Goal: Task Accomplishment & Management: Manage account settings

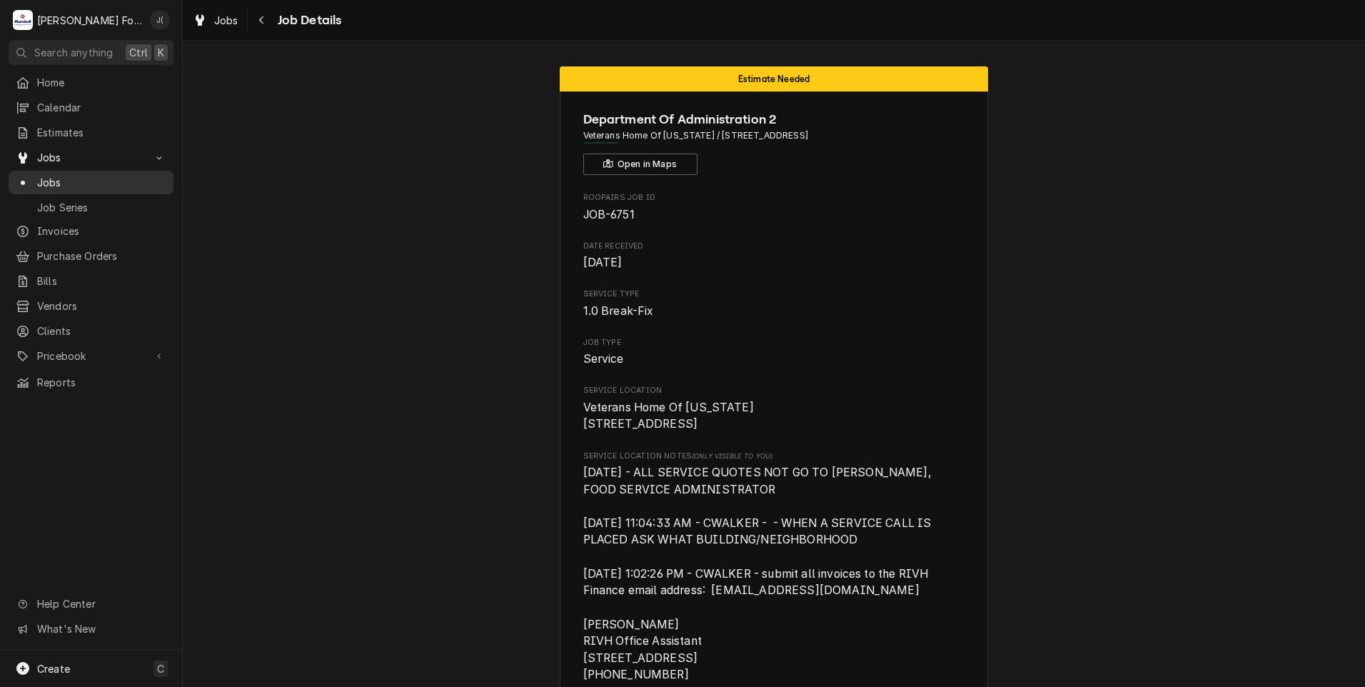
click at [64, 177] on span "Jobs" at bounding box center [101, 182] width 129 height 15
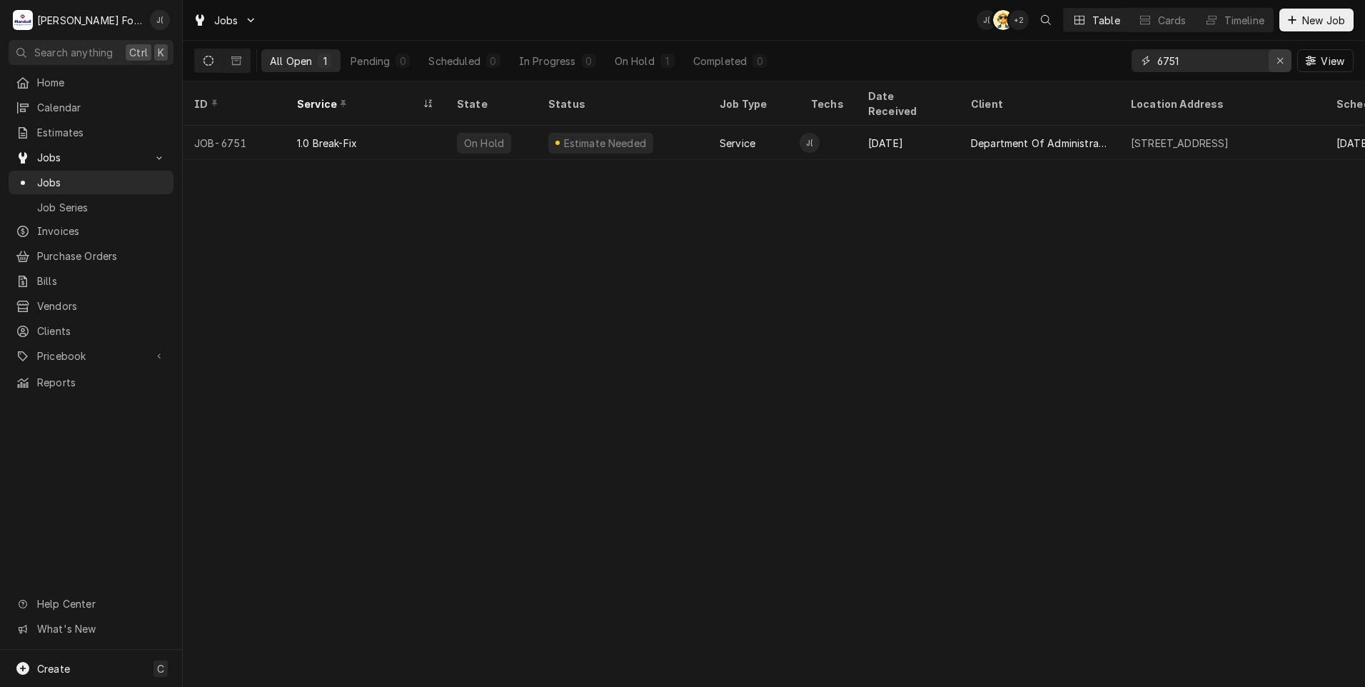
click at [1282, 64] on icon "Erase input" at bounding box center [1281, 61] width 8 height 10
click at [1247, 64] on input "Dynamic Content Wrapper" at bounding box center [1224, 60] width 134 height 23
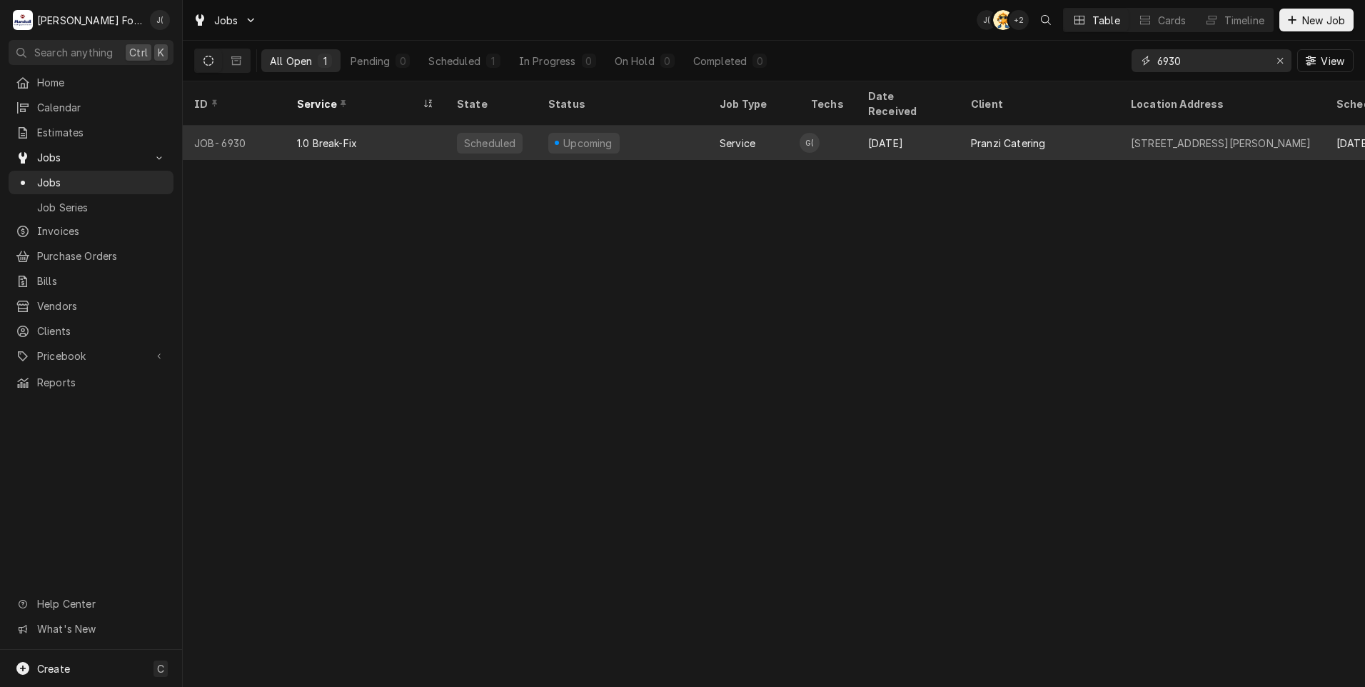
type input "6930"
click at [265, 126] on div "JOB-6930" at bounding box center [234, 143] width 103 height 34
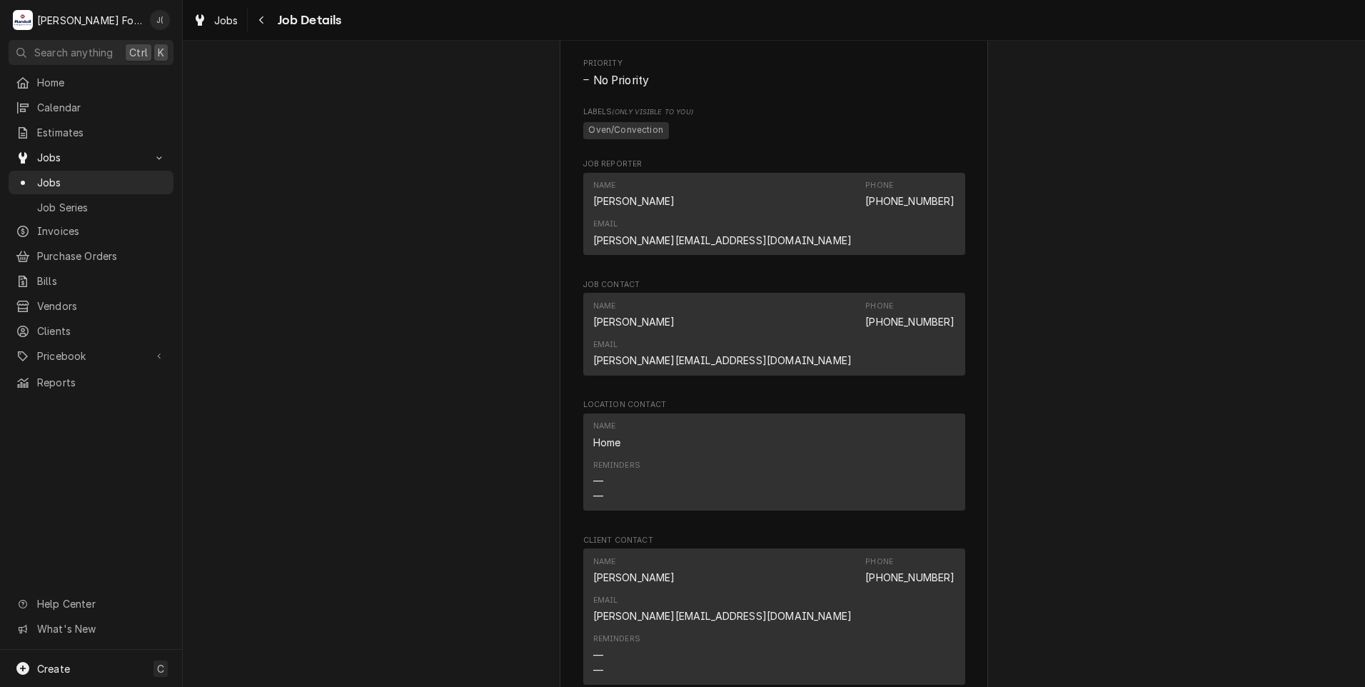
scroll to position [1357, 0]
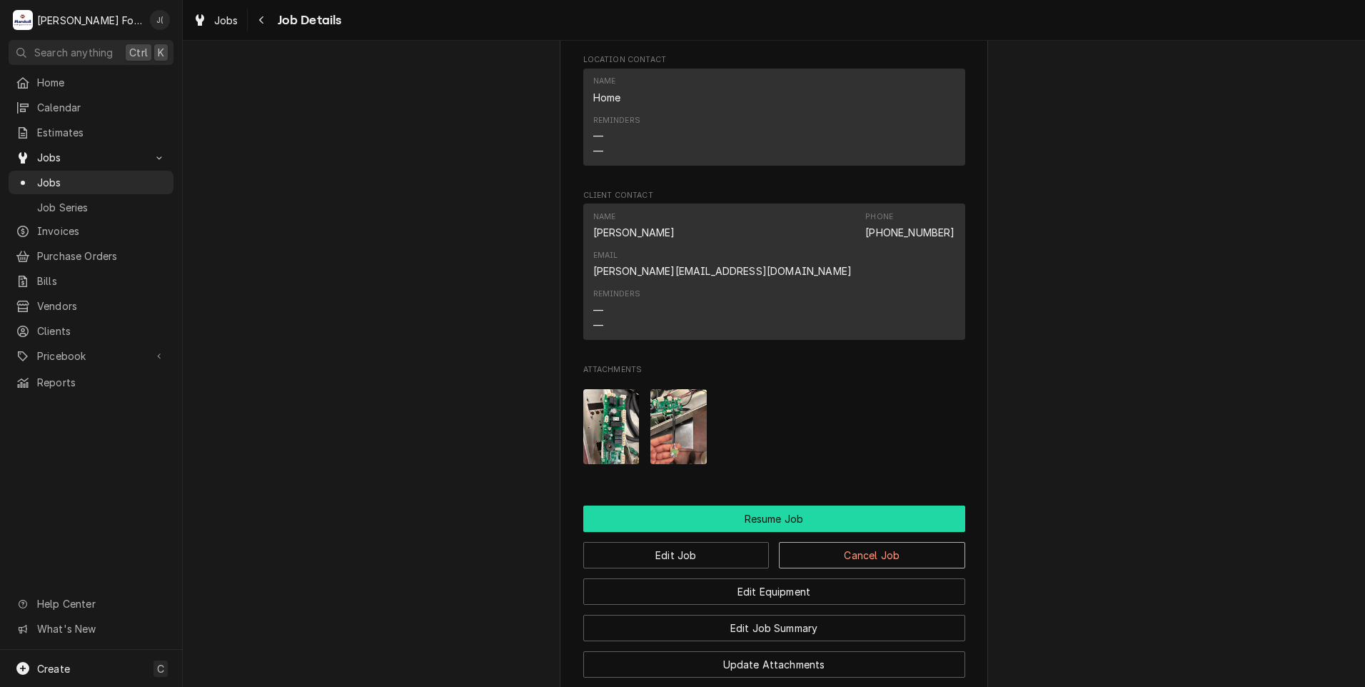
click at [748, 505] on button "Resume Job" at bounding box center [774, 518] width 382 height 26
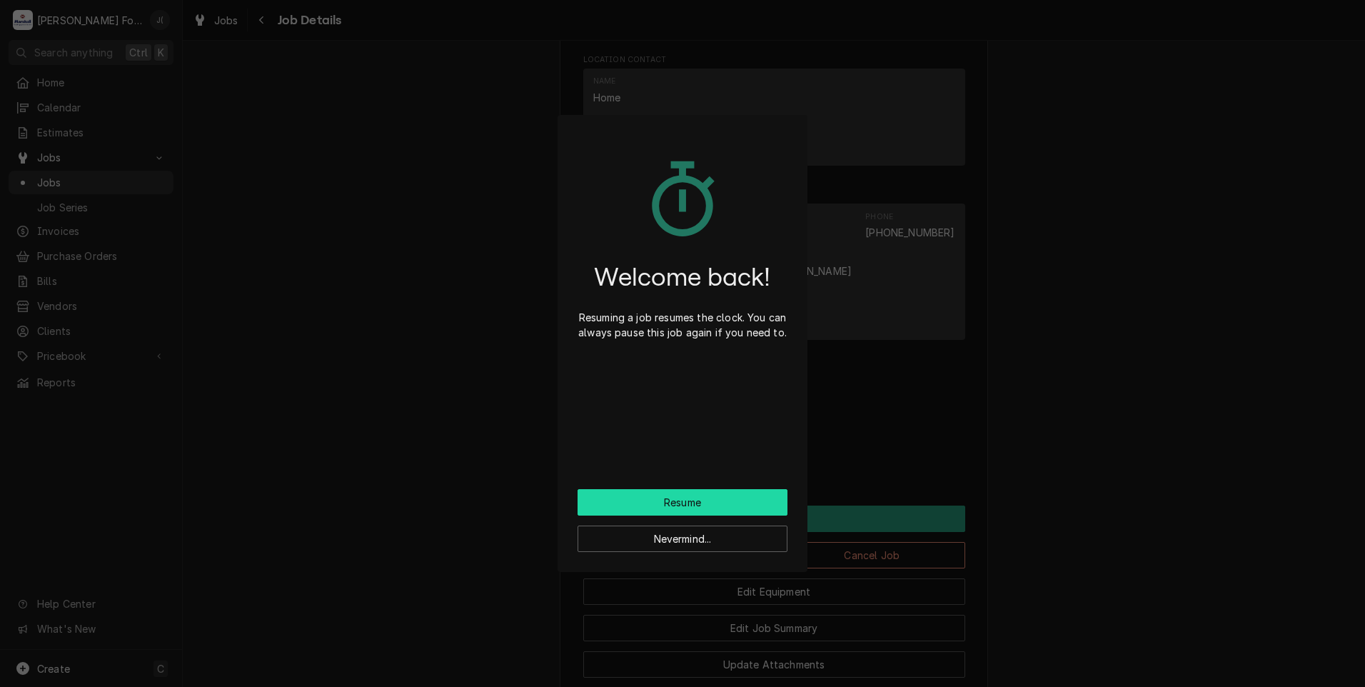
click at [702, 502] on button "Resume" at bounding box center [683, 502] width 210 height 26
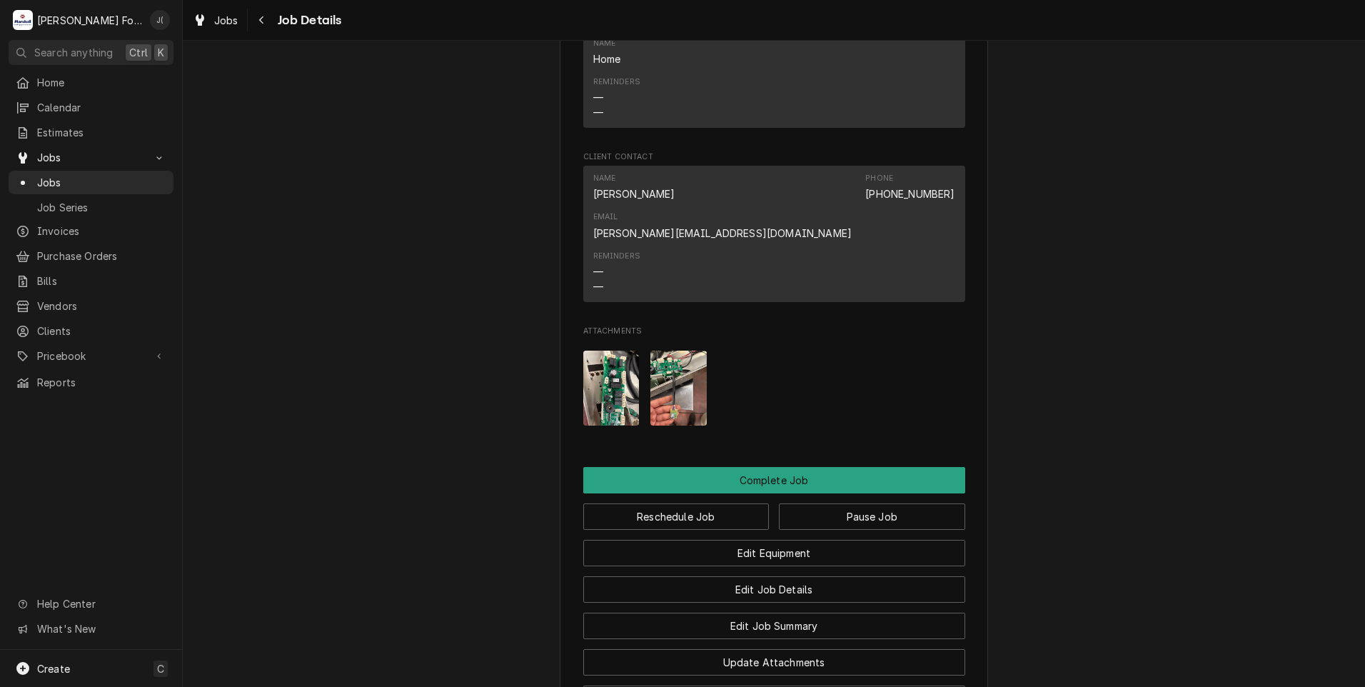
scroll to position [1499, 0]
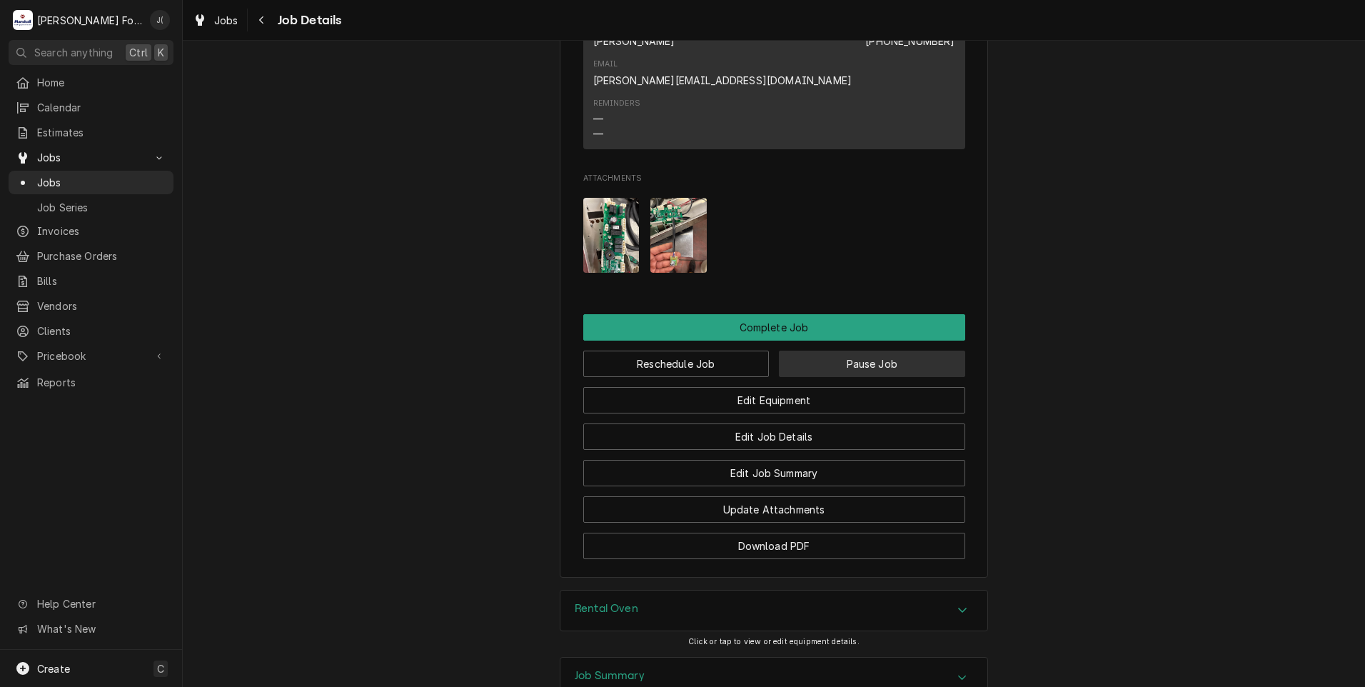
click at [807, 351] on button "Pause Job" at bounding box center [872, 364] width 186 height 26
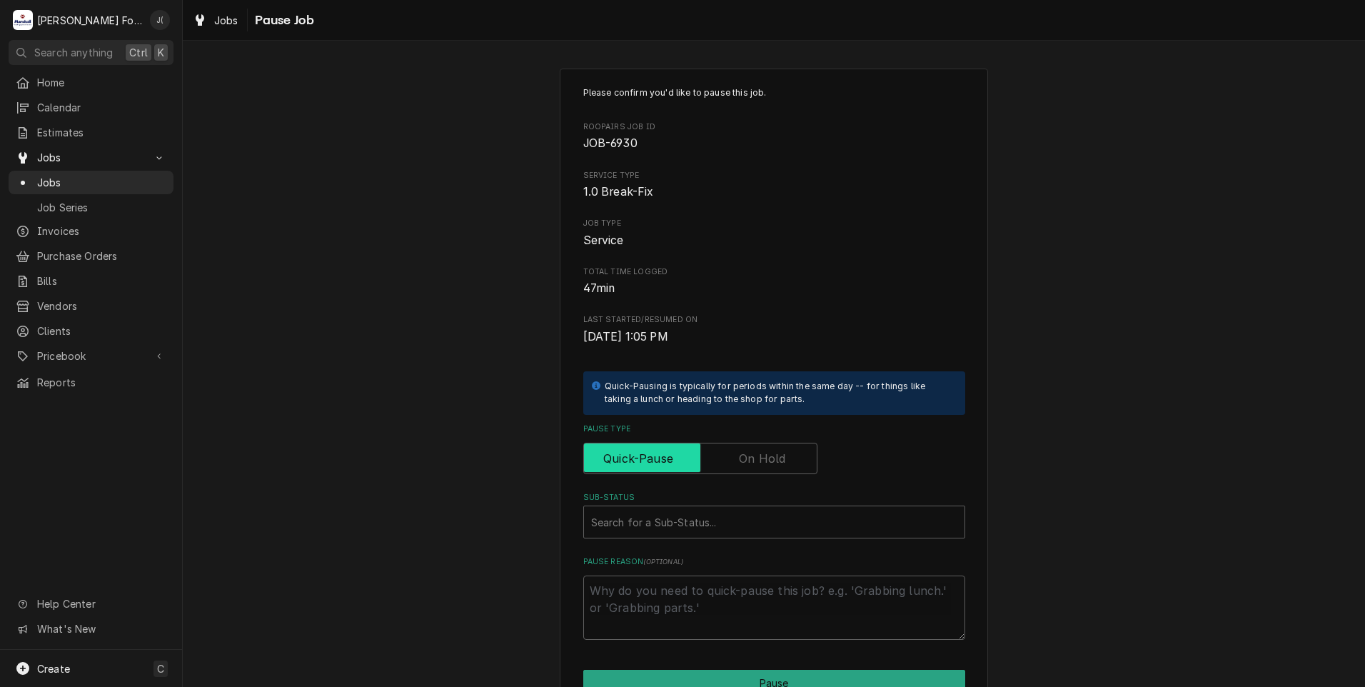
click at [752, 443] on input "Pause Type" at bounding box center [700, 458] width 221 height 31
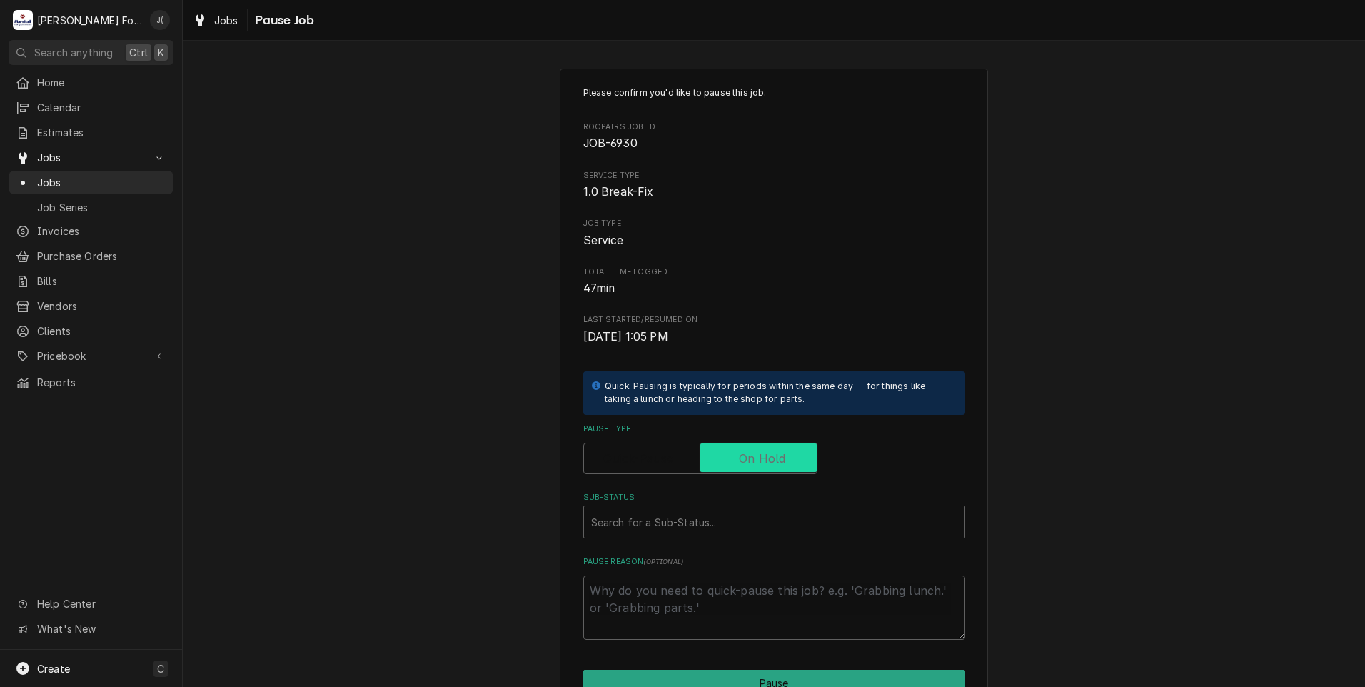
checkbox input "true"
click at [713, 520] on div "Sub-Status" at bounding box center [774, 522] width 366 height 26
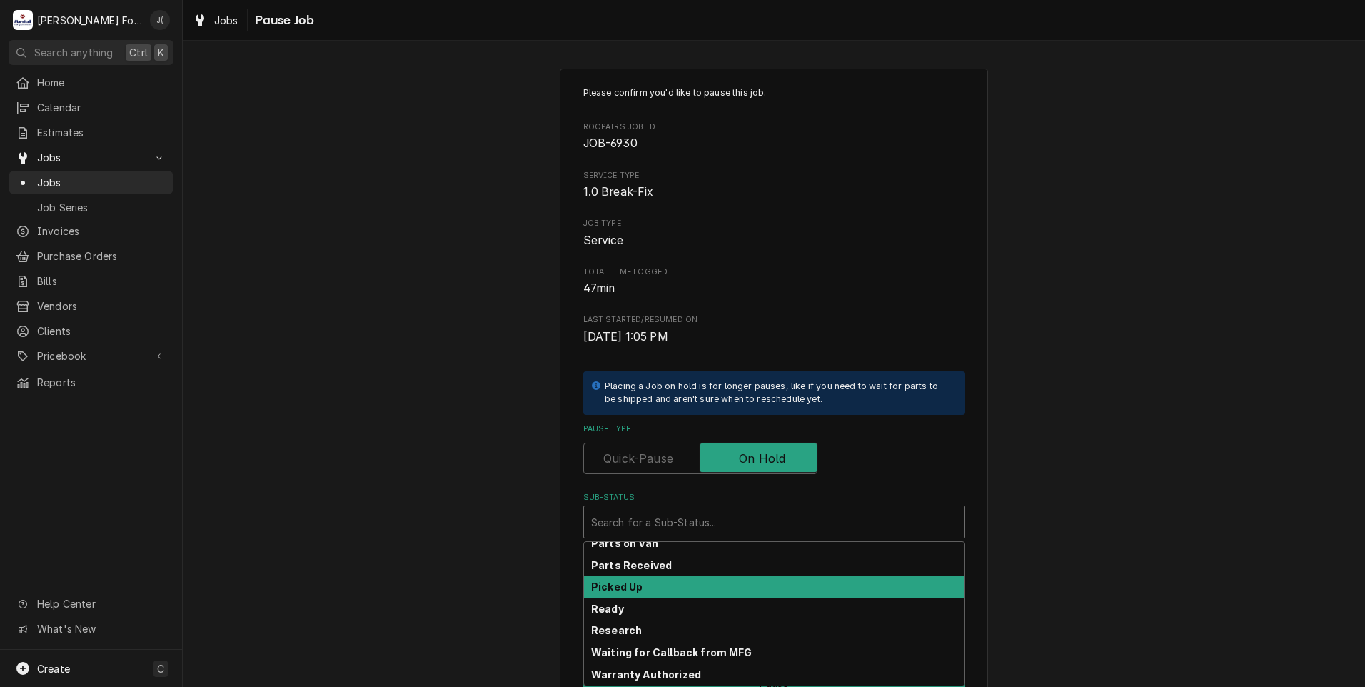
scroll to position [228, 0]
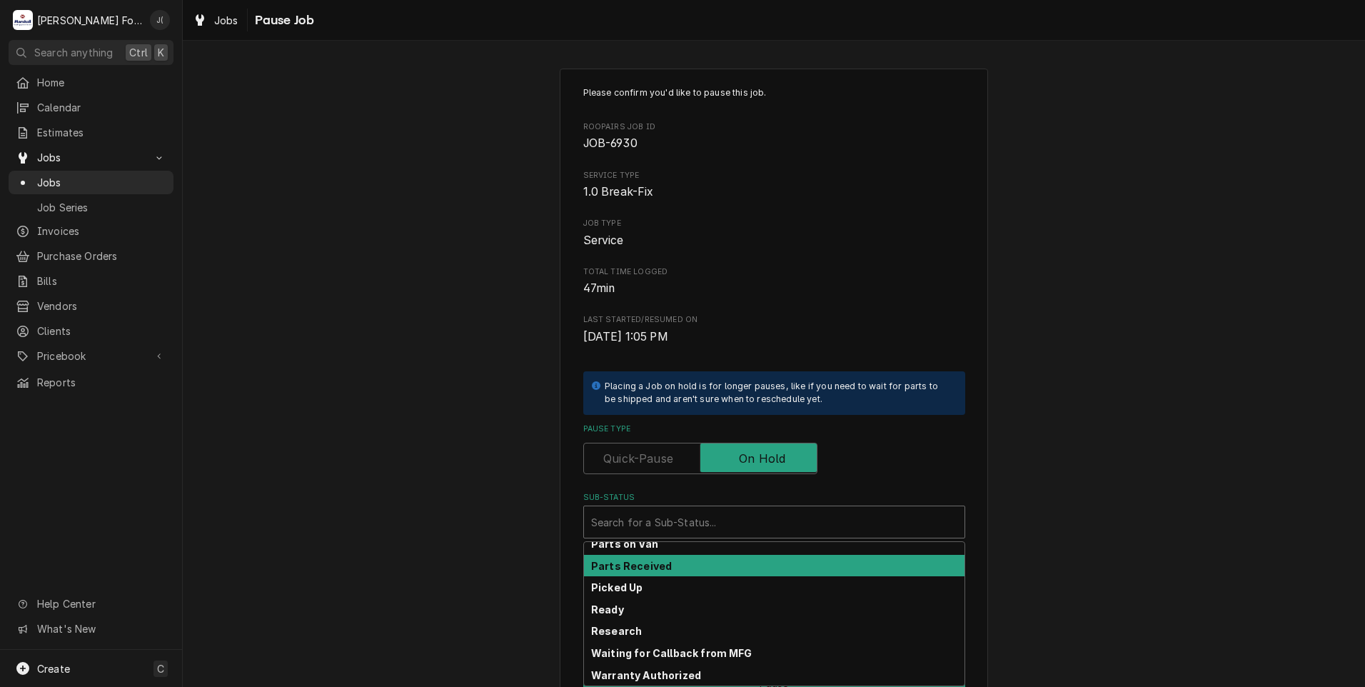
click at [693, 563] on div "Parts Received" at bounding box center [774, 566] width 381 height 22
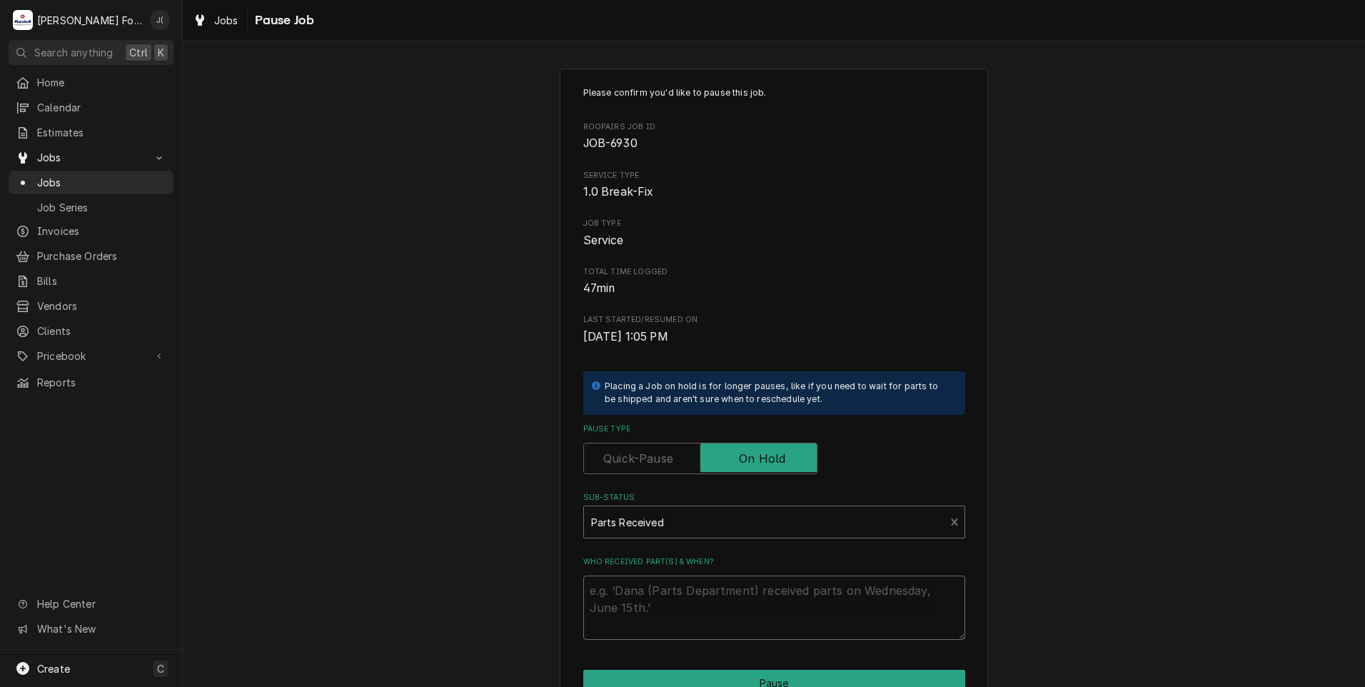
click at [700, 593] on textarea "Who received part(s) & when?" at bounding box center [774, 607] width 382 height 64
type textarea "x"
type textarea "0"
type textarea "x"
type textarea "08"
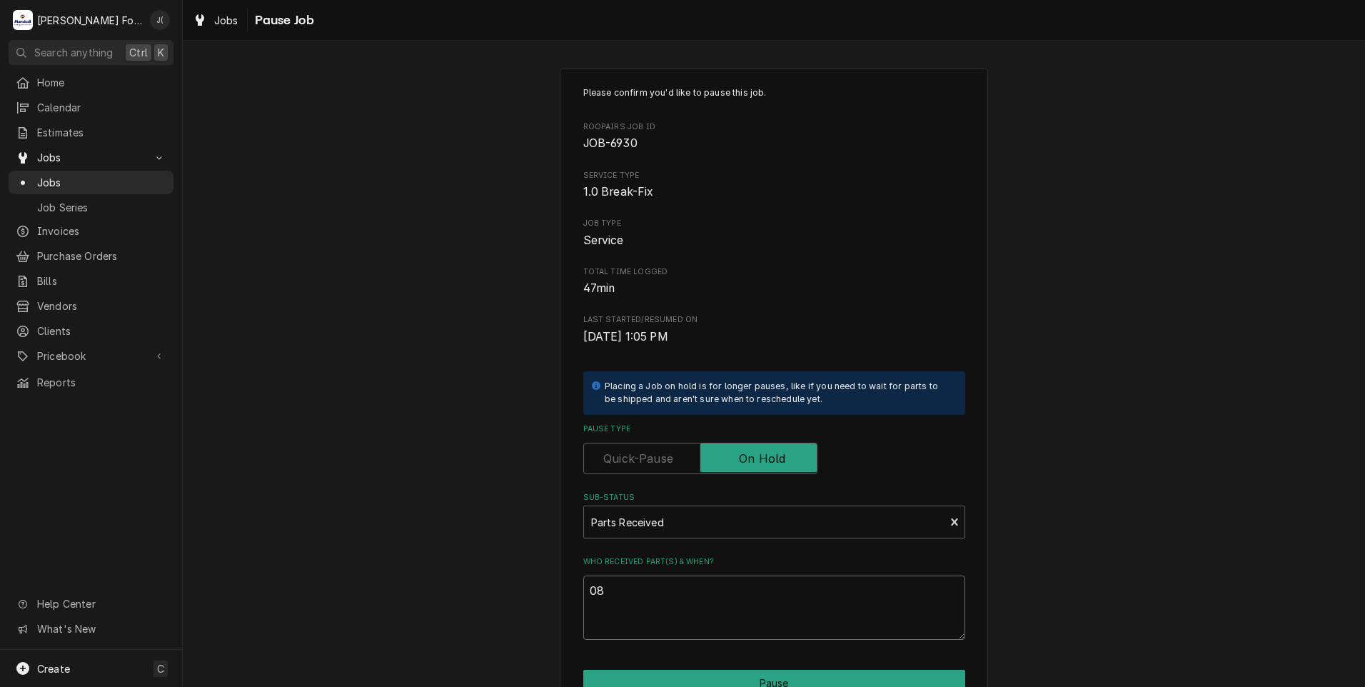
type textarea "x"
type textarea "08/"
type textarea "x"
type textarea "08/2"
type textarea "x"
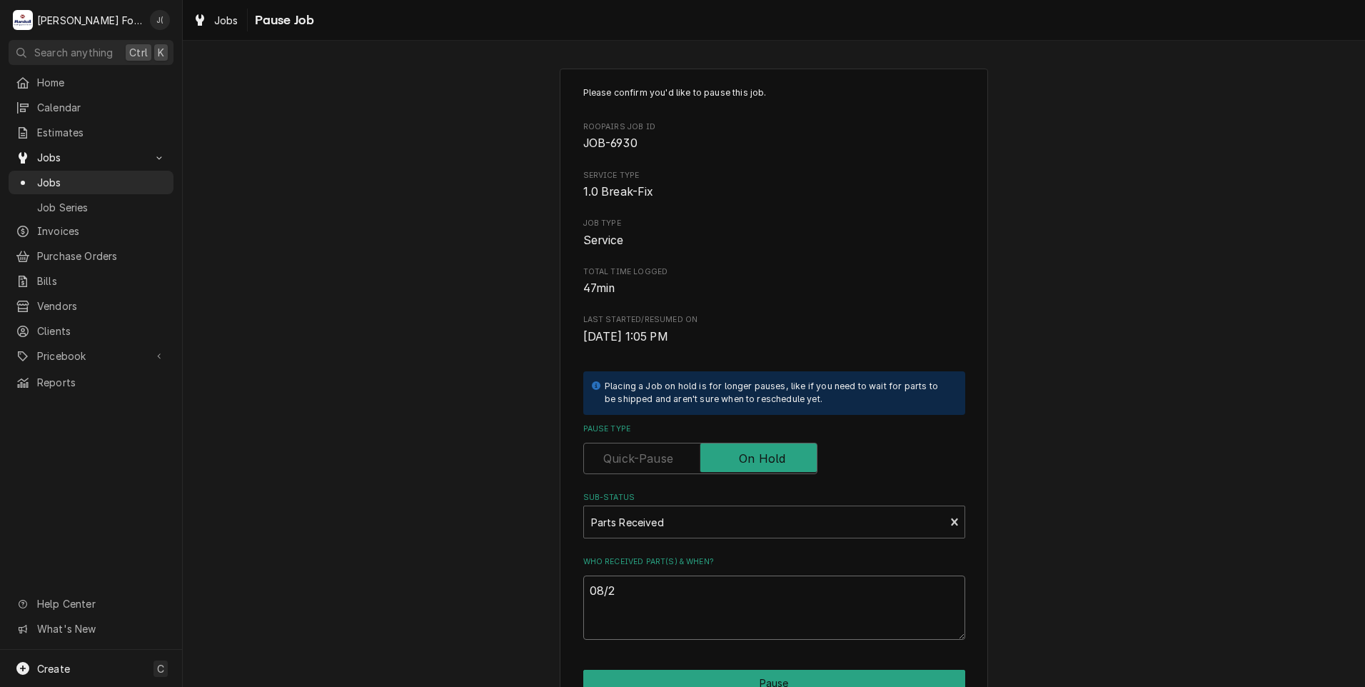
type textarea "08/27"
type textarea "x"
type textarea "08/27/"
type textarea "x"
type textarea "08/27/2"
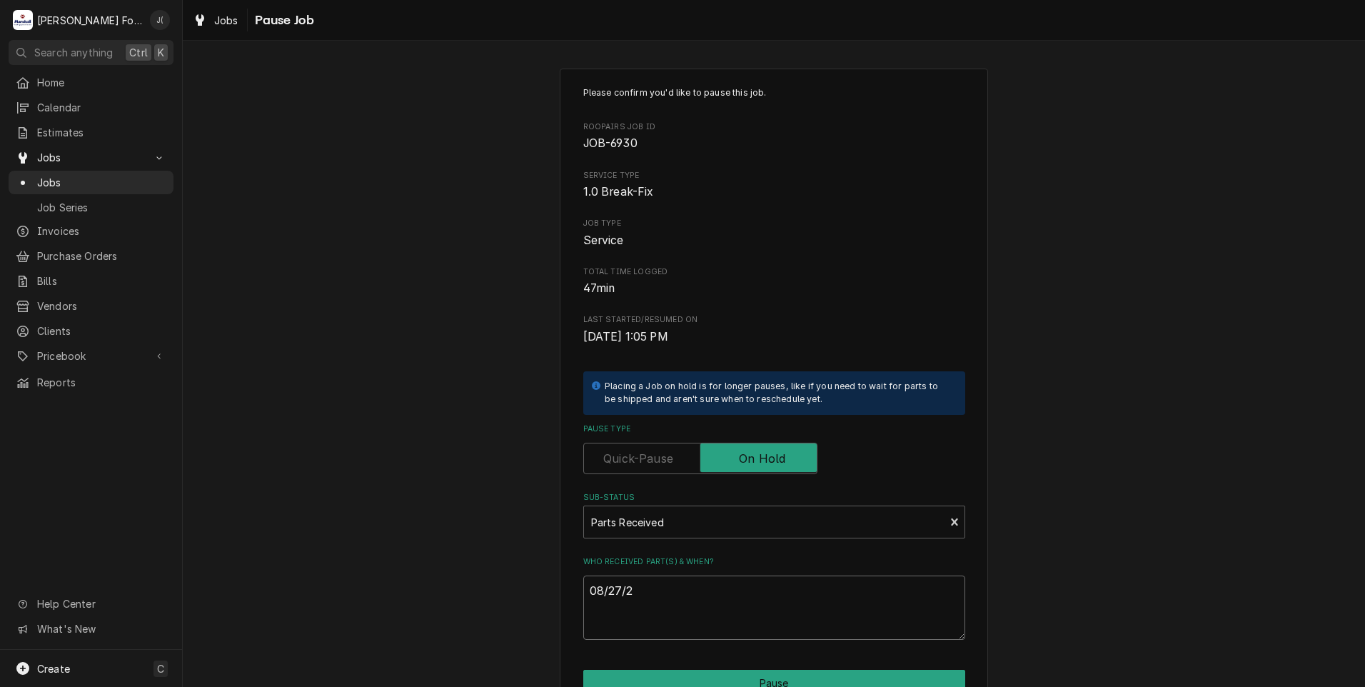
type textarea "x"
type textarea "[DATE]"
type textarea "x"
type textarea "08/27/202"
type textarea "x"
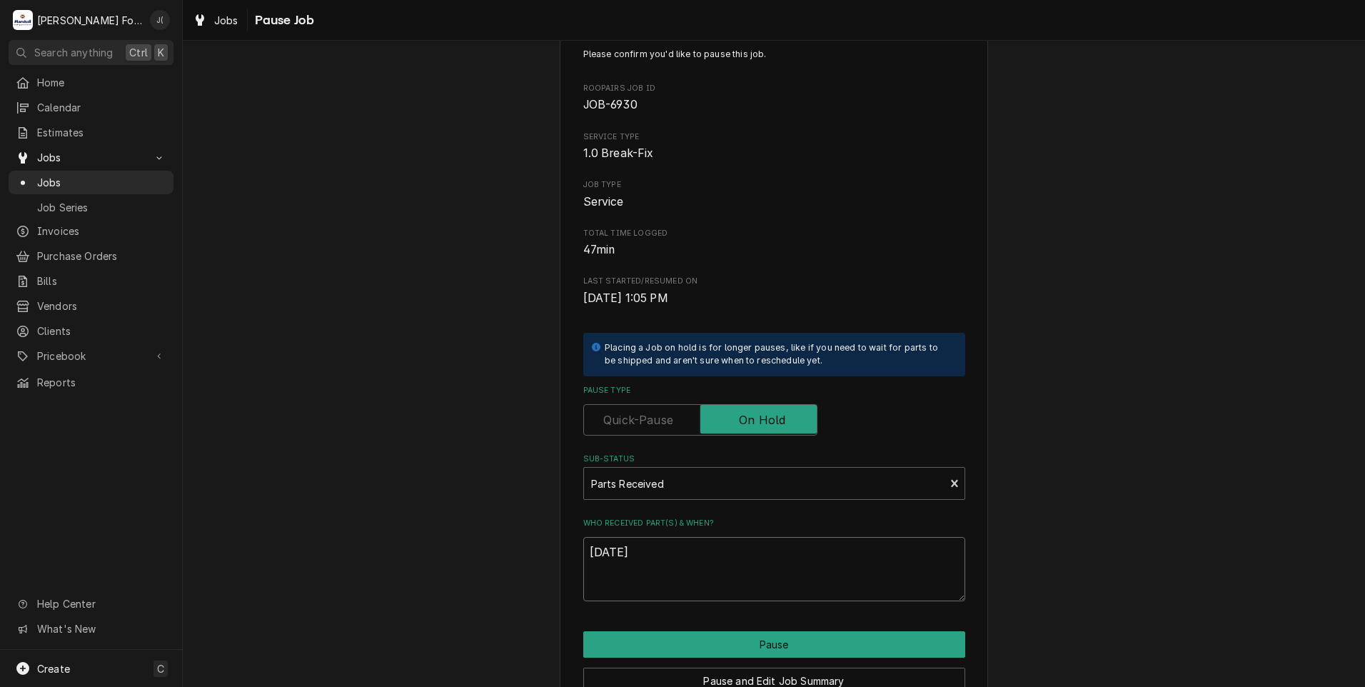
scroll to position [113, 0]
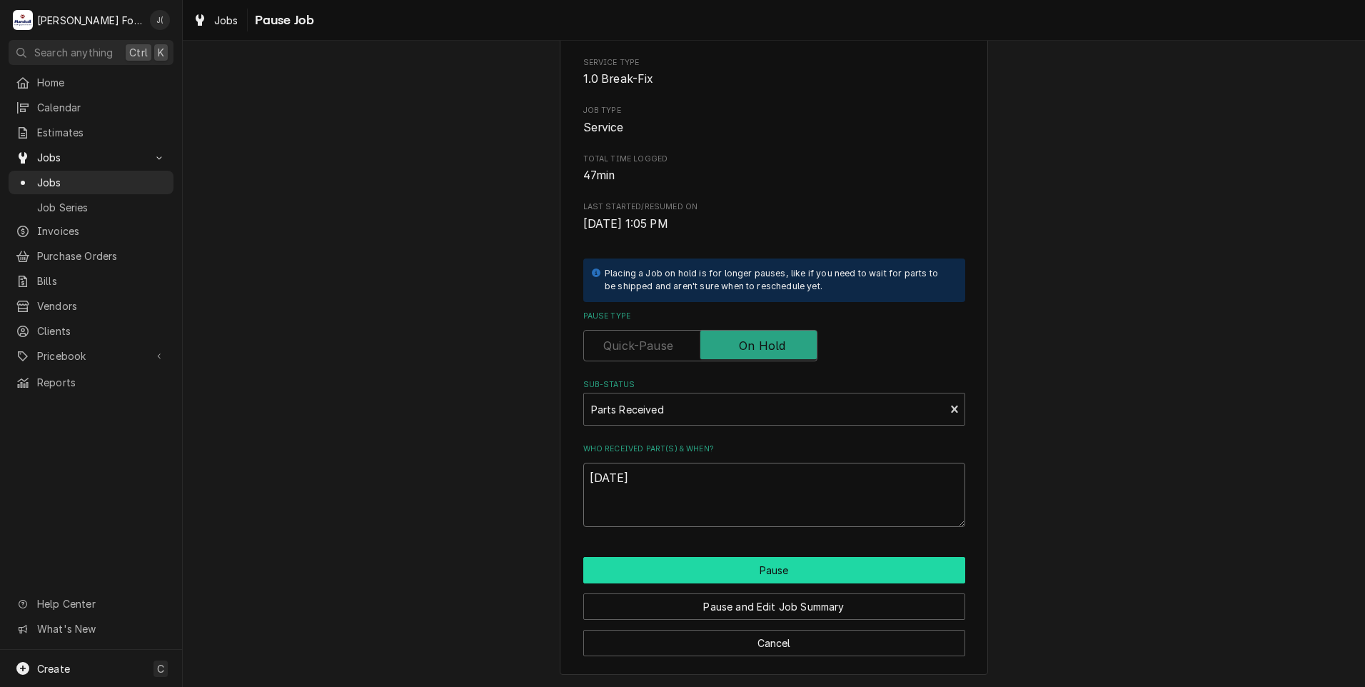
type textarea "[DATE]"
click at [690, 577] on button "Pause" at bounding box center [774, 570] width 382 height 26
type textarea "x"
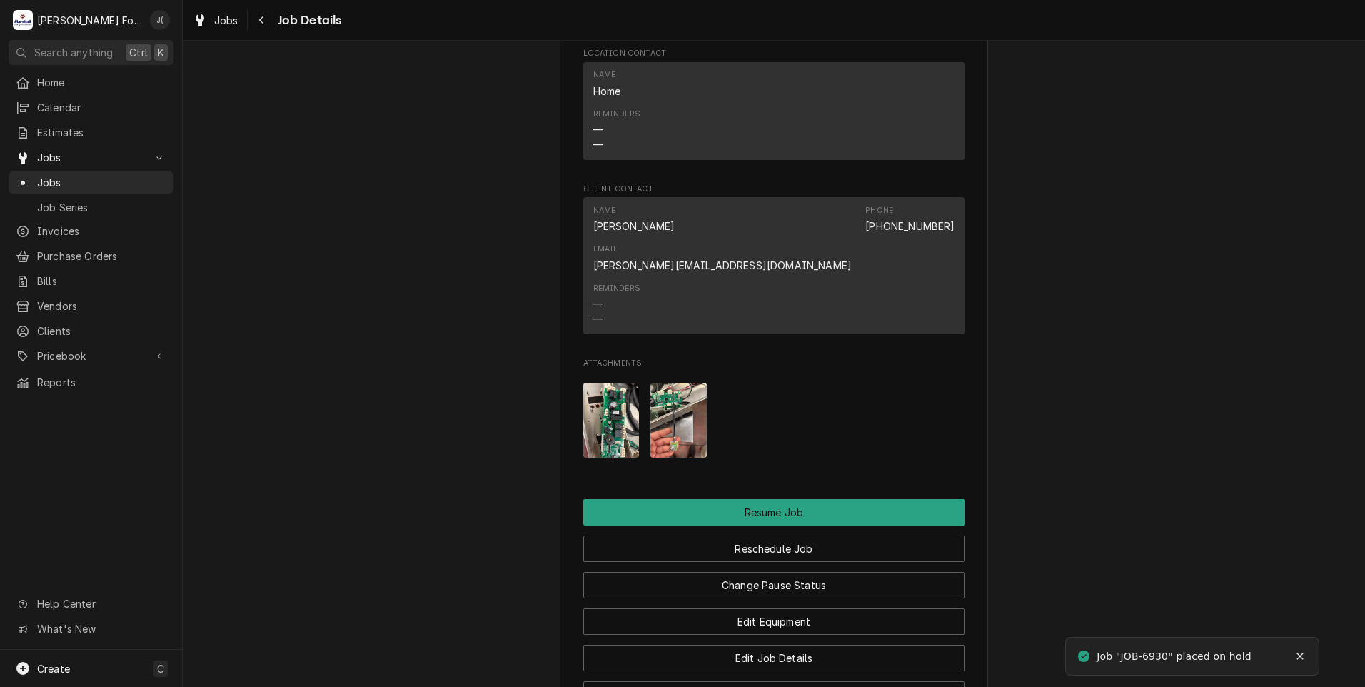
scroll to position [1759, 0]
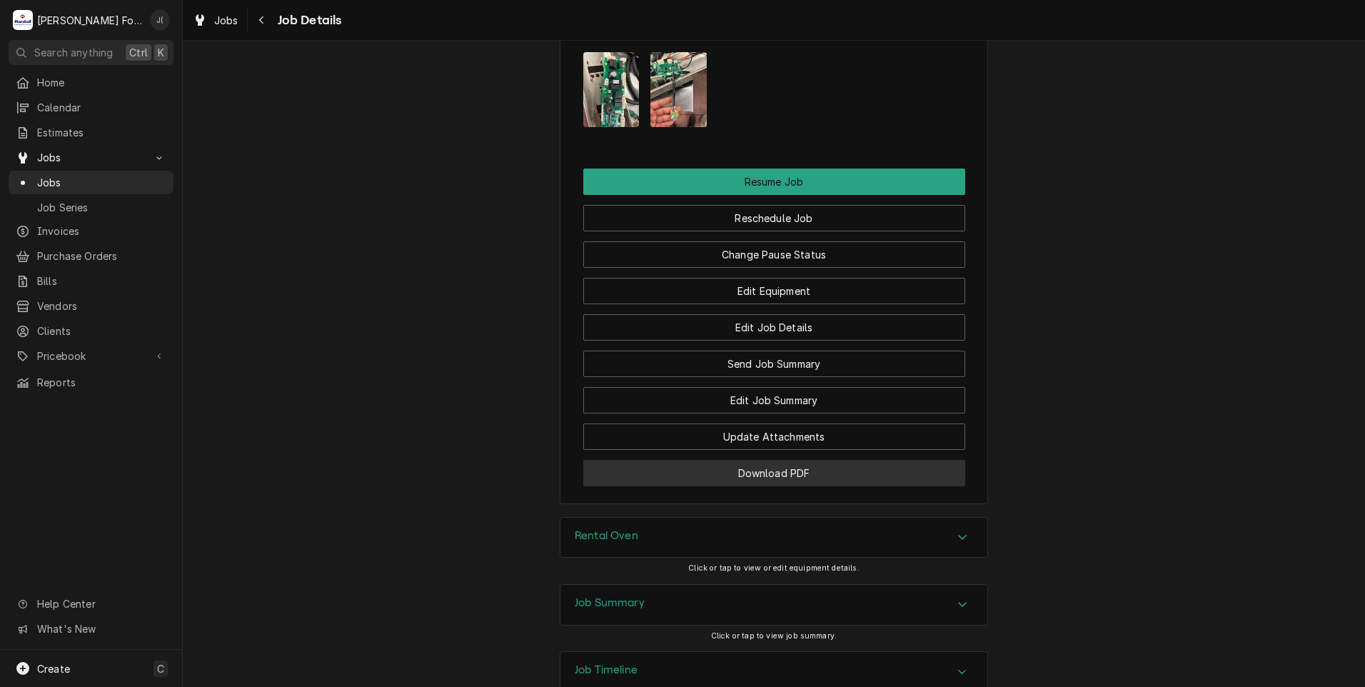
click at [627, 460] on button "Download PDF" at bounding box center [774, 473] width 382 height 26
click at [76, 175] on span "Jobs" at bounding box center [101, 182] width 129 height 15
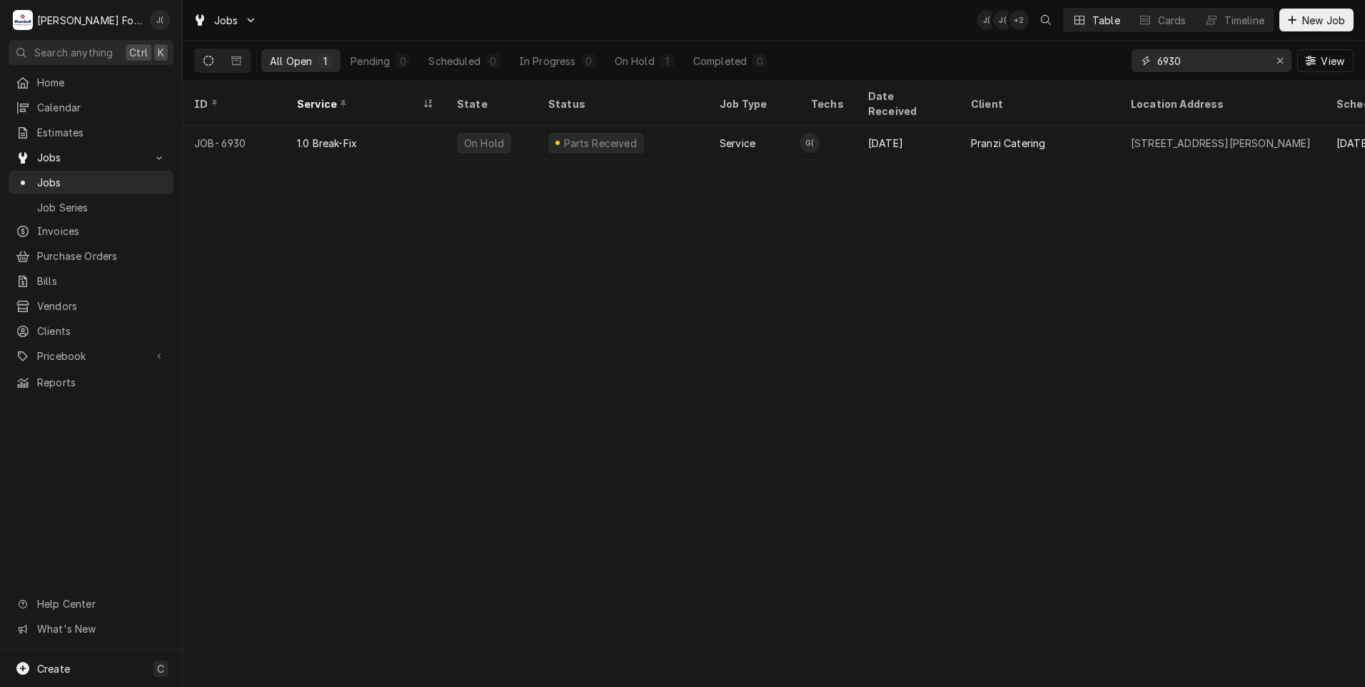
drag, startPoint x: 1197, startPoint y: 61, endPoint x: 915, endPoint y: 68, distance: 281.4
click at [950, 67] on div "All Open 1 Pending 0 Scheduled 0 In Progress 0 On Hold 1 Completed 0 6930 View" at bounding box center [774, 61] width 1160 height 40
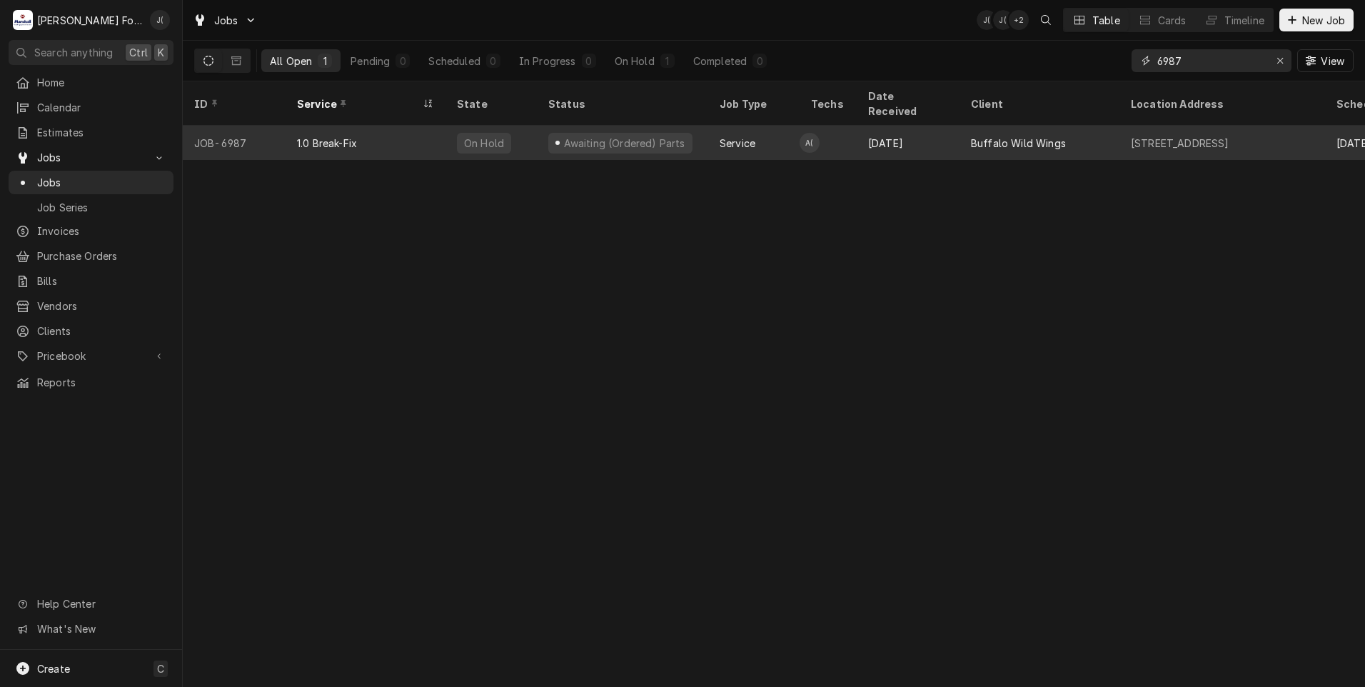
type input "6987"
click at [386, 134] on div "1.0 Break-Fix" at bounding box center [366, 143] width 160 height 34
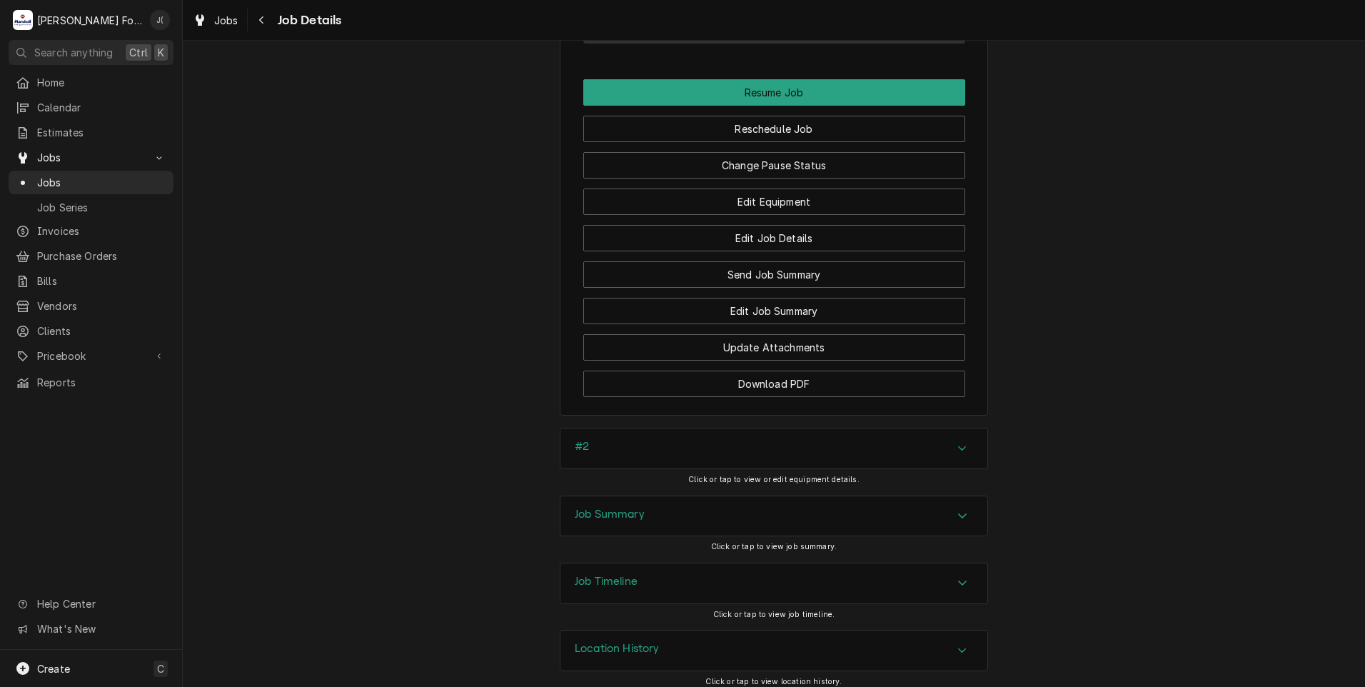
scroll to position [1679, 0]
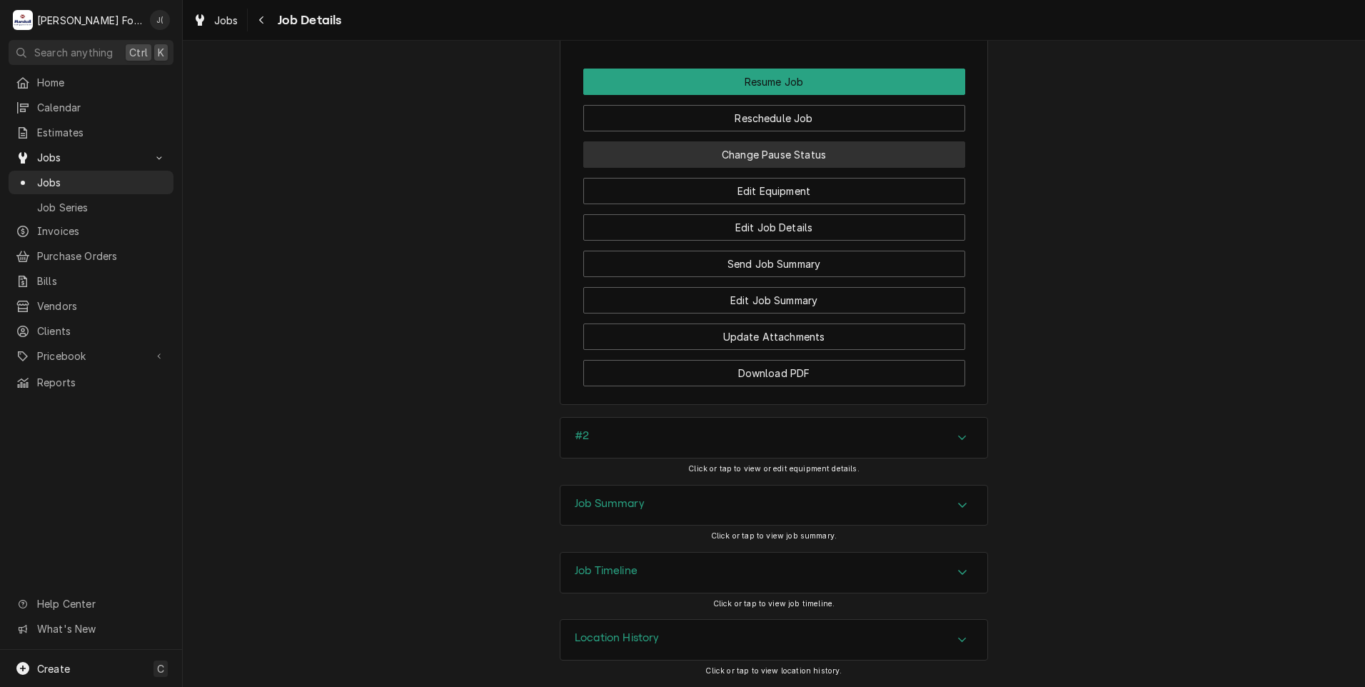
click at [730, 151] on button "Change Pause Status" at bounding box center [774, 154] width 382 height 26
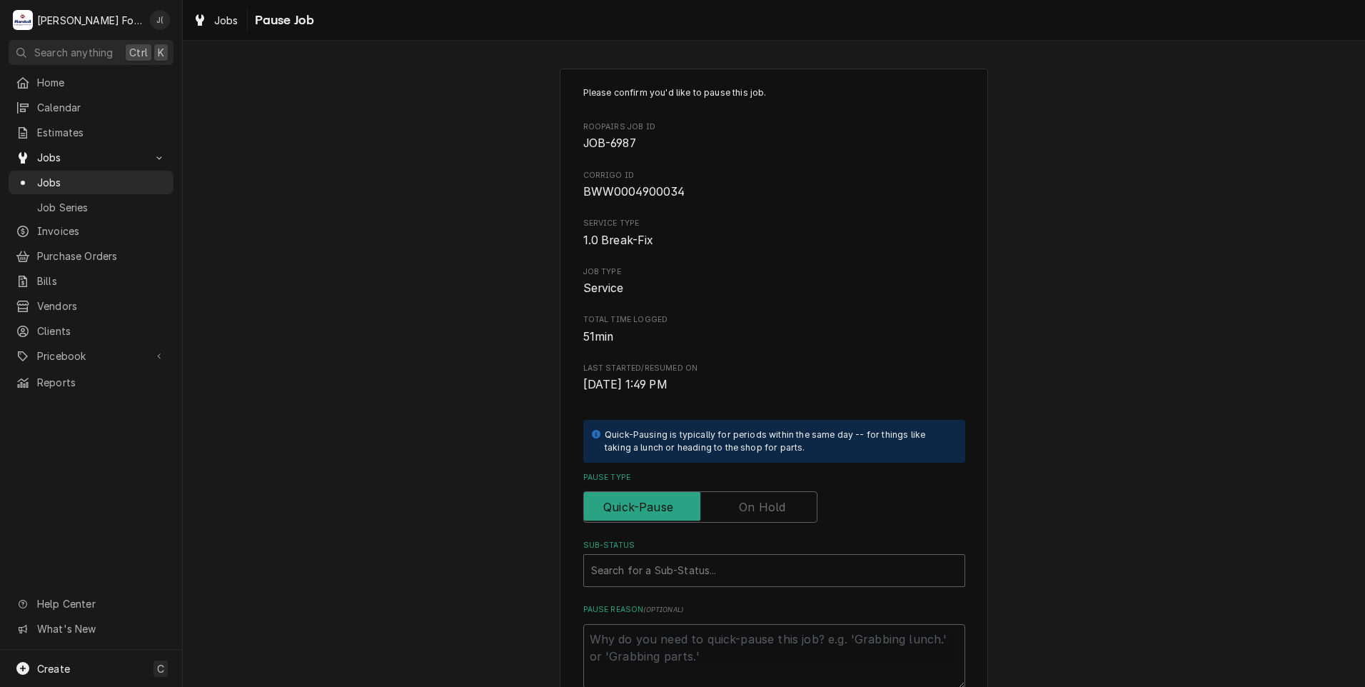
click at [741, 511] on label "Pause Type" at bounding box center [700, 506] width 234 height 31
click at [741, 511] on input "Pause Type" at bounding box center [700, 506] width 221 height 31
checkbox input "true"
click at [693, 576] on div "Sub-Status" at bounding box center [774, 571] width 366 height 26
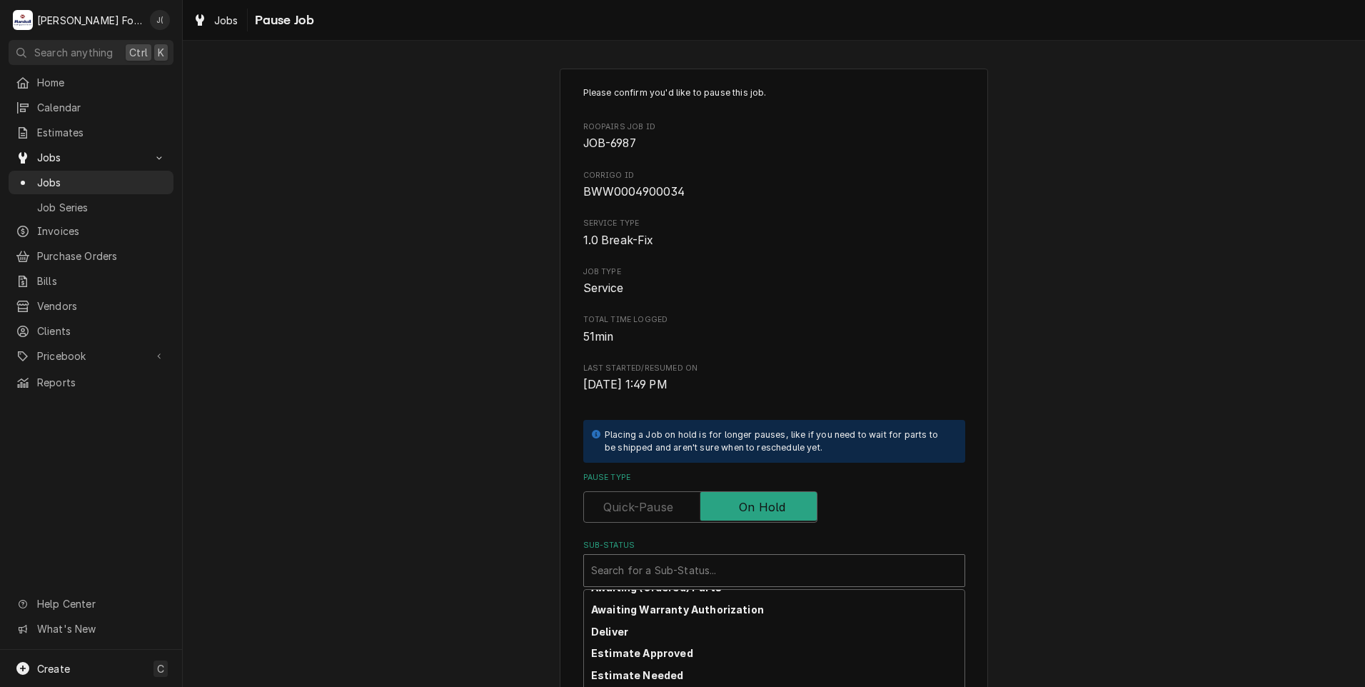
scroll to position [158, 0]
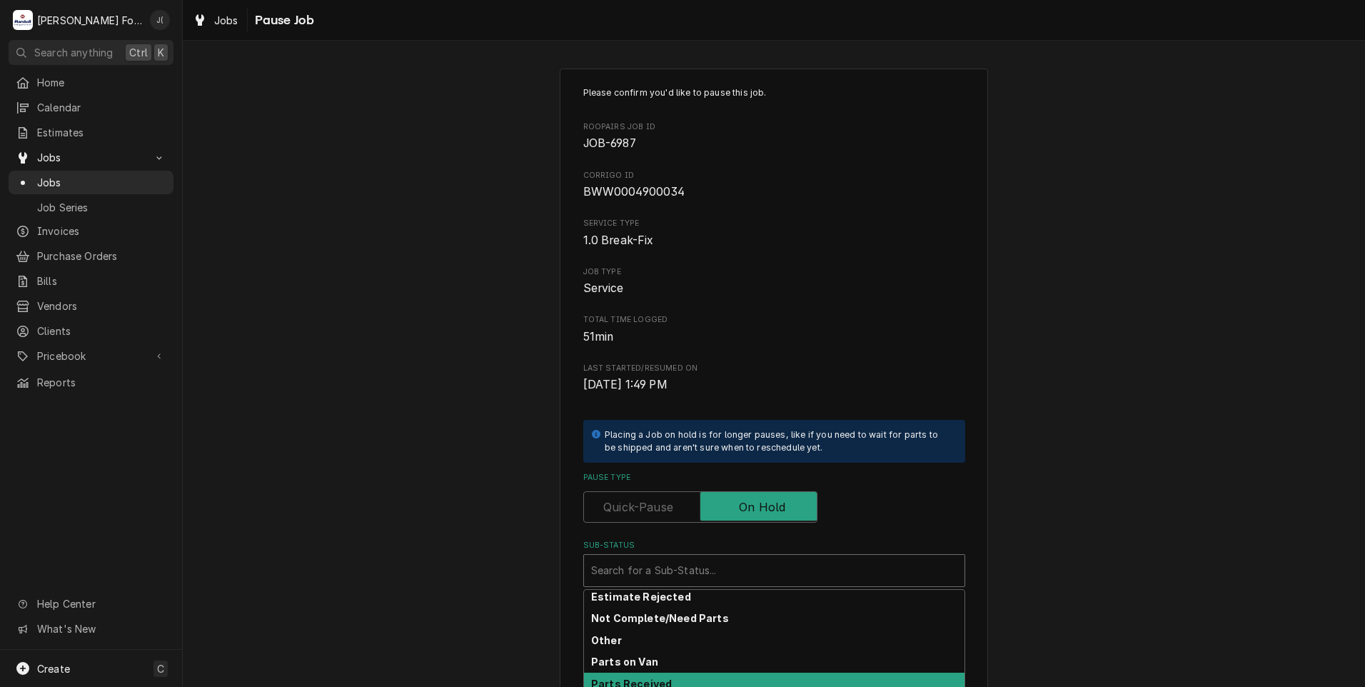
click at [663, 680] on div "Parts Received" at bounding box center [774, 684] width 381 height 22
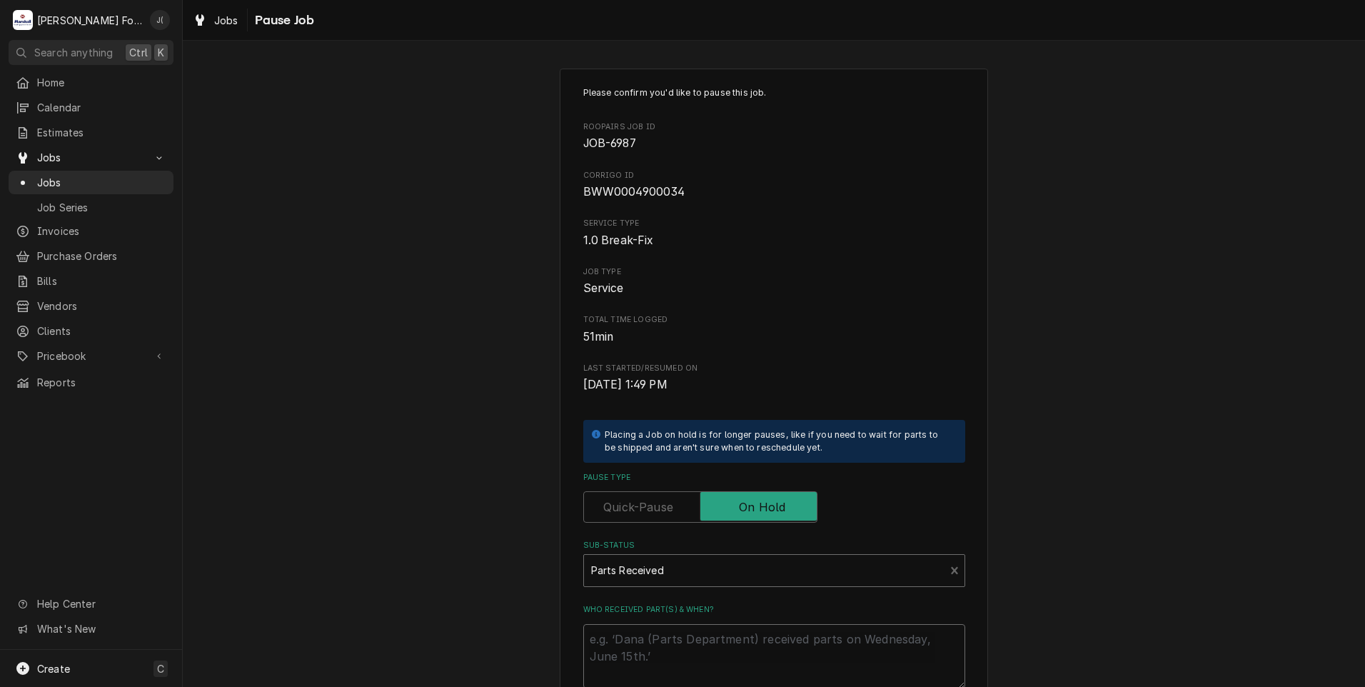
click at [668, 644] on textarea "Who received part(s) & when?" at bounding box center [774, 656] width 382 height 64
type textarea "x"
type textarea "0"
type textarea "x"
type textarea "08"
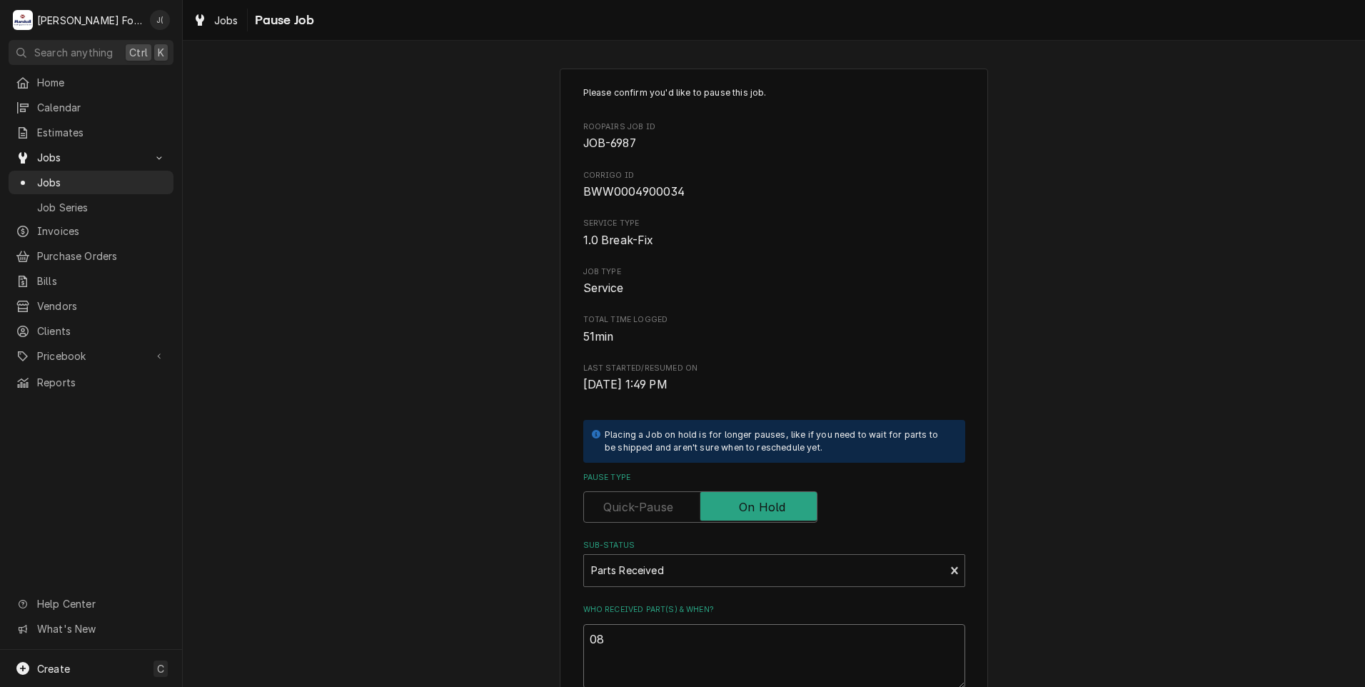
type textarea "x"
type textarea "08/"
type textarea "x"
type textarea "08/2"
type textarea "x"
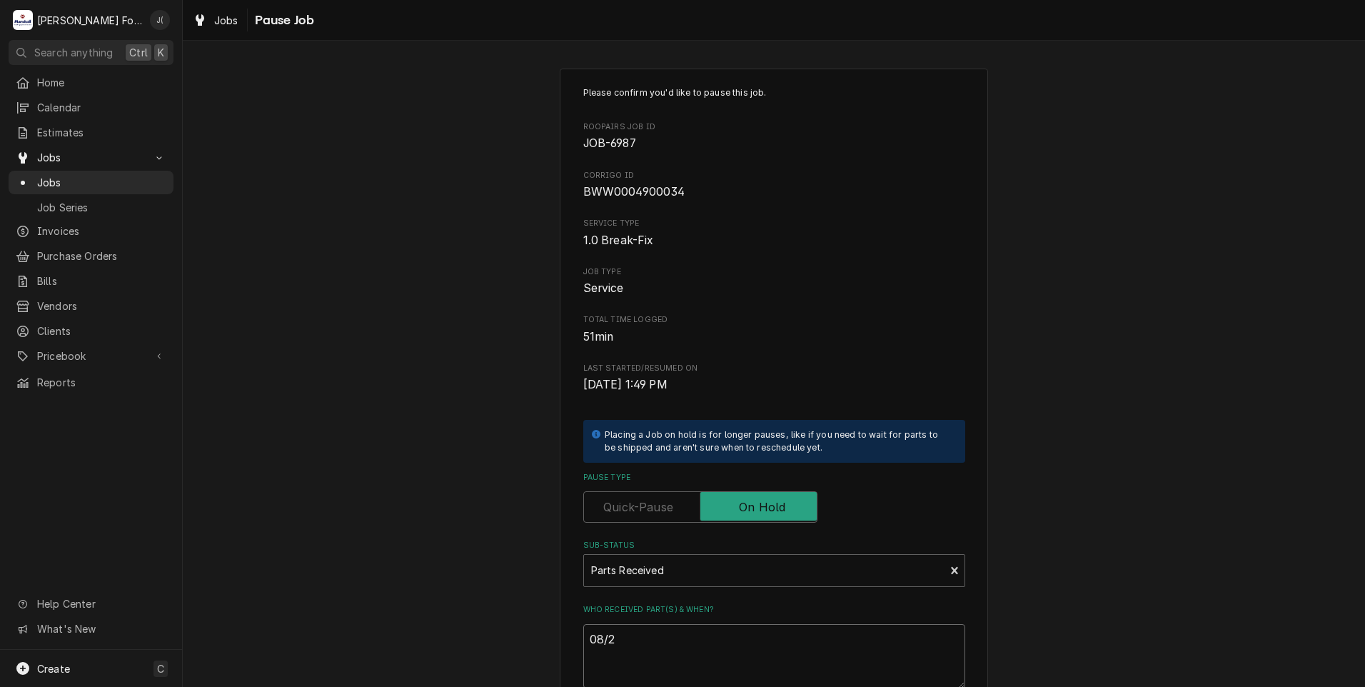
type textarea "08/27"
type textarea "x"
type textarea "08/27/"
type textarea "x"
type textarea "08/27/2"
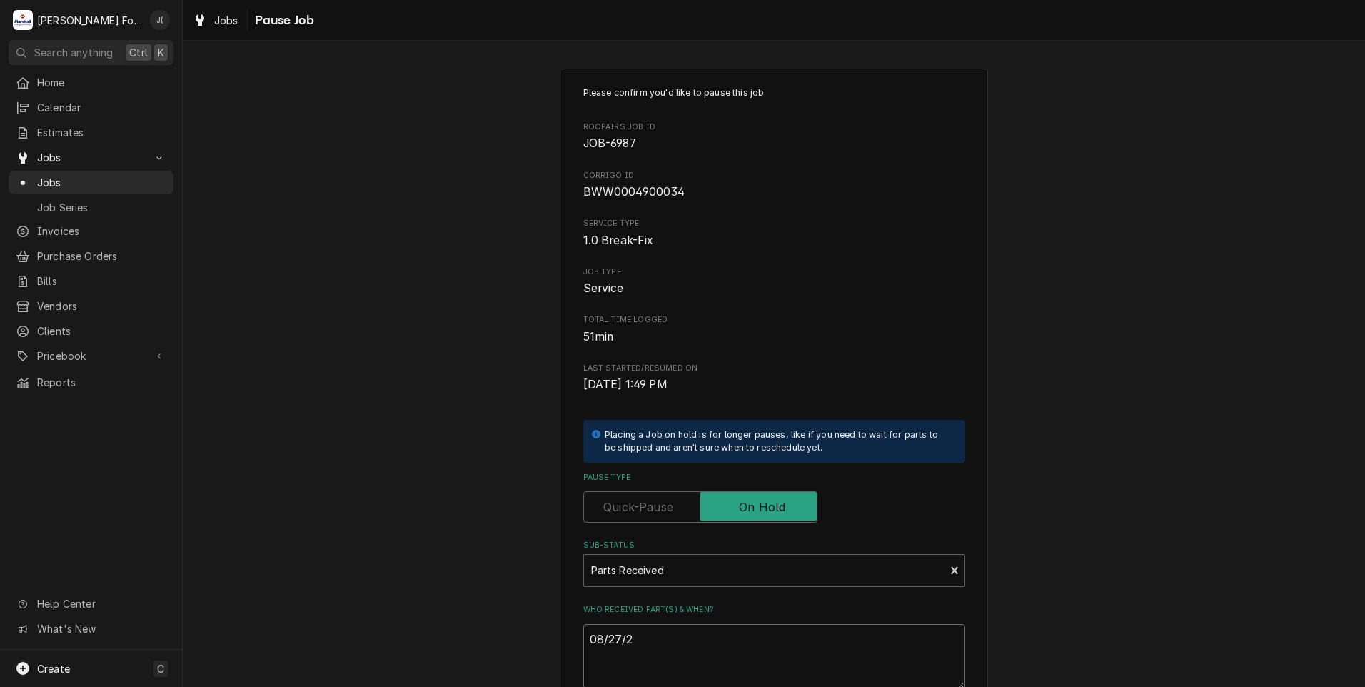
type textarea "x"
type textarea "08/27/20"
type textarea "x"
type textarea "08/27/202"
type textarea "x"
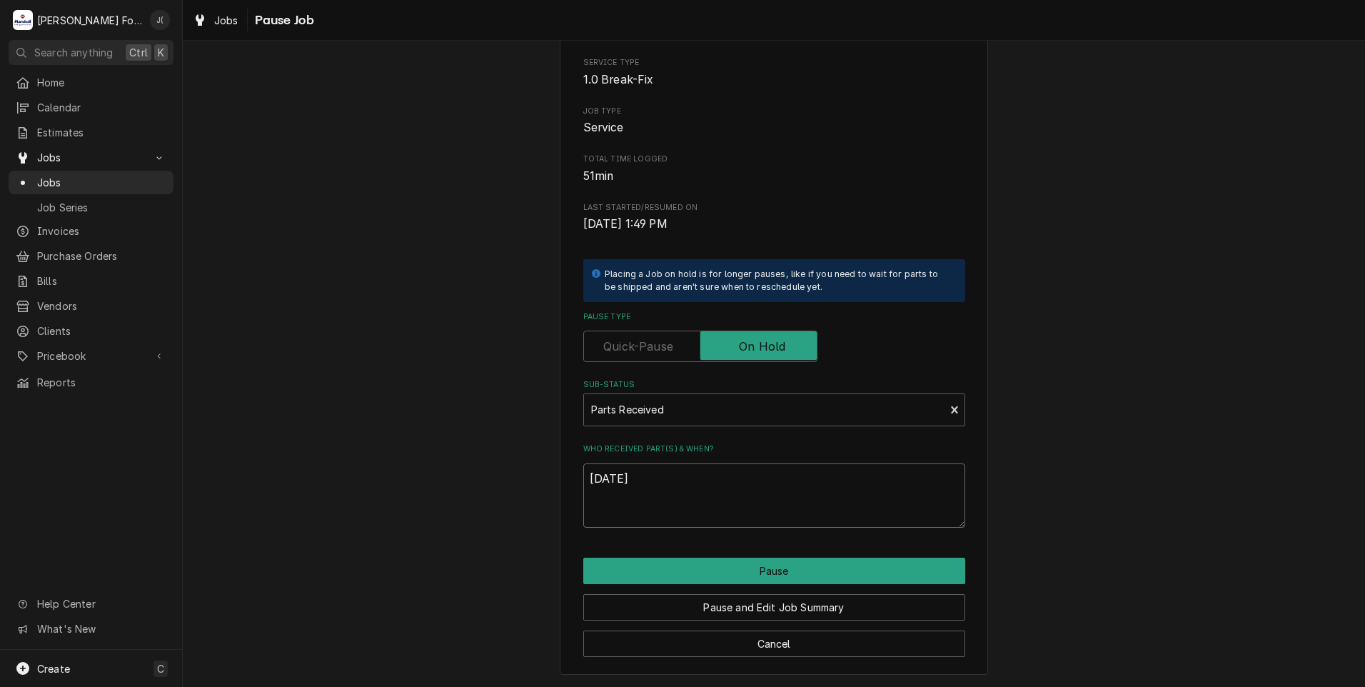
scroll to position [161, 0]
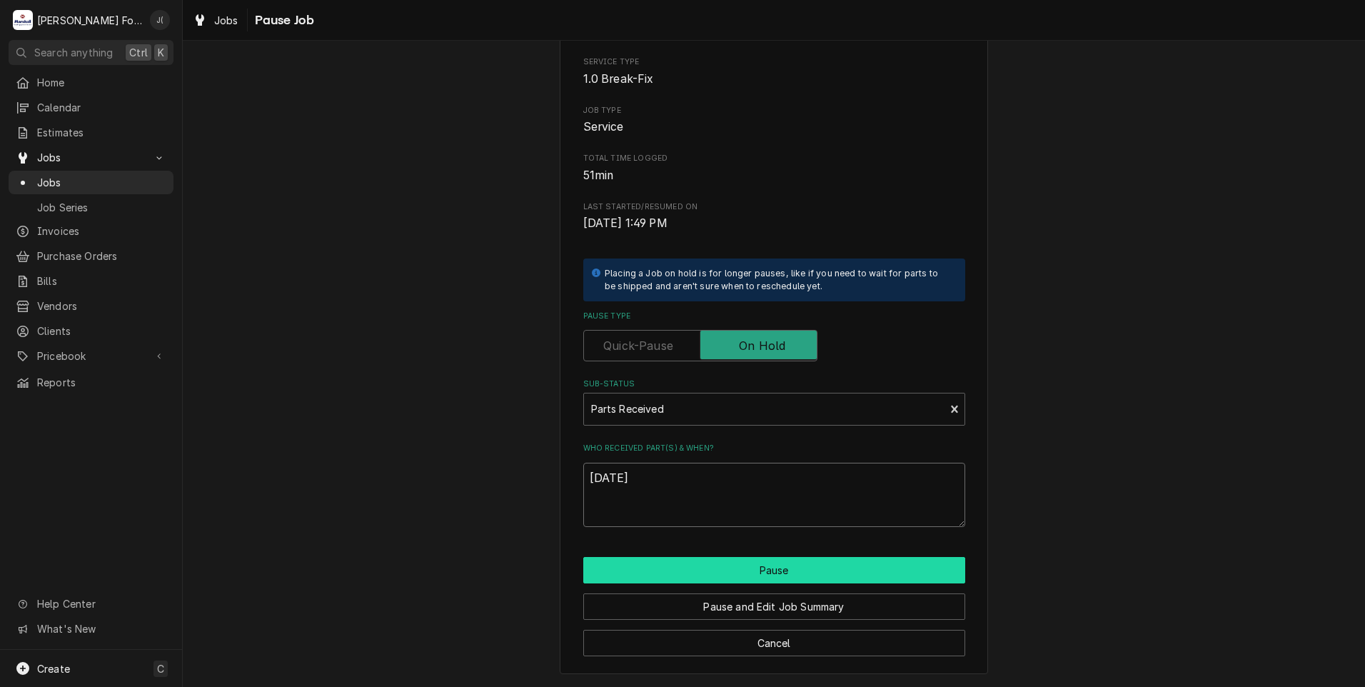
type textarea "[DATE]"
click at [653, 577] on button "Pause" at bounding box center [774, 570] width 382 height 26
type textarea "x"
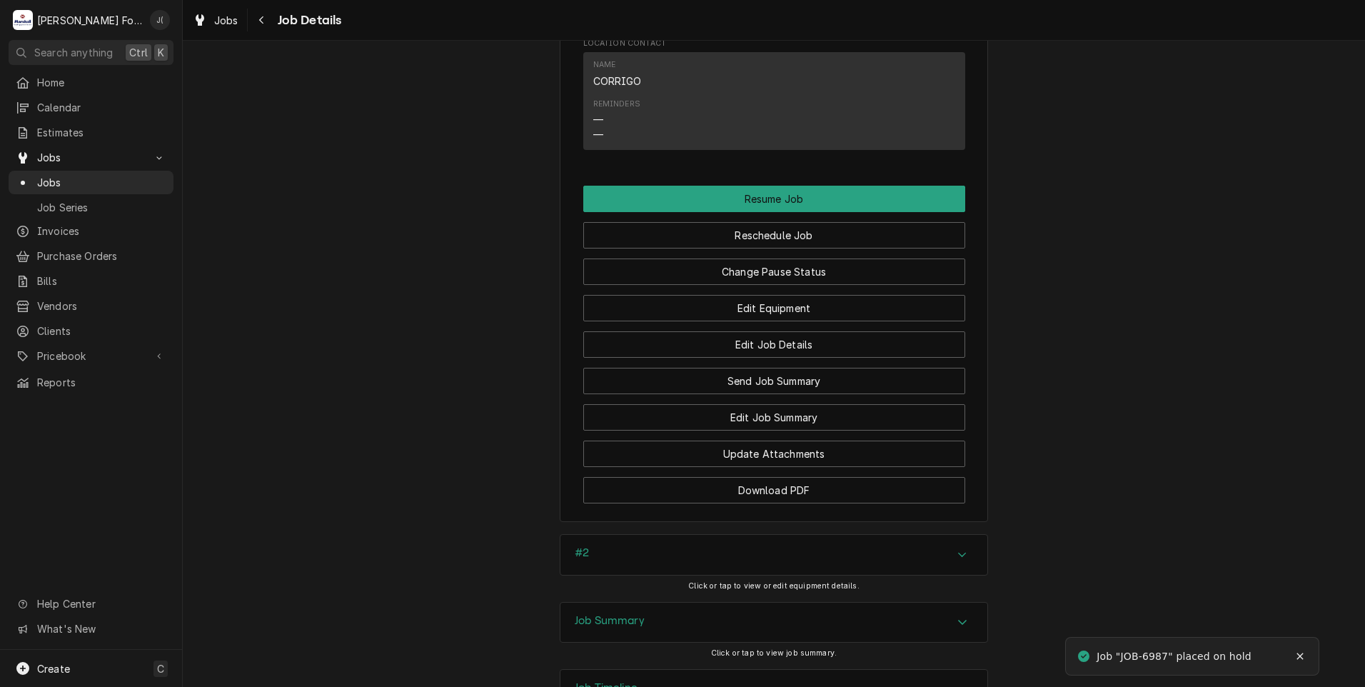
scroll to position [1571, 0]
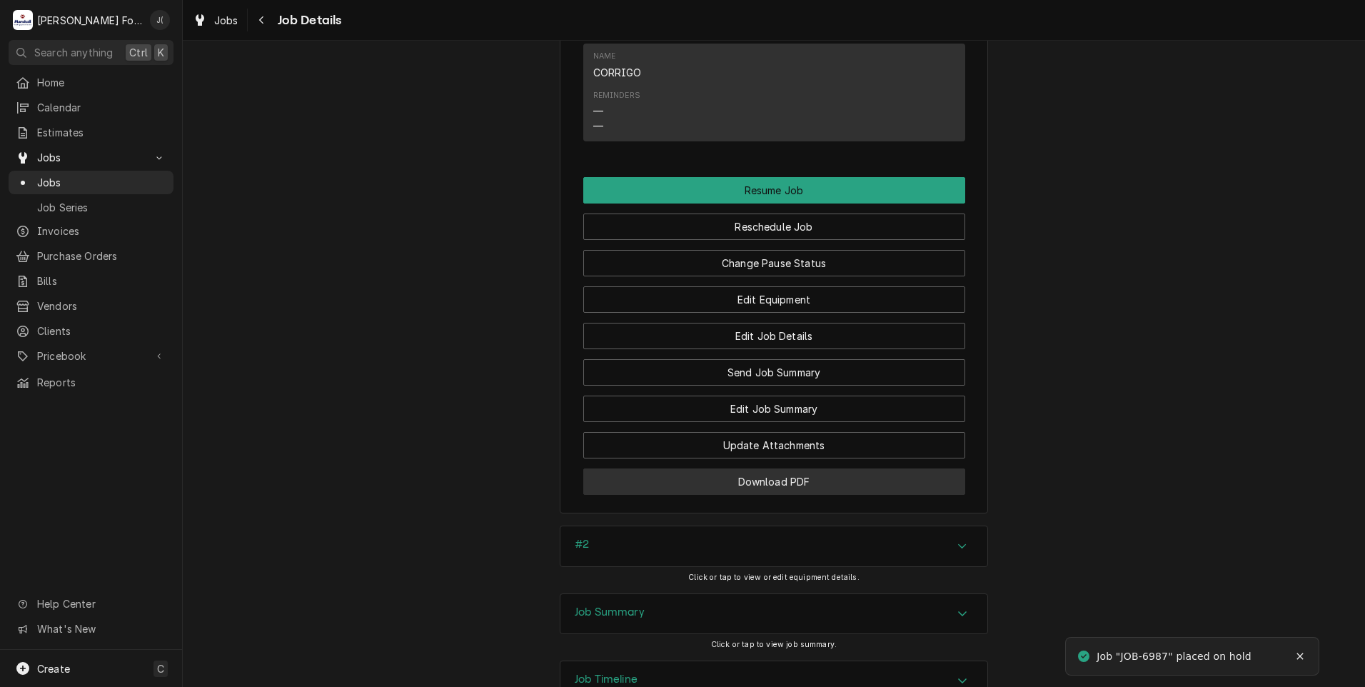
click at [625, 484] on button "Download PDF" at bounding box center [774, 481] width 382 height 26
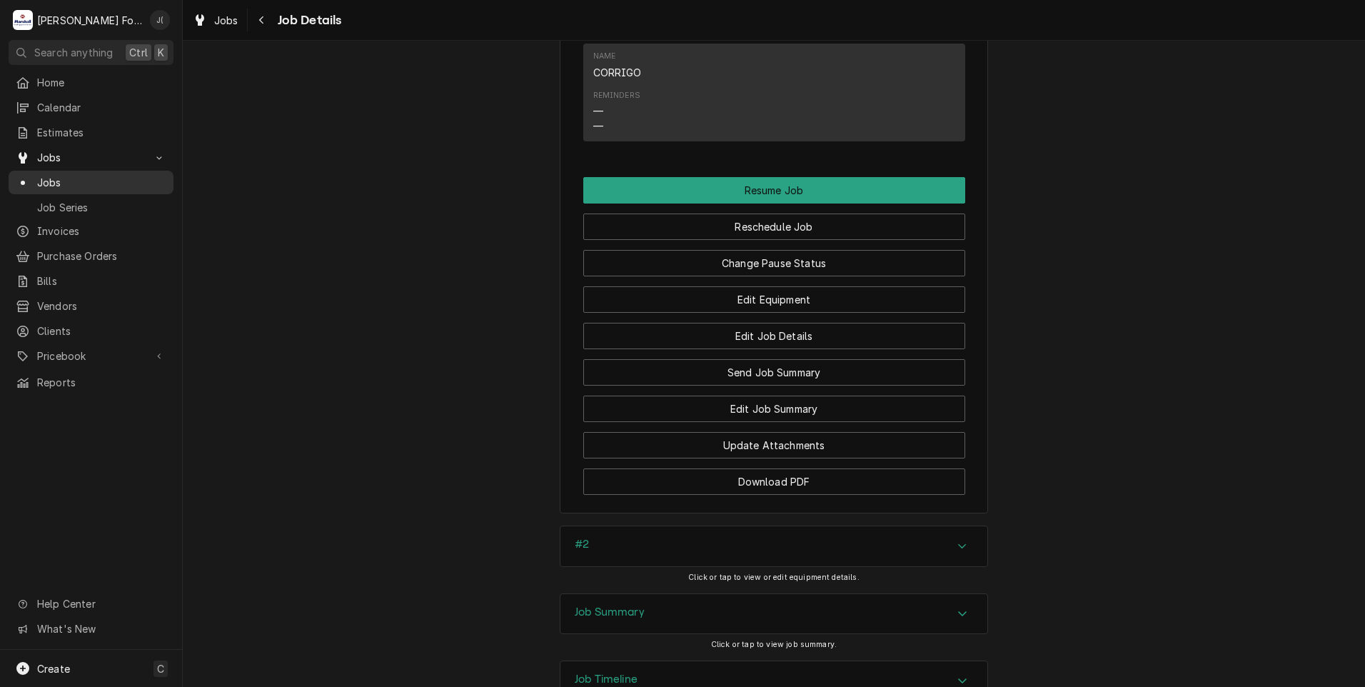
click at [97, 176] on span "Jobs" at bounding box center [101, 182] width 129 height 15
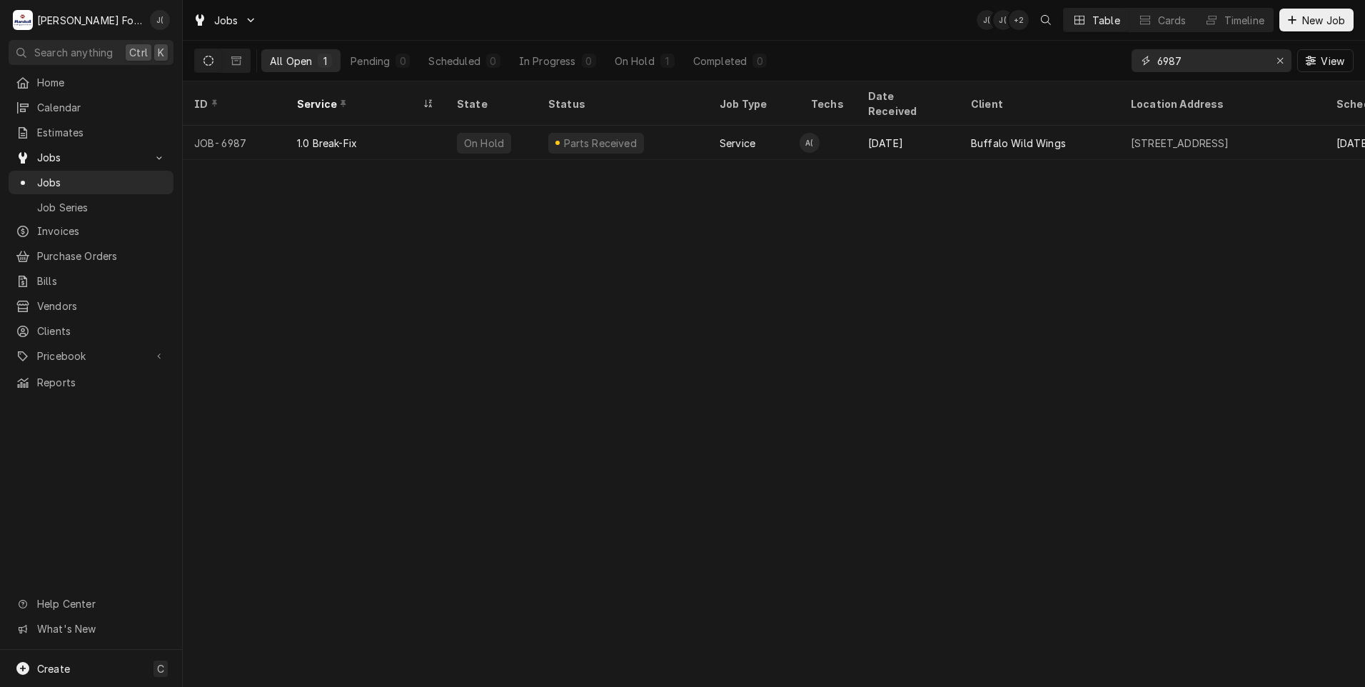
drag, startPoint x: 1192, startPoint y: 64, endPoint x: 1005, endPoint y: 66, distance: 186.4
click at [1015, 66] on div "All Open 1 Pending 0 Scheduled 0 In Progress 0 On Hold 1 Completed 0 6987 View" at bounding box center [774, 61] width 1160 height 40
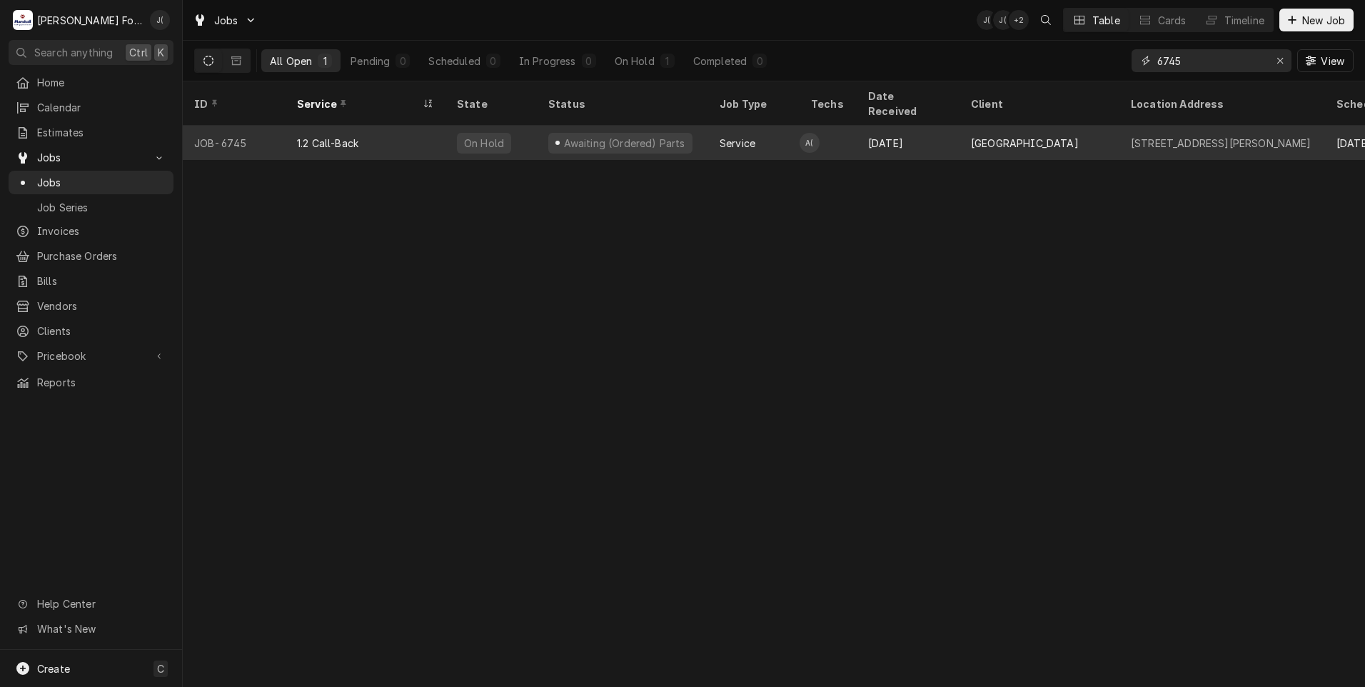
type input "6745"
click at [443, 126] on div "1.2 Call-Back" at bounding box center [366, 143] width 160 height 34
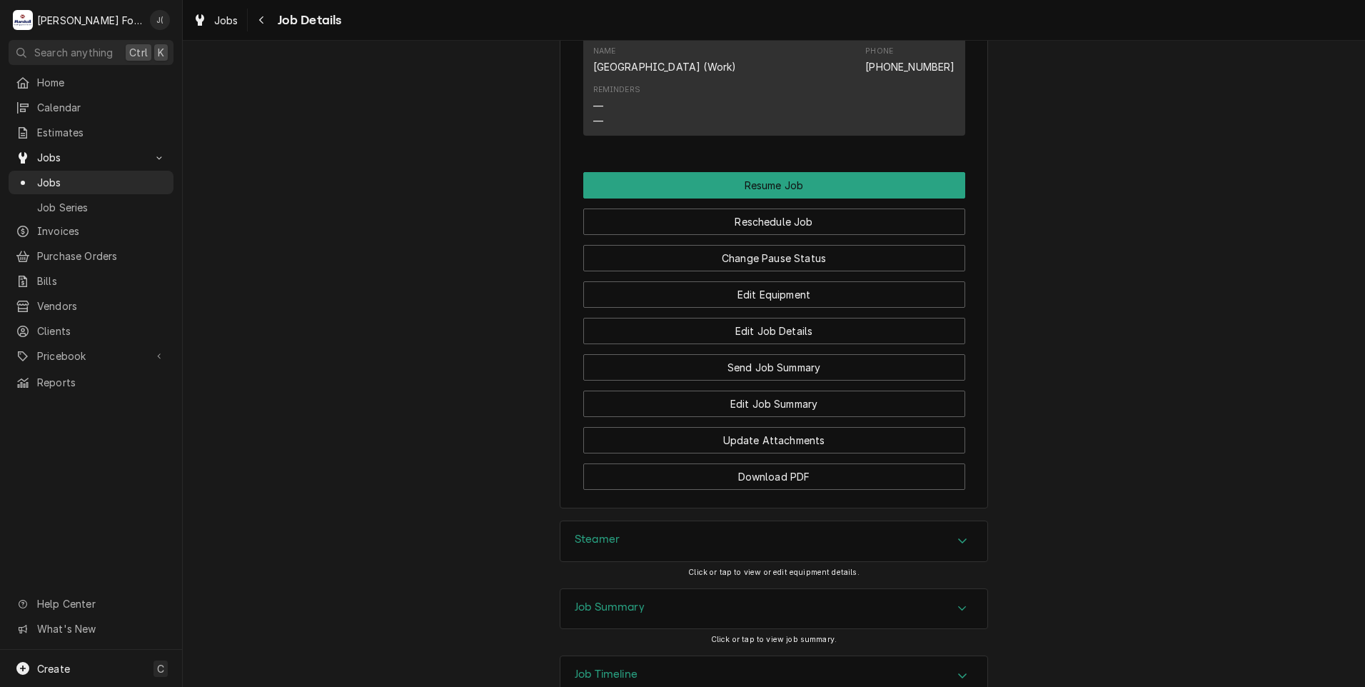
scroll to position [1642, 0]
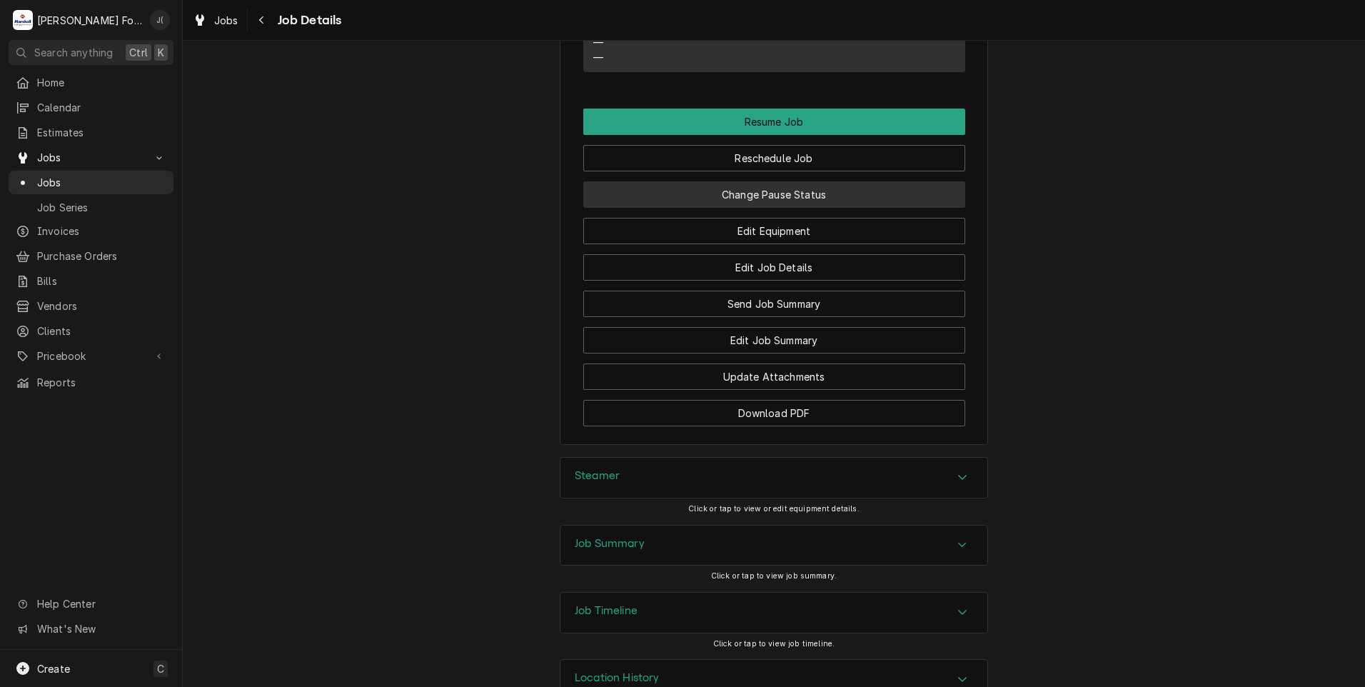
click at [703, 208] on button "Change Pause Status" at bounding box center [774, 194] width 382 height 26
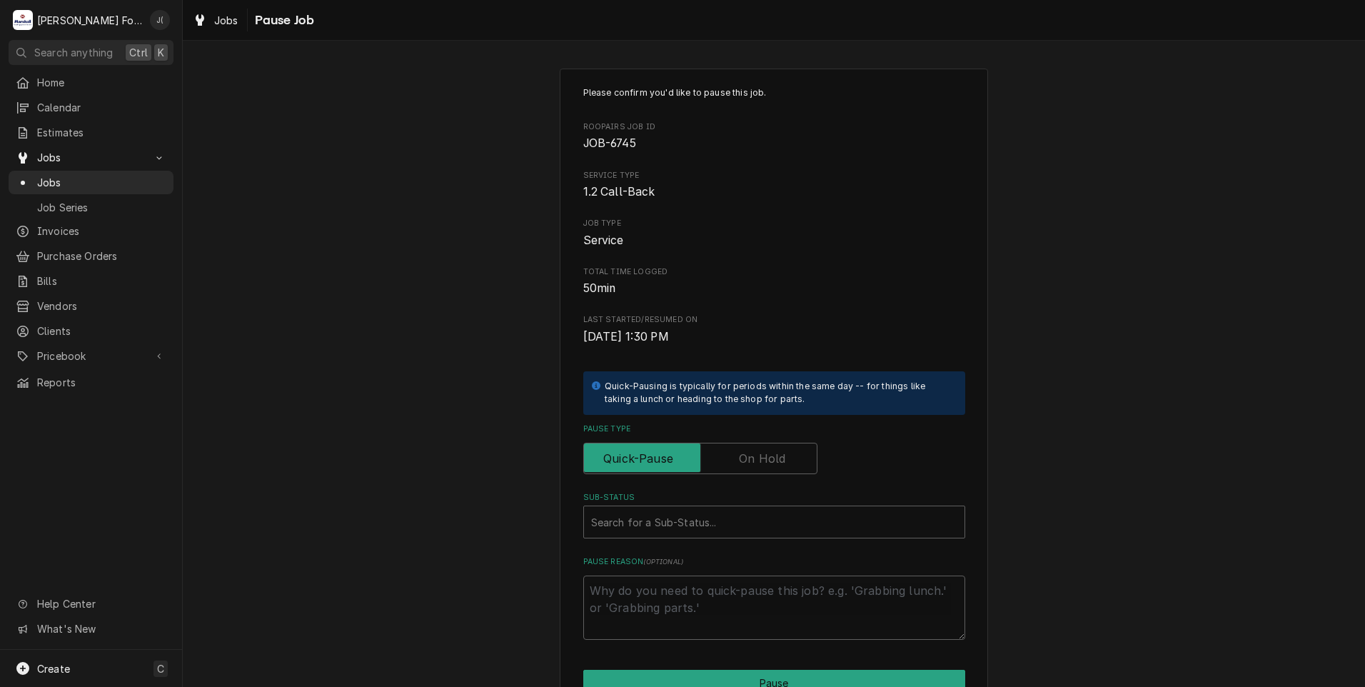
click at [754, 466] on label "Pause Type" at bounding box center [700, 458] width 234 height 31
click at [754, 466] on input "Pause Type" at bounding box center [700, 458] width 221 height 31
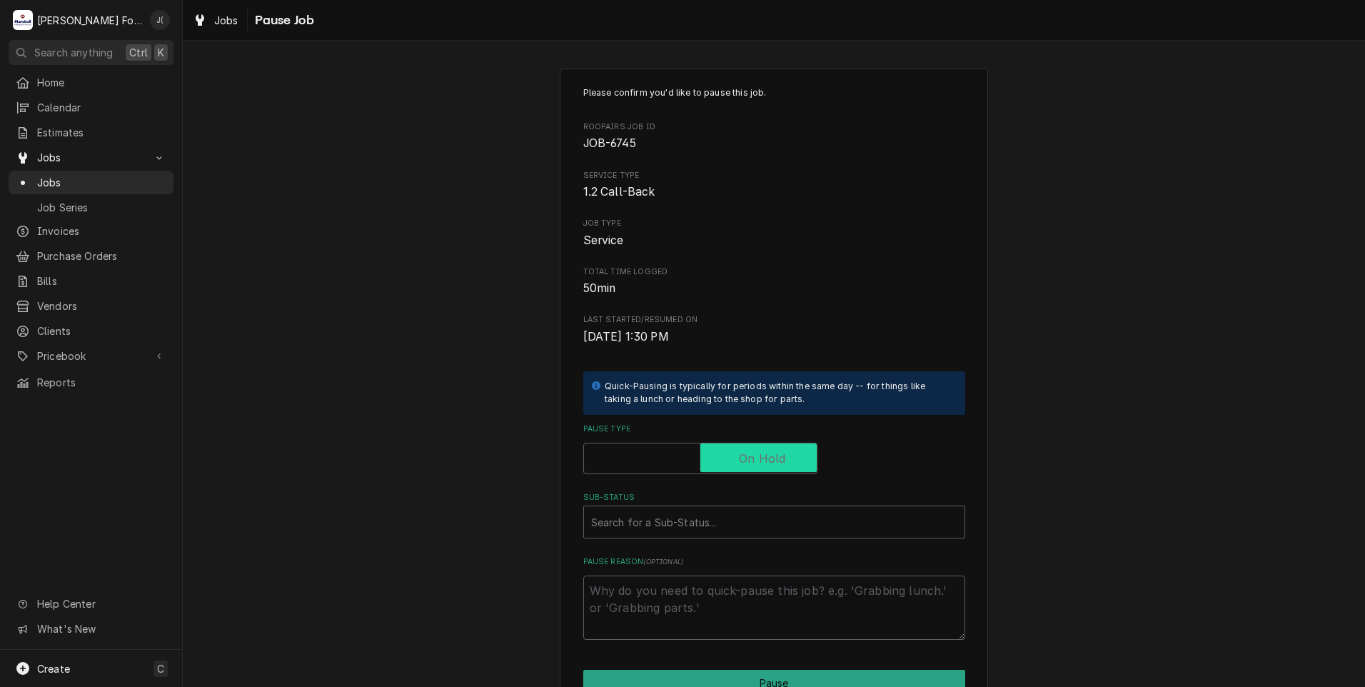
checkbox input "true"
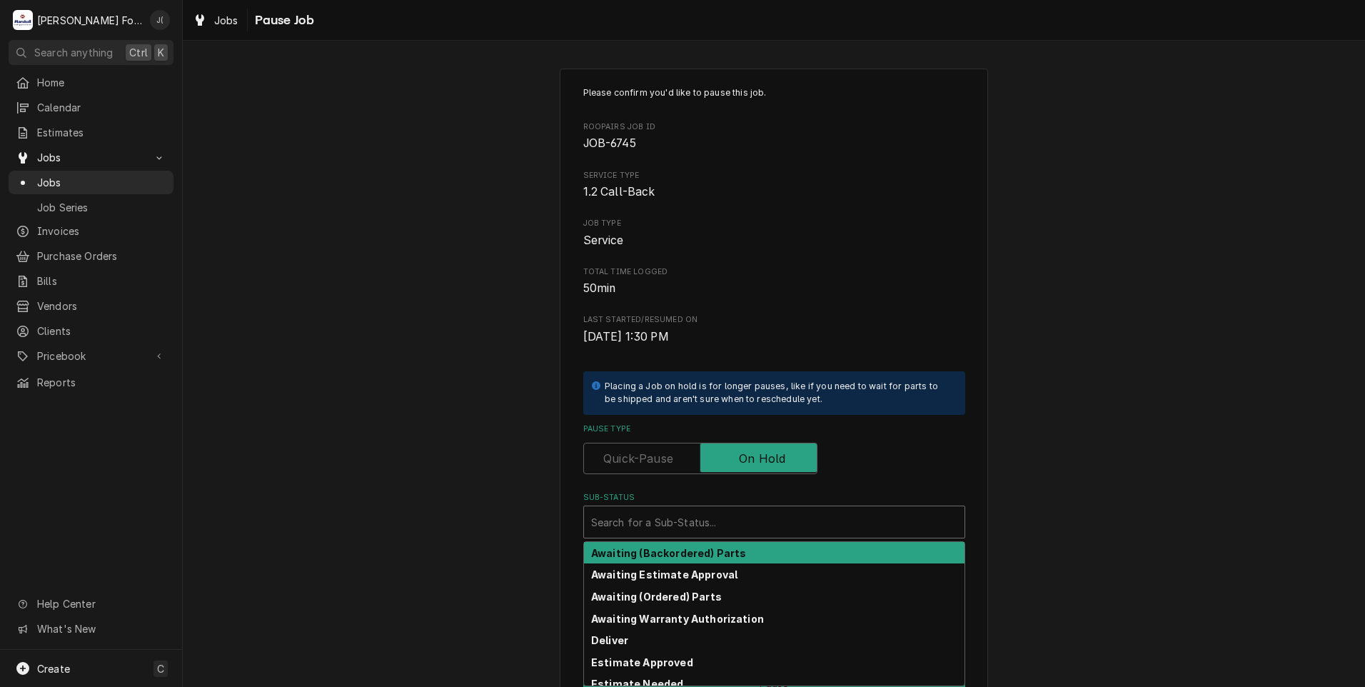
click at [722, 515] on div "Sub-Status" at bounding box center [774, 522] width 366 height 26
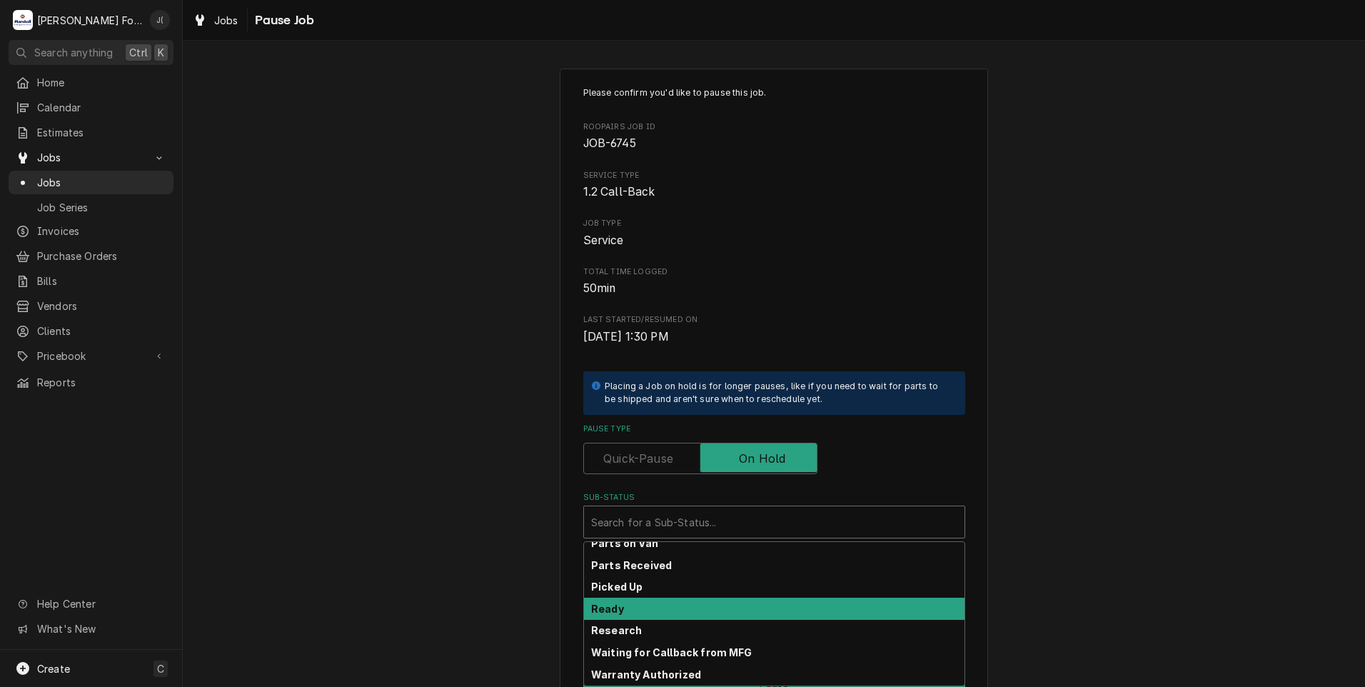
scroll to position [228, 0]
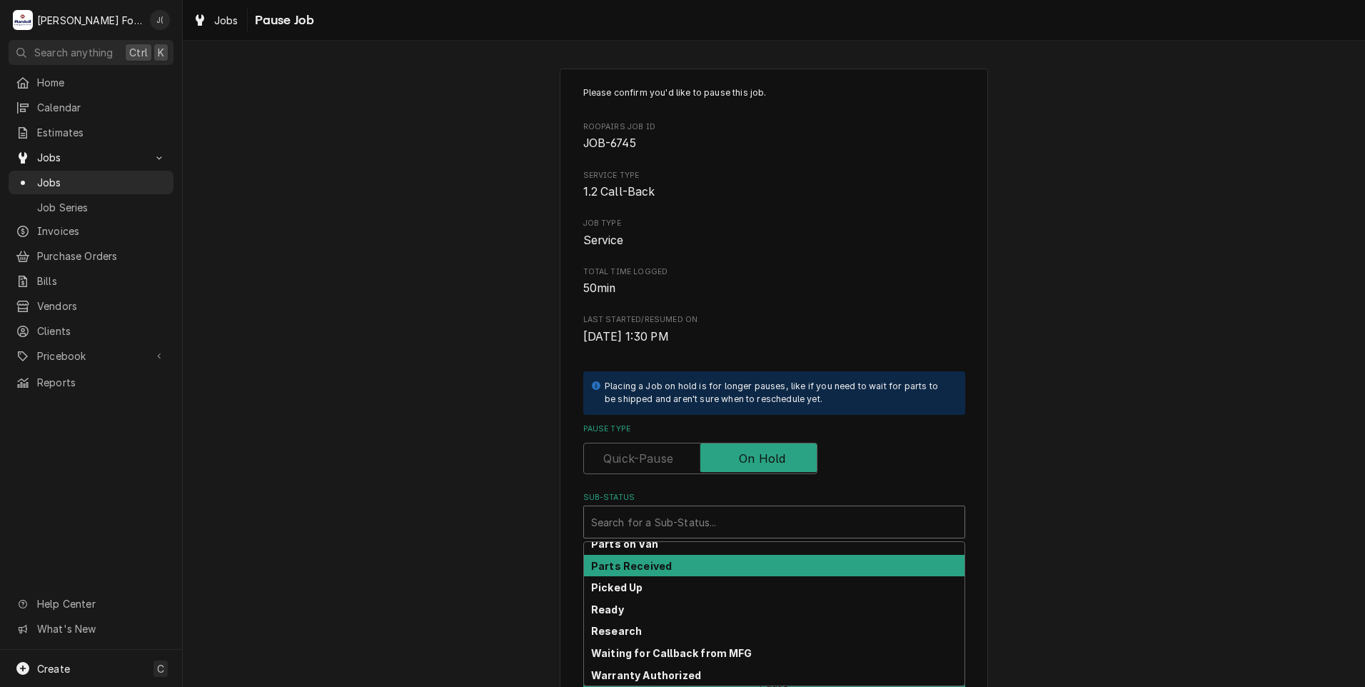
click at [638, 572] on div "Parts Received" at bounding box center [774, 566] width 381 height 22
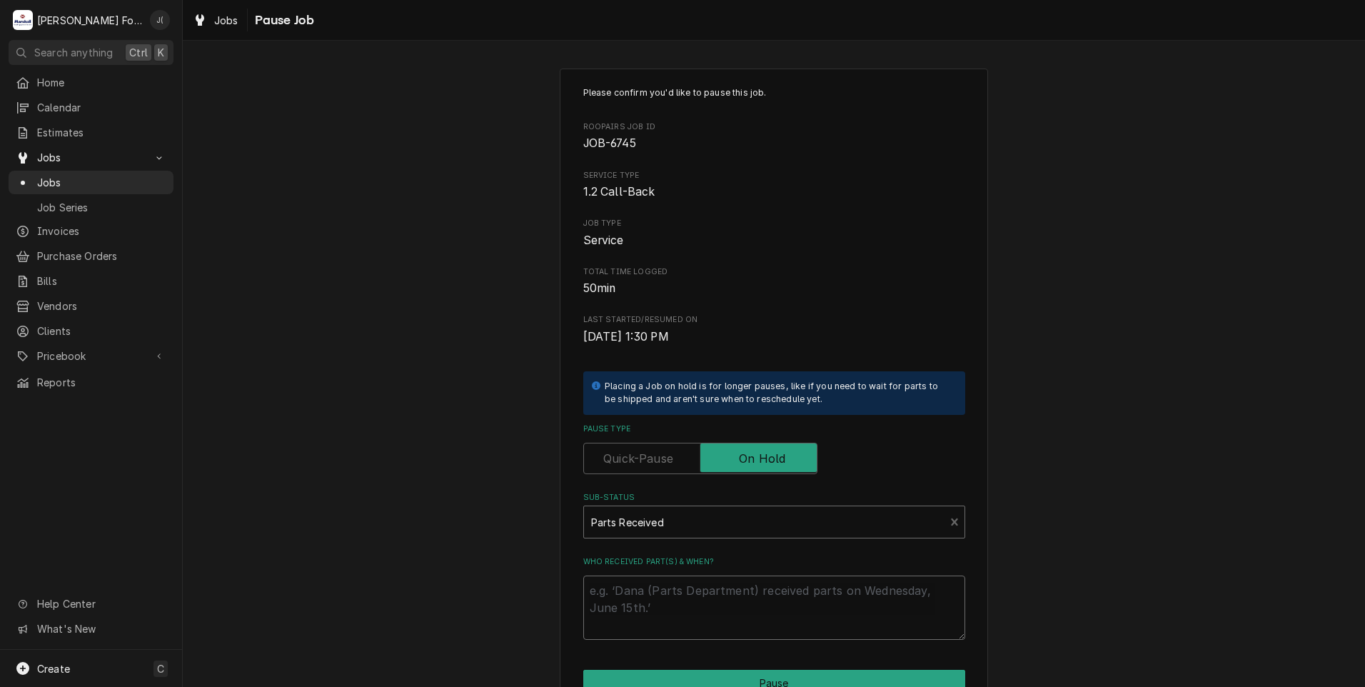
click at [640, 603] on textarea "Who received part(s) & when?" at bounding box center [774, 607] width 382 height 64
type textarea "x"
type textarea "0"
type textarea "x"
type textarea "08"
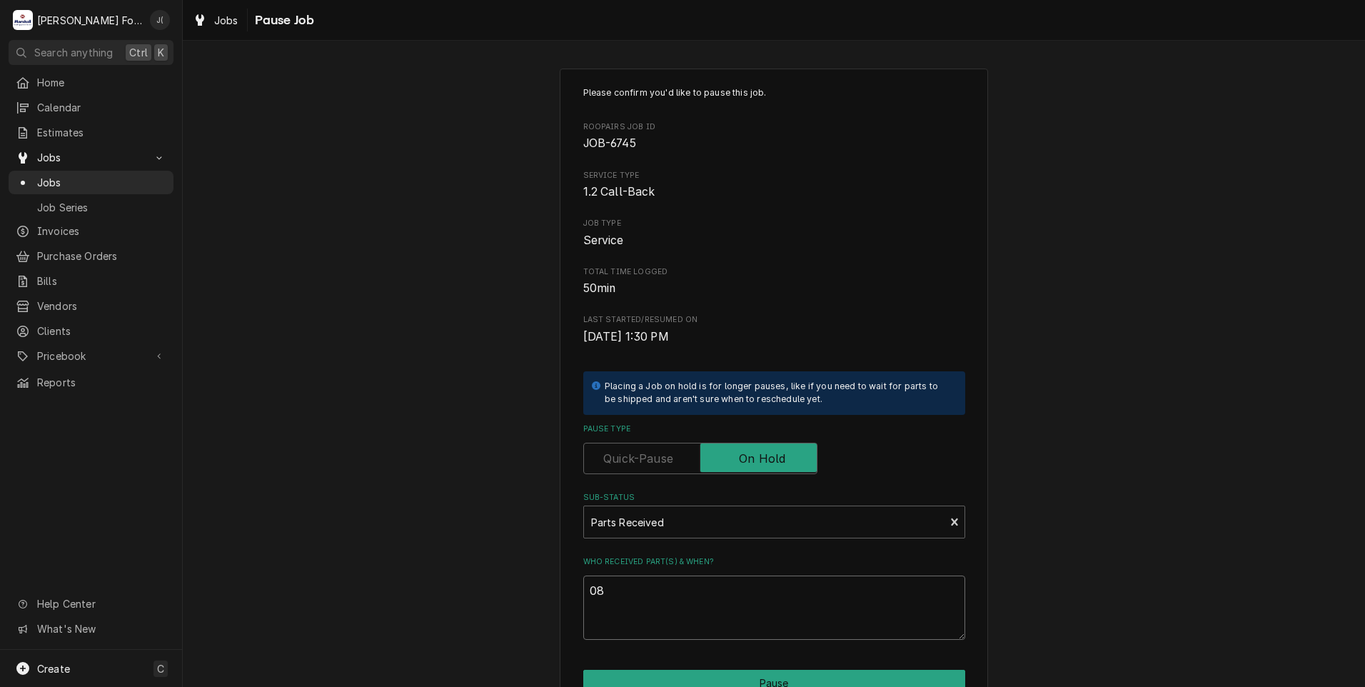
type textarea "x"
type textarea "08/"
type textarea "x"
type textarea "08/2"
type textarea "x"
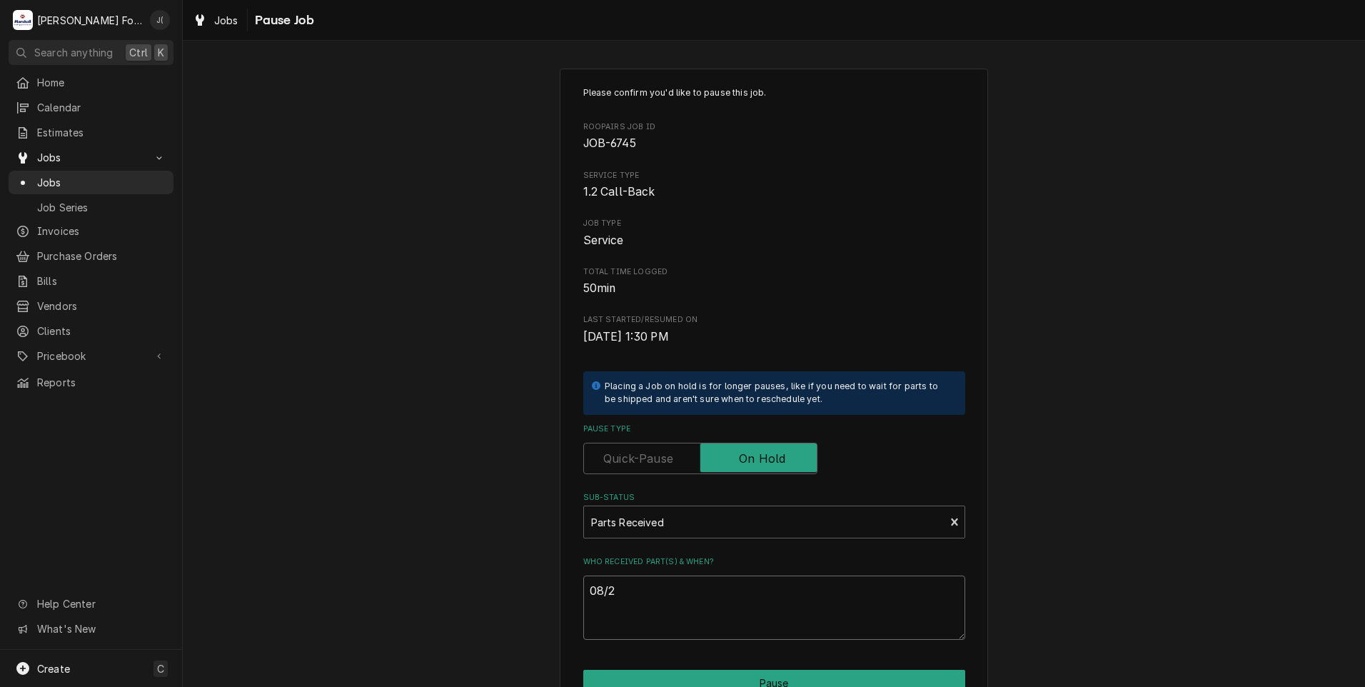
type textarea "08/27"
type textarea "x"
type textarea "08/27/"
type textarea "x"
type textarea "08/27/2"
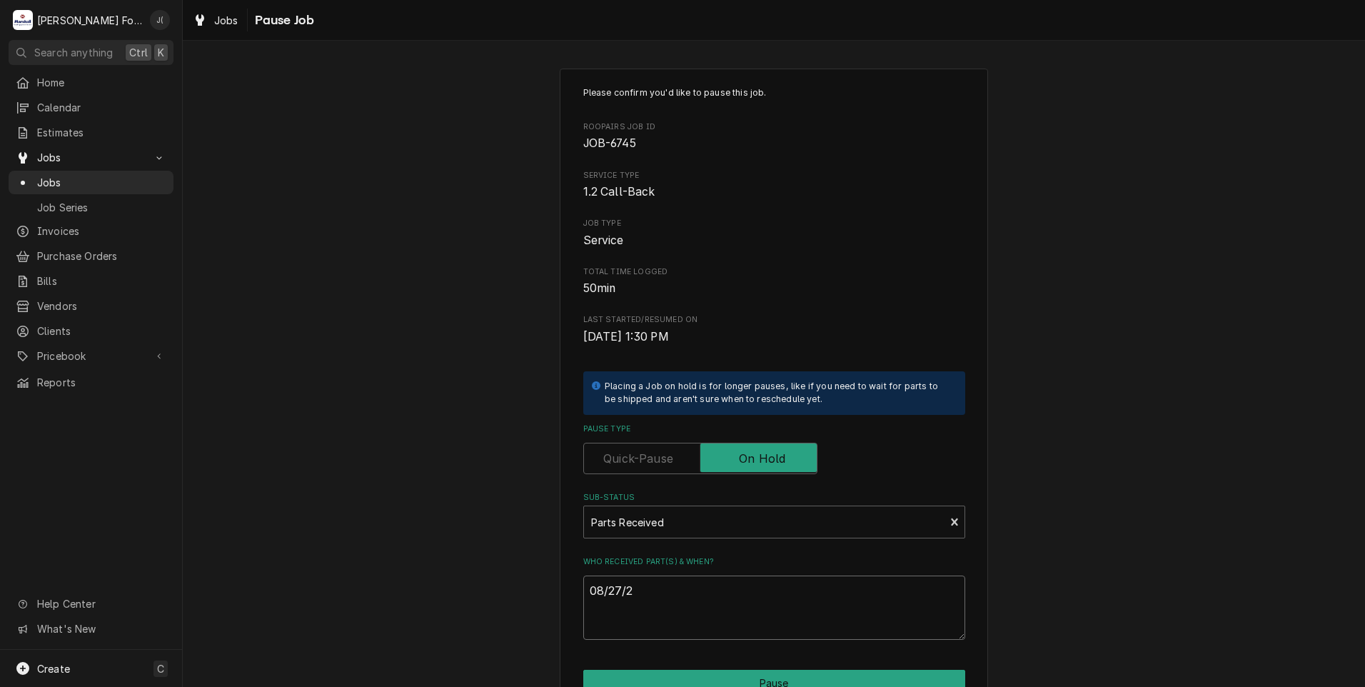
type textarea "x"
type textarea "08/27/20"
type textarea "x"
type textarea "08/27/202"
type textarea "x"
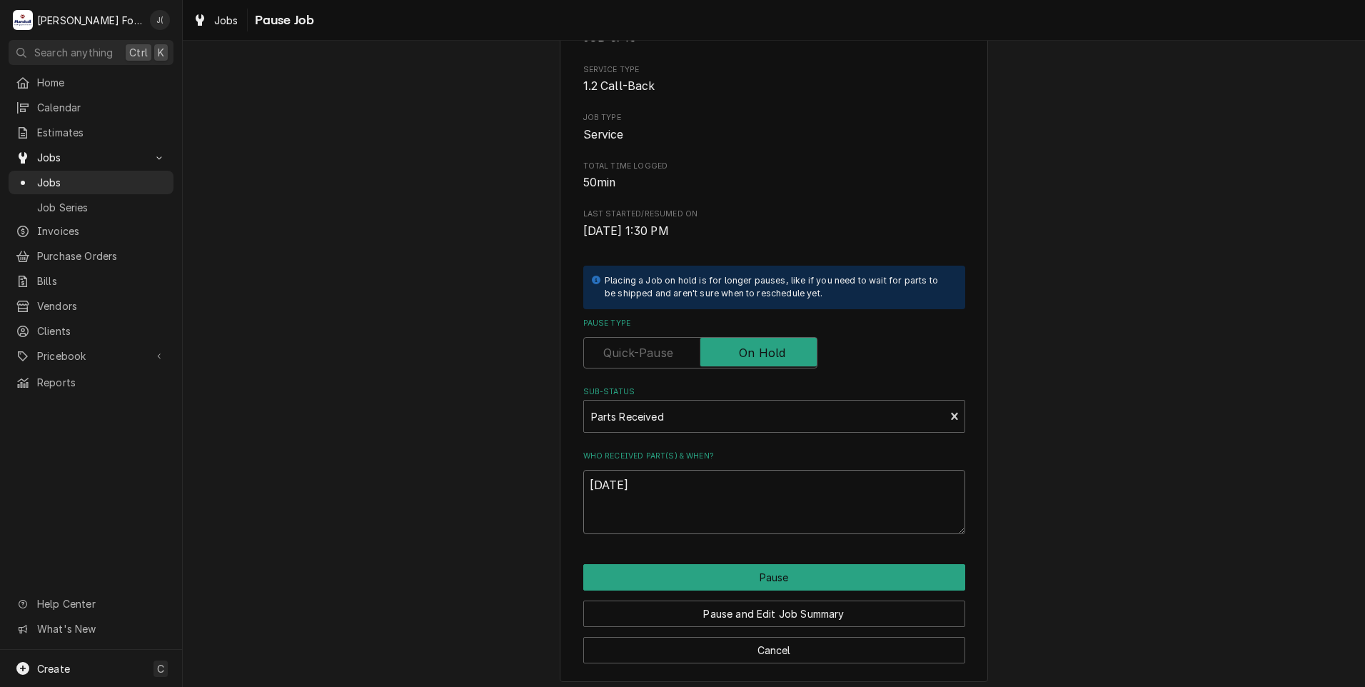
scroll to position [113, 0]
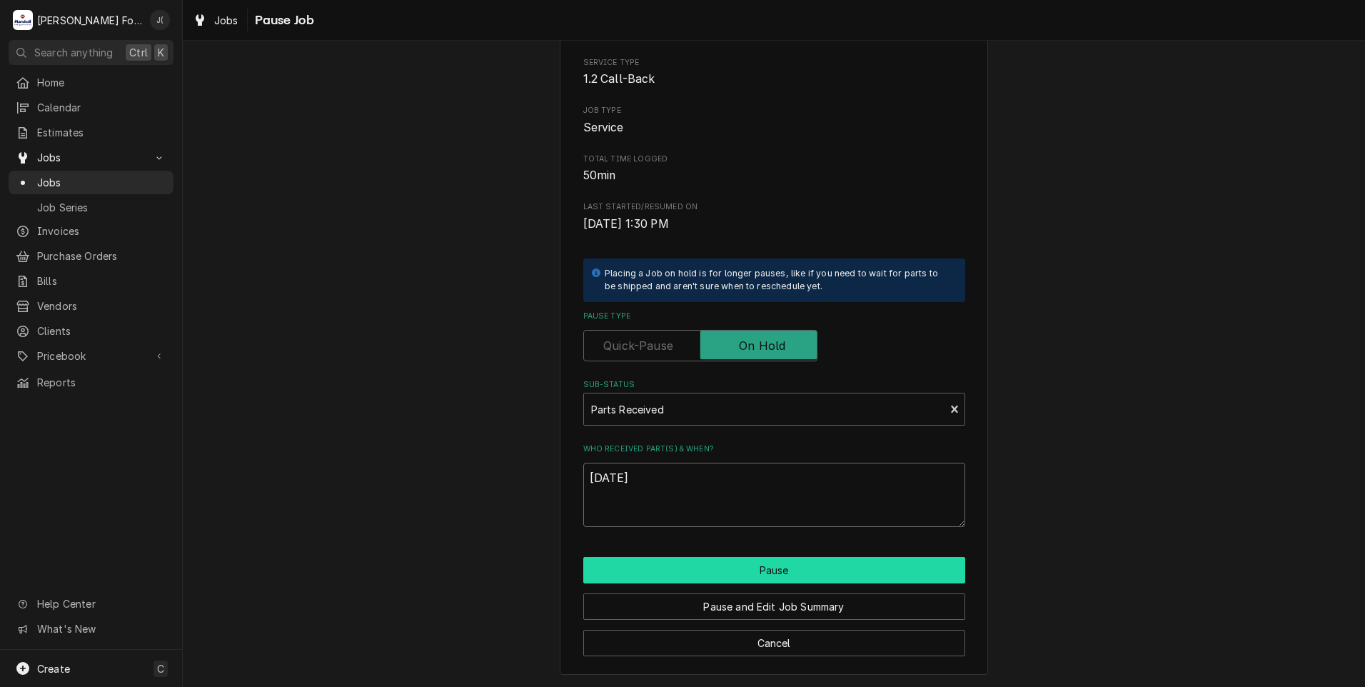
type textarea "08/27/2025"
click at [754, 570] on button "Pause" at bounding box center [774, 570] width 382 height 26
type textarea "x"
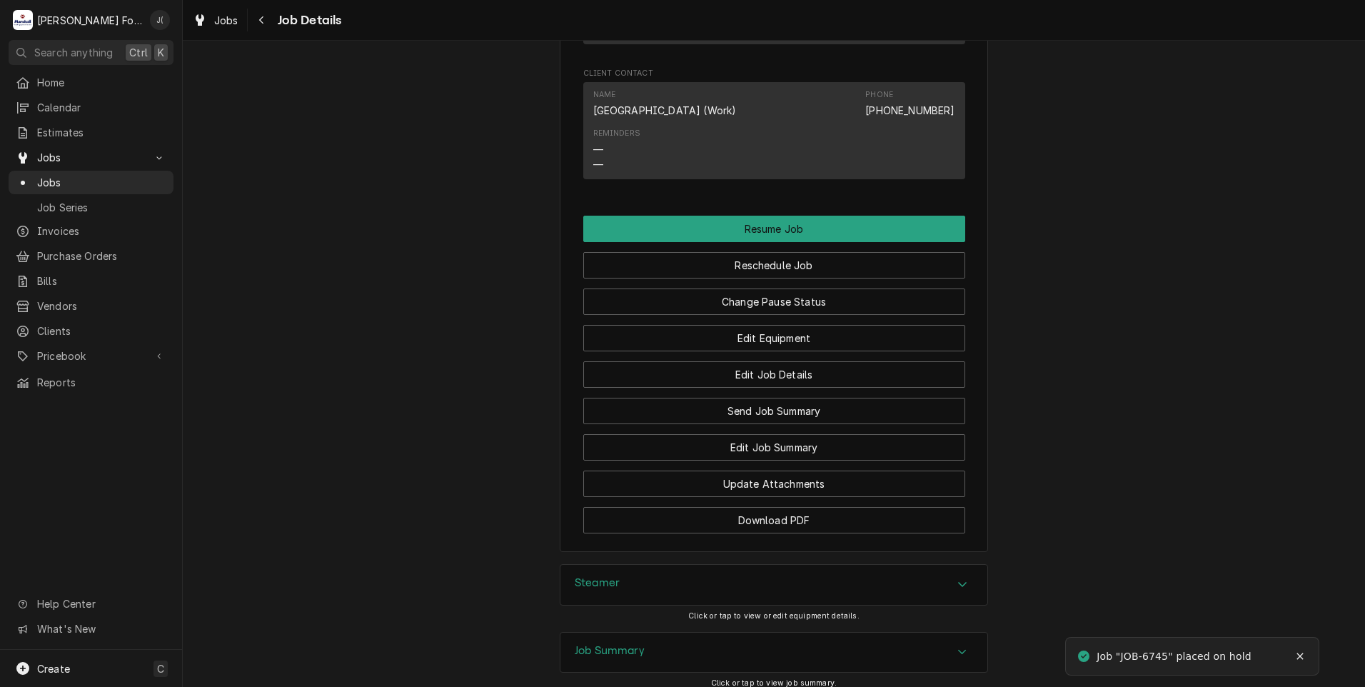
scroll to position [1699, 0]
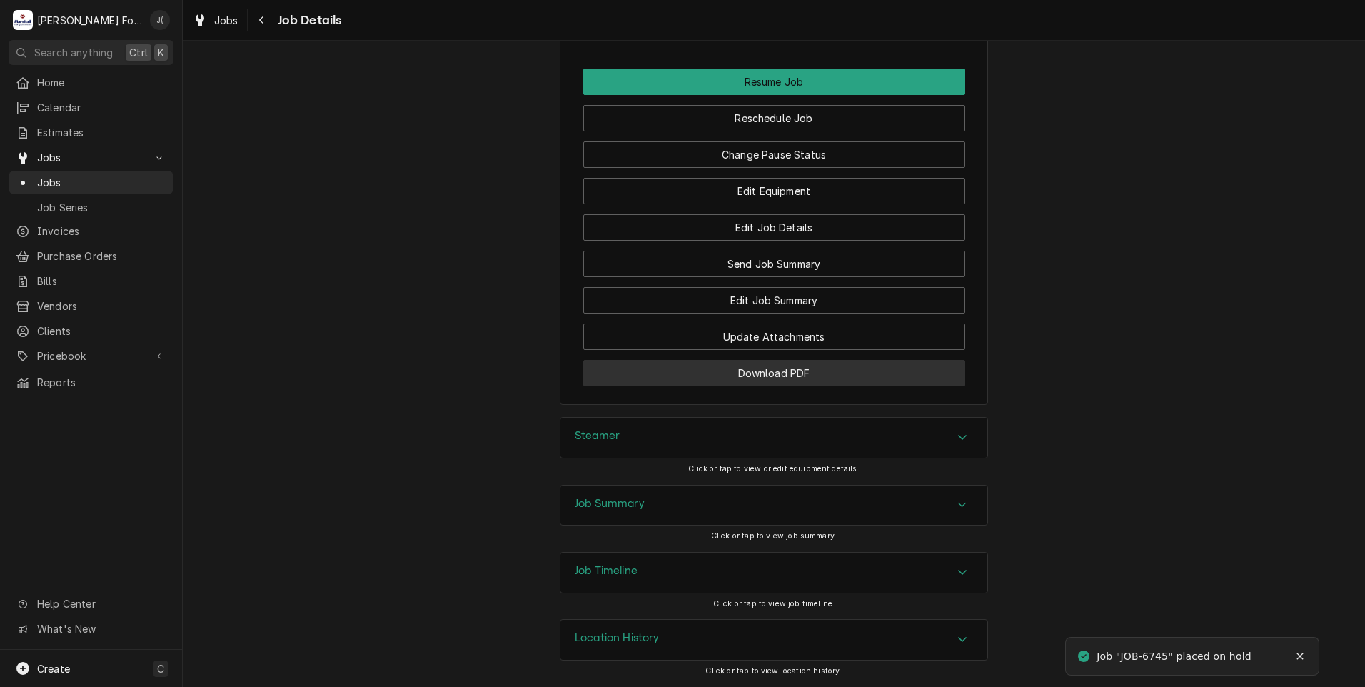
click at [655, 378] on button "Download PDF" at bounding box center [774, 373] width 382 height 26
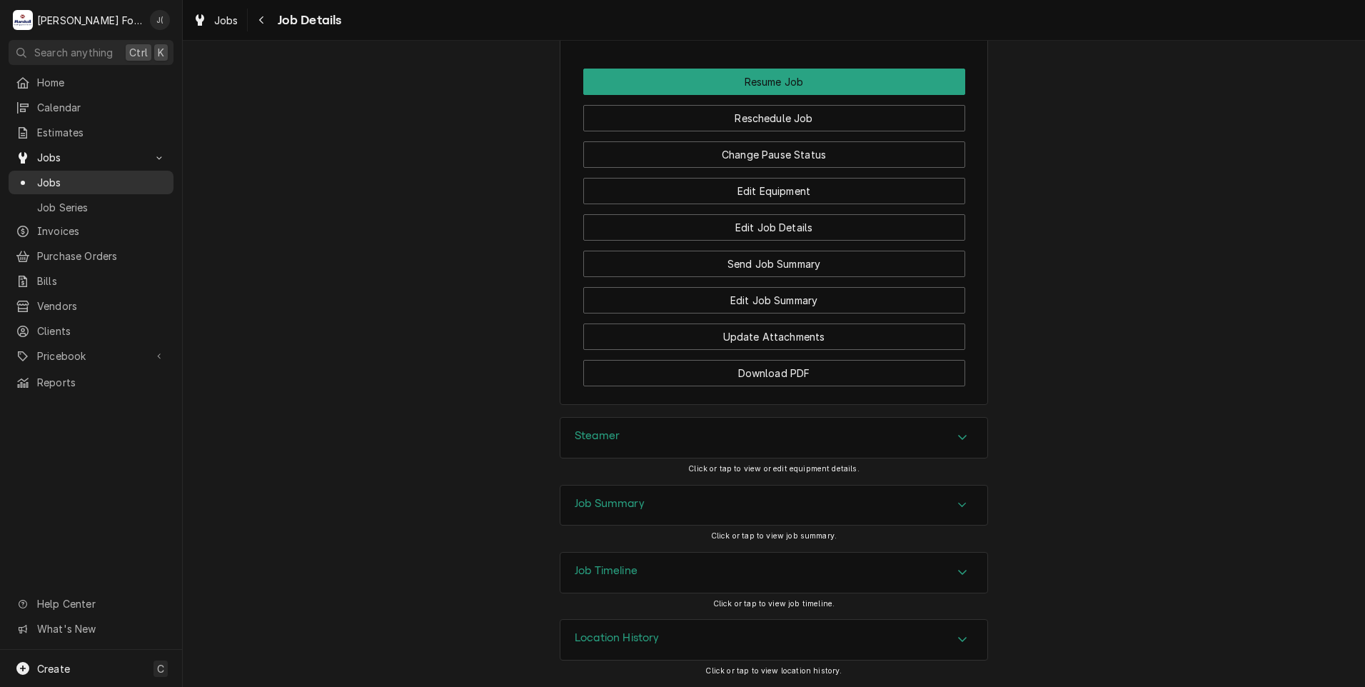
click at [69, 182] on span "Jobs" at bounding box center [101, 182] width 129 height 15
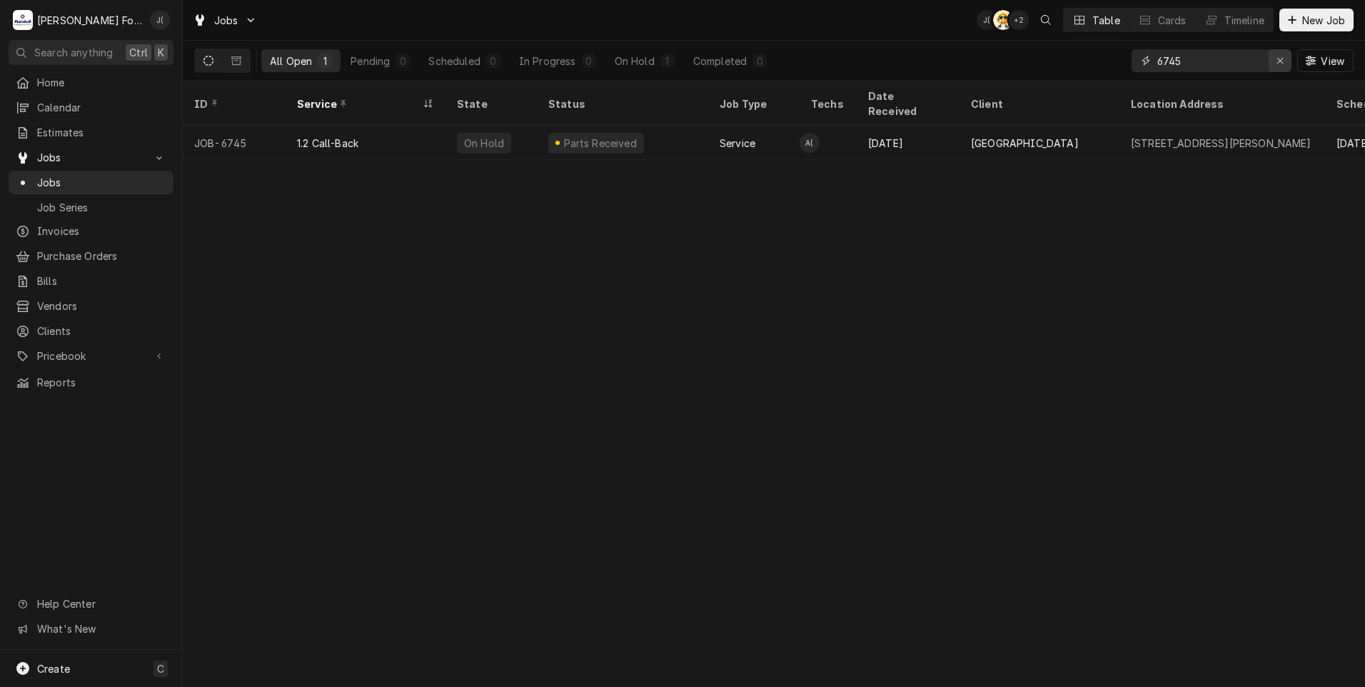
click at [1281, 59] on icon "Erase input" at bounding box center [1281, 61] width 8 height 10
click at [1259, 64] on input "Dynamic Content Wrapper" at bounding box center [1224, 60] width 134 height 23
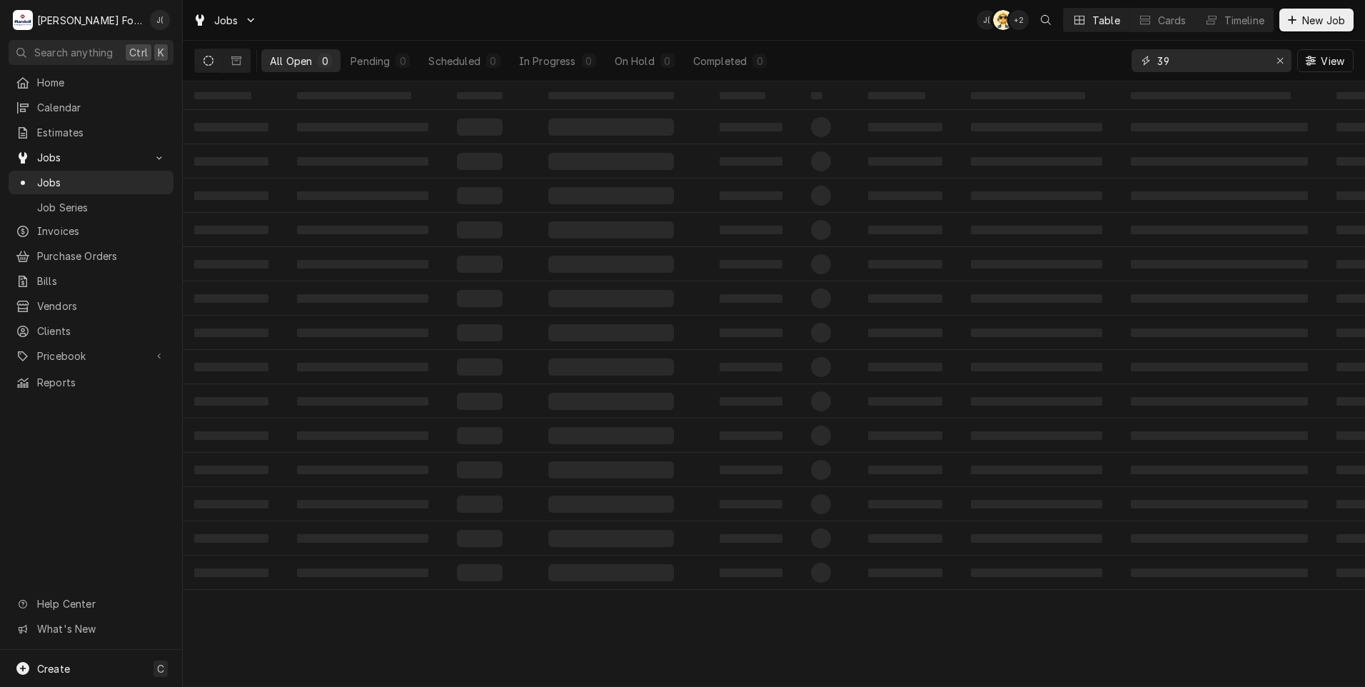
type input "3"
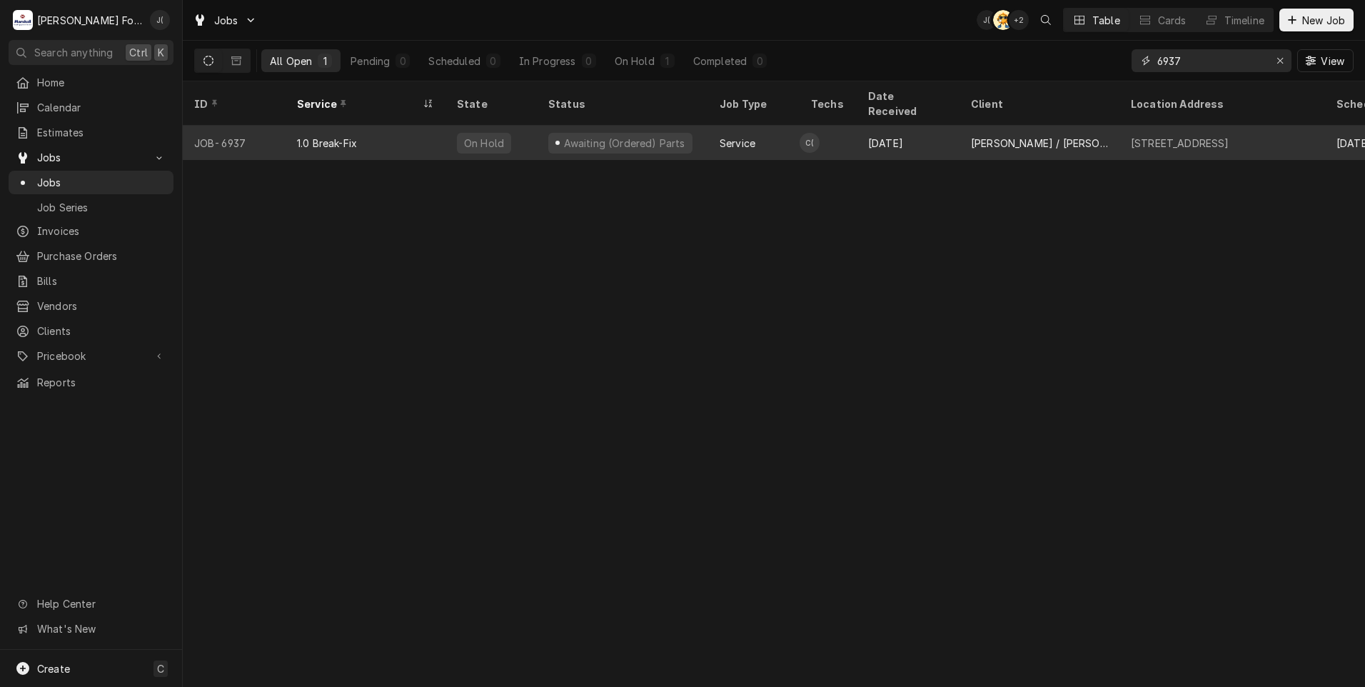
type input "6937"
click at [521, 139] on div "On Hold" at bounding box center [491, 143] width 91 height 34
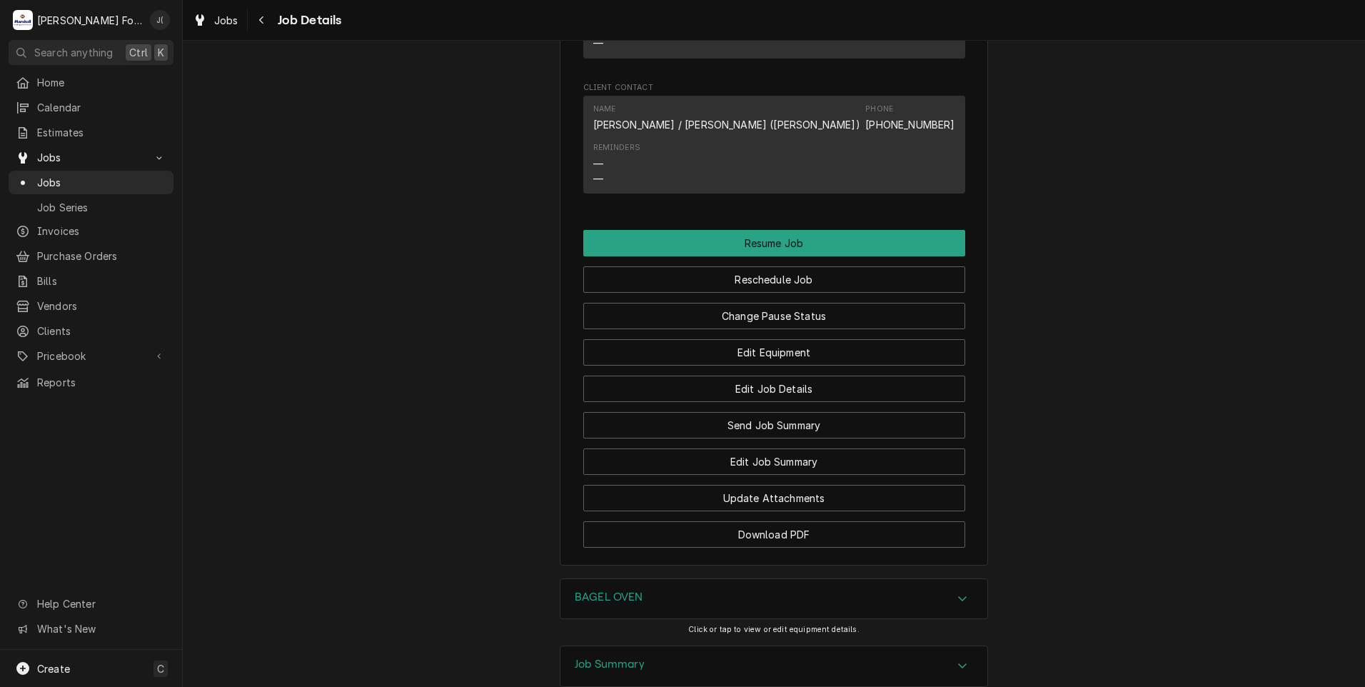
scroll to position [1428, 0]
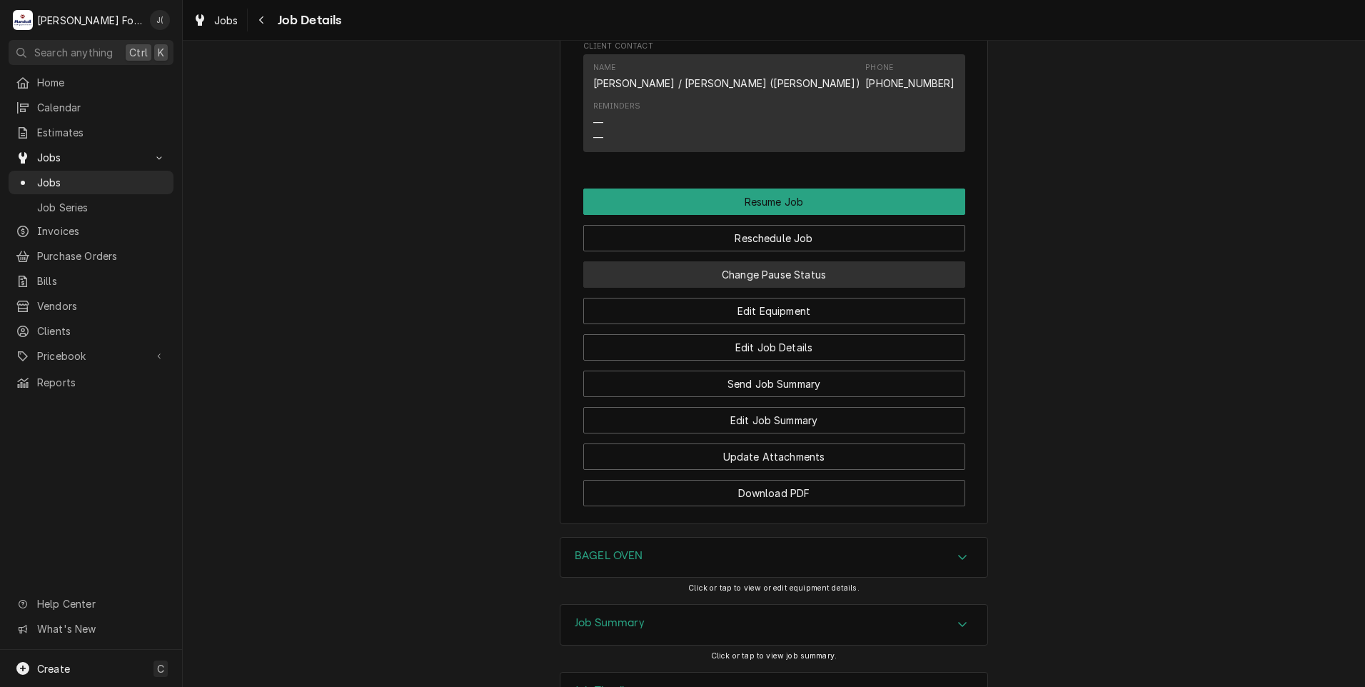
click at [736, 288] on button "Change Pause Status" at bounding box center [774, 274] width 382 height 26
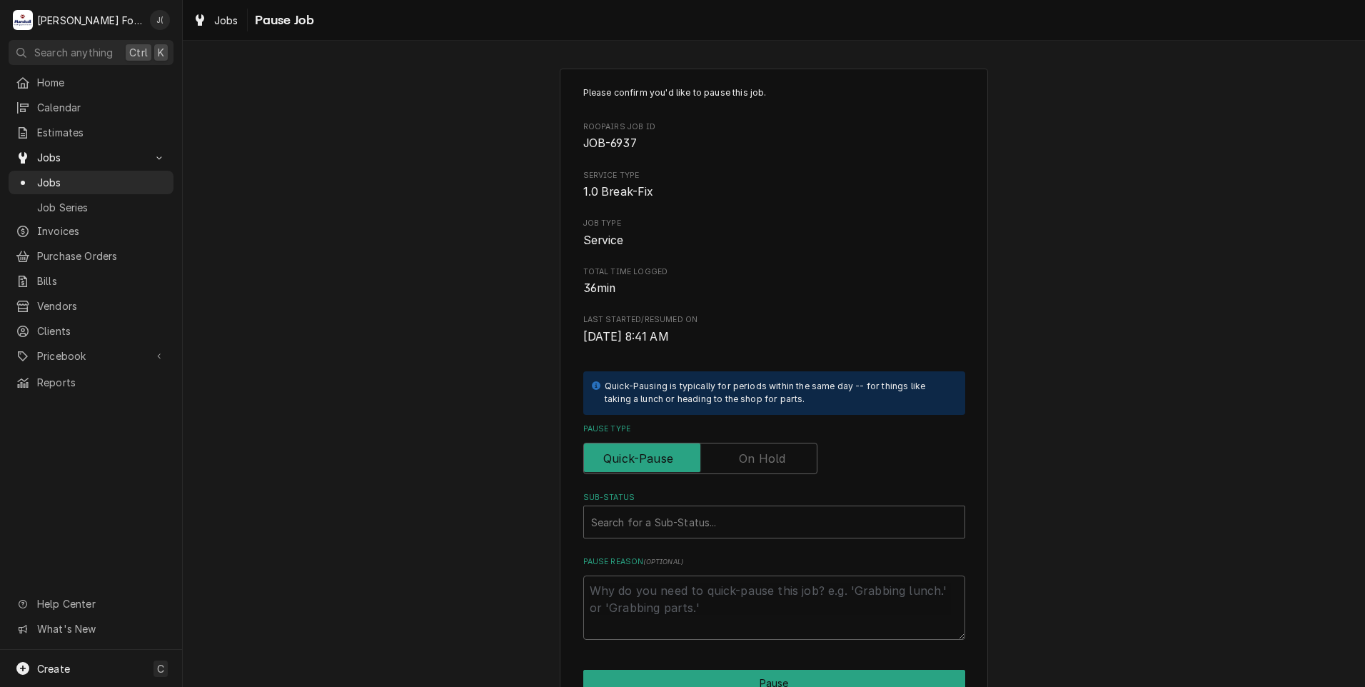
click at [748, 450] on label "Pause Type" at bounding box center [700, 458] width 234 height 31
click at [748, 450] on input "Pause Type" at bounding box center [700, 458] width 221 height 31
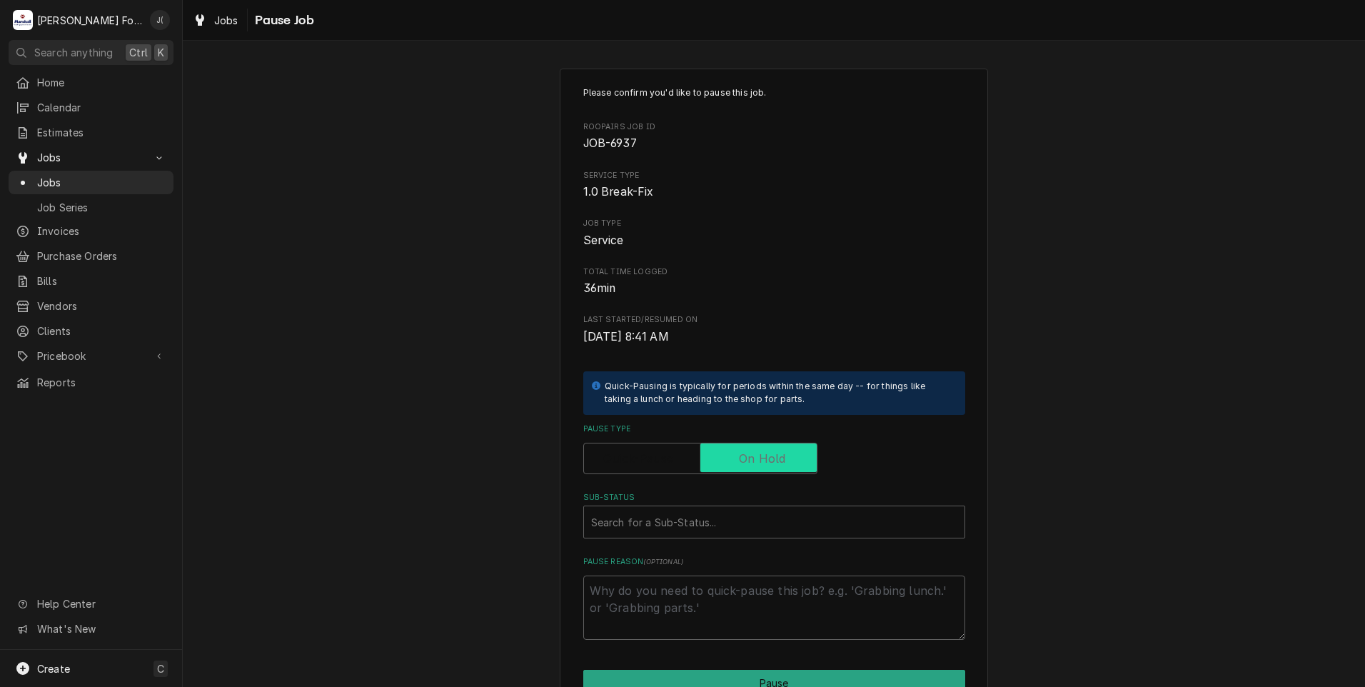
checkbox input "true"
click at [703, 516] on div "Sub-Status" at bounding box center [774, 522] width 366 height 26
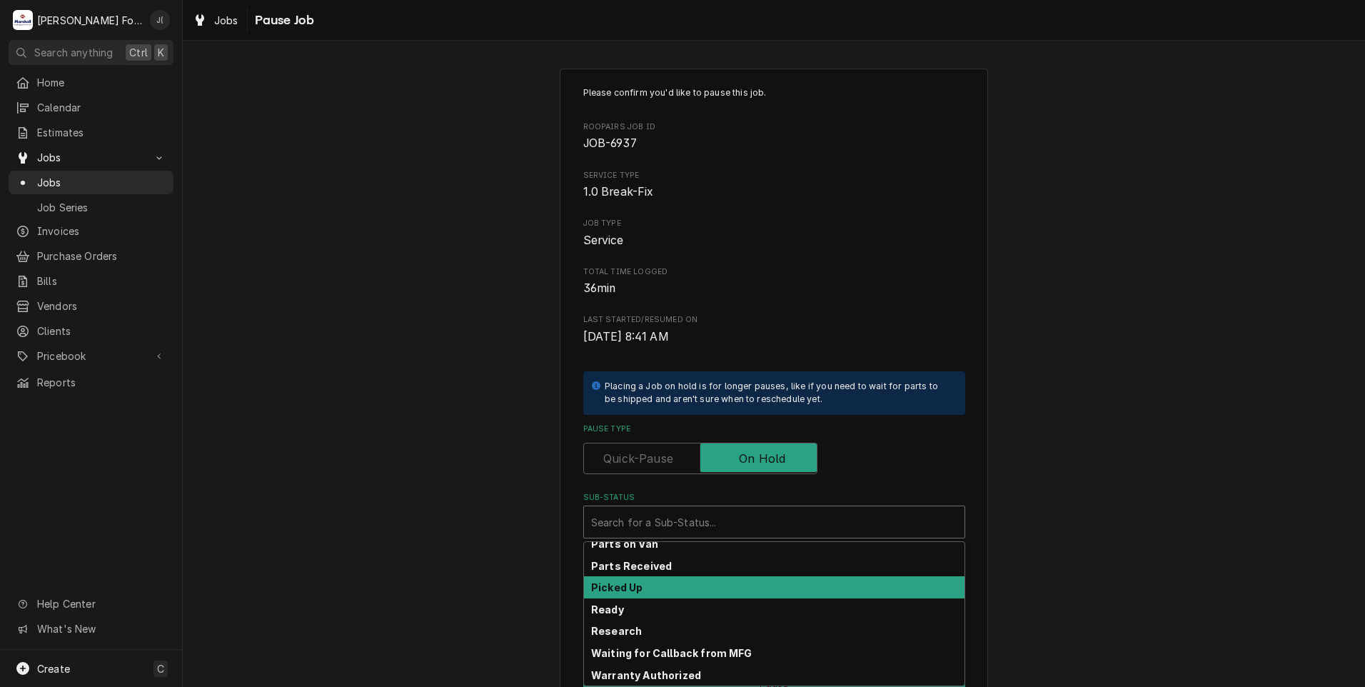
scroll to position [228, 0]
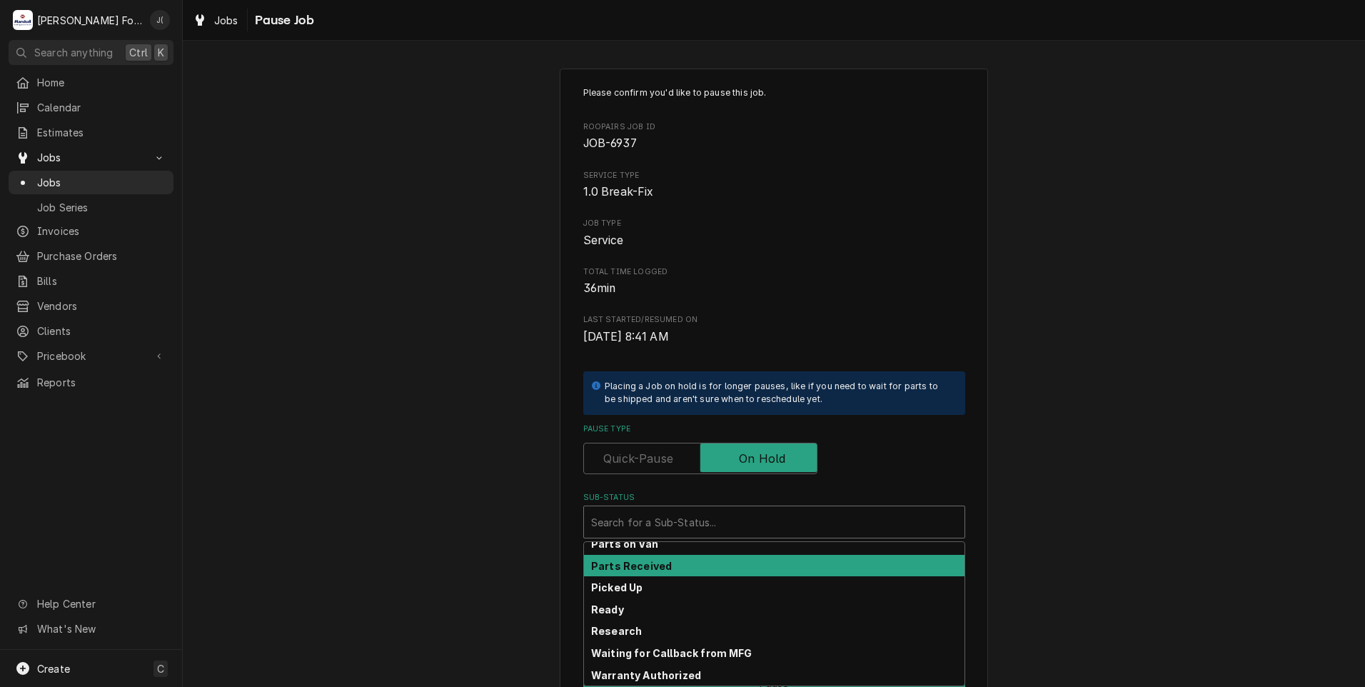
click at [713, 568] on div "Parts Received" at bounding box center [774, 566] width 381 height 22
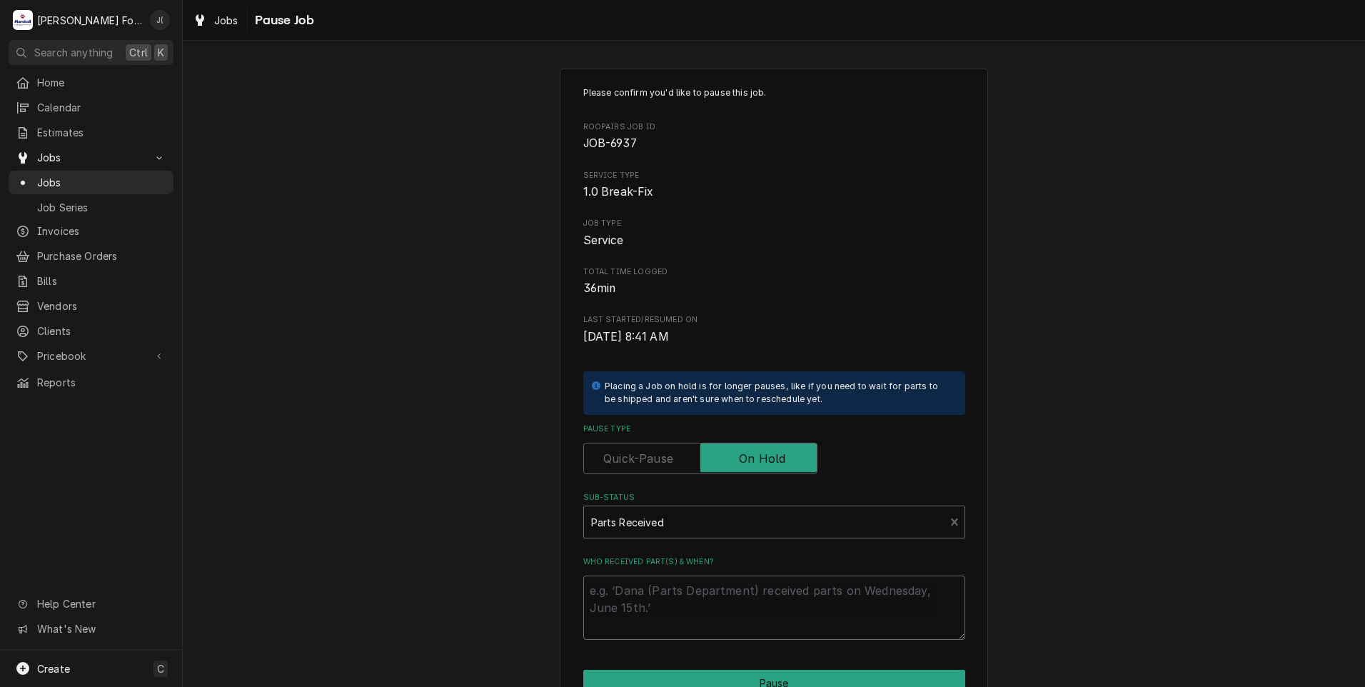
click at [716, 593] on textarea "Who received part(s) & when?" at bounding box center [774, 607] width 382 height 64
type textarea "x"
type textarea "0"
type textarea "x"
type textarea "08"
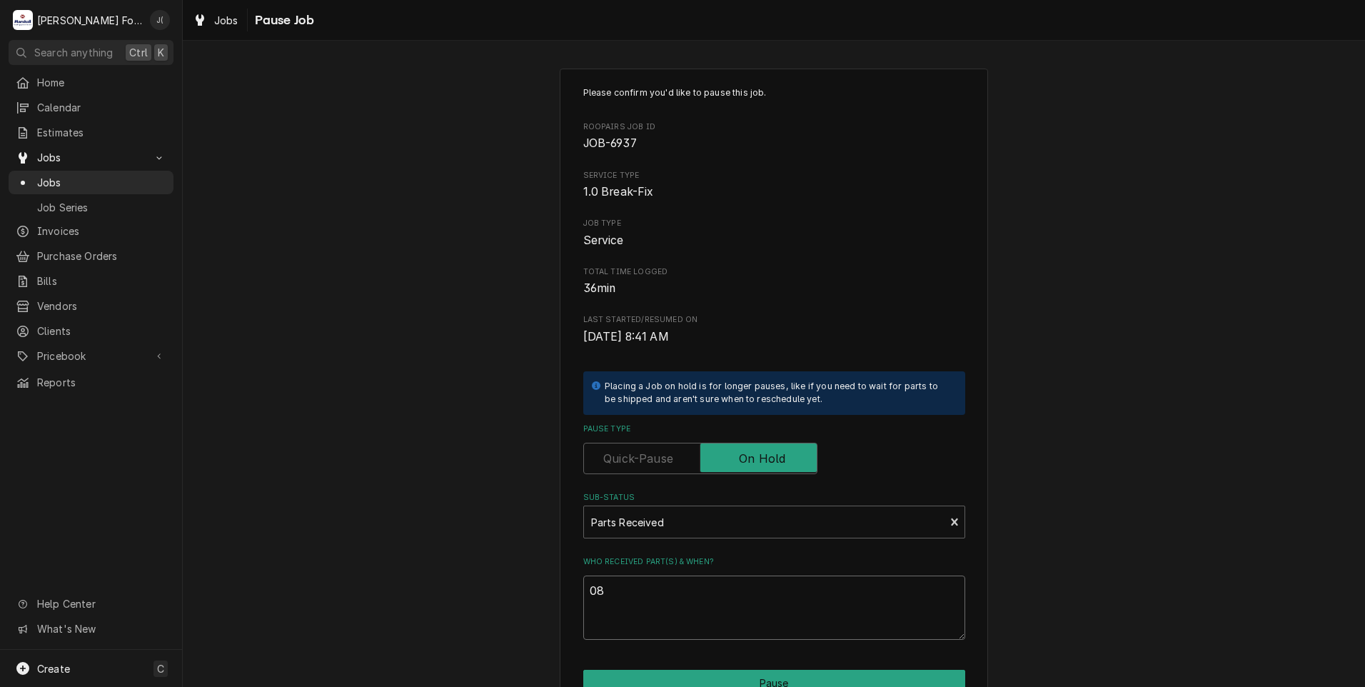
type textarea "x"
type textarea "08/"
type textarea "x"
type textarea "08/2"
type textarea "x"
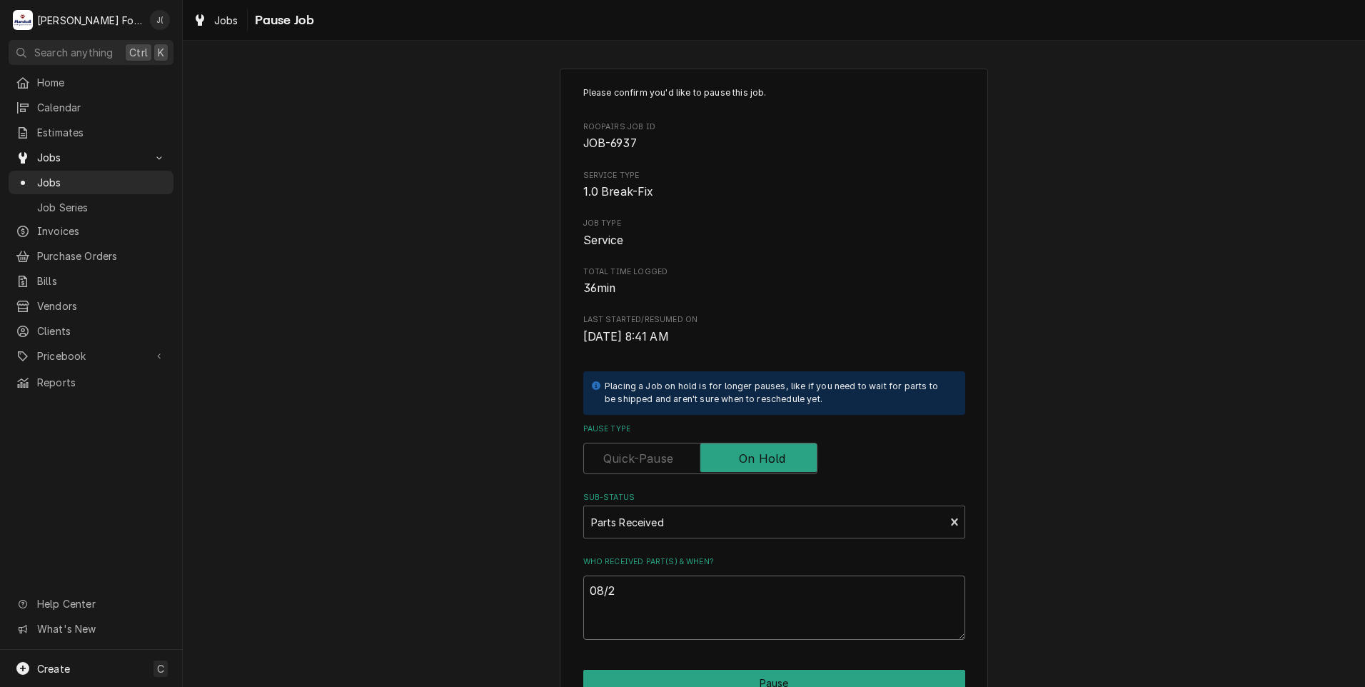
type textarea "08/28"
type textarea "x"
type textarea "08/28/"
type textarea "x"
type textarea "08/28/2"
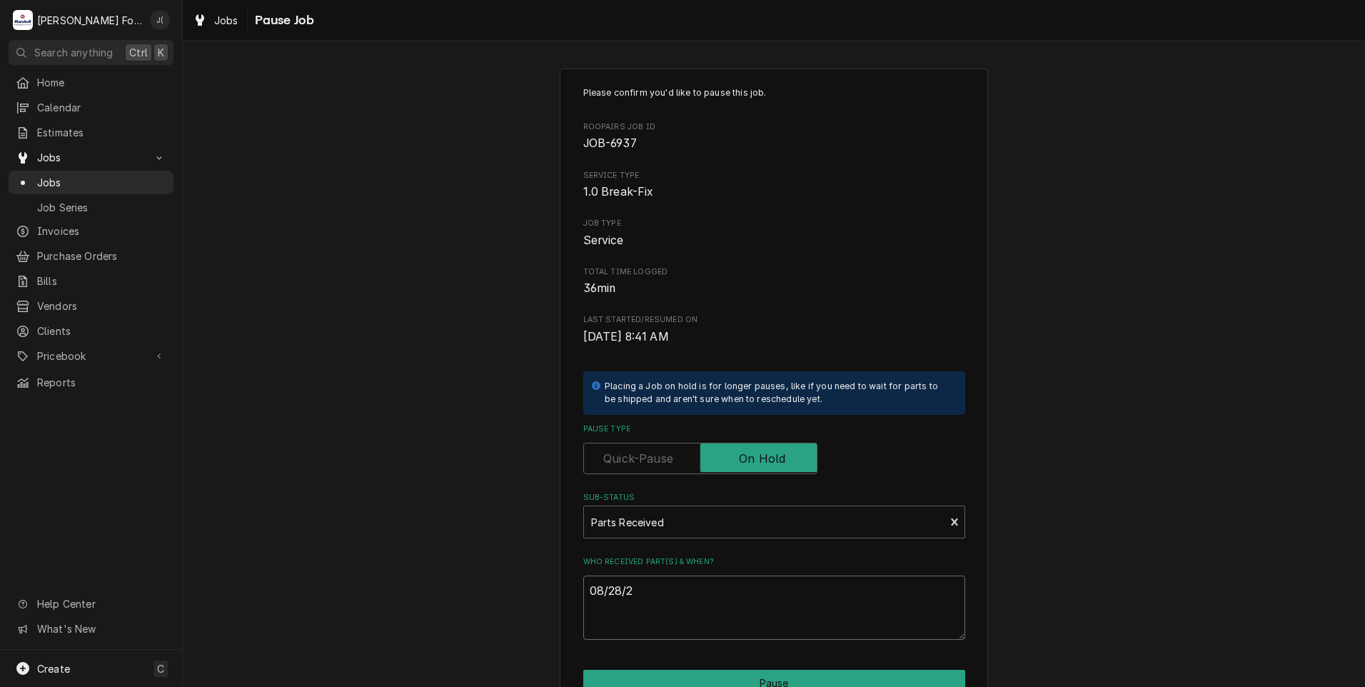
type textarea "x"
type textarea "08/28/20"
type textarea "x"
type textarea "08/28/202"
type textarea "x"
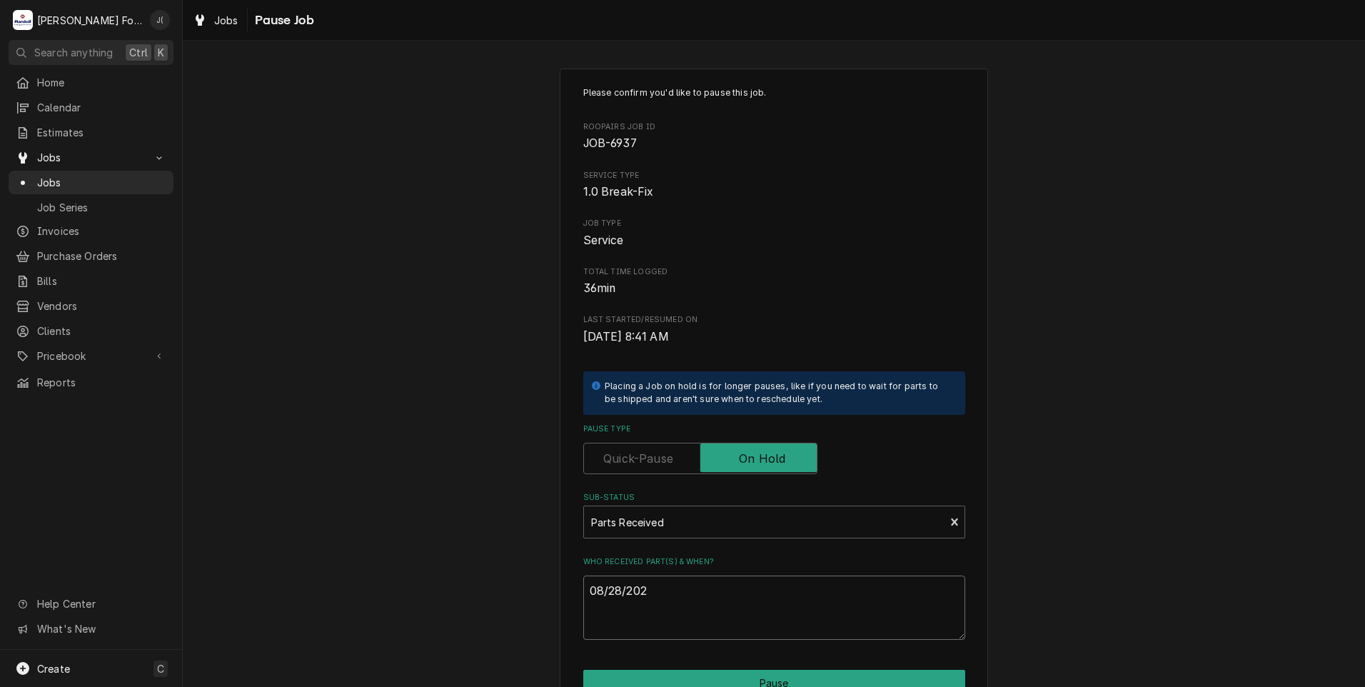
type textarea "08/28/2028"
type textarea "x"
type textarea "08/28/202"
type textarea "x"
type textarea "08/28/20"
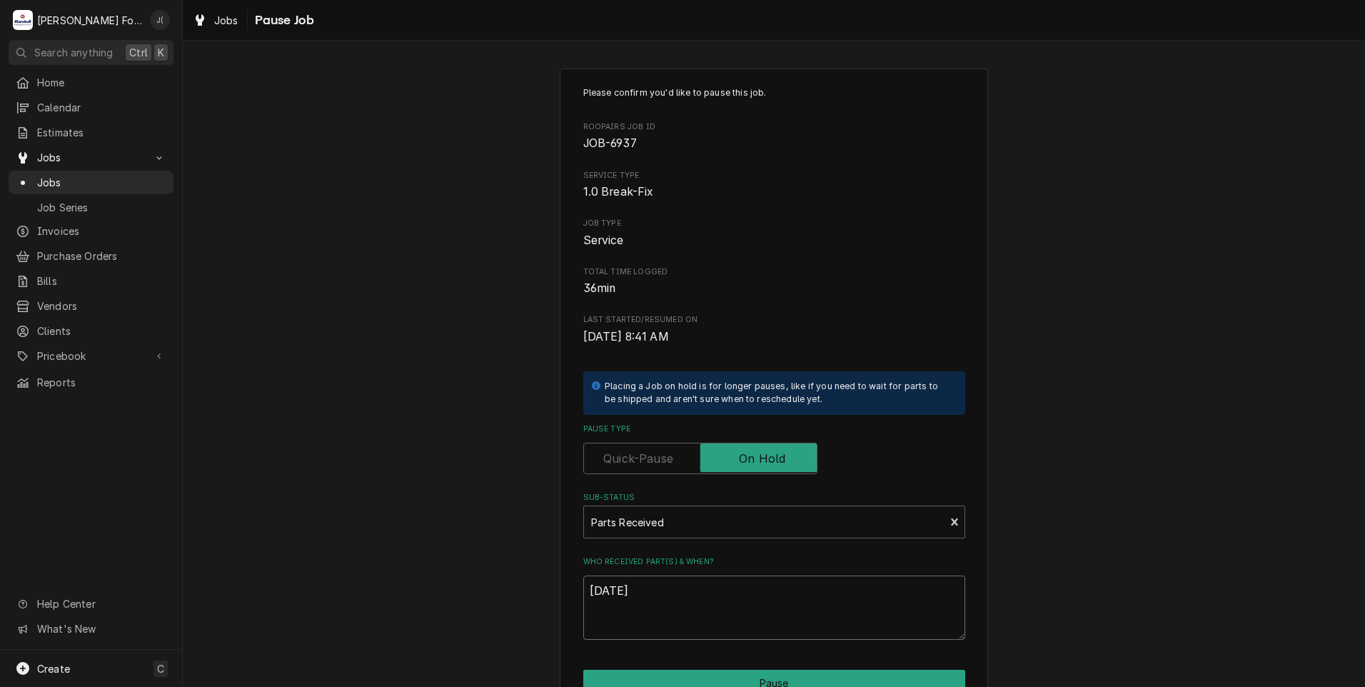
type textarea "x"
type textarea "08/28/2"
type textarea "x"
type textarea "08/28/"
type textarea "x"
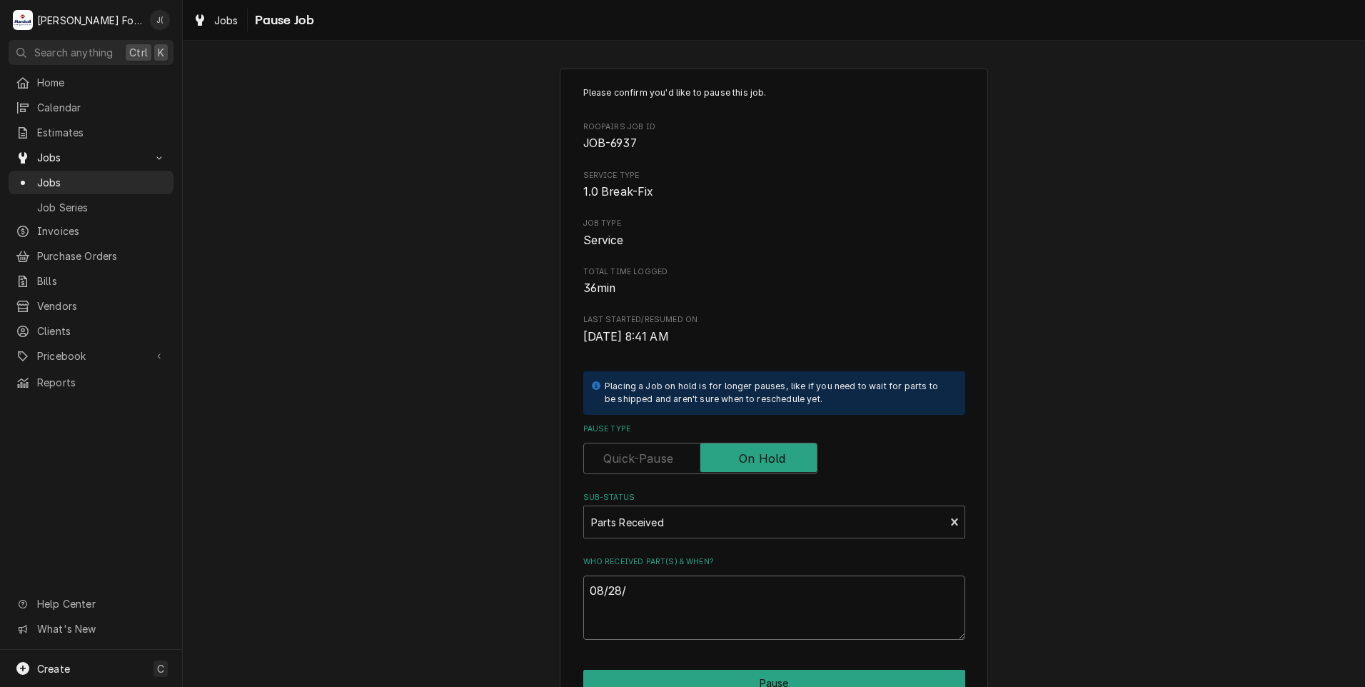
type textarea "08/28"
type textarea "x"
type textarea "08/2"
type textarea "x"
type textarea "08/27"
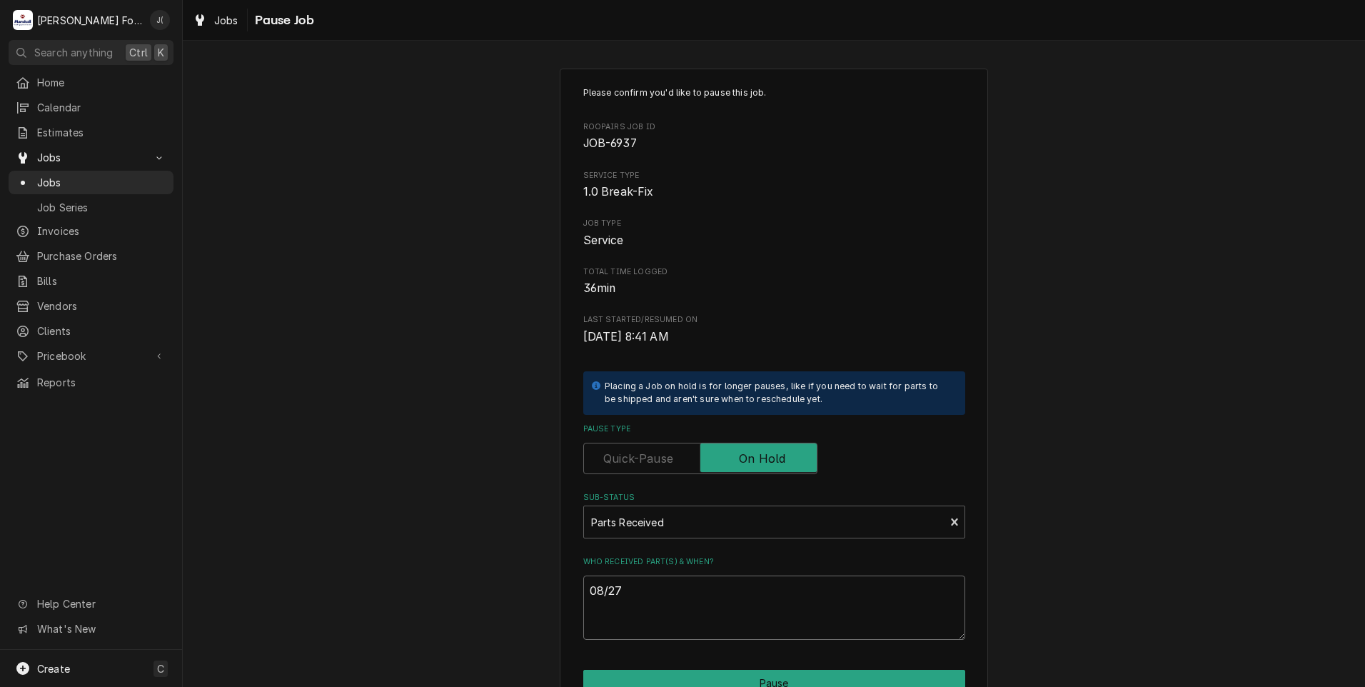
type textarea "x"
type textarea "08/27/"
type textarea "x"
type textarea "08/27/2"
type textarea "x"
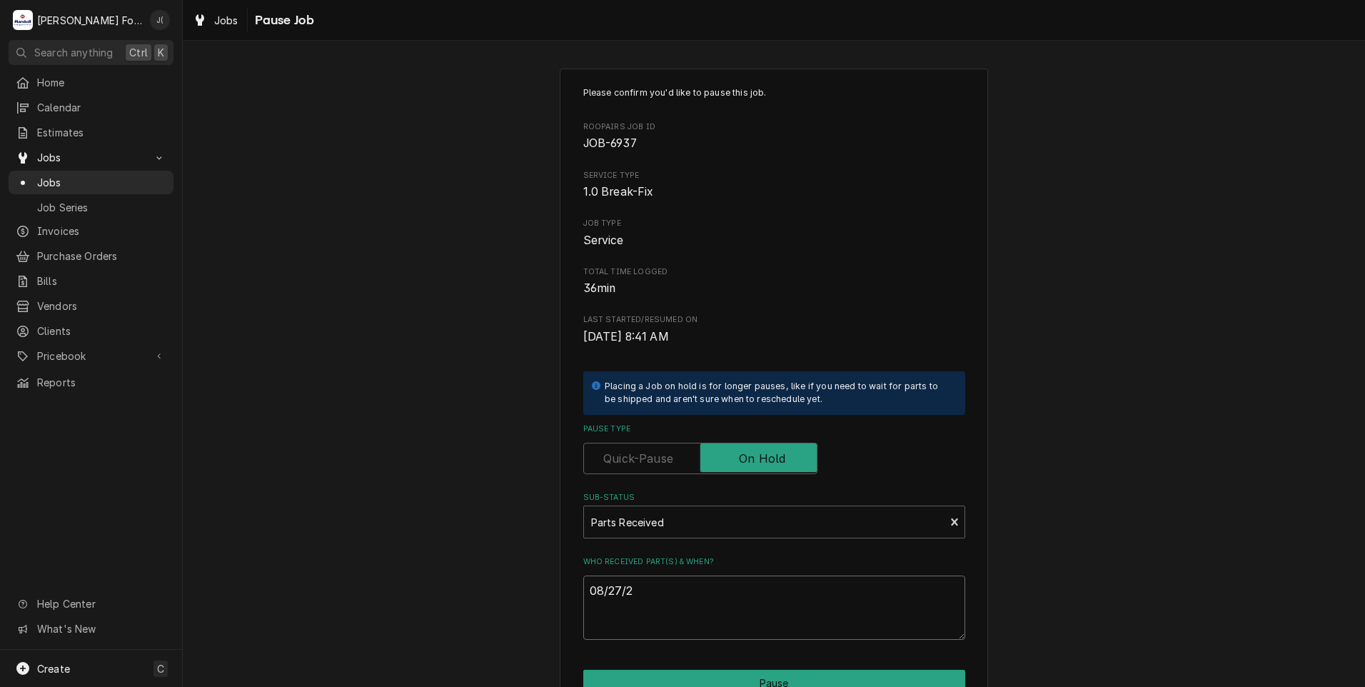
type textarea "[DATE]"
type textarea "x"
type textarea "08/27/202"
type textarea "x"
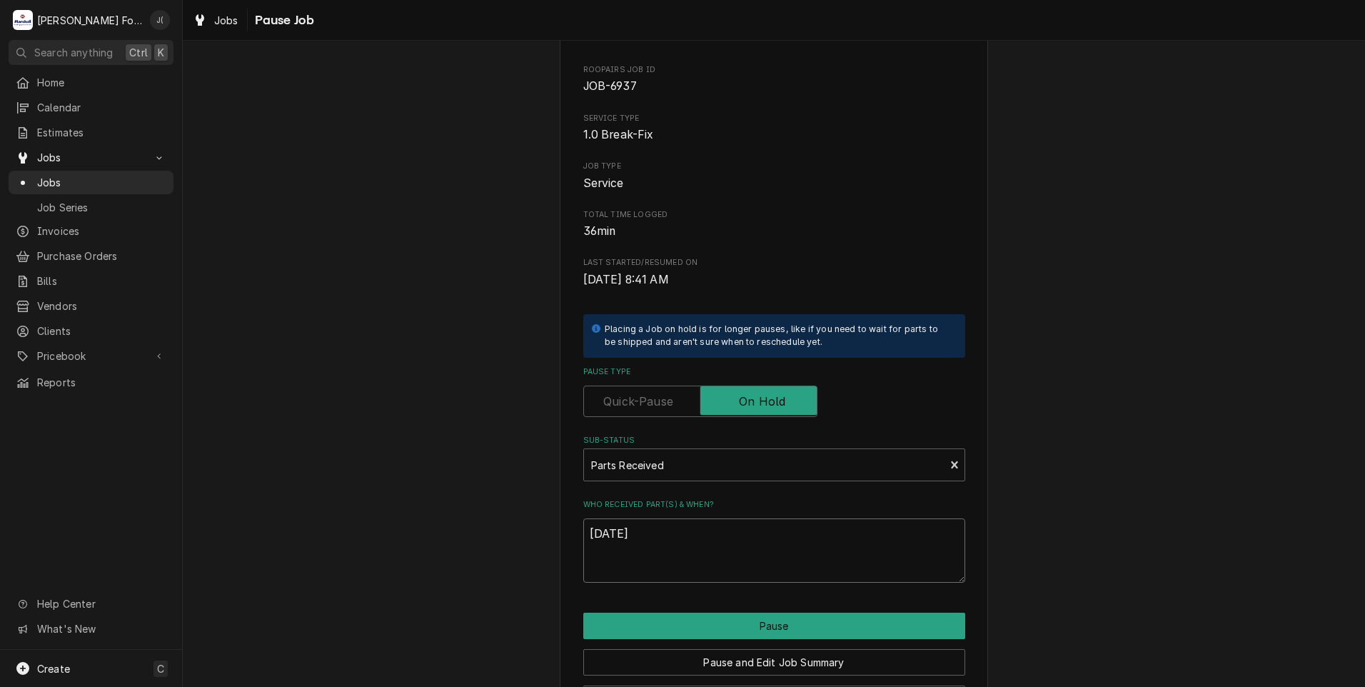
scroll to position [113, 0]
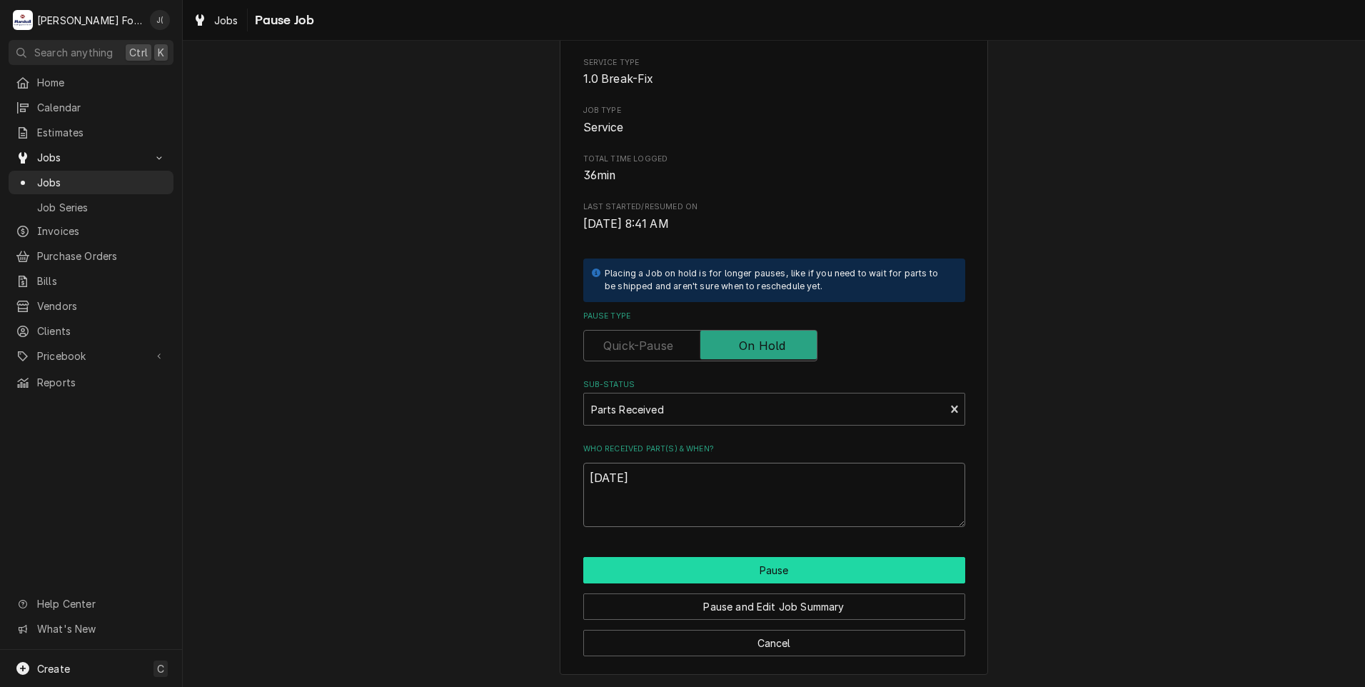
type textarea "[DATE]"
click at [739, 579] on button "Pause" at bounding box center [774, 570] width 382 height 26
type textarea "x"
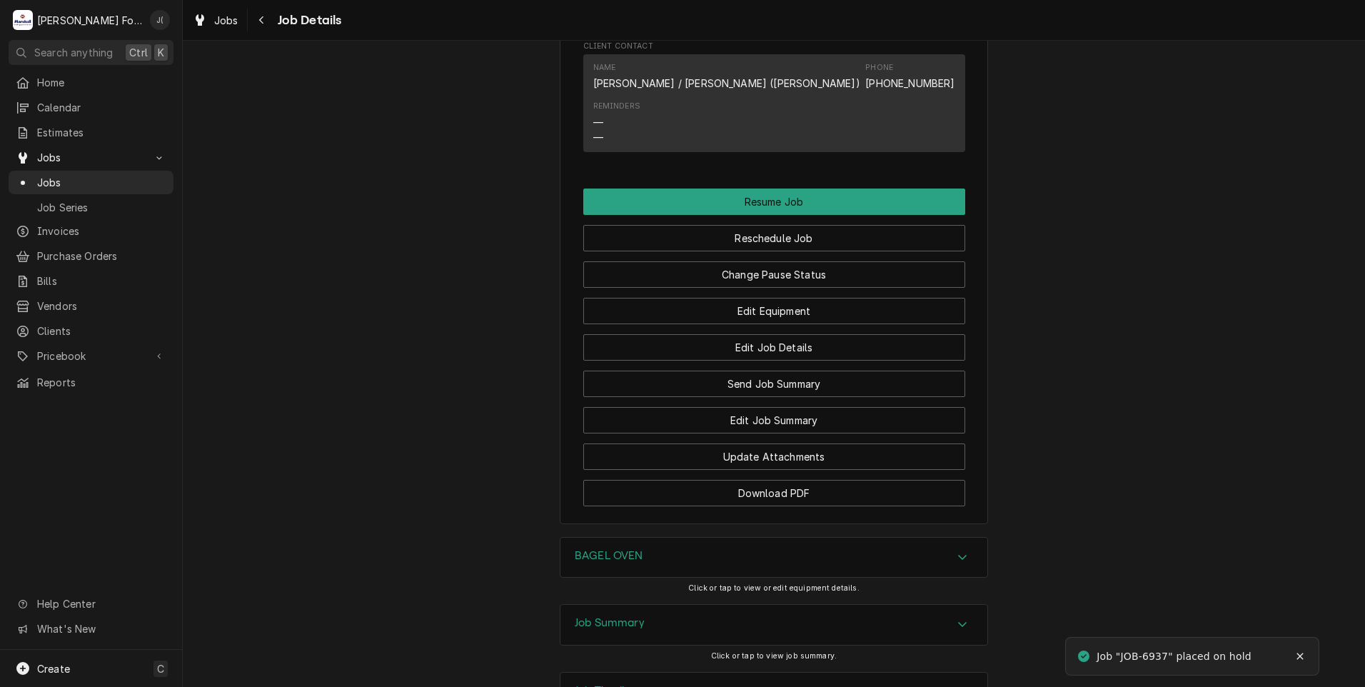
scroll to position [1564, 0]
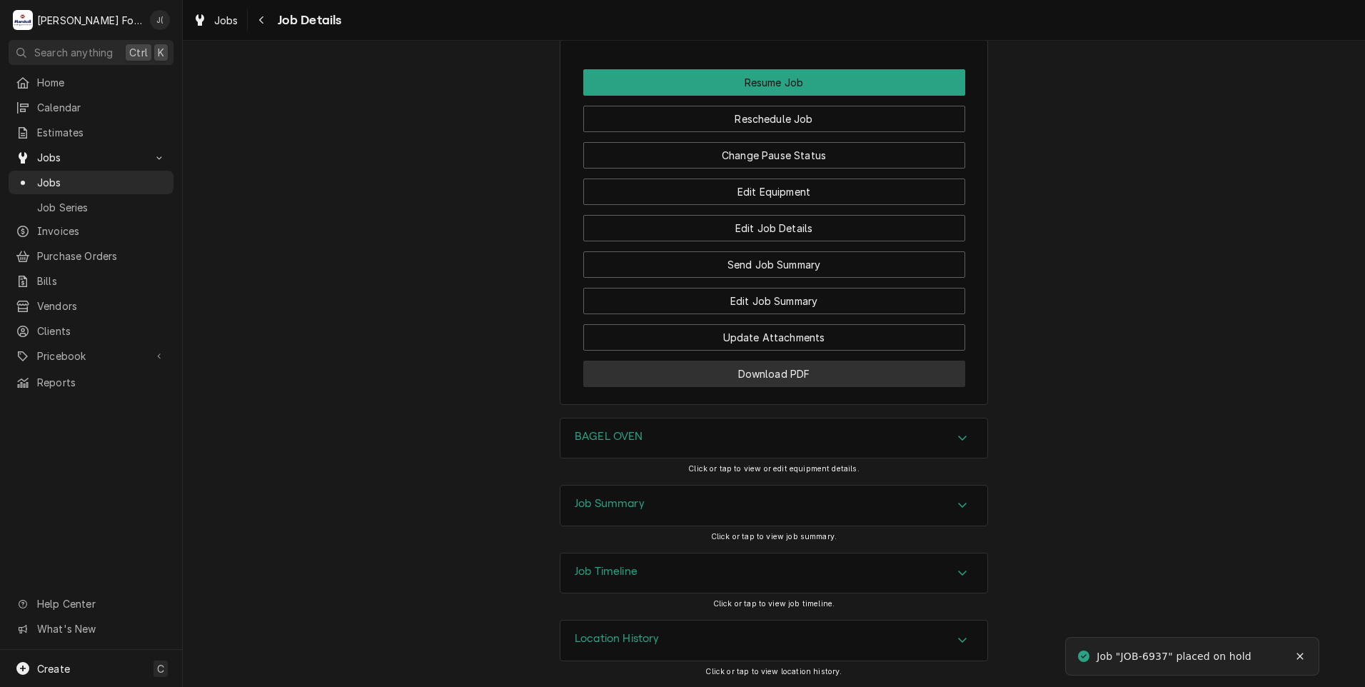
click at [666, 366] on button "Download PDF" at bounding box center [774, 374] width 382 height 26
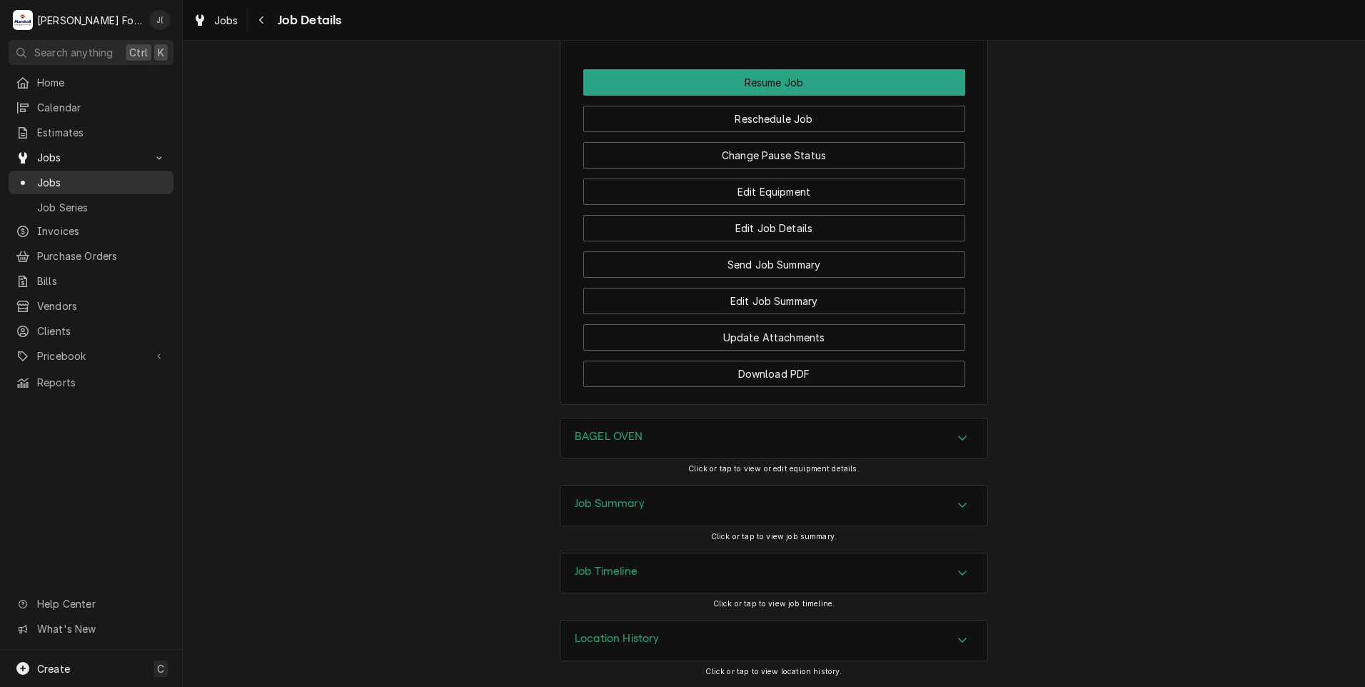
click at [70, 175] on span "Jobs" at bounding box center [101, 182] width 129 height 15
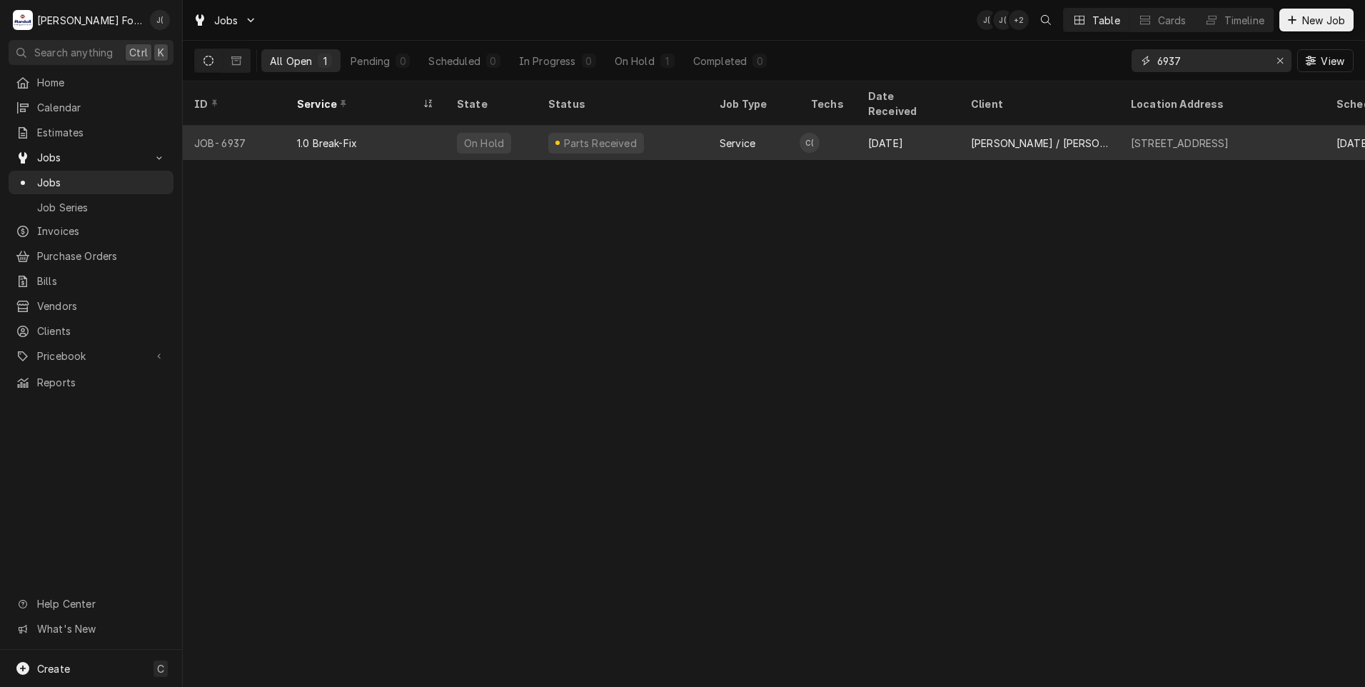
drag, startPoint x: 1222, startPoint y: 56, endPoint x: 763, endPoint y: 141, distance: 466.8
click at [789, 144] on div "Jobs J( J( + 2 Table Cards Timeline New Job All Open 1 Pending 0 Scheduled 0 In…" at bounding box center [774, 343] width 1182 height 687
type input "6996"
click at [356, 134] on div "1.0 Break-Fix" at bounding box center [366, 143] width 160 height 34
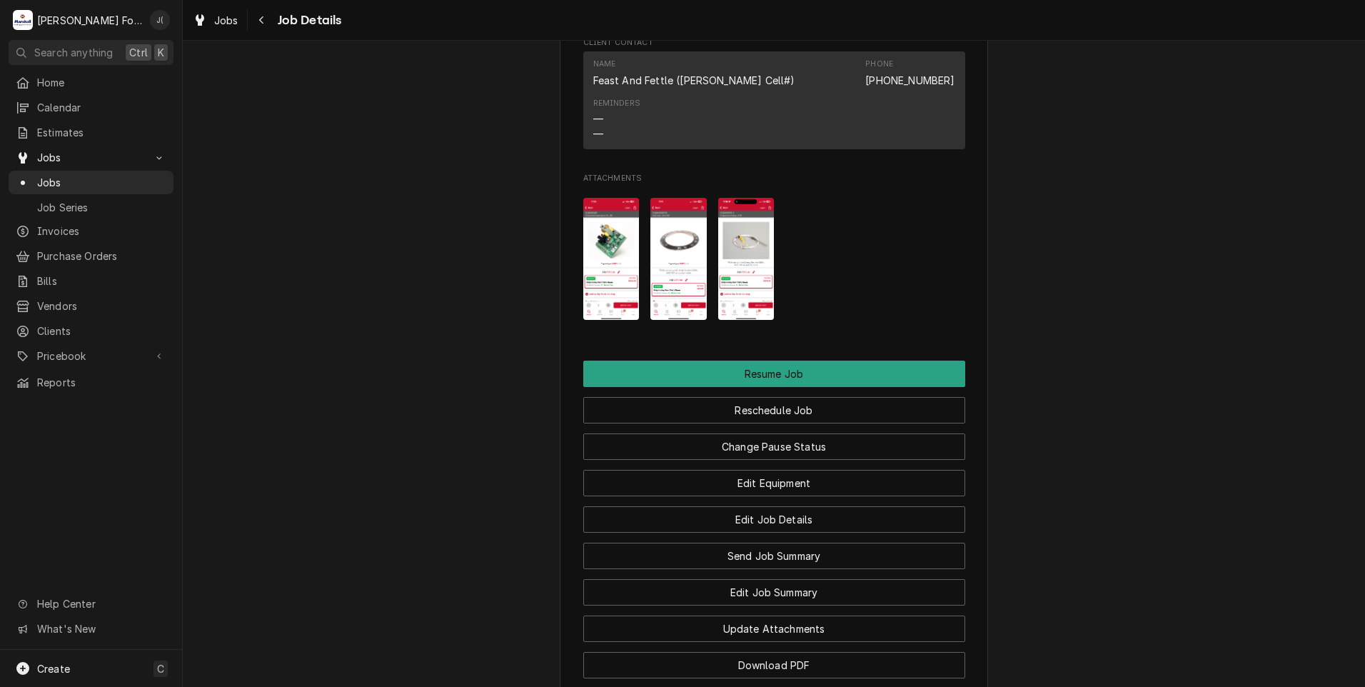
scroll to position [1785, 0]
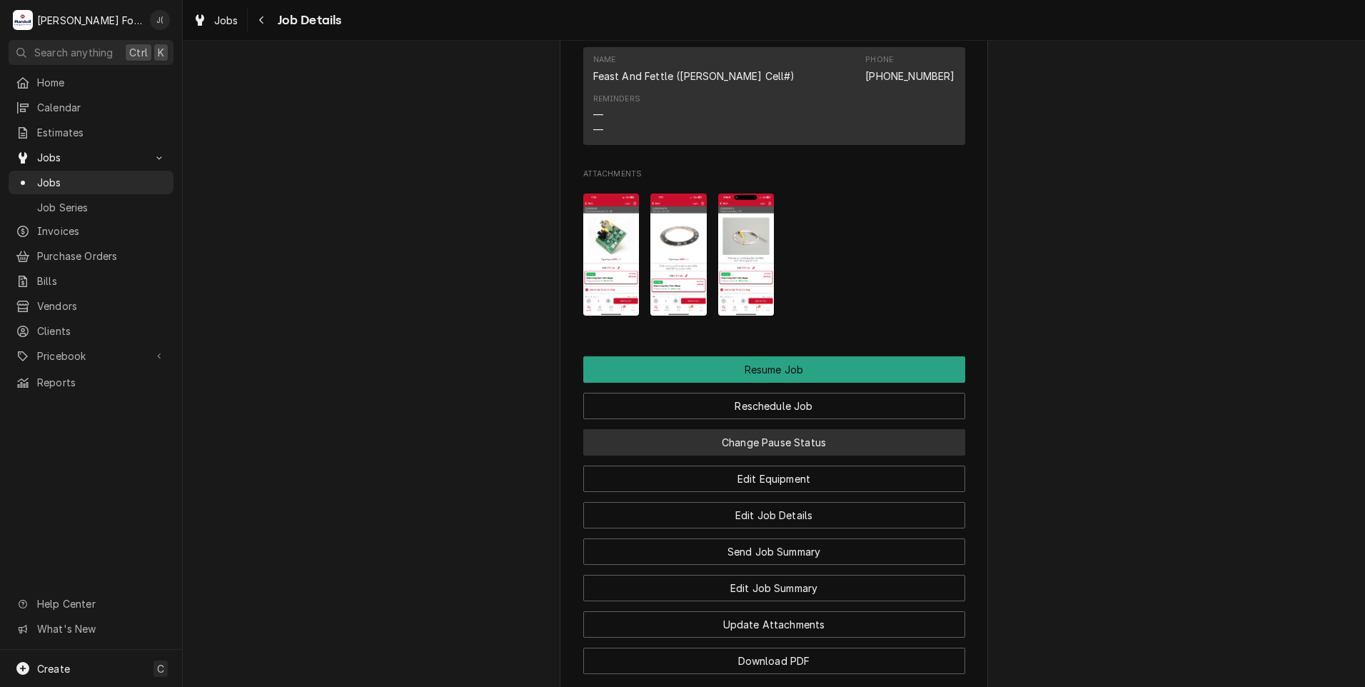
click at [715, 429] on button "Change Pause Status" at bounding box center [774, 442] width 382 height 26
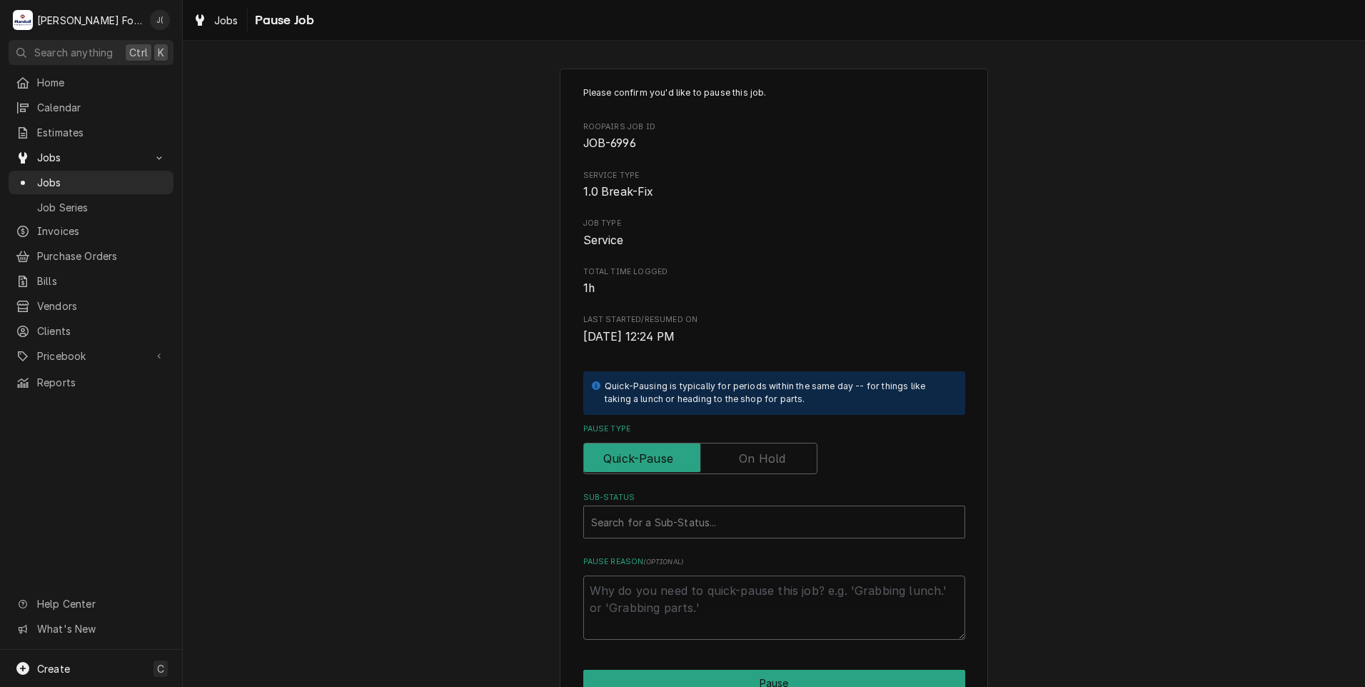
click at [768, 455] on label "Pause Type" at bounding box center [700, 458] width 234 height 31
click at [768, 455] on input "Pause Type" at bounding box center [700, 458] width 221 height 31
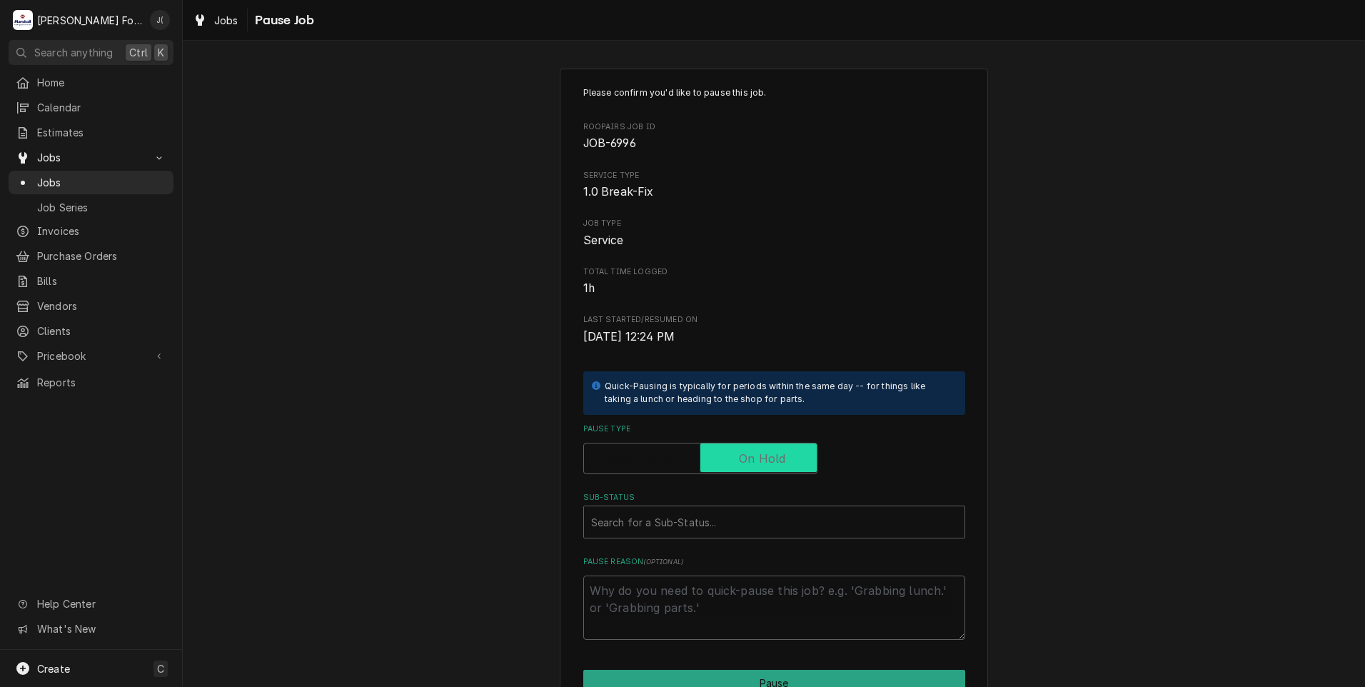
checkbox input "true"
click at [738, 528] on div "Sub-Status" at bounding box center [774, 522] width 366 height 26
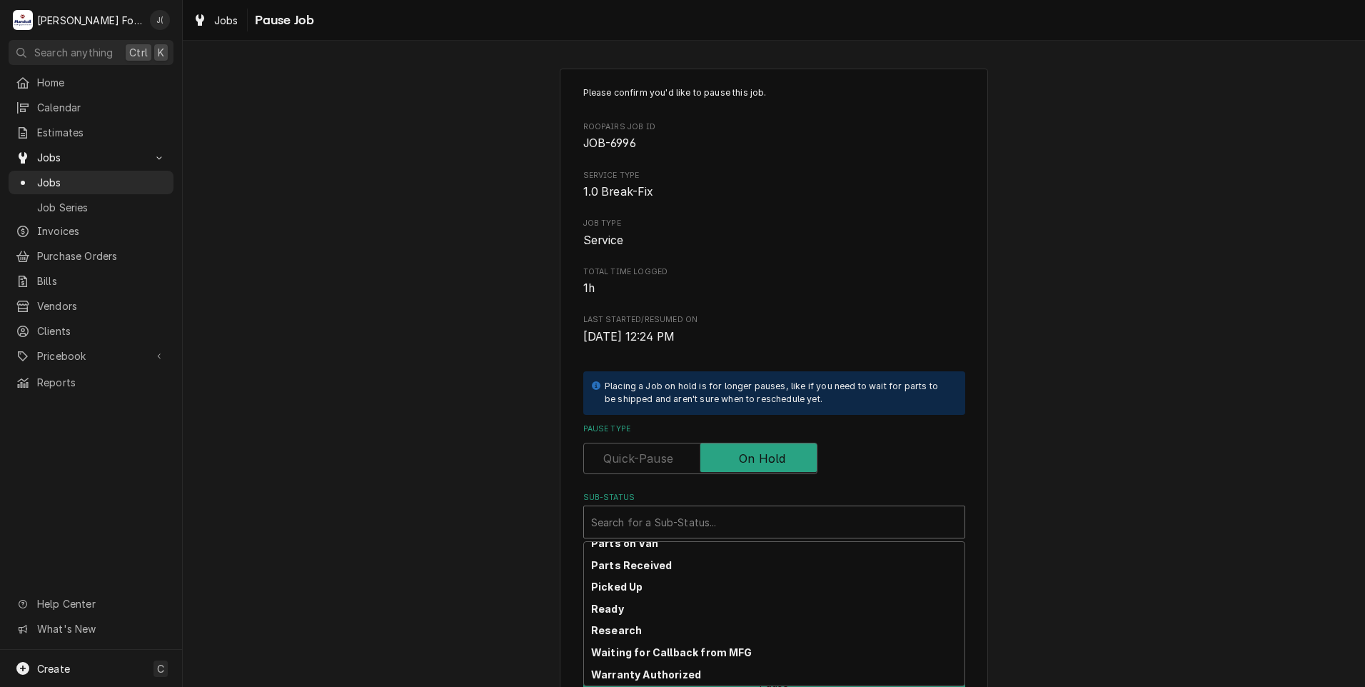
scroll to position [228, 0]
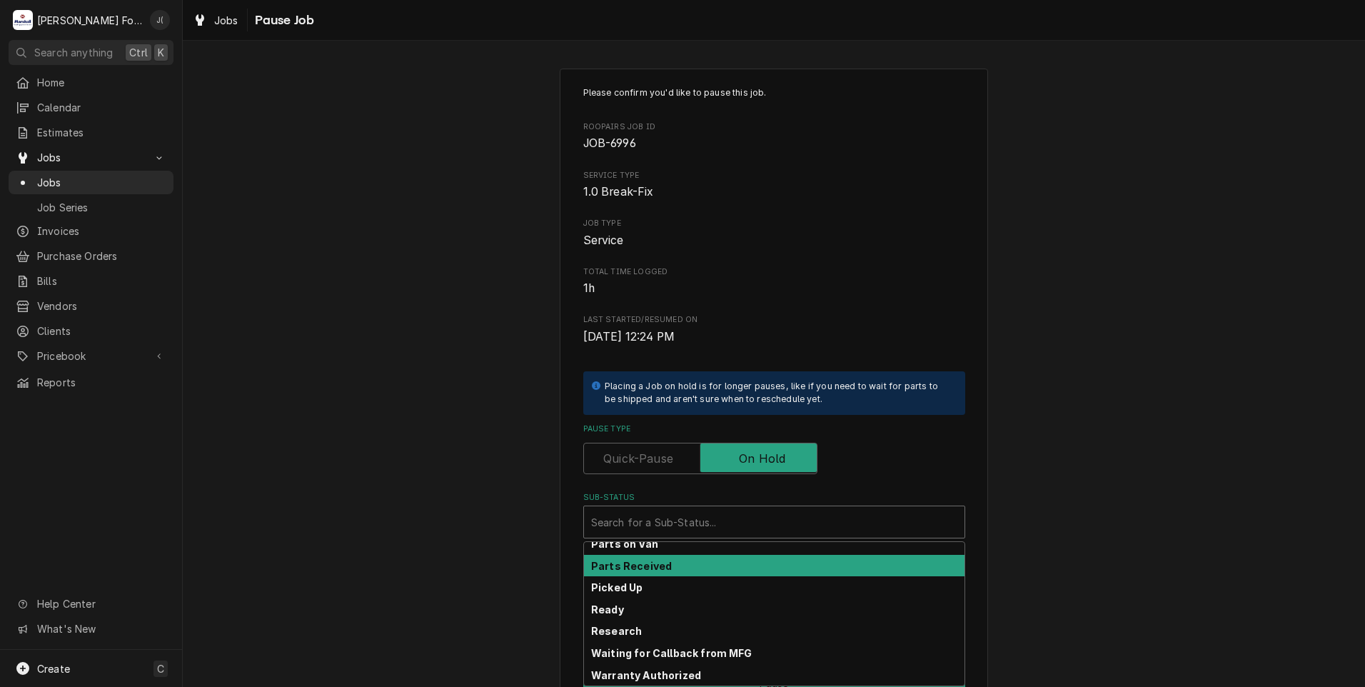
click at [743, 567] on div "Parts Received" at bounding box center [774, 566] width 381 height 22
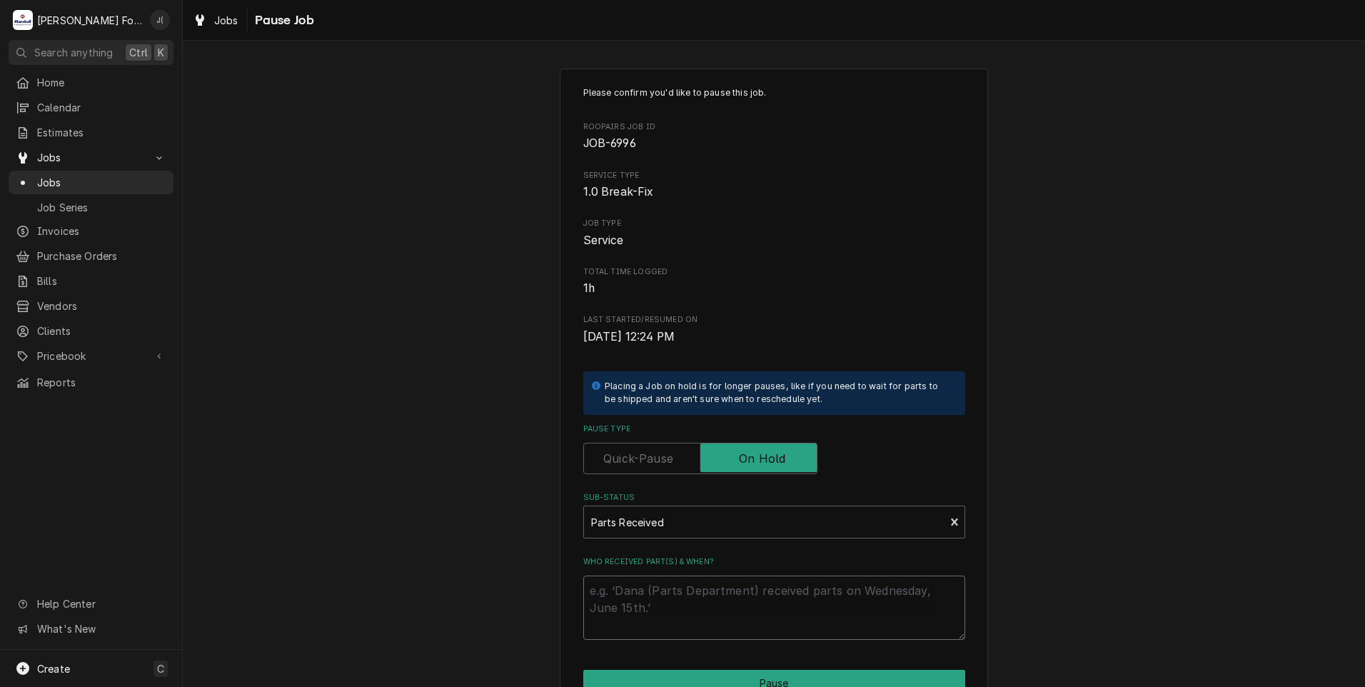
click at [724, 598] on textarea "Who received part(s) & when?" at bounding box center [774, 607] width 382 height 64
type textarea "x"
type textarea "0"
type textarea "x"
type textarea "08"
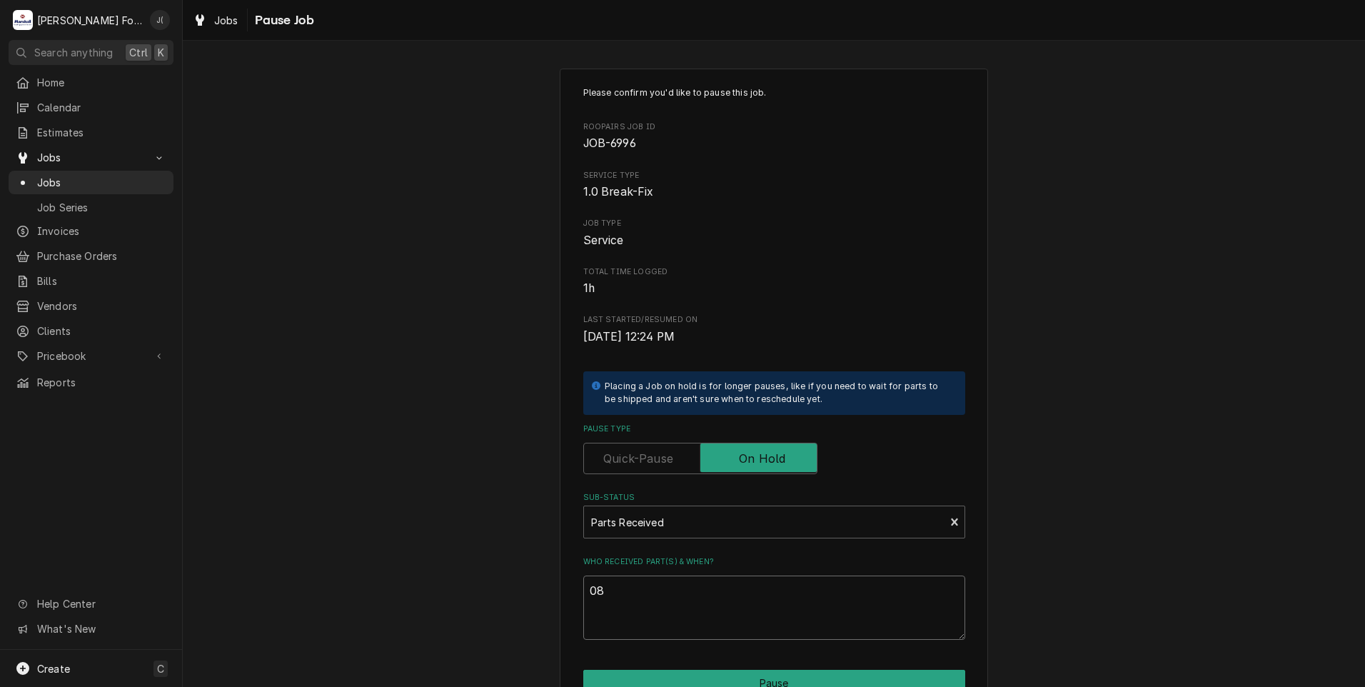
type textarea "x"
type textarea "08/"
type textarea "x"
type textarea "08/2"
type textarea "x"
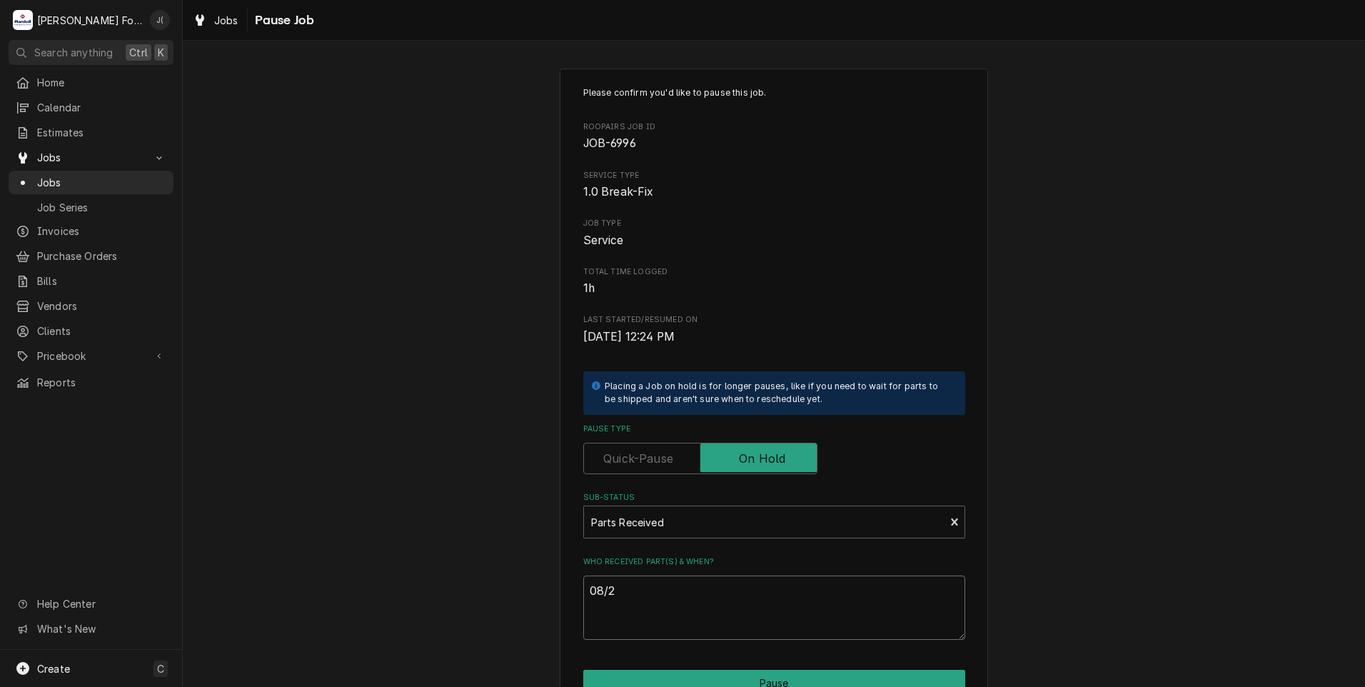
type textarea "08/27"
type textarea "x"
type textarea "08/27/"
type textarea "x"
type textarea "08/27/2"
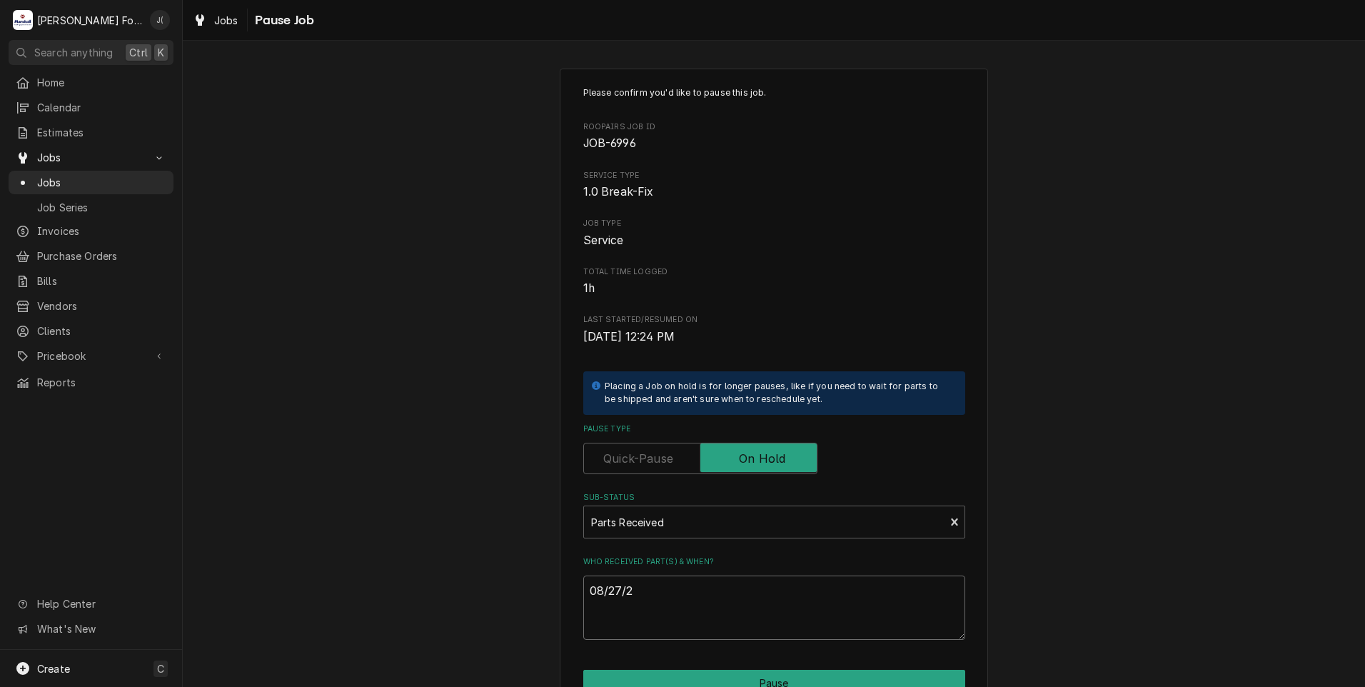
type textarea "x"
type textarea "08/27/20"
type textarea "x"
type textarea "08/27/202"
type textarea "x"
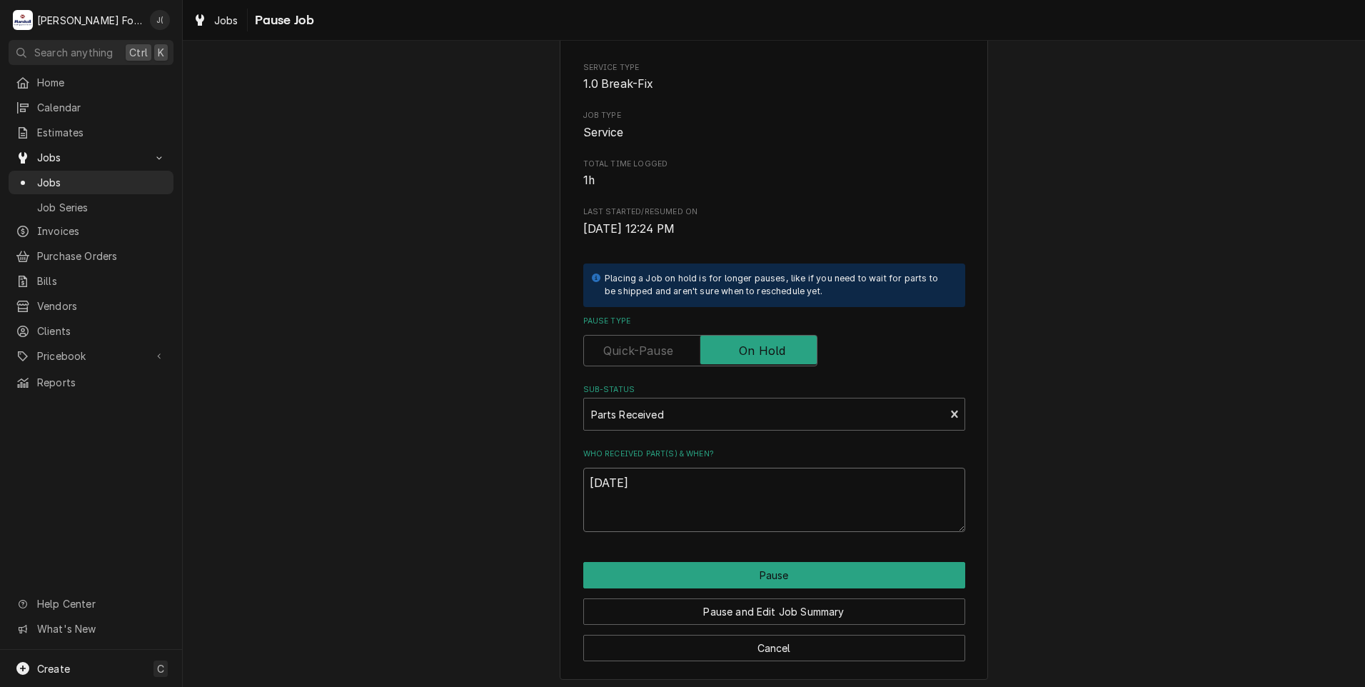
scroll to position [113, 0]
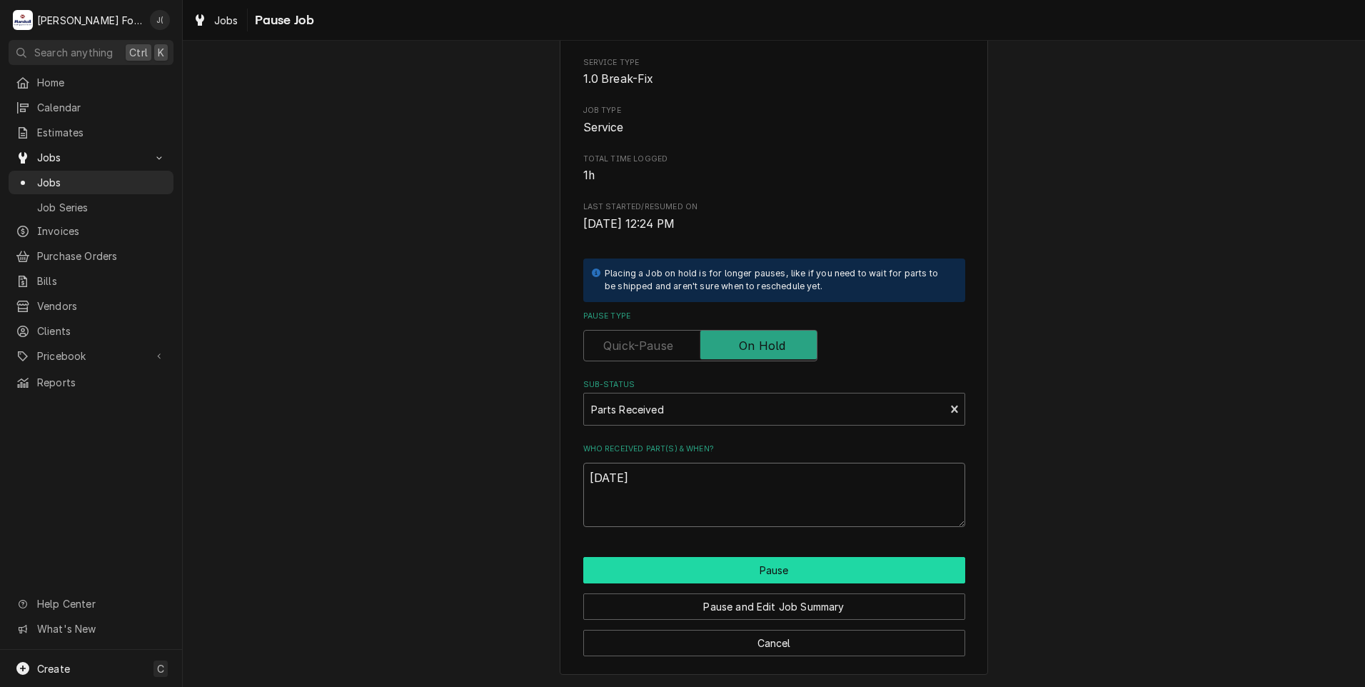
type textarea "[DATE]"
click at [842, 581] on button "Pause" at bounding box center [774, 570] width 382 height 26
type textarea "x"
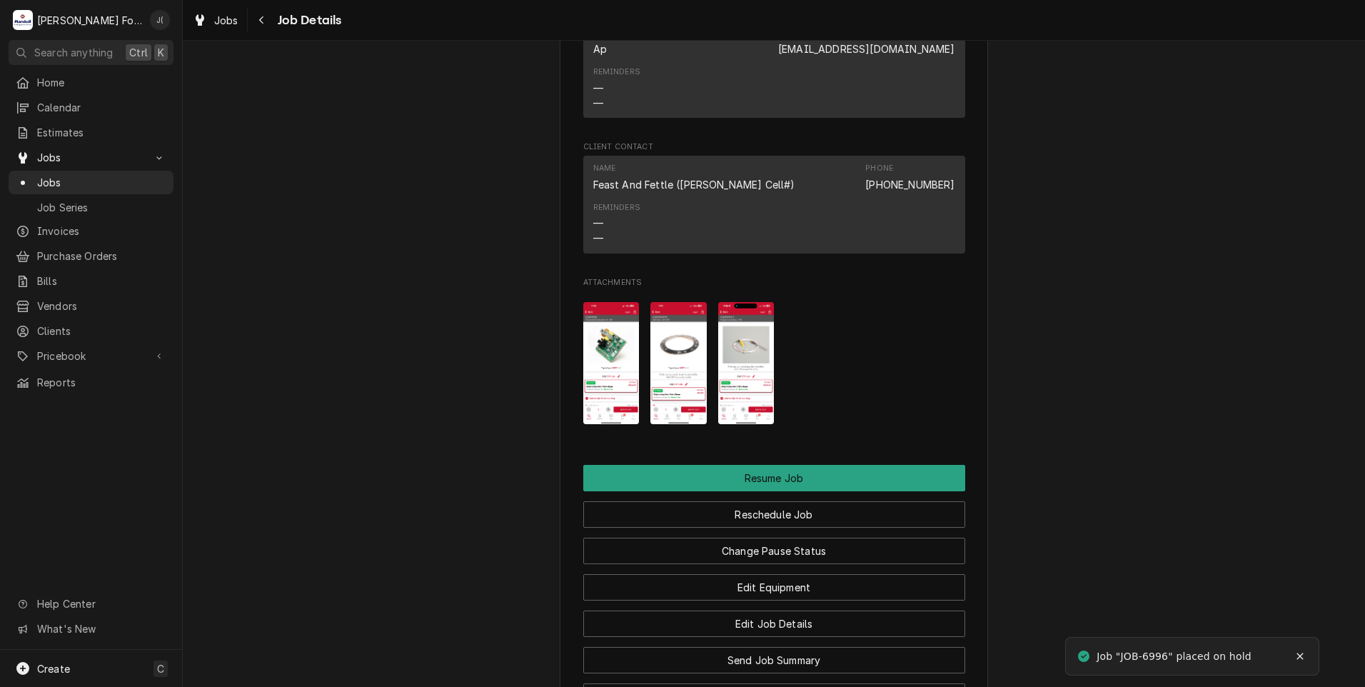
scroll to position [1928, 0]
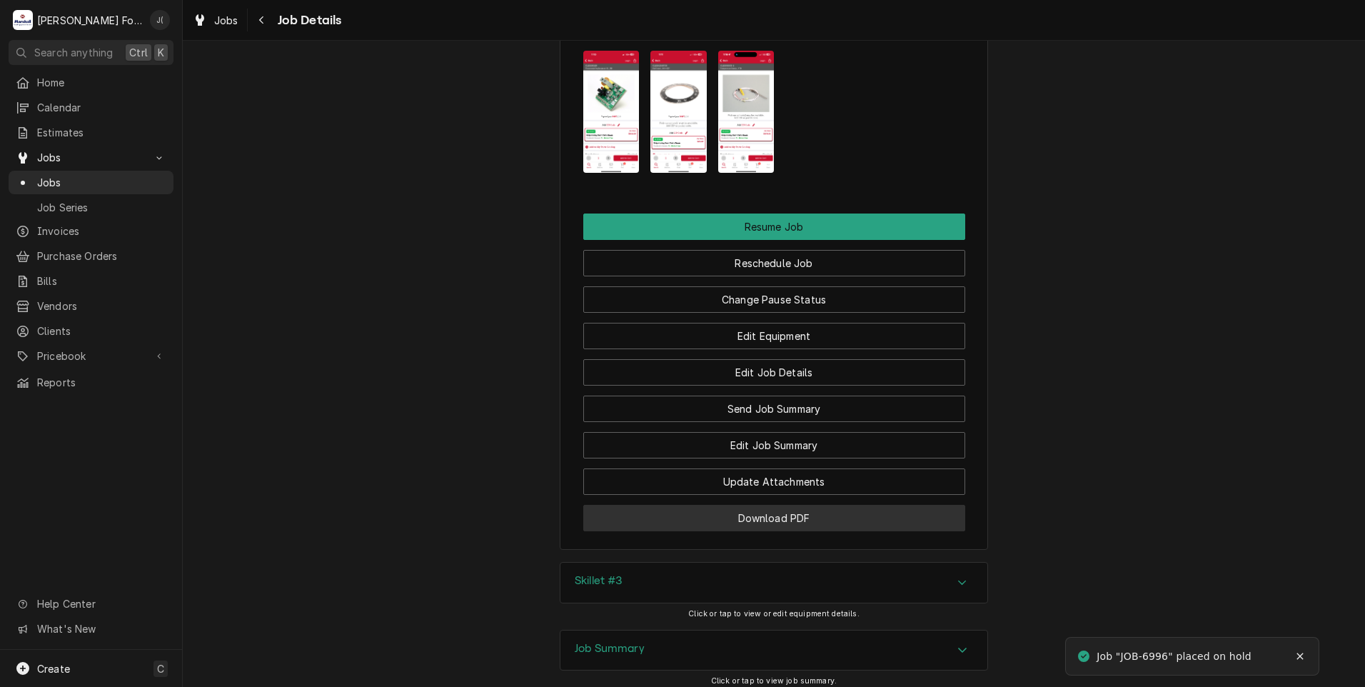
click at [675, 505] on button "Download PDF" at bounding box center [774, 518] width 382 height 26
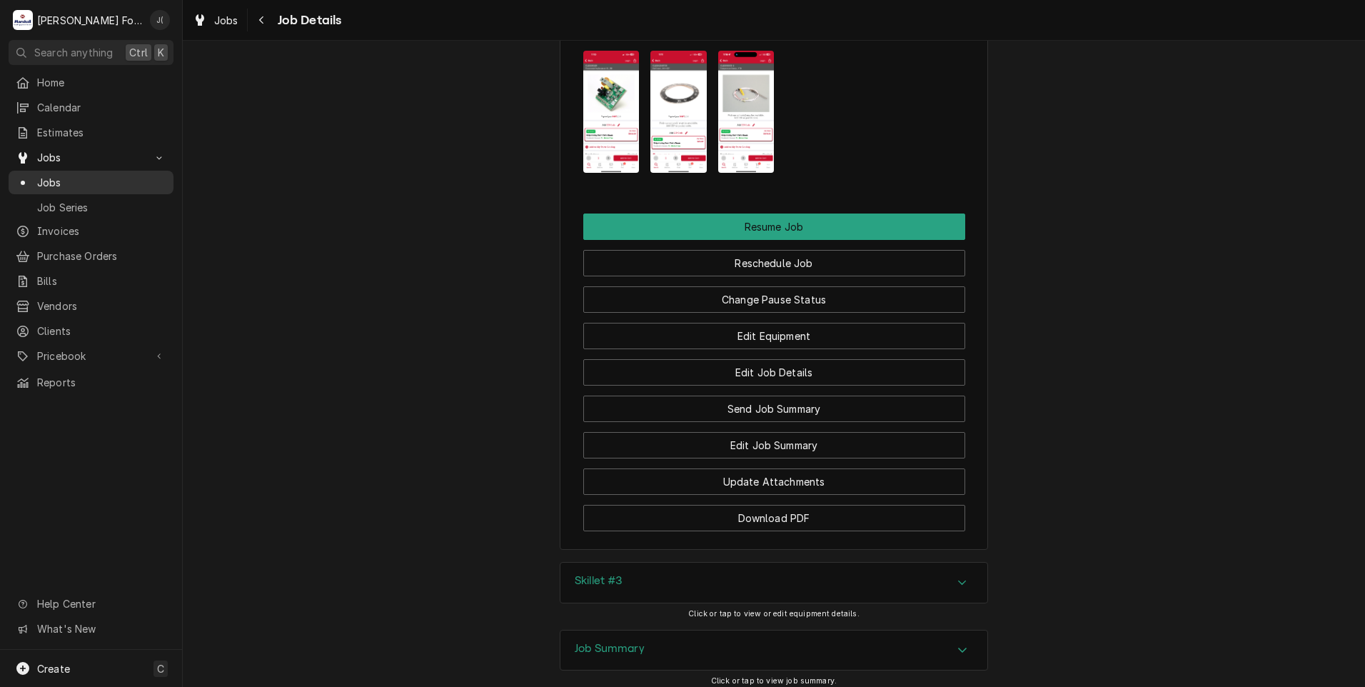
click at [39, 179] on span "Jobs" at bounding box center [101, 182] width 129 height 15
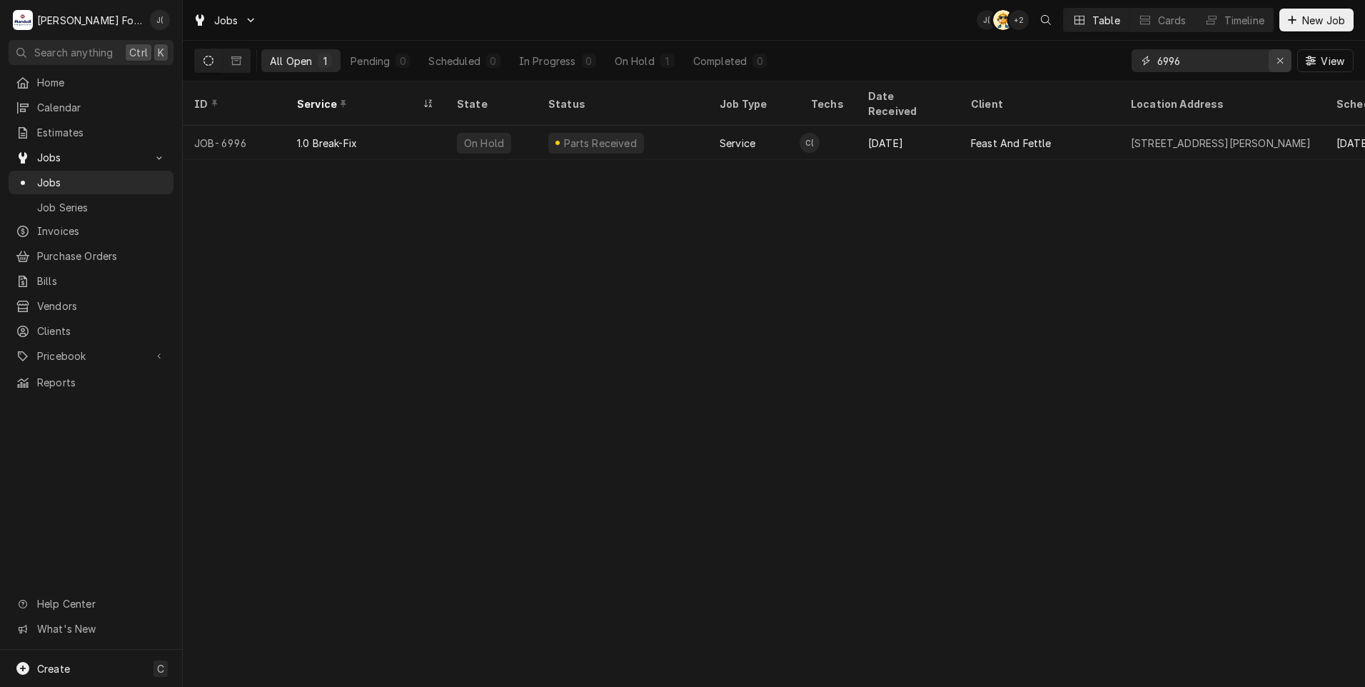
click at [1282, 60] on icon "Erase input" at bounding box center [1281, 61] width 8 height 10
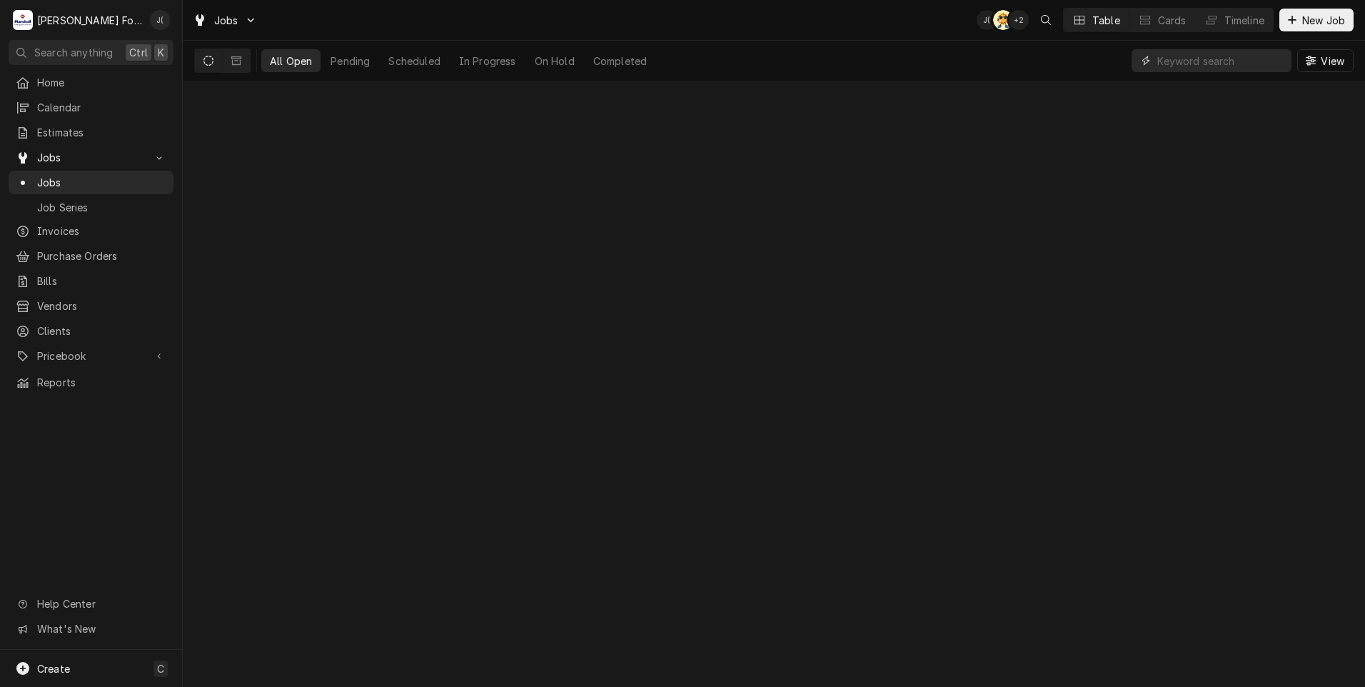
click at [1236, 54] on input "Dynamic Content Wrapper" at bounding box center [1220, 60] width 127 height 23
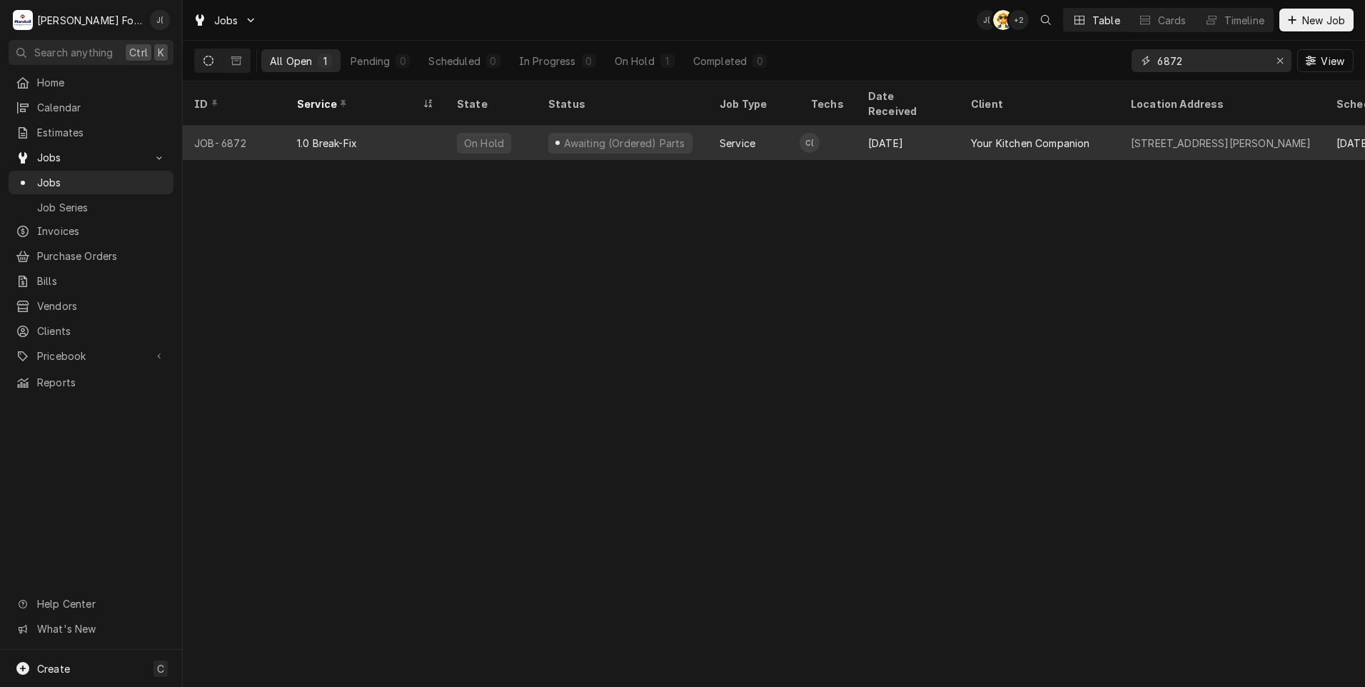
type input "6872"
click at [675, 133] on div "Awaiting (Ordered) Parts" at bounding box center [622, 143] width 171 height 34
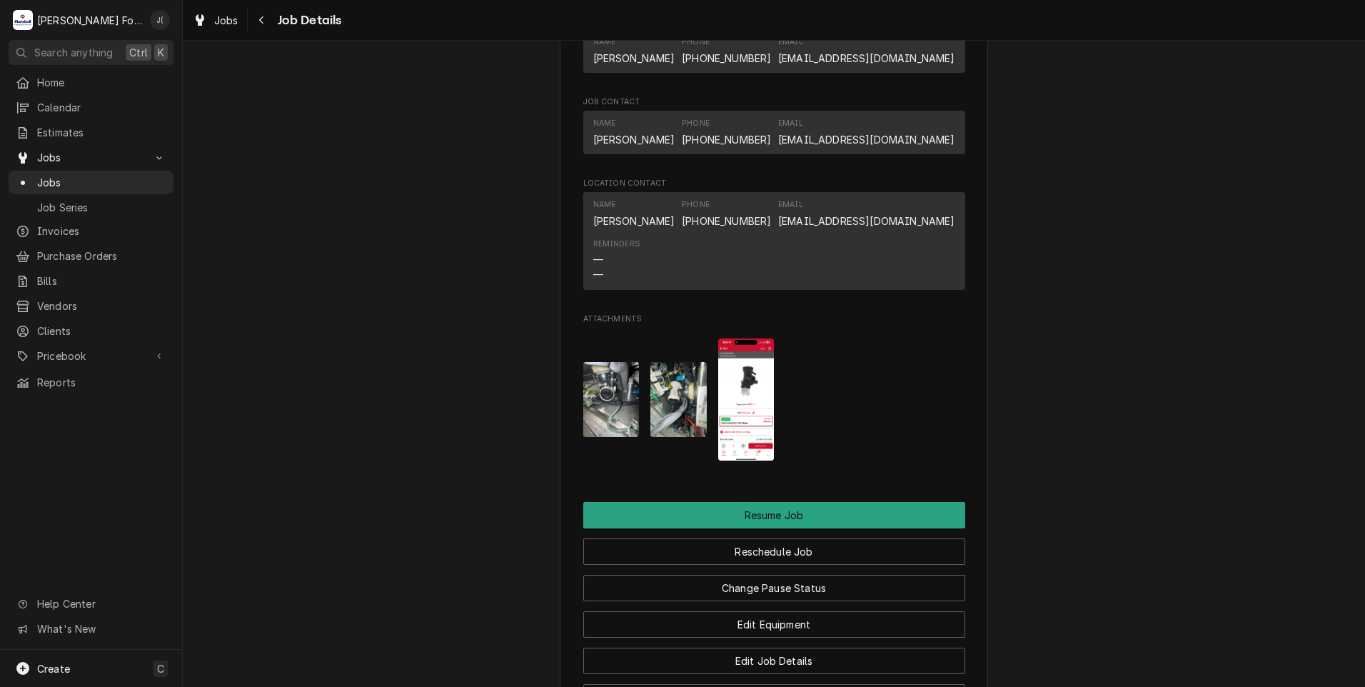
scroll to position [1428, 0]
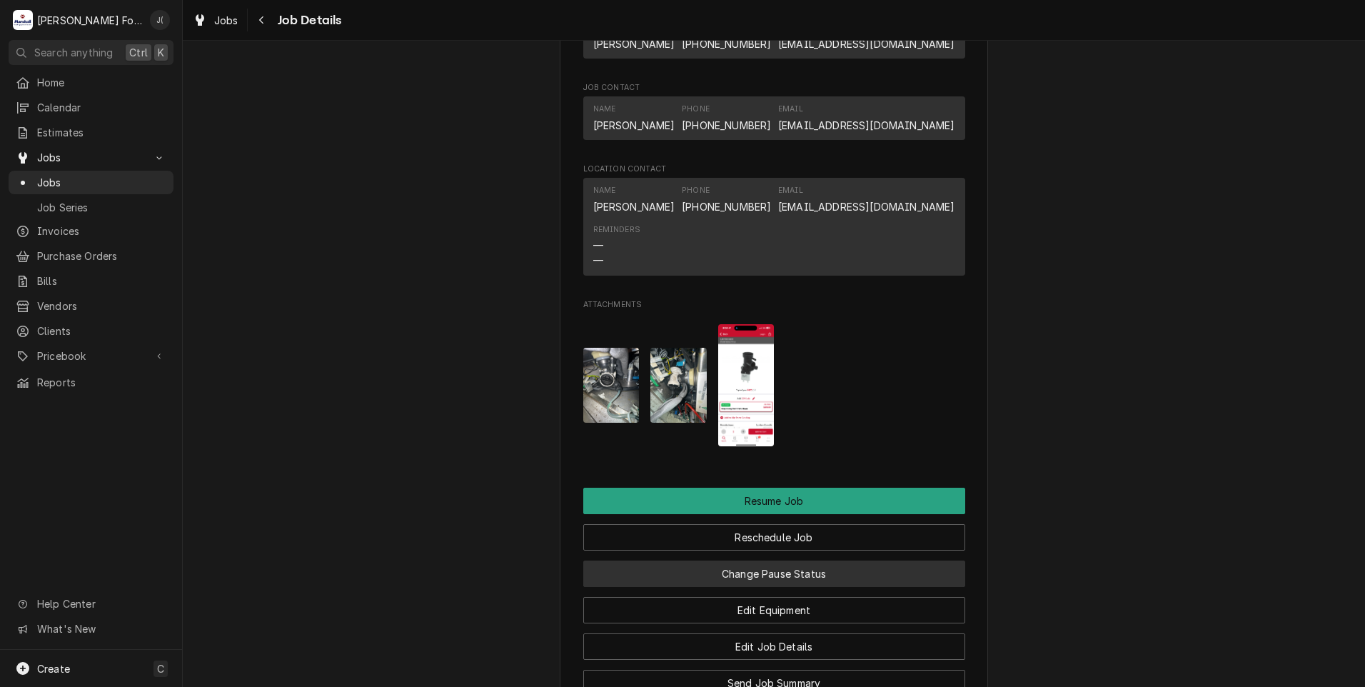
click at [740, 587] on button "Change Pause Status" at bounding box center [774, 573] width 382 height 26
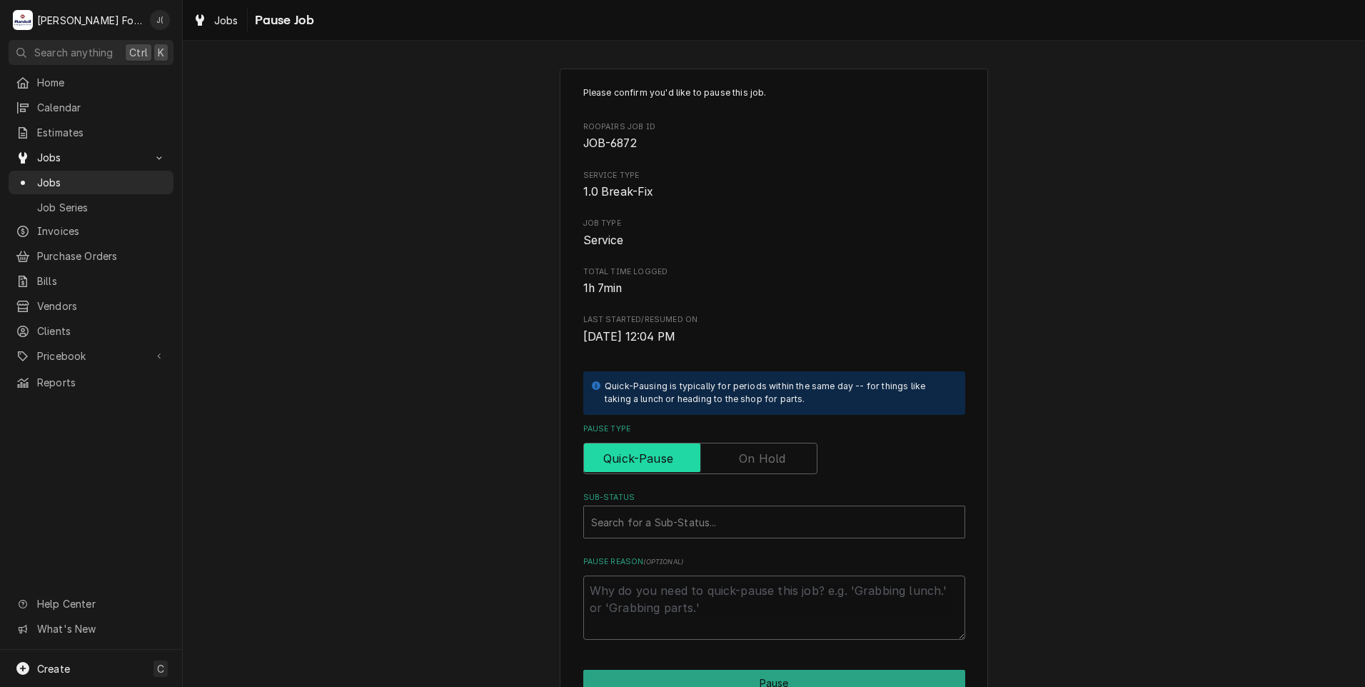
click at [727, 464] on input "Pause Type" at bounding box center [700, 458] width 221 height 31
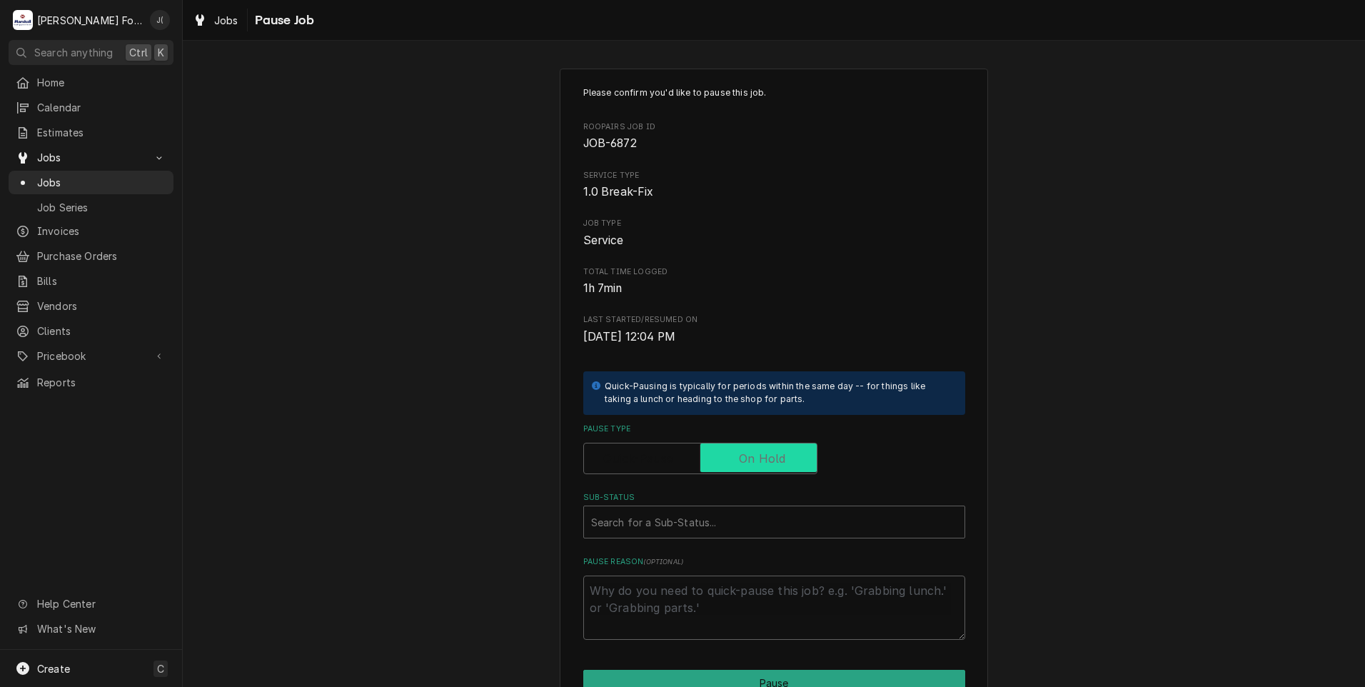
checkbox input "true"
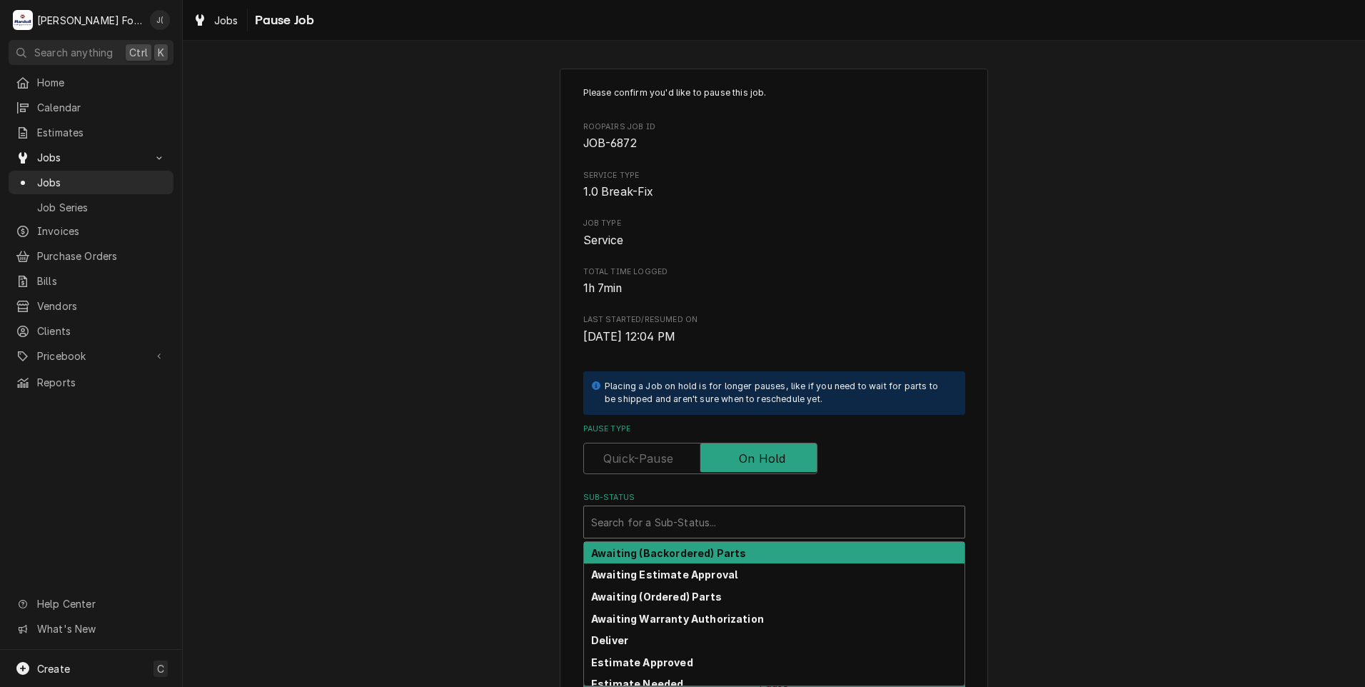
click at [723, 517] on div "Sub-Status" at bounding box center [774, 522] width 366 height 26
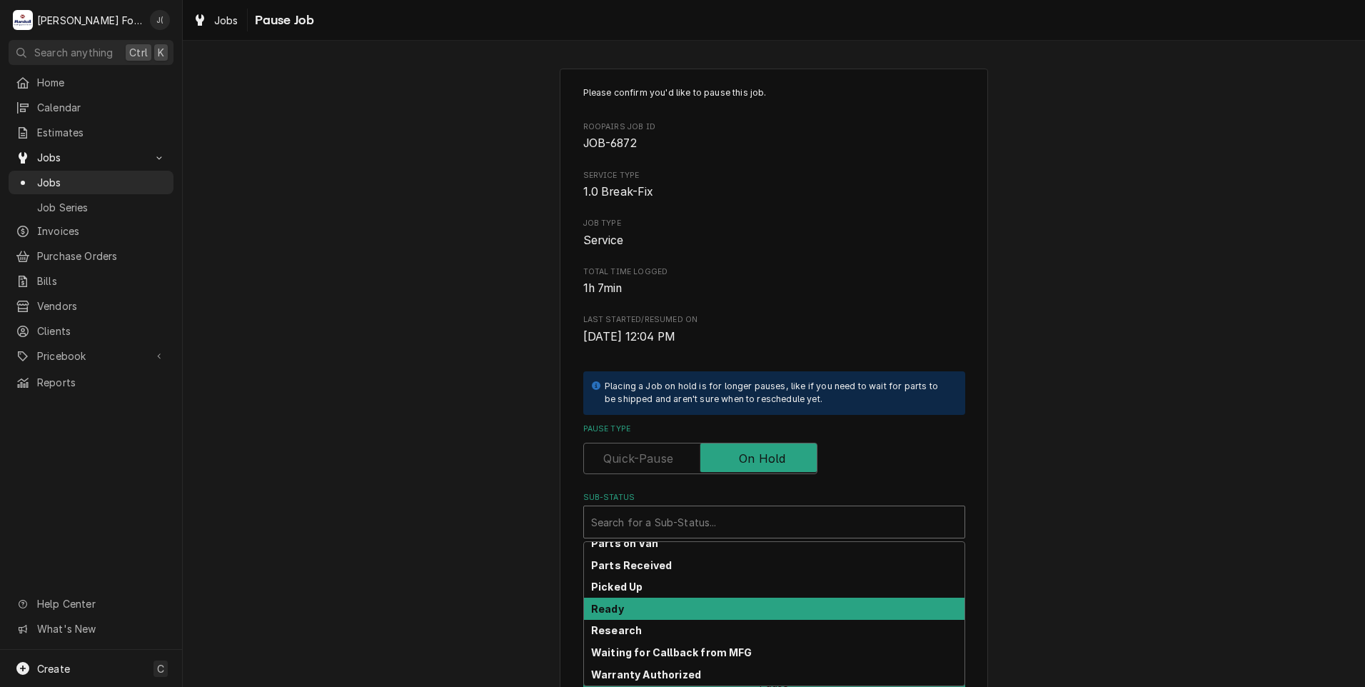
scroll to position [228, 0]
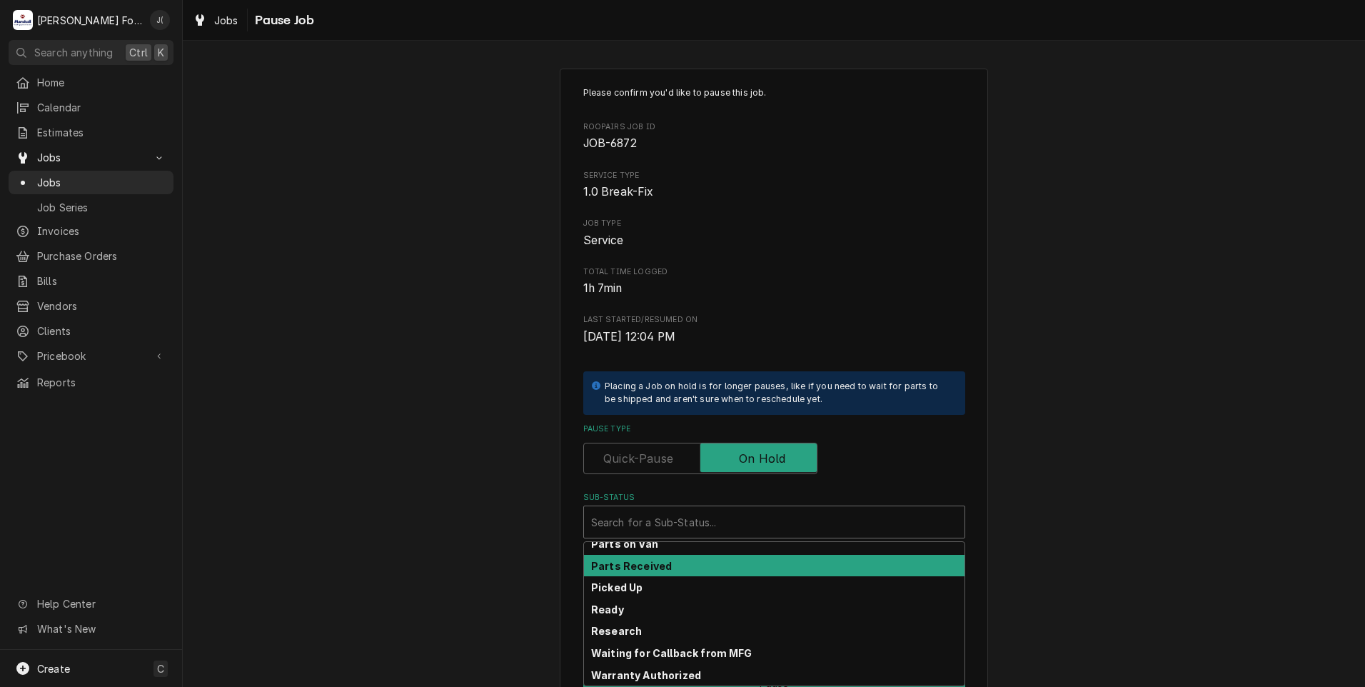
click at [685, 568] on div "Parts Received" at bounding box center [774, 566] width 381 height 22
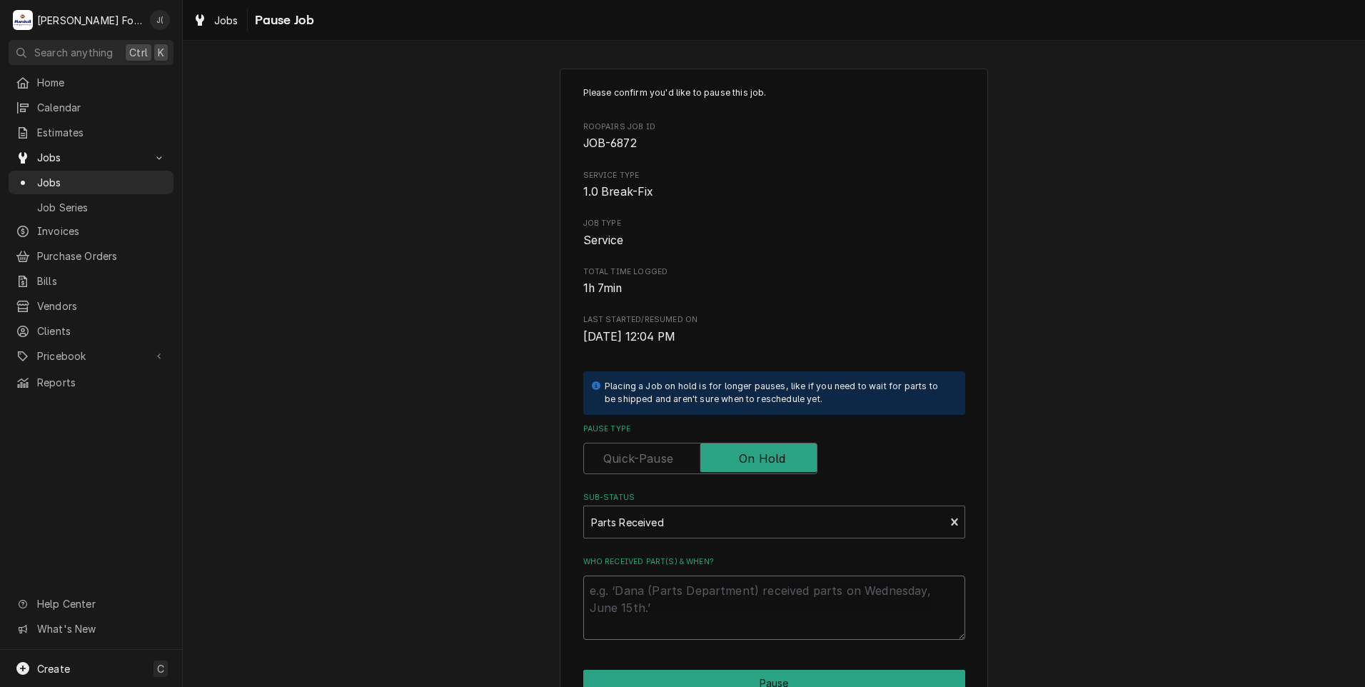
click at [694, 600] on textarea "Who received part(s) & when?" at bounding box center [774, 607] width 382 height 64
type textarea "x"
type textarea "0"
type textarea "x"
type textarea "08"
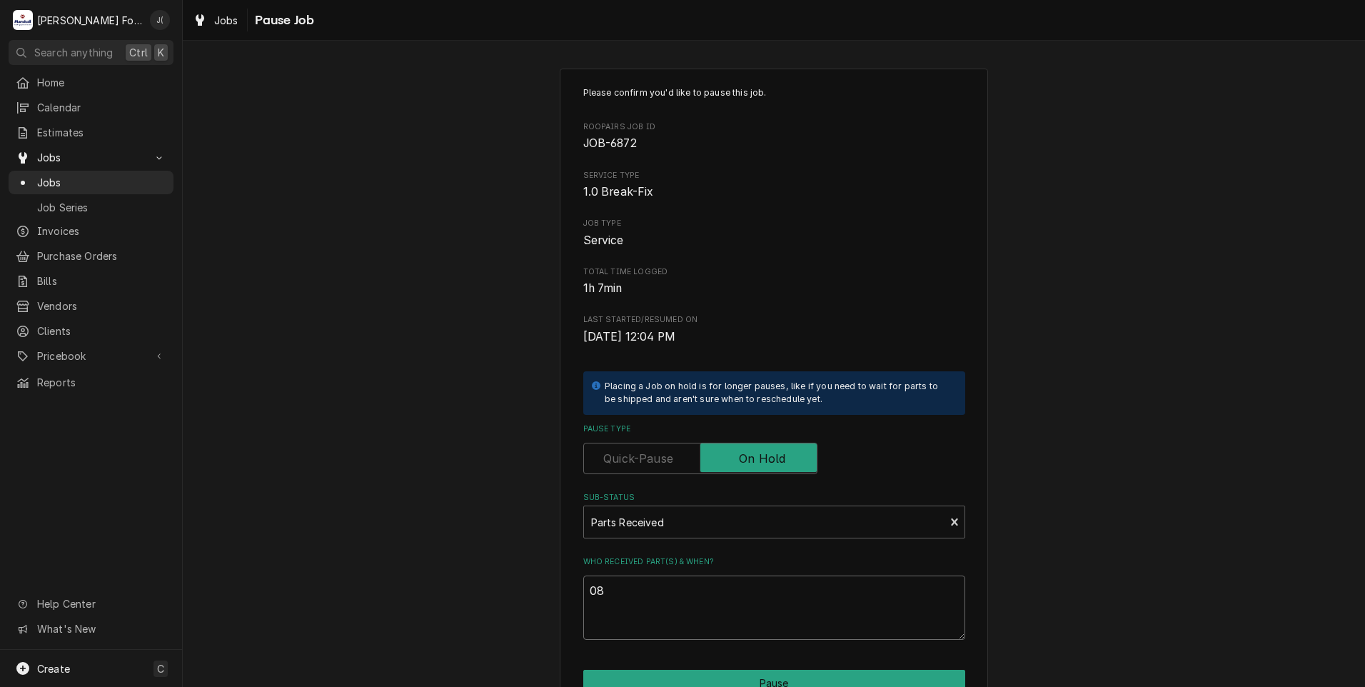
type textarea "x"
type textarea "08/"
type textarea "x"
type textarea "08/2"
type textarea "x"
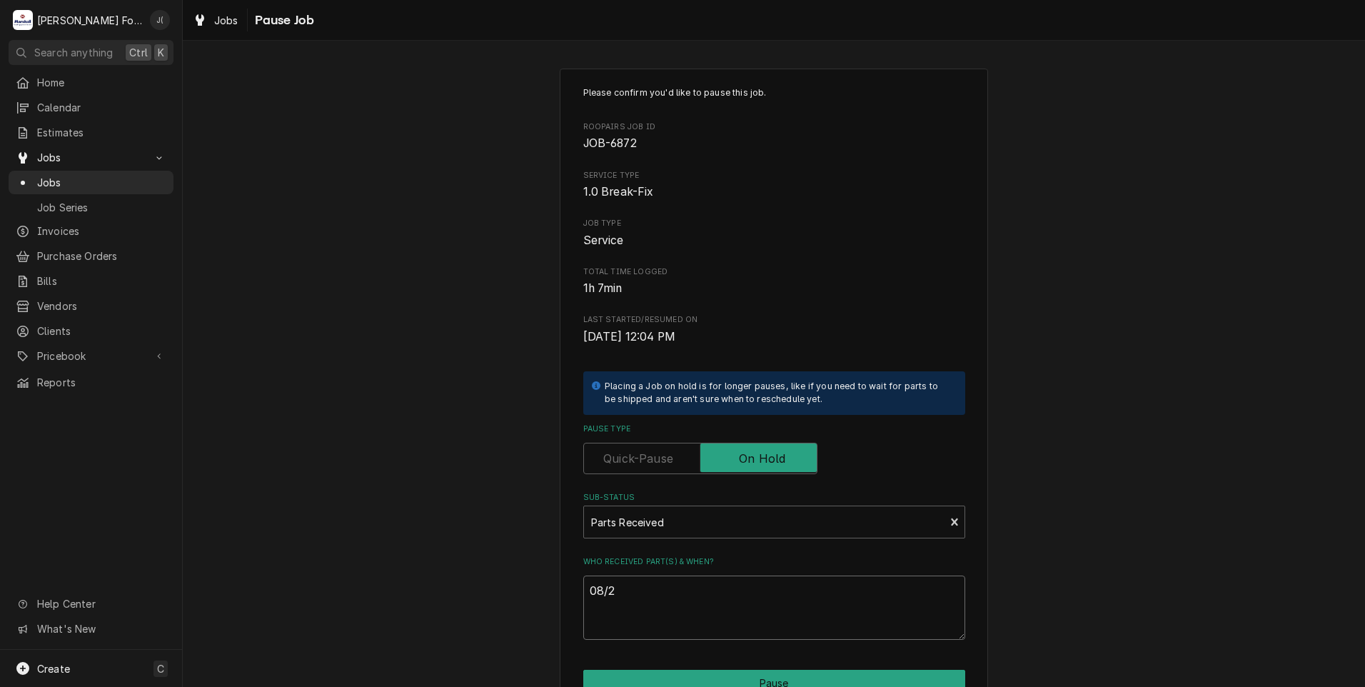
type textarea "08/27"
type textarea "x"
type textarea "08/27/"
type textarea "x"
type textarea "08/27/2"
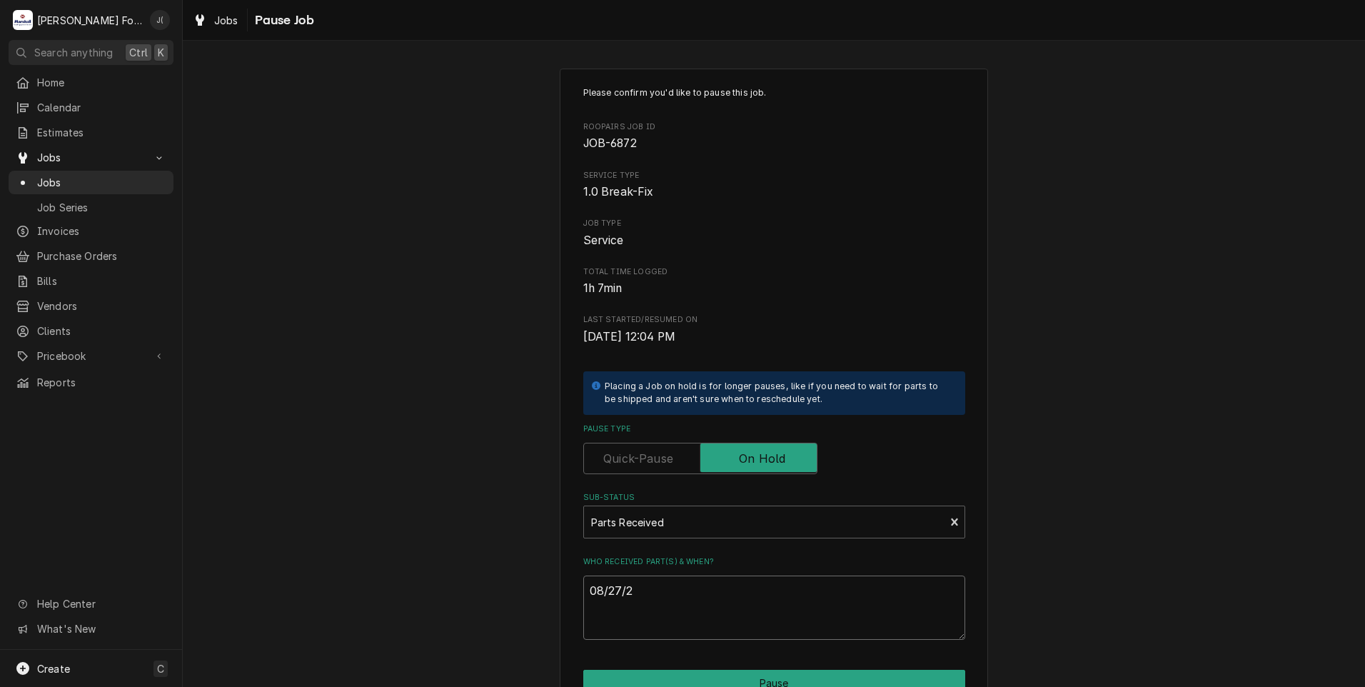
type textarea "x"
type textarea "[DATE]"
type textarea "x"
type textarea "08/27/202"
type textarea "x"
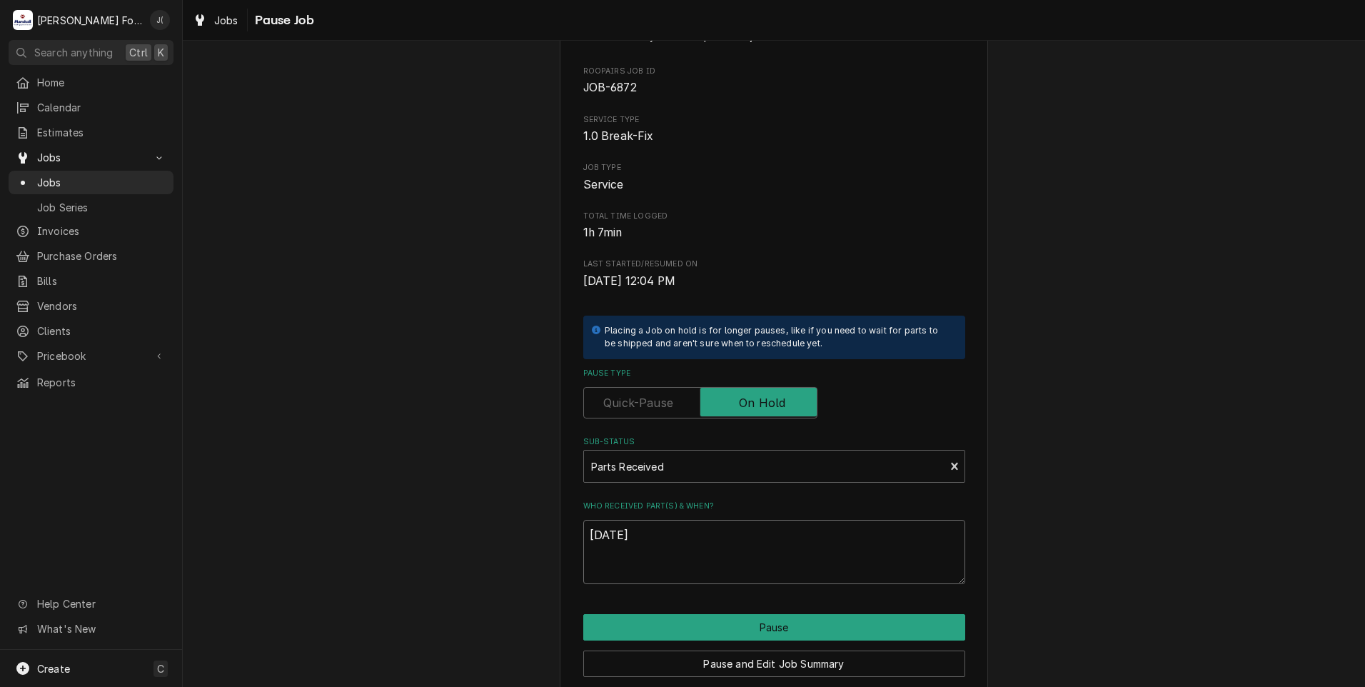
scroll to position [113, 0]
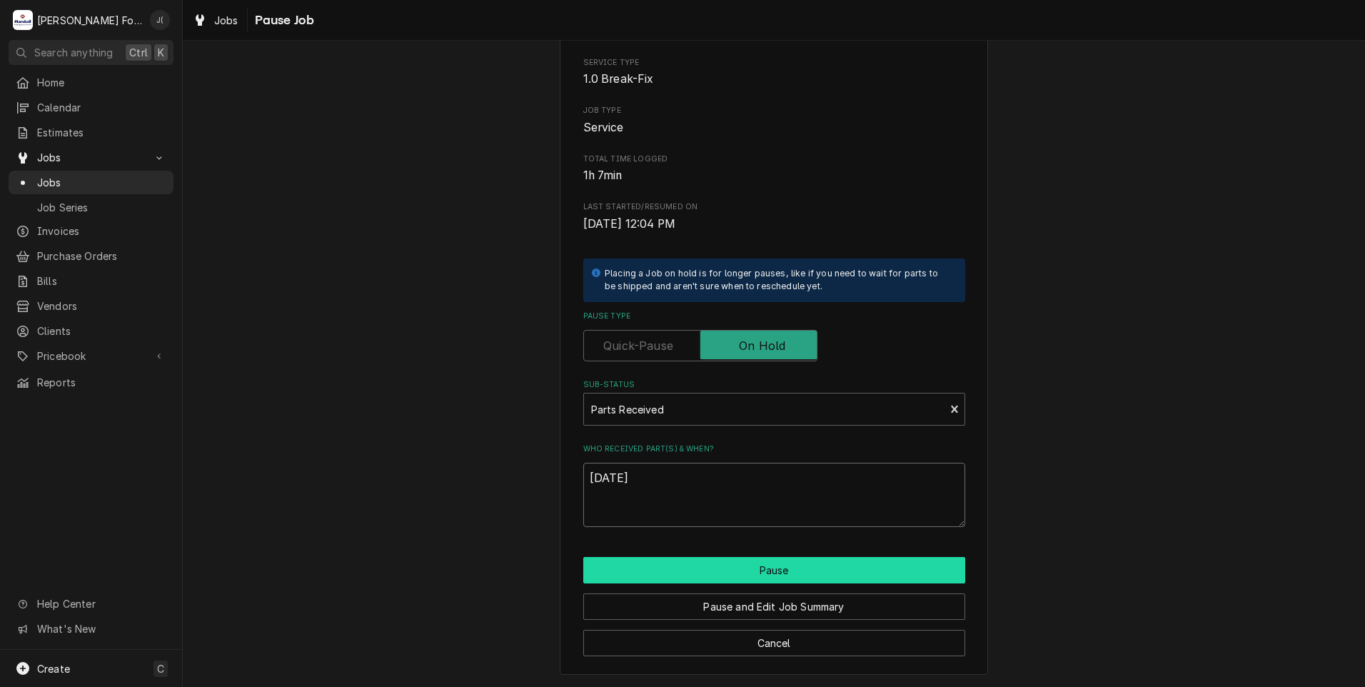
type textarea "[DATE]"
click at [688, 573] on button "Pause" at bounding box center [774, 570] width 382 height 26
type textarea "x"
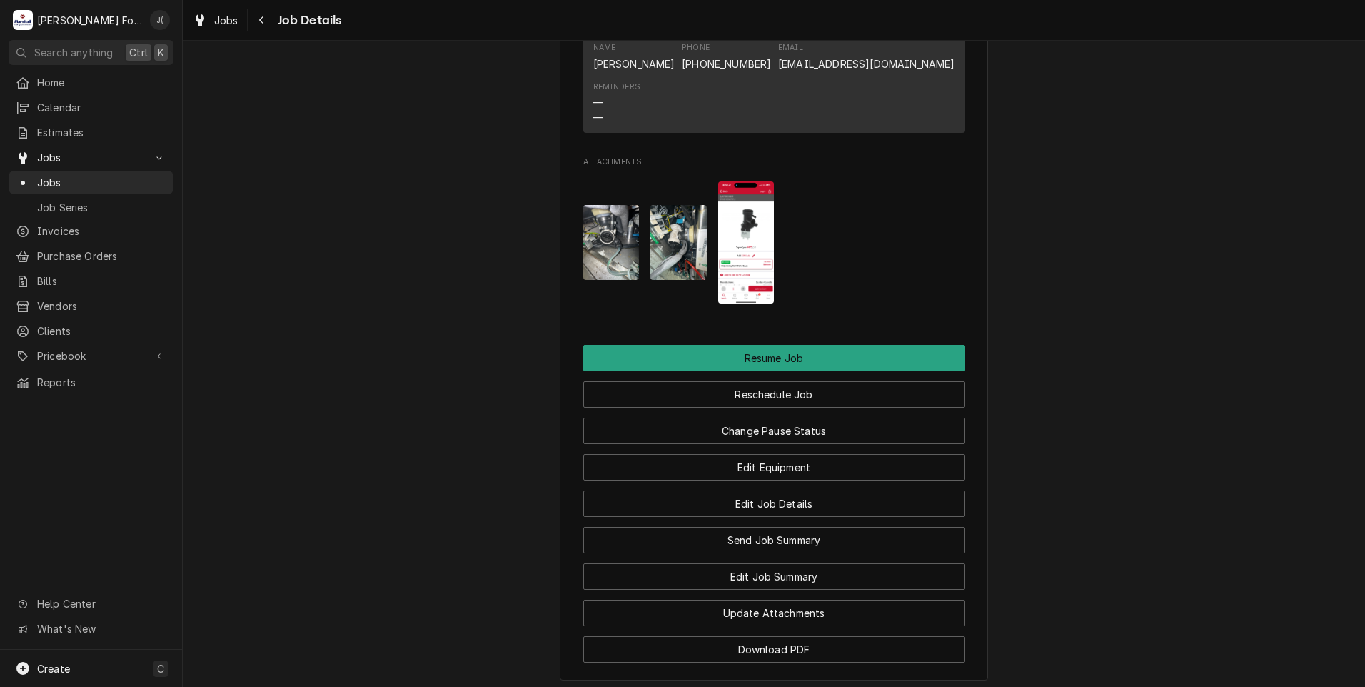
scroll to position [1863, 0]
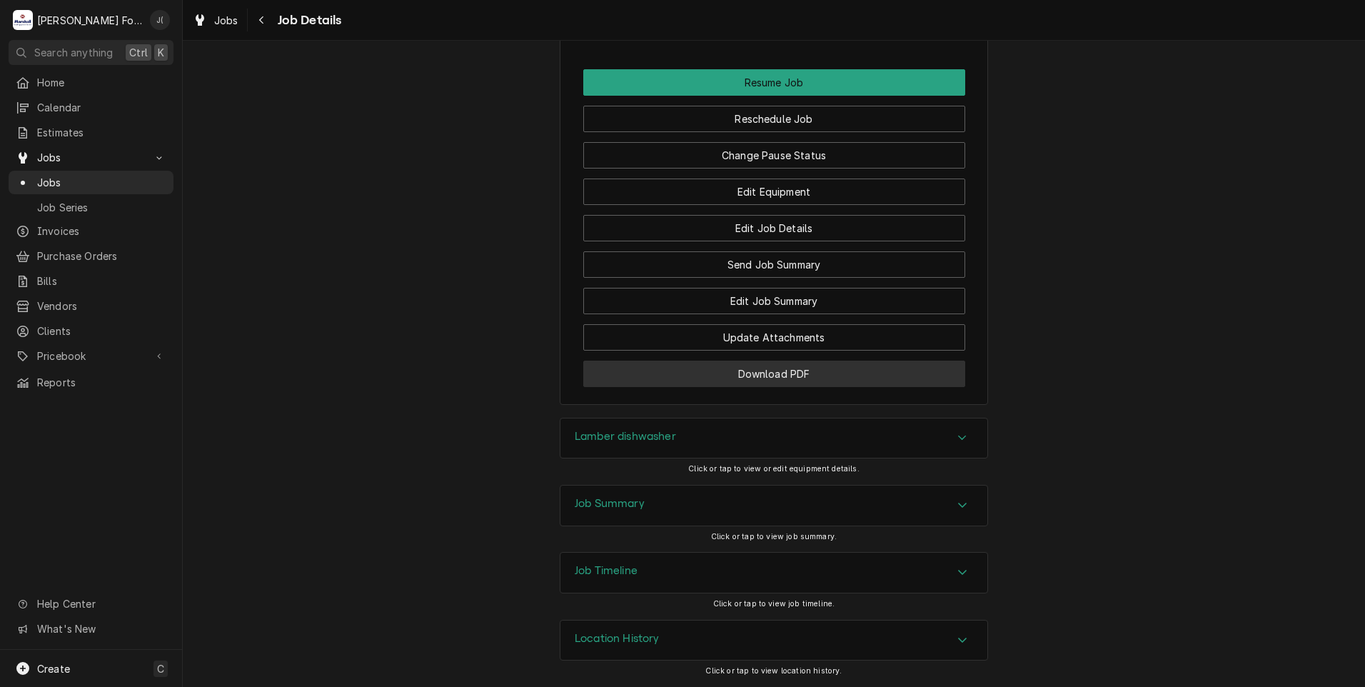
click at [660, 376] on button "Download PDF" at bounding box center [774, 374] width 382 height 26
click at [74, 175] on span "Jobs" at bounding box center [101, 182] width 129 height 15
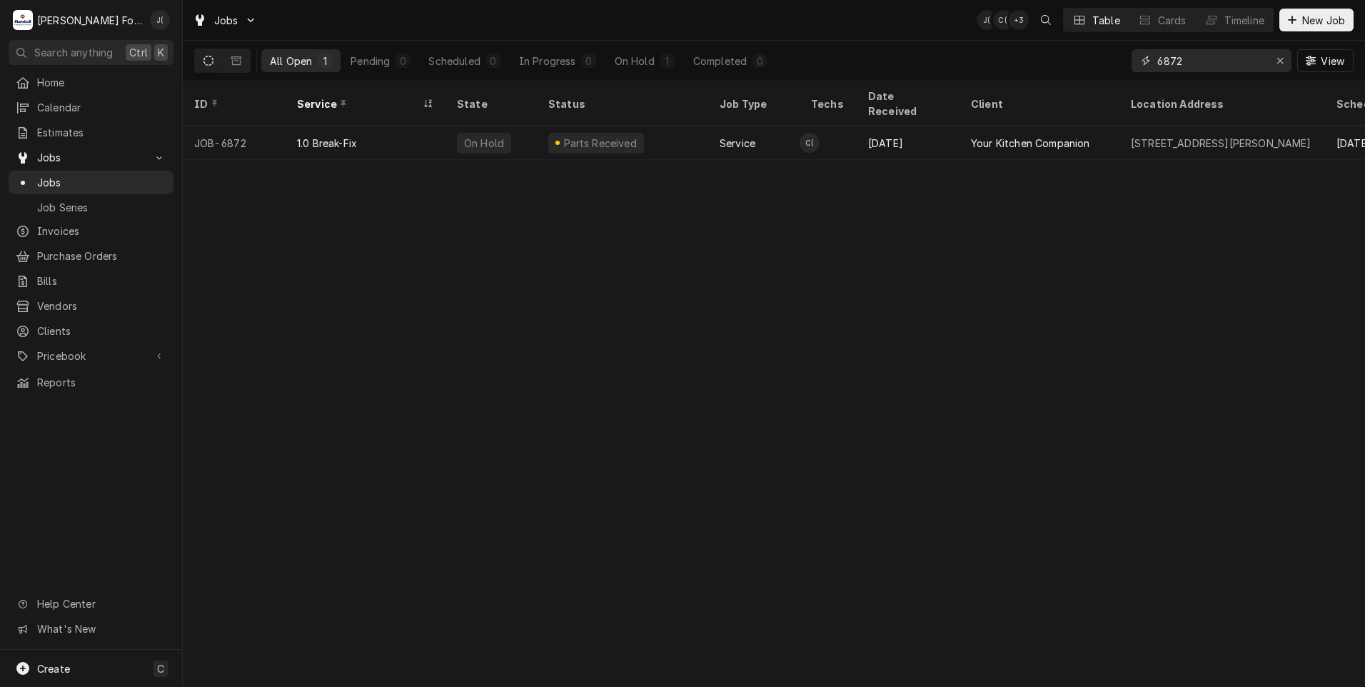
drag, startPoint x: 1196, startPoint y: 61, endPoint x: 942, endPoint y: 59, distance: 253.5
click at [945, 59] on div "All Open 1 Pending 0 Scheduled 0 In Progress 0 On Hold 1 Completed 0 6872 View" at bounding box center [774, 61] width 1160 height 40
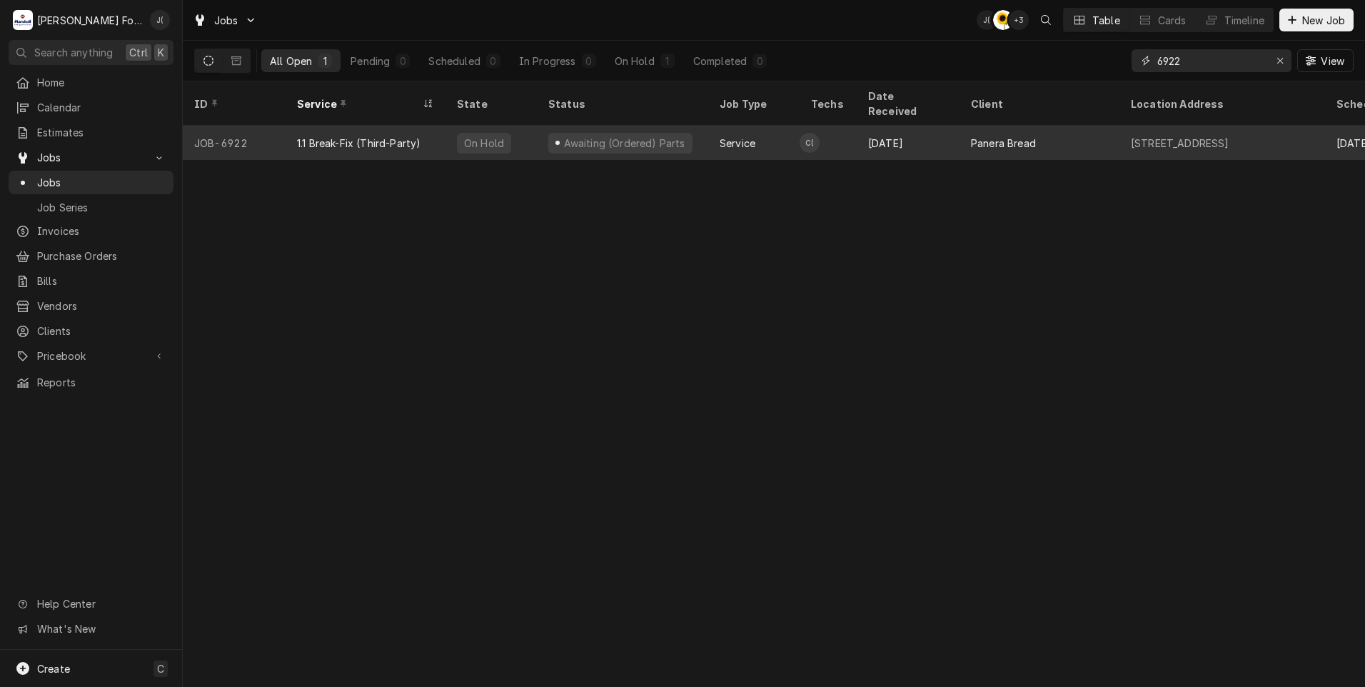
type input "6922"
click at [461, 133] on div "On Hold" at bounding box center [484, 143] width 54 height 21
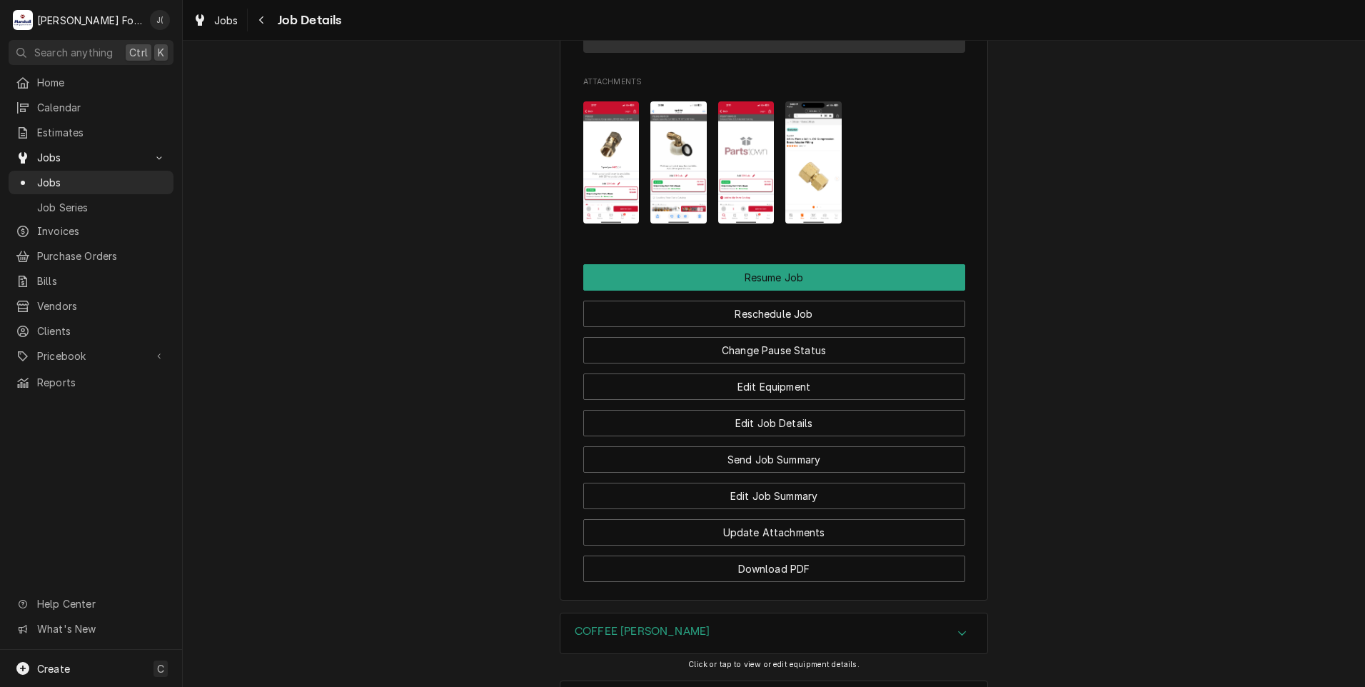
scroll to position [1714, 0]
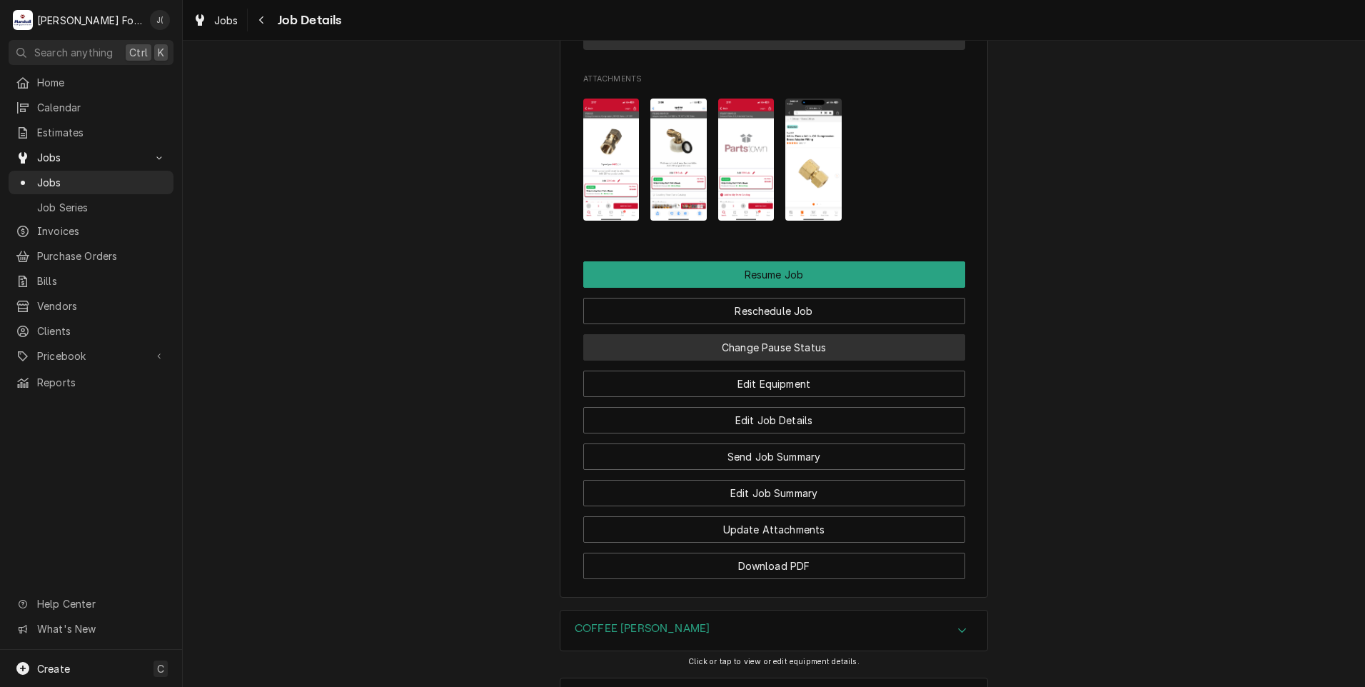
click at [726, 361] on button "Change Pause Status" at bounding box center [774, 347] width 382 height 26
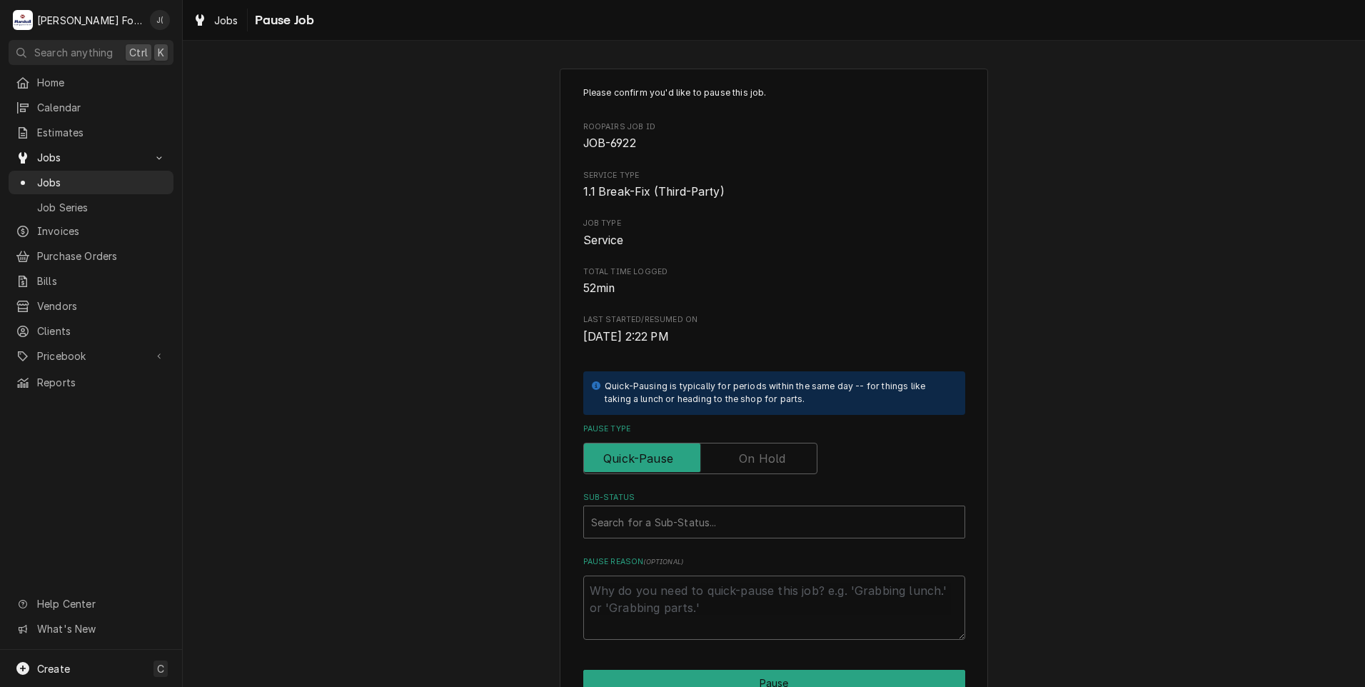
drag, startPoint x: 755, startPoint y: 466, endPoint x: 740, endPoint y: 487, distance: 26.1
click at [754, 466] on label "Pause Type" at bounding box center [700, 458] width 234 height 31
click at [754, 466] on input "Pause Type" at bounding box center [700, 458] width 221 height 31
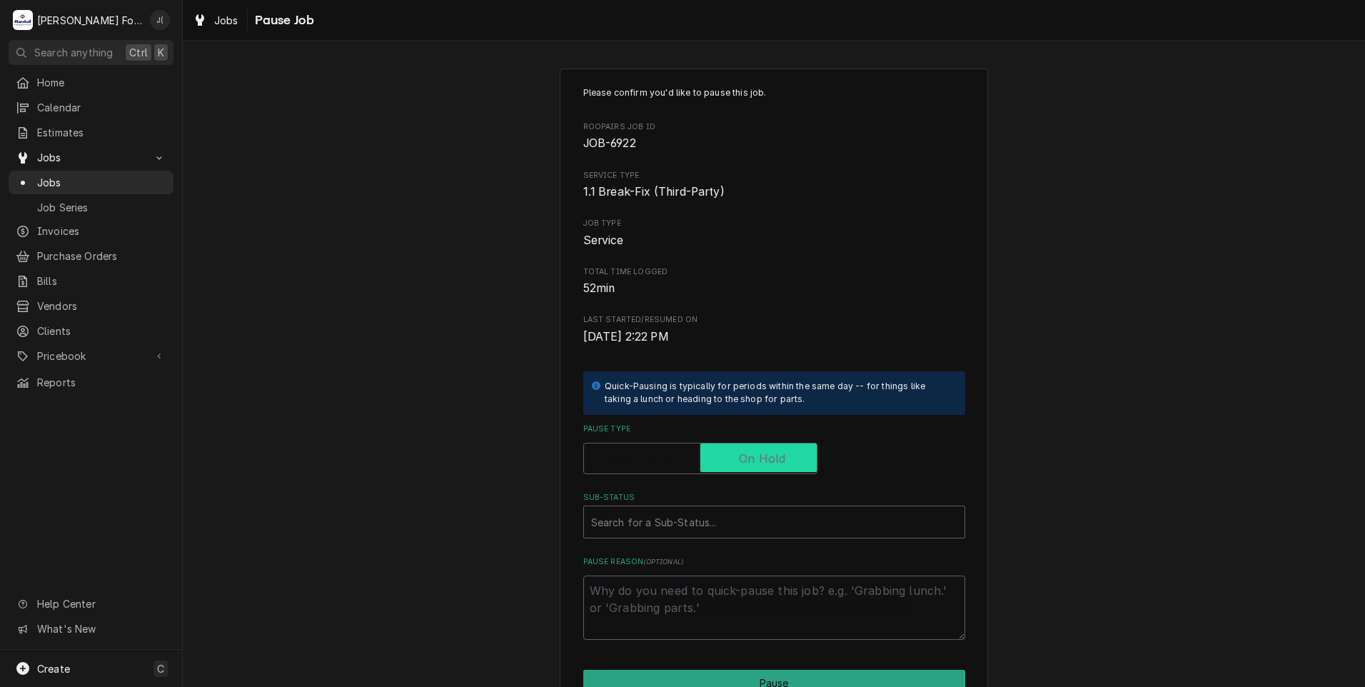
checkbox input "true"
click at [733, 524] on div "Sub-Status" at bounding box center [774, 522] width 366 height 26
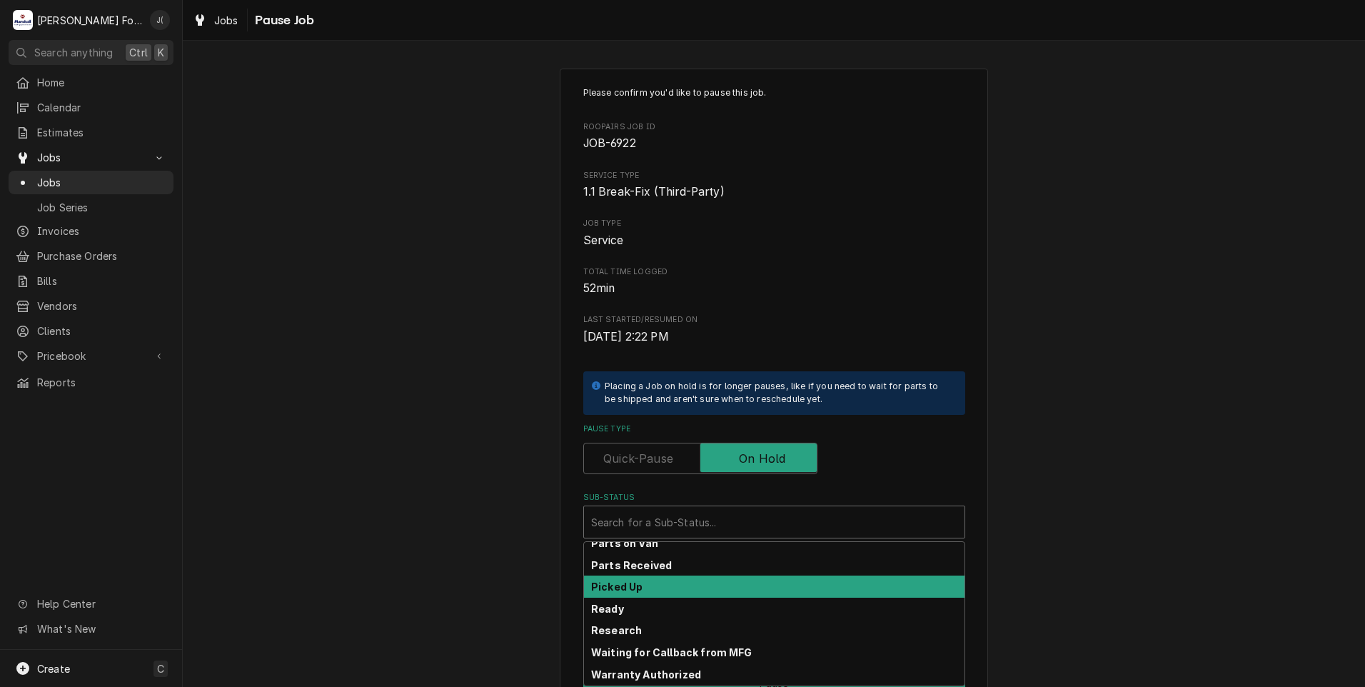
scroll to position [228, 0]
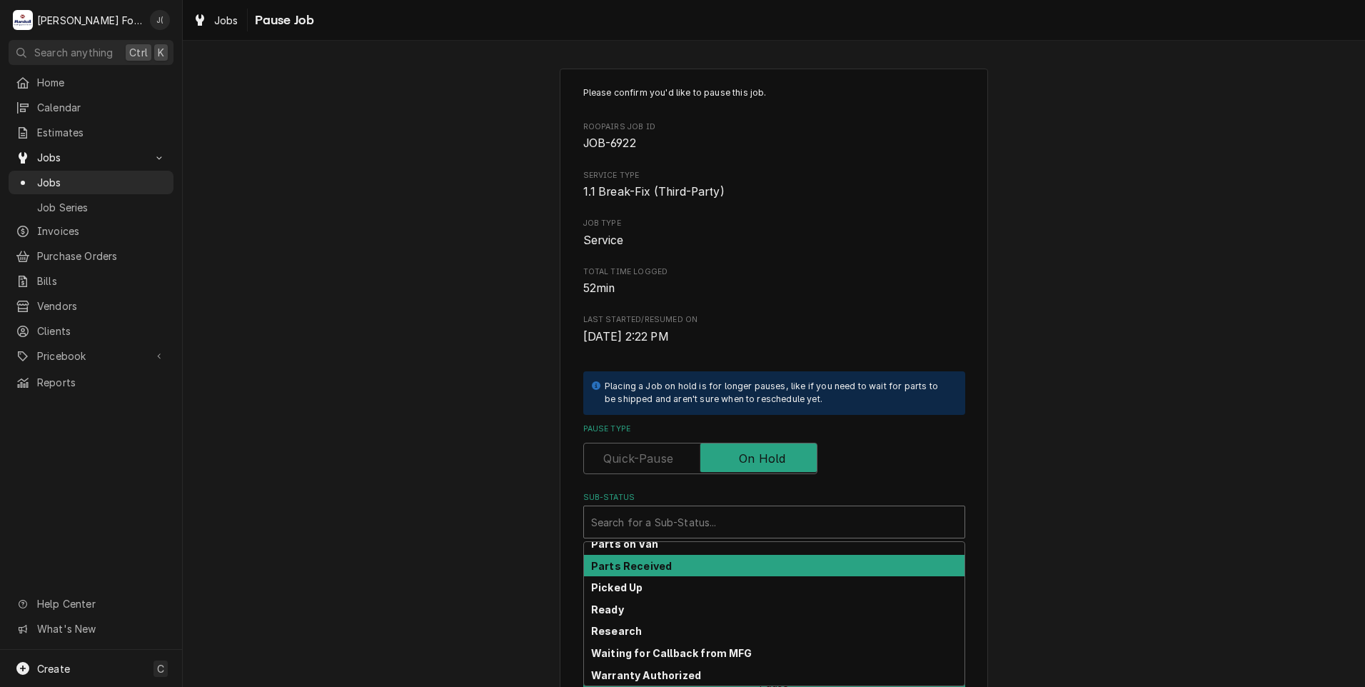
click at [690, 573] on div "Parts Received" at bounding box center [774, 566] width 381 height 22
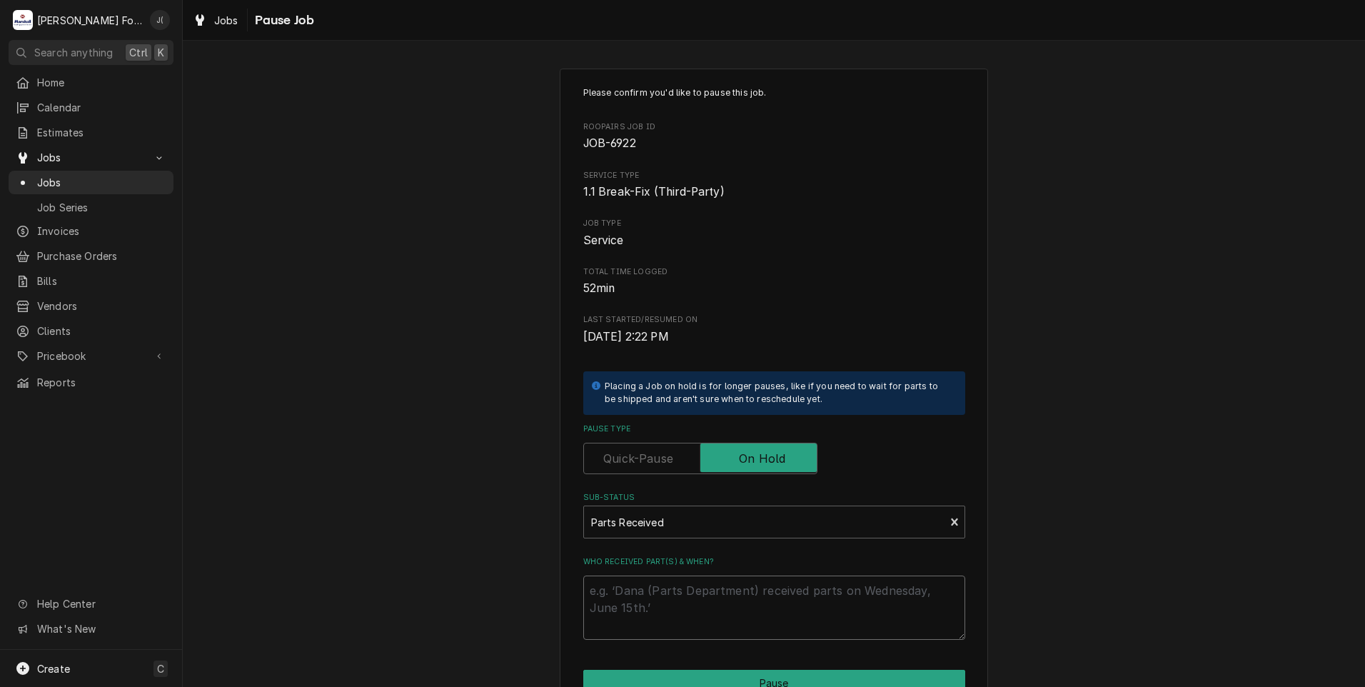
drag, startPoint x: 688, startPoint y: 607, endPoint x: 675, endPoint y: 605, distance: 12.9
click at [688, 607] on textarea "Who received part(s) & when?" at bounding box center [774, 607] width 382 height 64
type textarea "x"
type textarea "0"
type textarea "x"
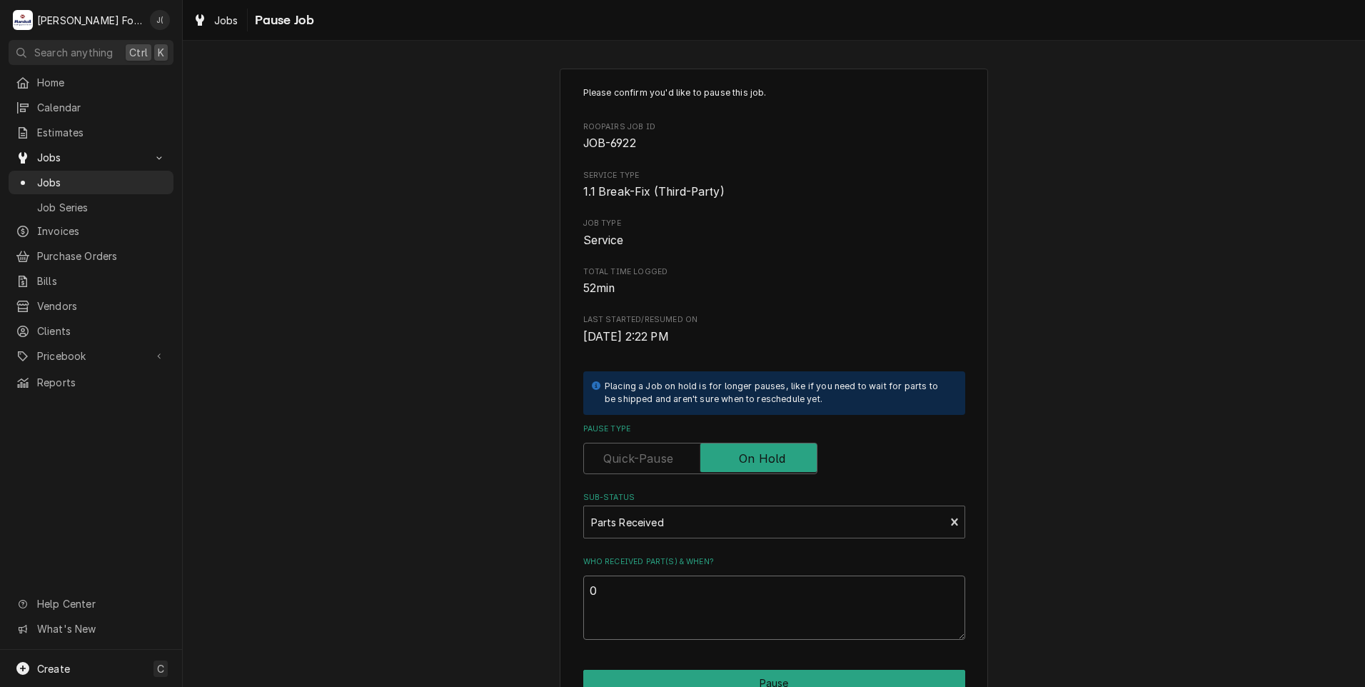
type textarea "08"
type textarea "x"
type textarea "08/"
type textarea "x"
type textarea "08/2"
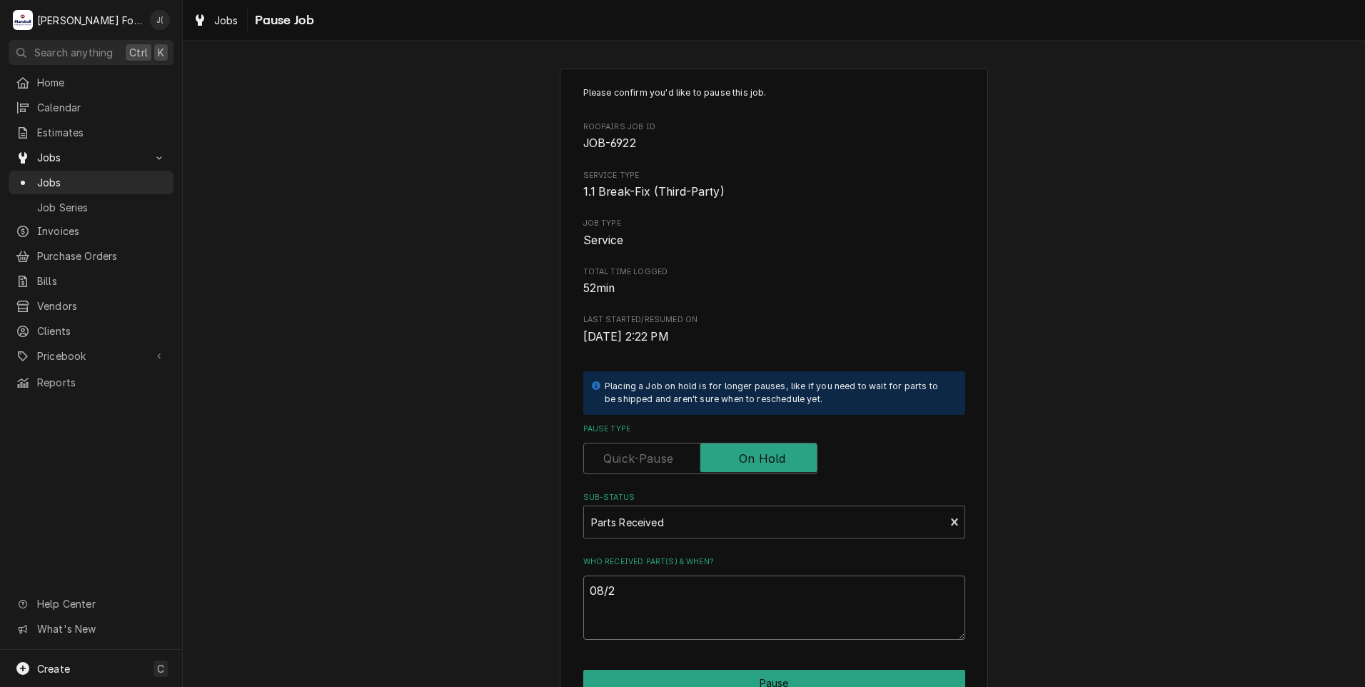
type textarea "x"
type textarea "08/27"
type textarea "x"
type textarea "08/27/"
type textarea "x"
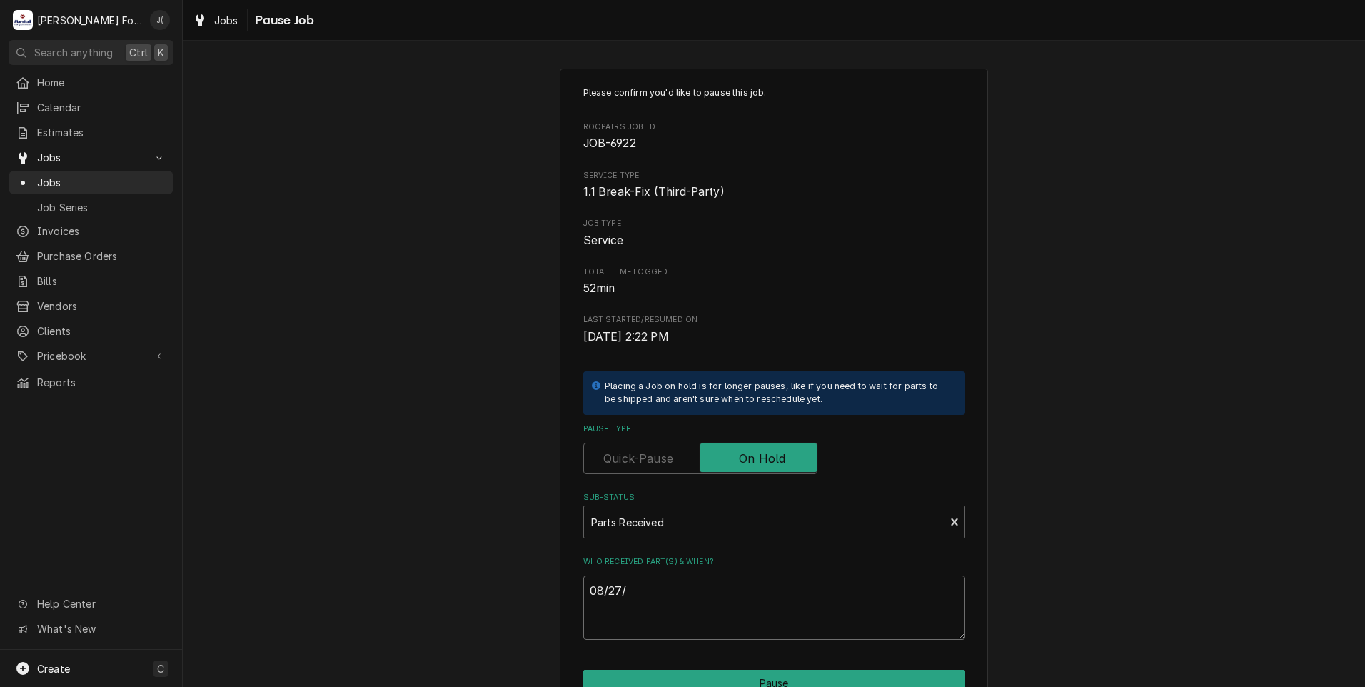
type textarea "08/27/2"
type textarea "x"
type textarea "08/27/20"
type textarea "x"
type textarea "08/27/202"
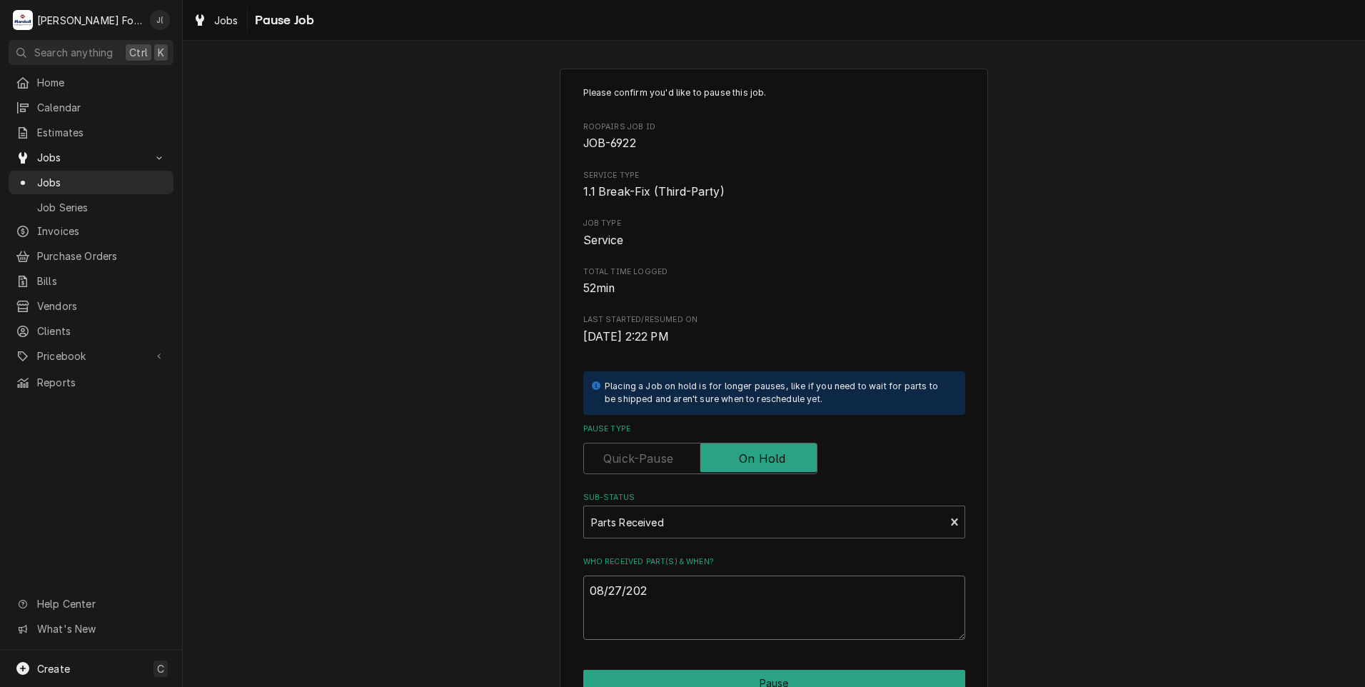
type textarea "x"
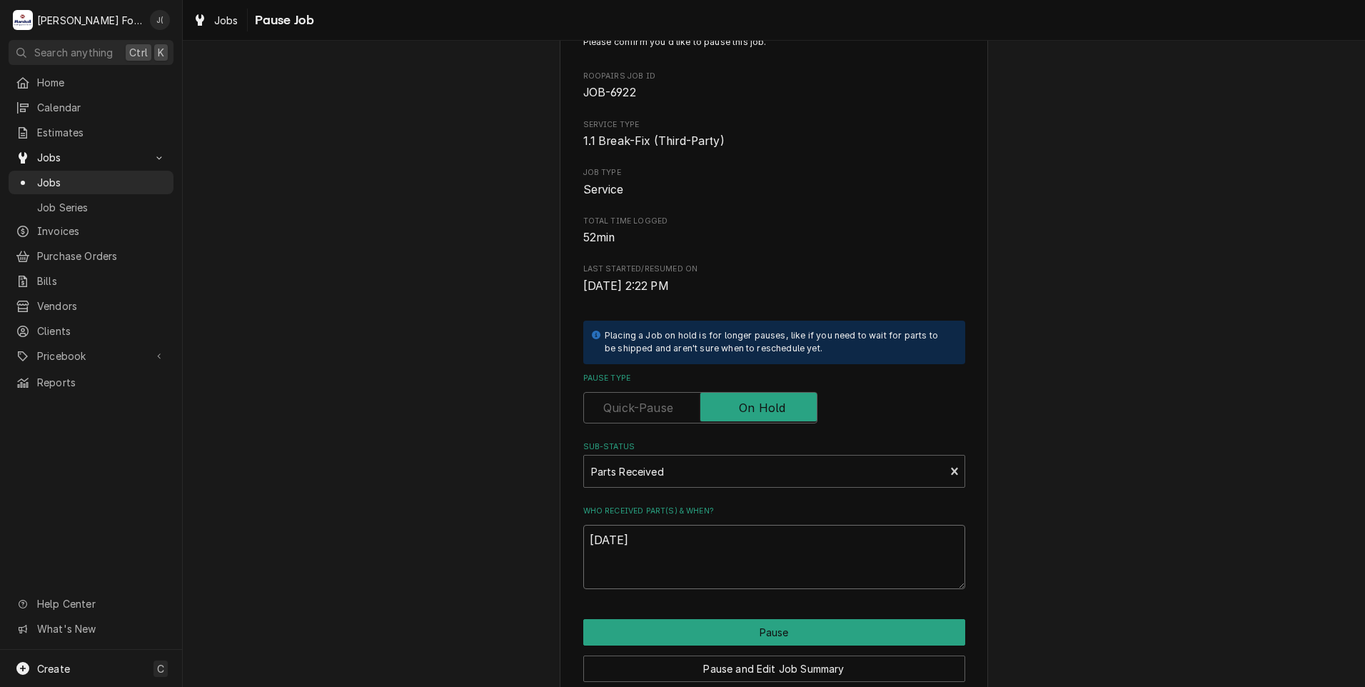
scroll to position [113, 0]
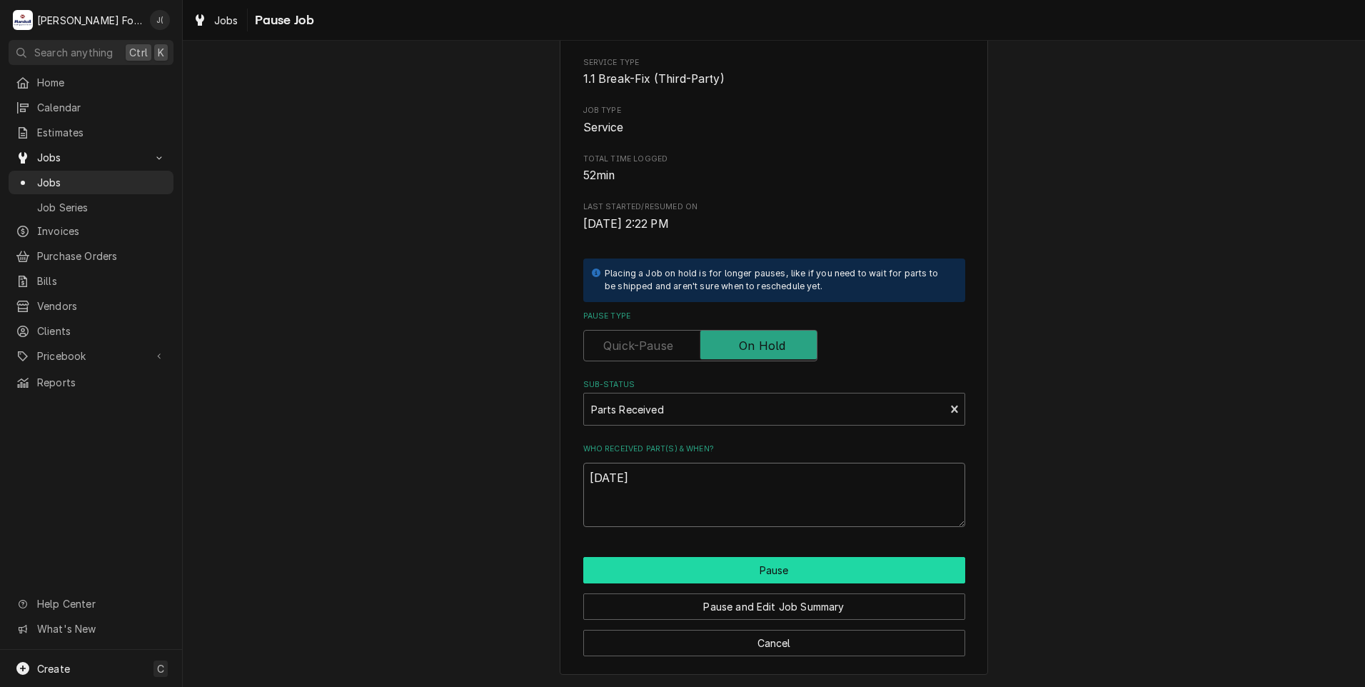
type textarea "[DATE]"
click at [690, 577] on button "Pause" at bounding box center [774, 570] width 382 height 26
type textarea "x"
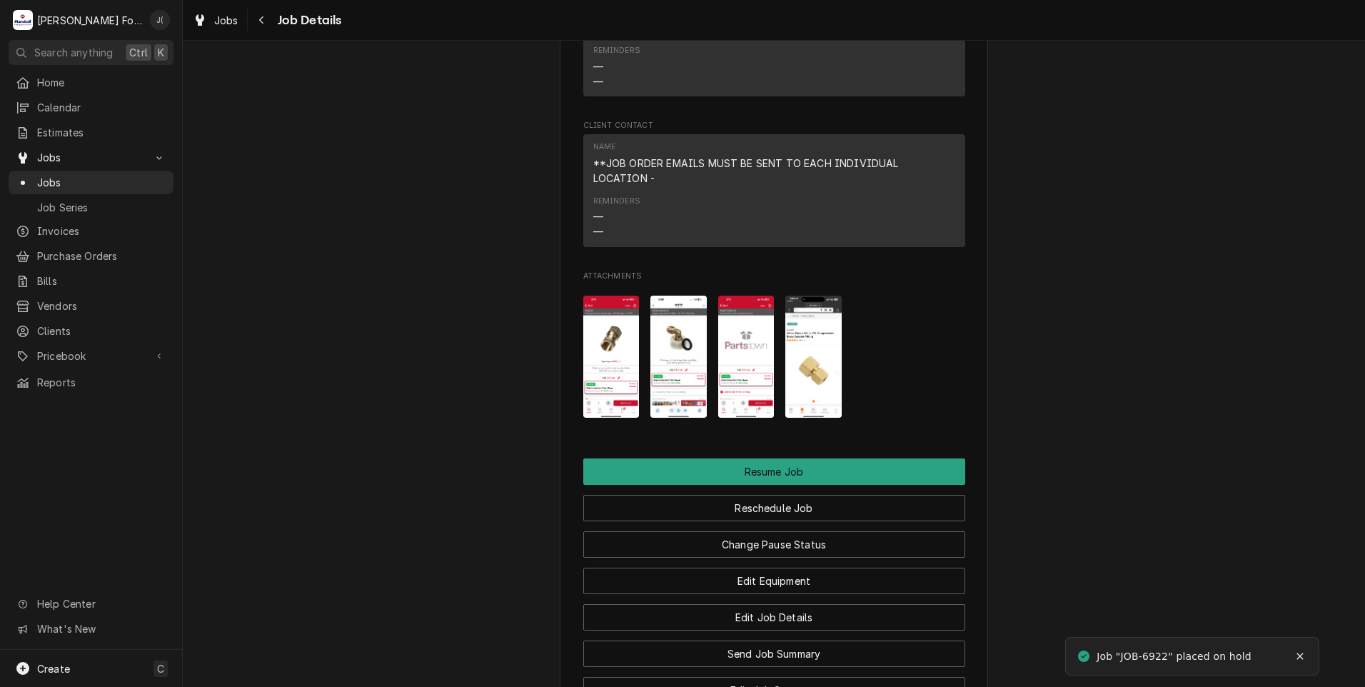
scroll to position [1642, 0]
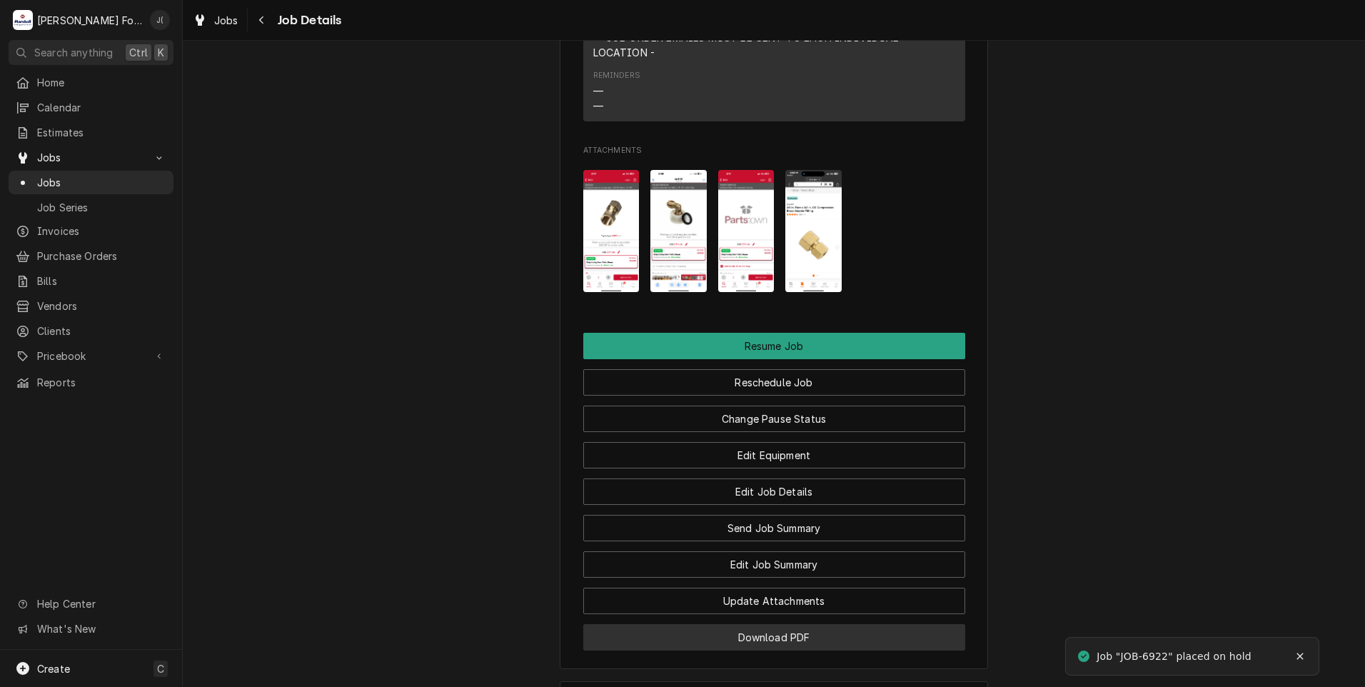
click at [805, 650] on button "Download PDF" at bounding box center [774, 637] width 382 height 26
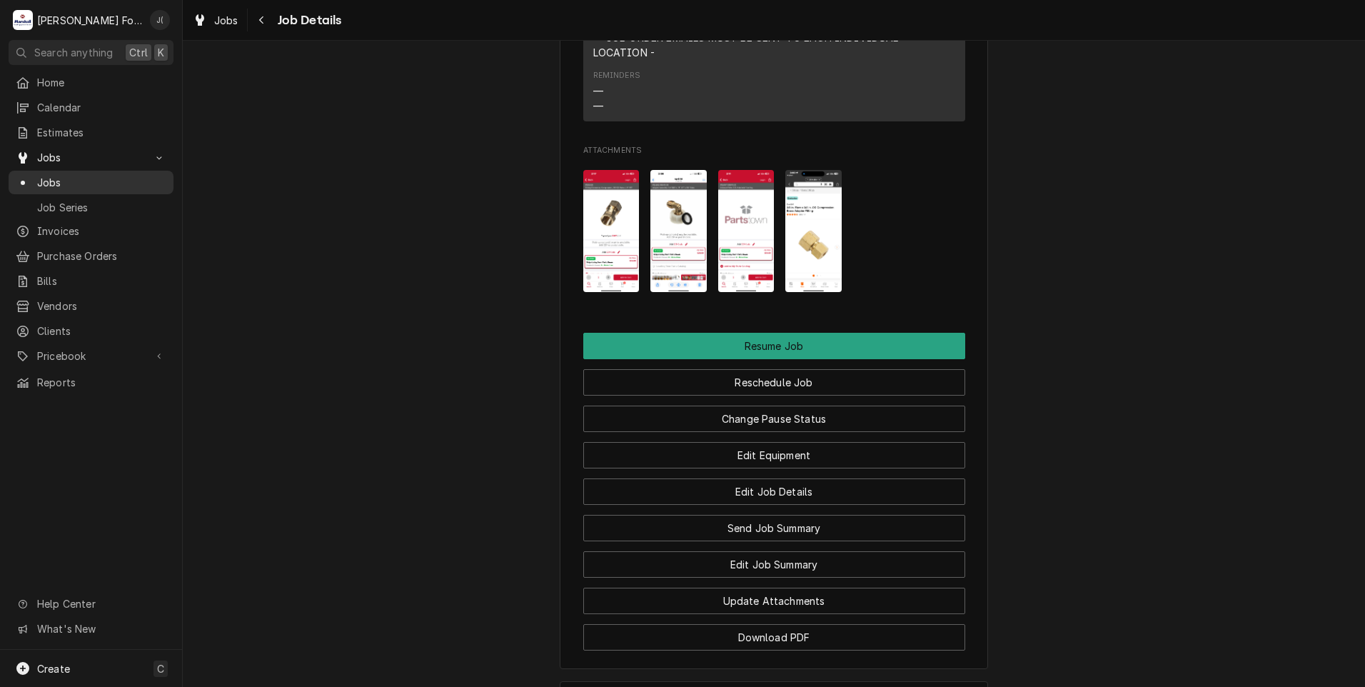
click at [104, 175] on span "Jobs" at bounding box center [101, 182] width 129 height 15
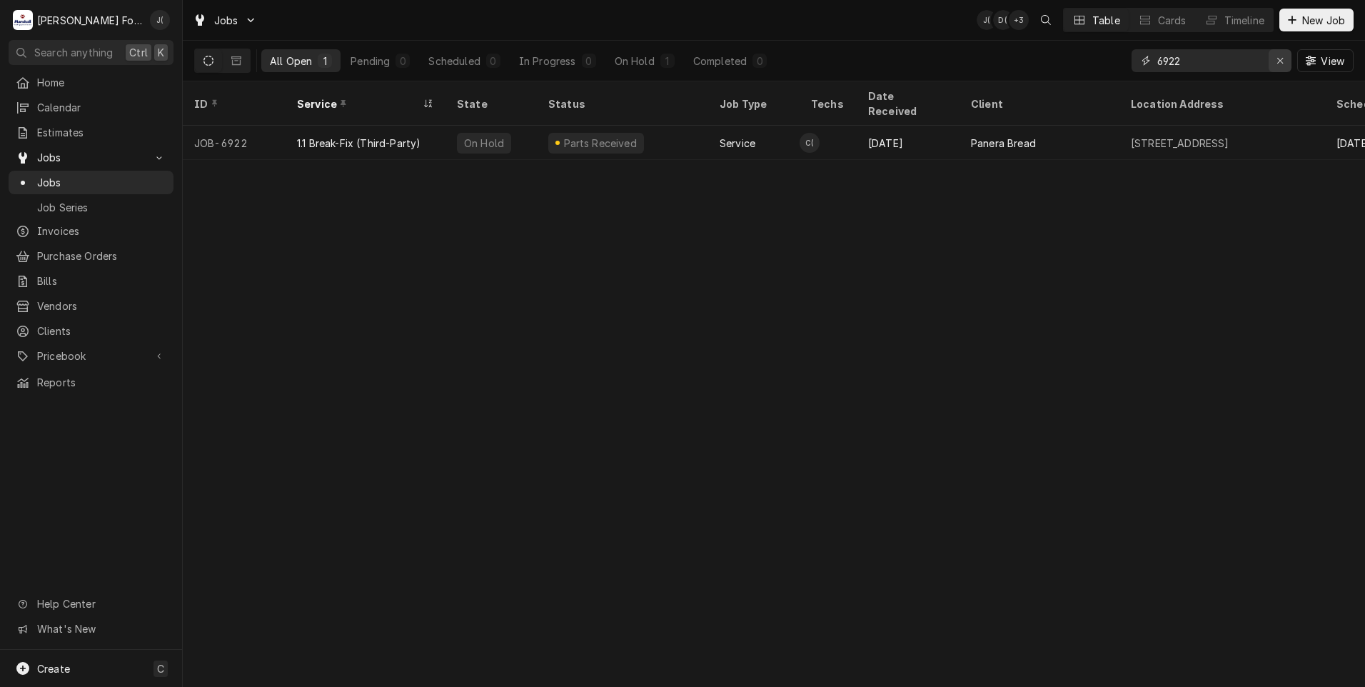
click at [1282, 60] on icon "Erase input" at bounding box center [1280, 61] width 6 height 6
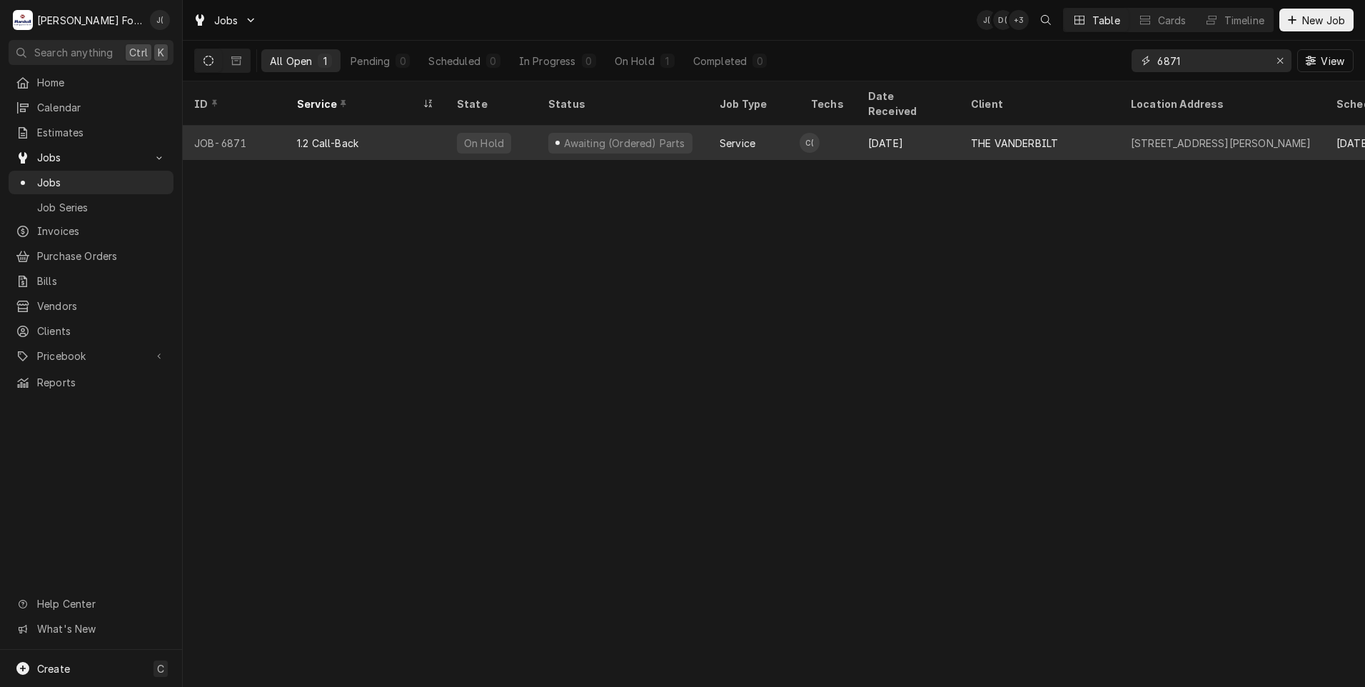
type input "6871"
click at [542, 133] on div "Awaiting (Ordered) Parts" at bounding box center [622, 143] width 171 height 34
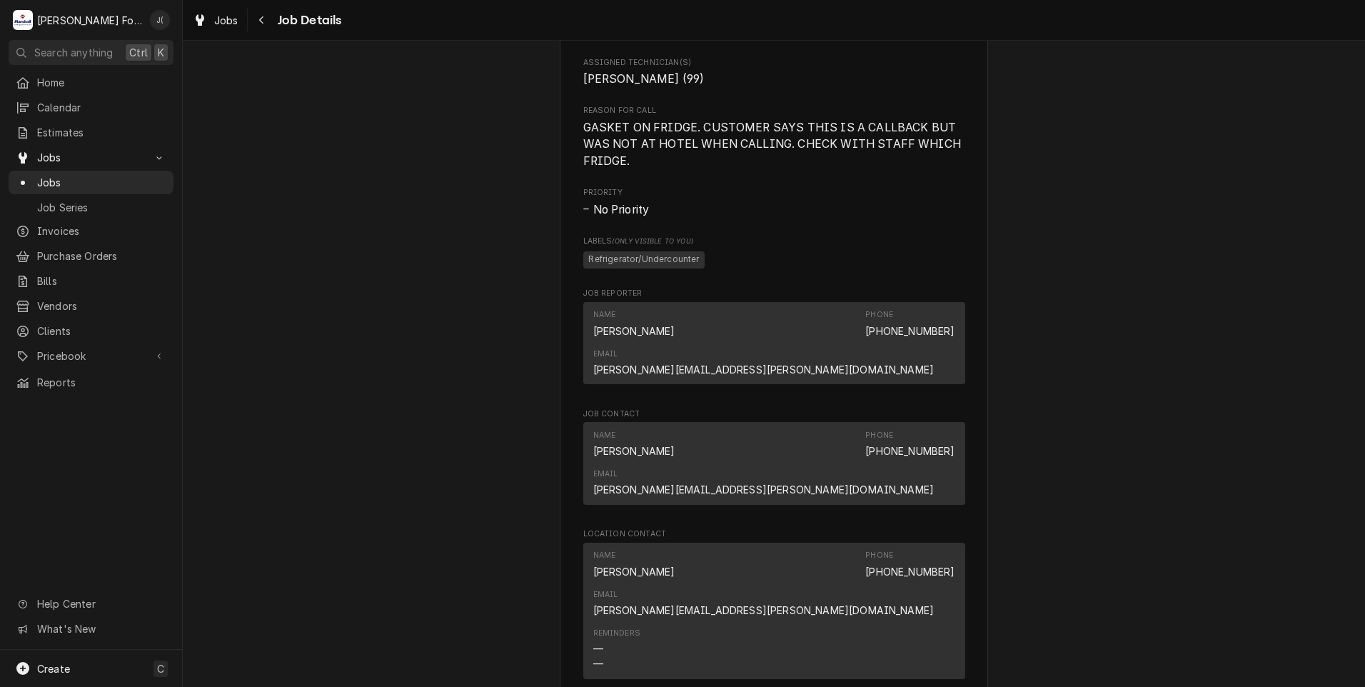
scroll to position [1785, 0]
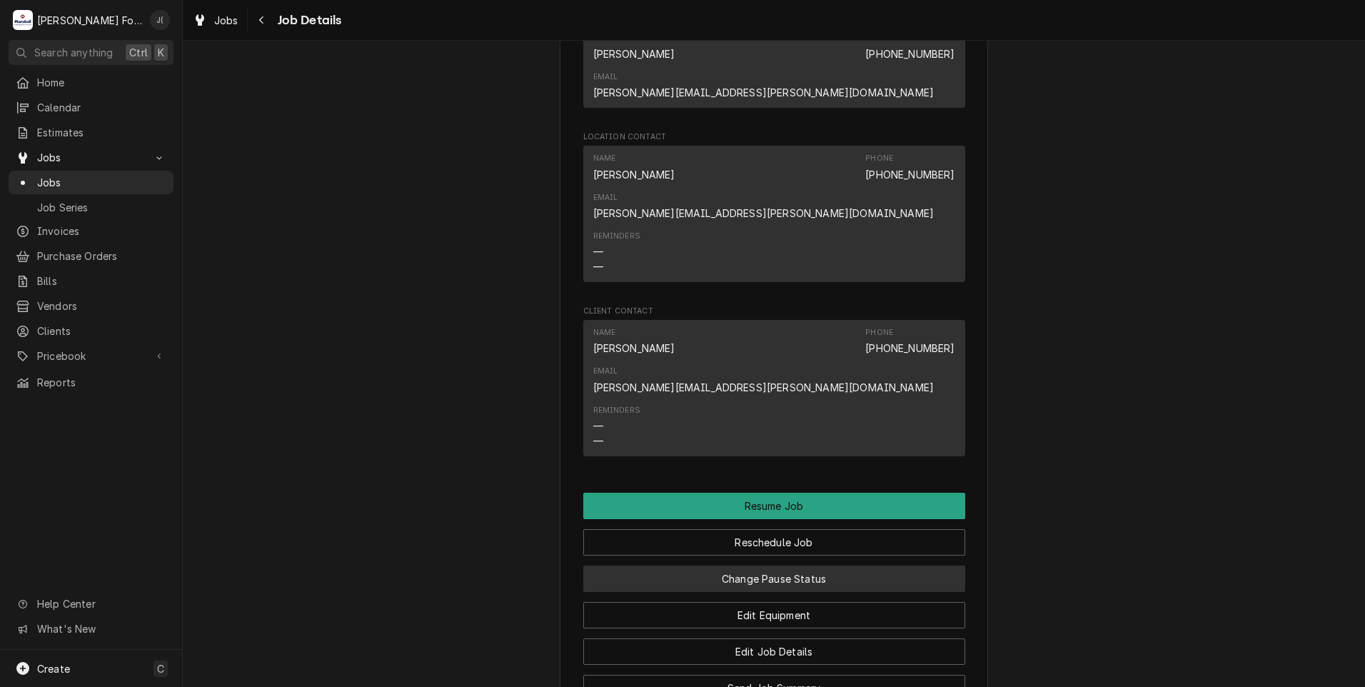
click at [683, 565] on button "Change Pause Status" at bounding box center [774, 578] width 382 height 26
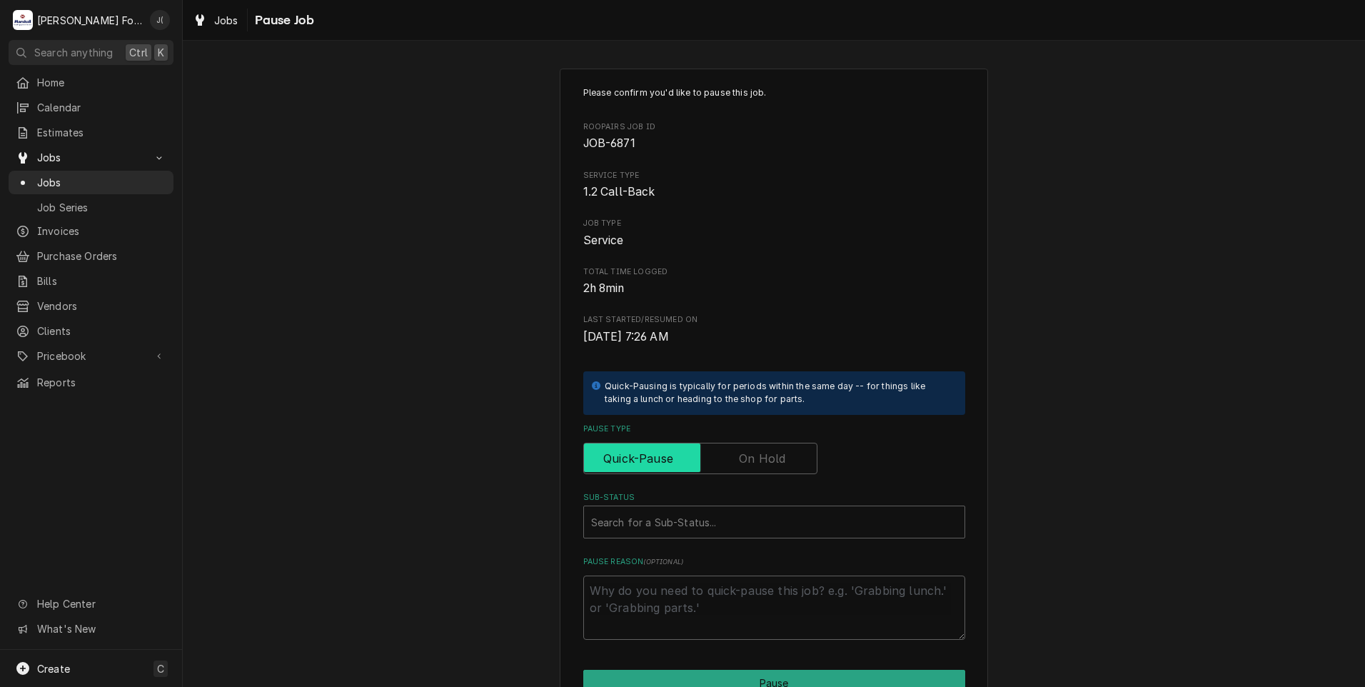
click at [729, 455] on input "Pause Type" at bounding box center [700, 458] width 221 height 31
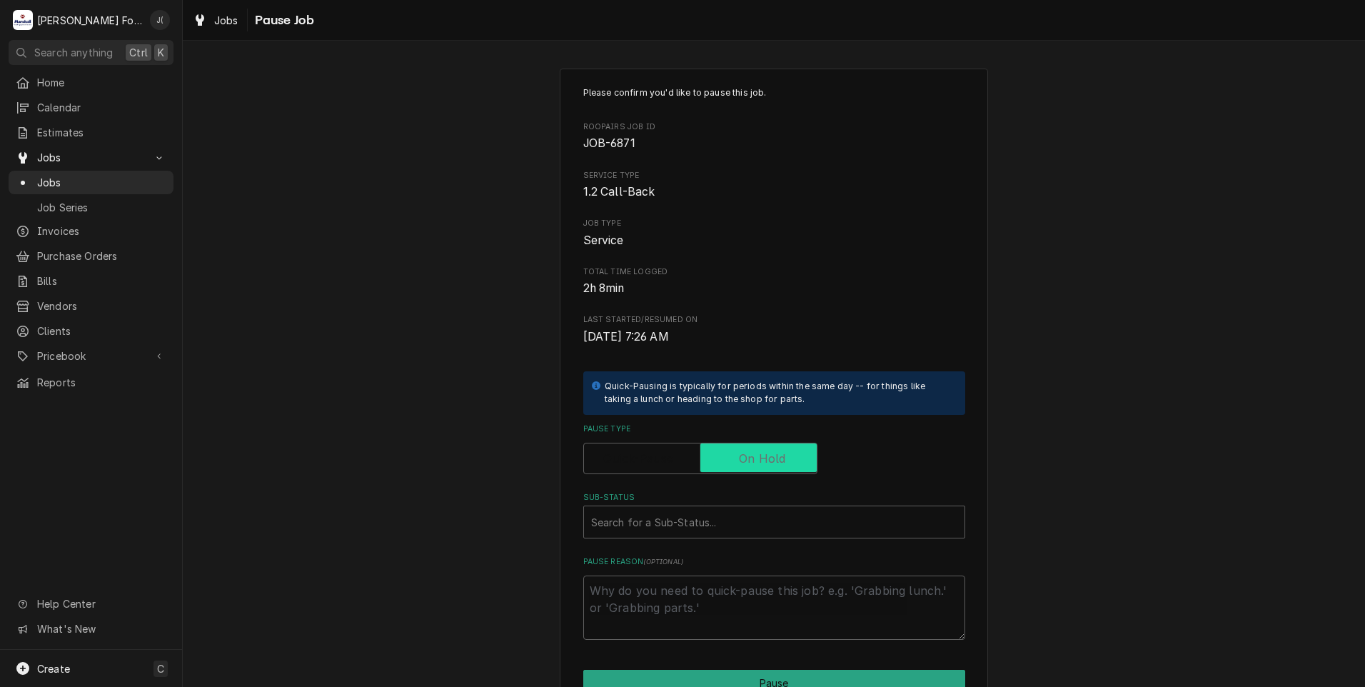
checkbox input "true"
click at [699, 523] on div "Sub-Status" at bounding box center [774, 522] width 366 height 26
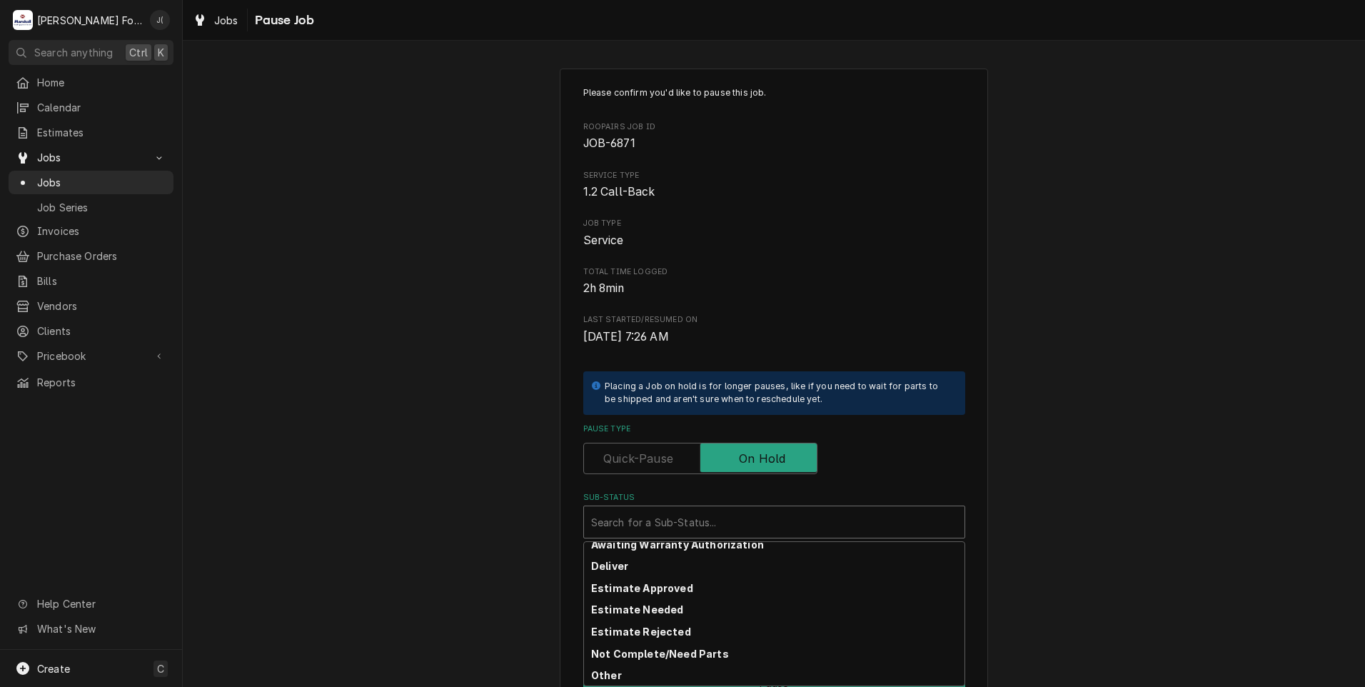
scroll to position [228, 0]
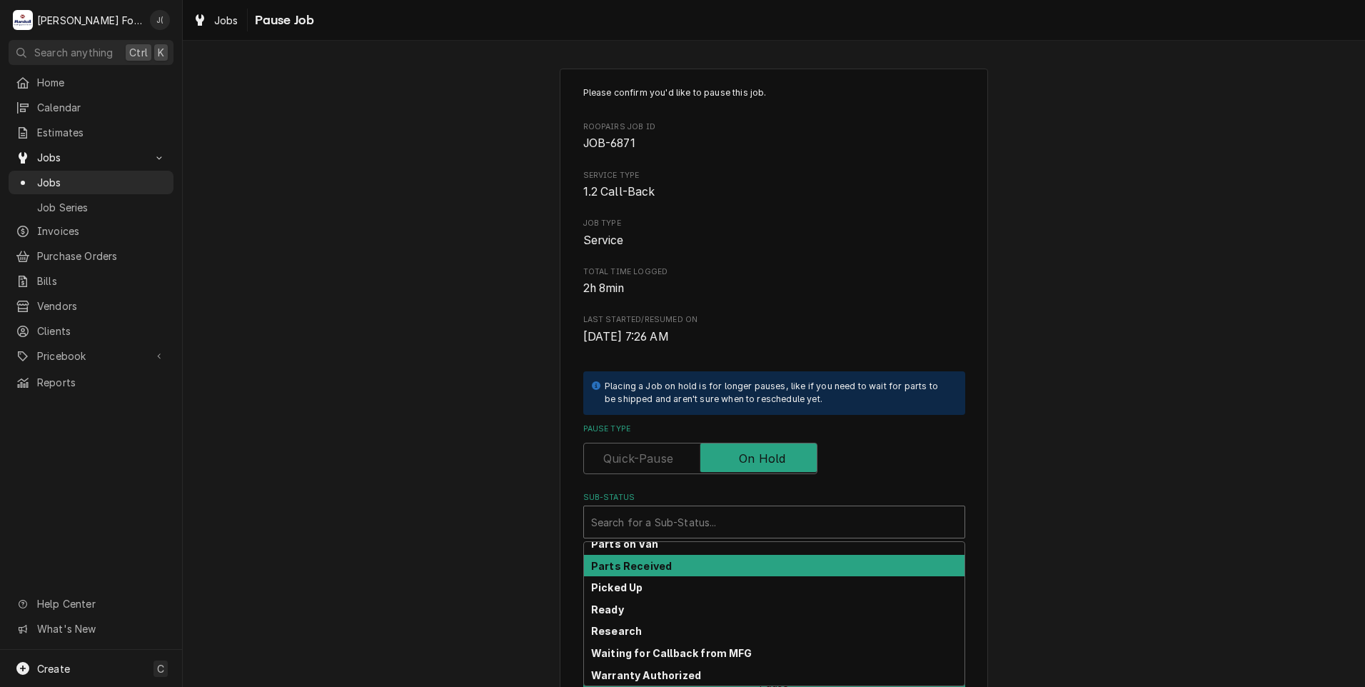
click at [703, 564] on div "Parts Received" at bounding box center [774, 566] width 381 height 22
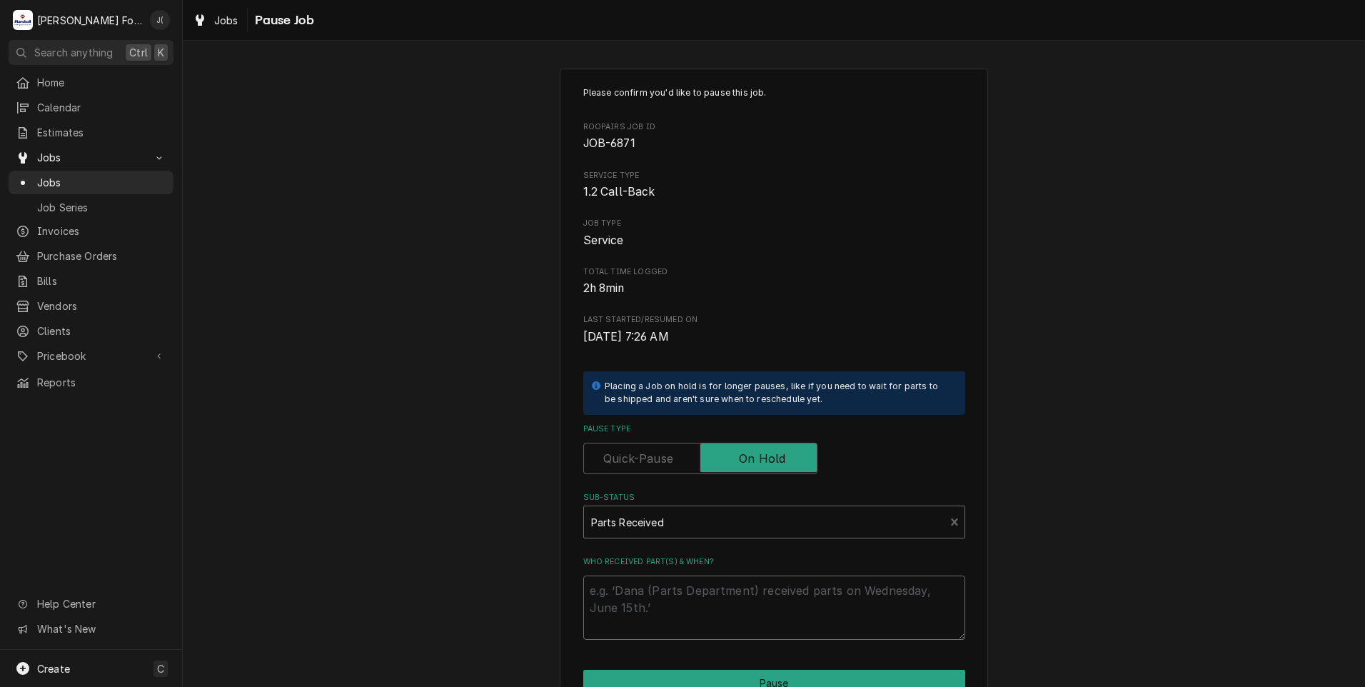
drag, startPoint x: 703, startPoint y: 603, endPoint x: 690, endPoint y: 596, distance: 14.4
click at [702, 603] on textarea "Who received part(s) & when?" at bounding box center [774, 607] width 382 height 64
type textarea "x"
type textarea "0"
type textarea "x"
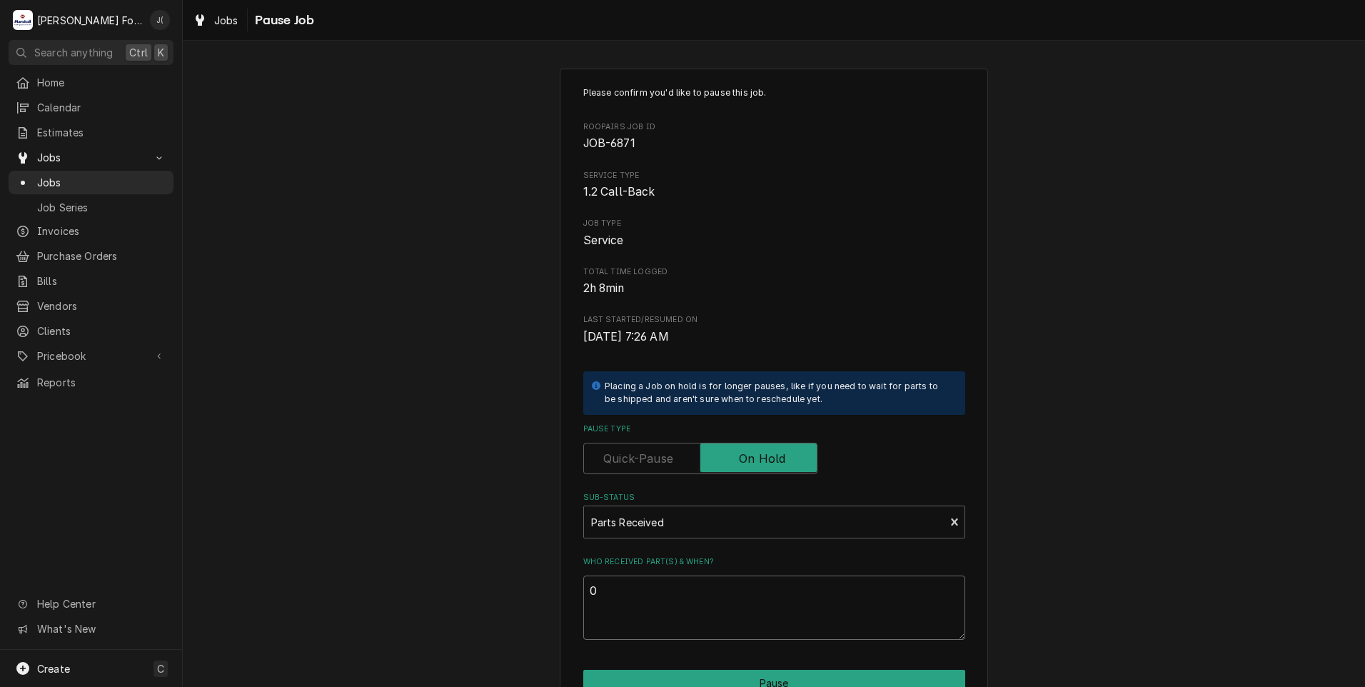
type textarea "08"
type textarea "x"
type textarea "08/"
type textarea "x"
type textarea "08/2"
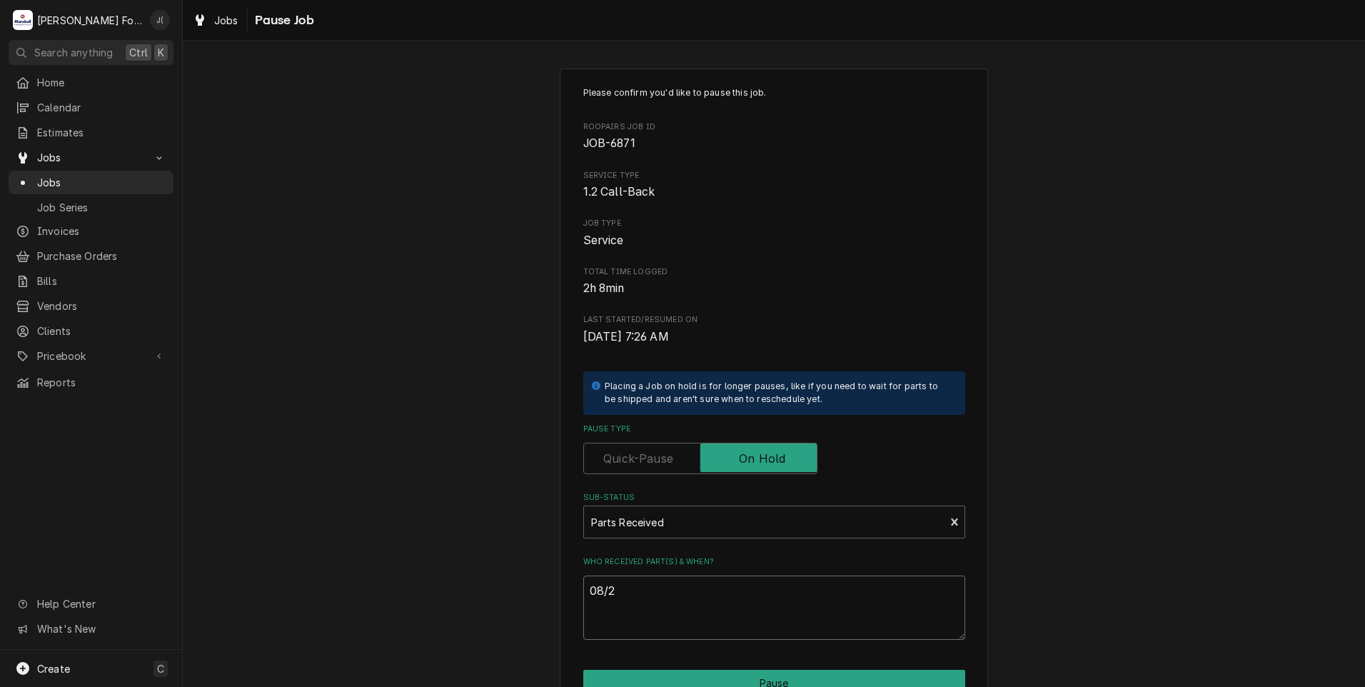
type textarea "x"
type textarea "08/27"
type textarea "x"
type textarea "08/27/"
type textarea "x"
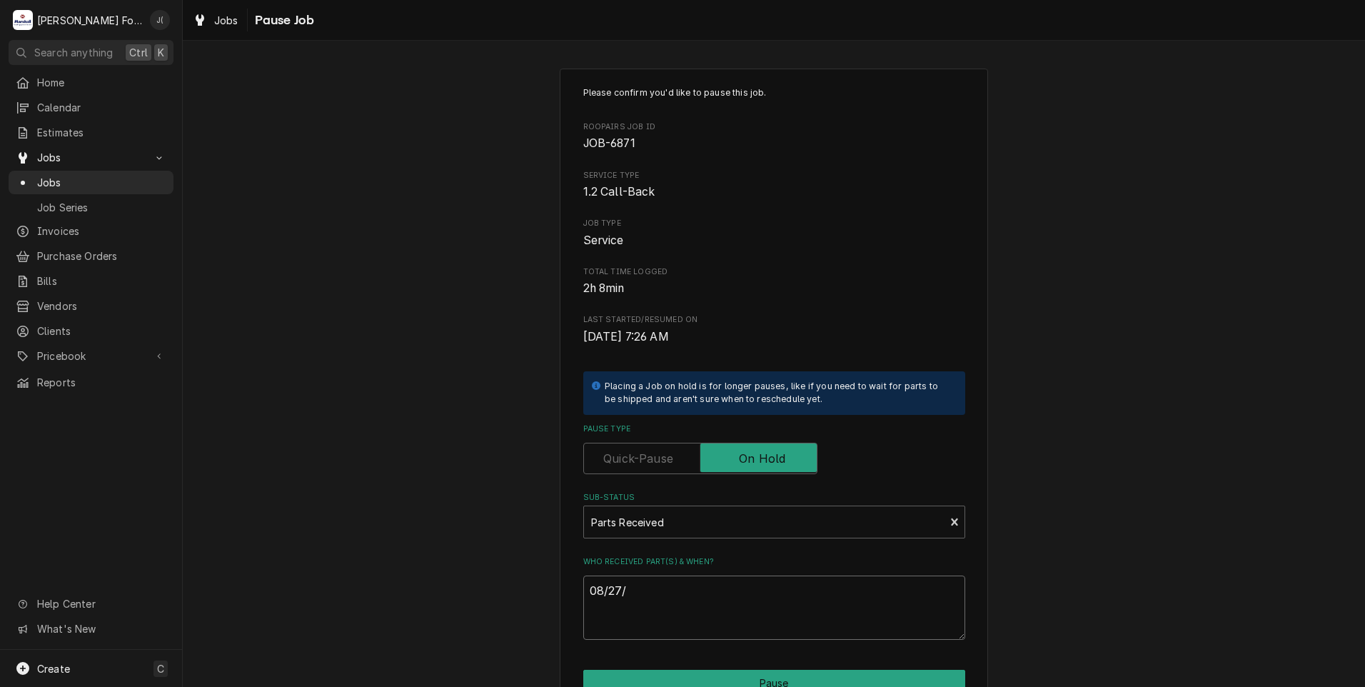
type textarea "08/27/2"
type textarea "x"
type textarea "[DATE]"
type textarea "x"
type textarea "08/27/202"
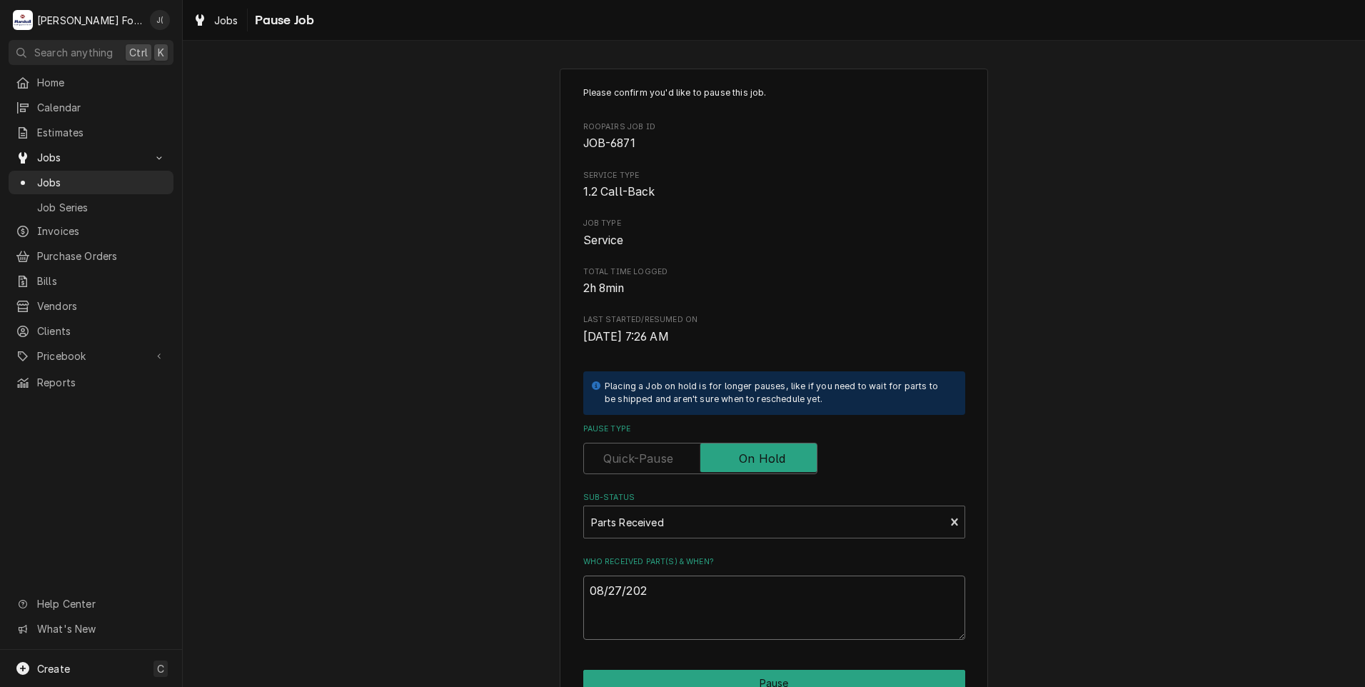
type textarea "x"
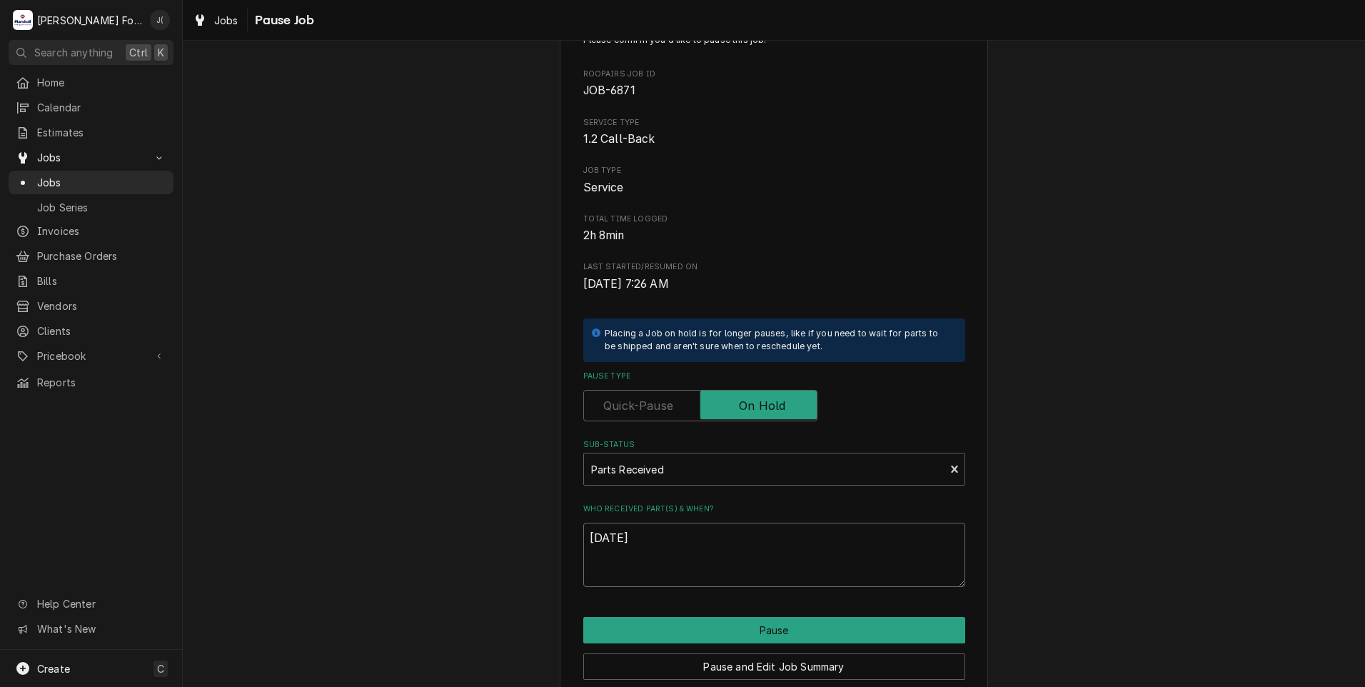
scroll to position [113, 0]
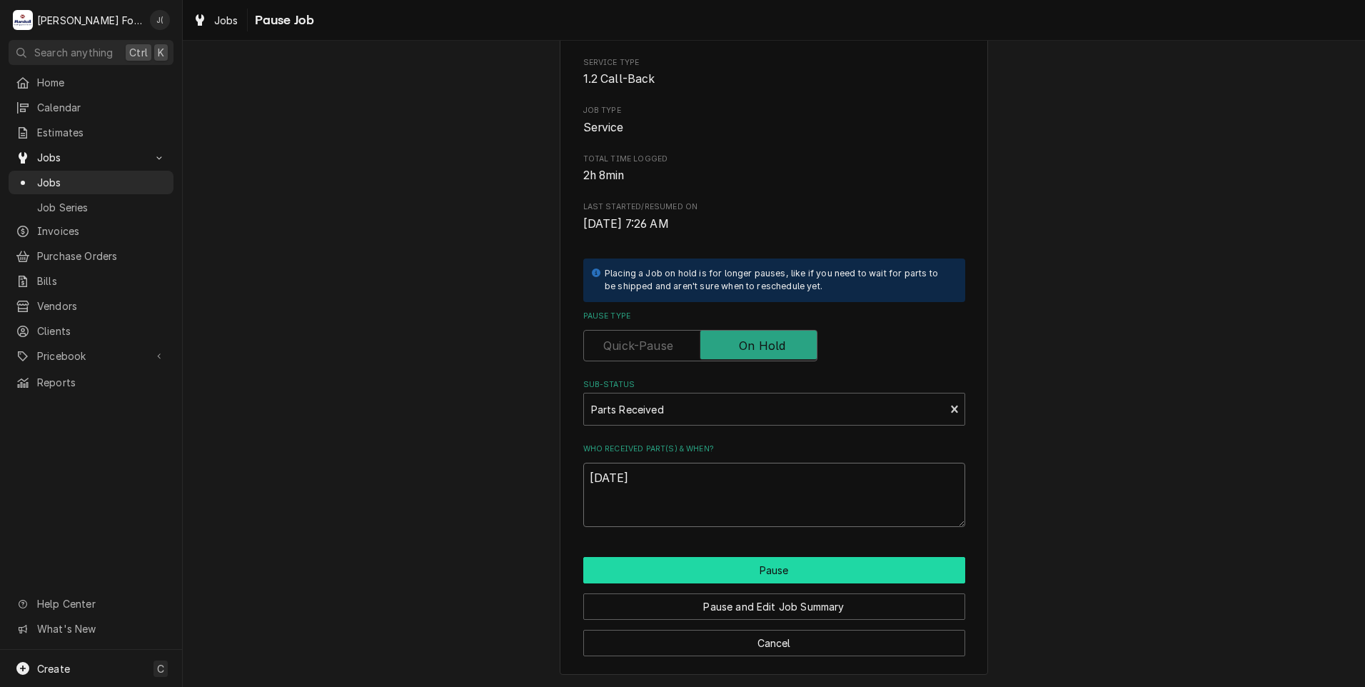
type textarea "[DATE]"
click at [675, 574] on button "Pause" at bounding box center [774, 570] width 382 height 26
type textarea "x"
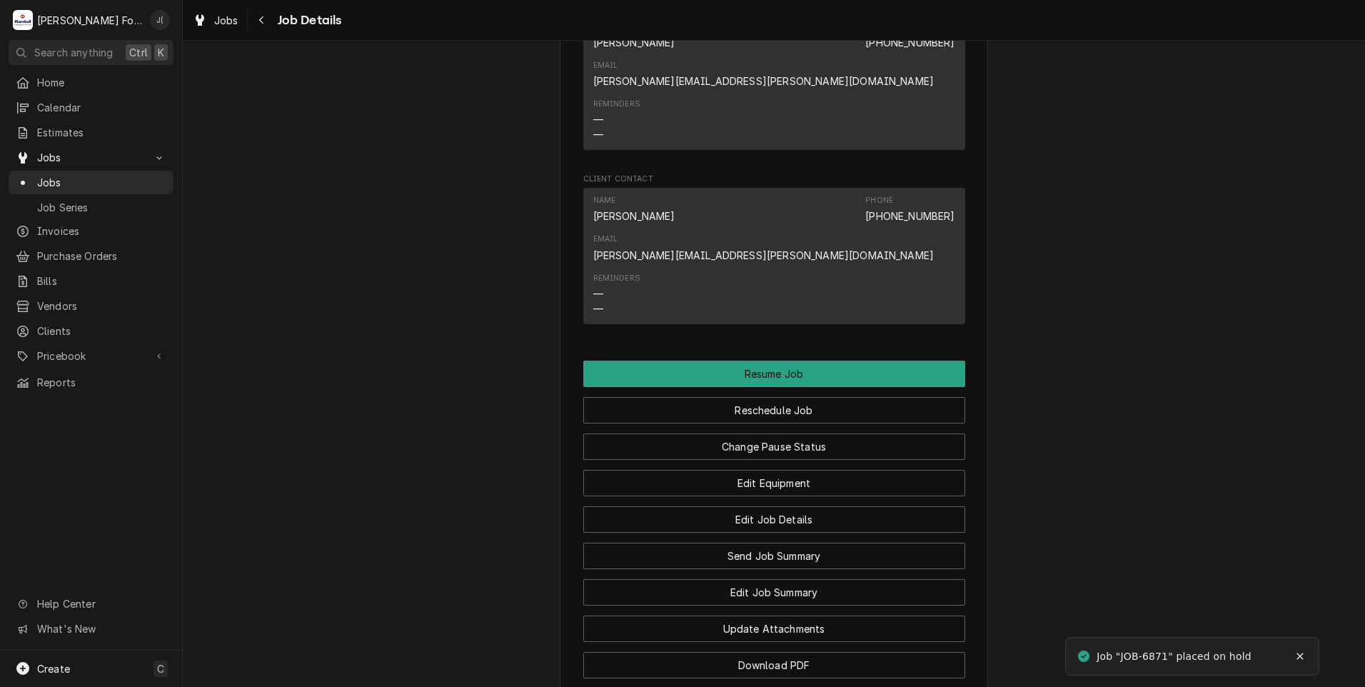
scroll to position [1999, 0]
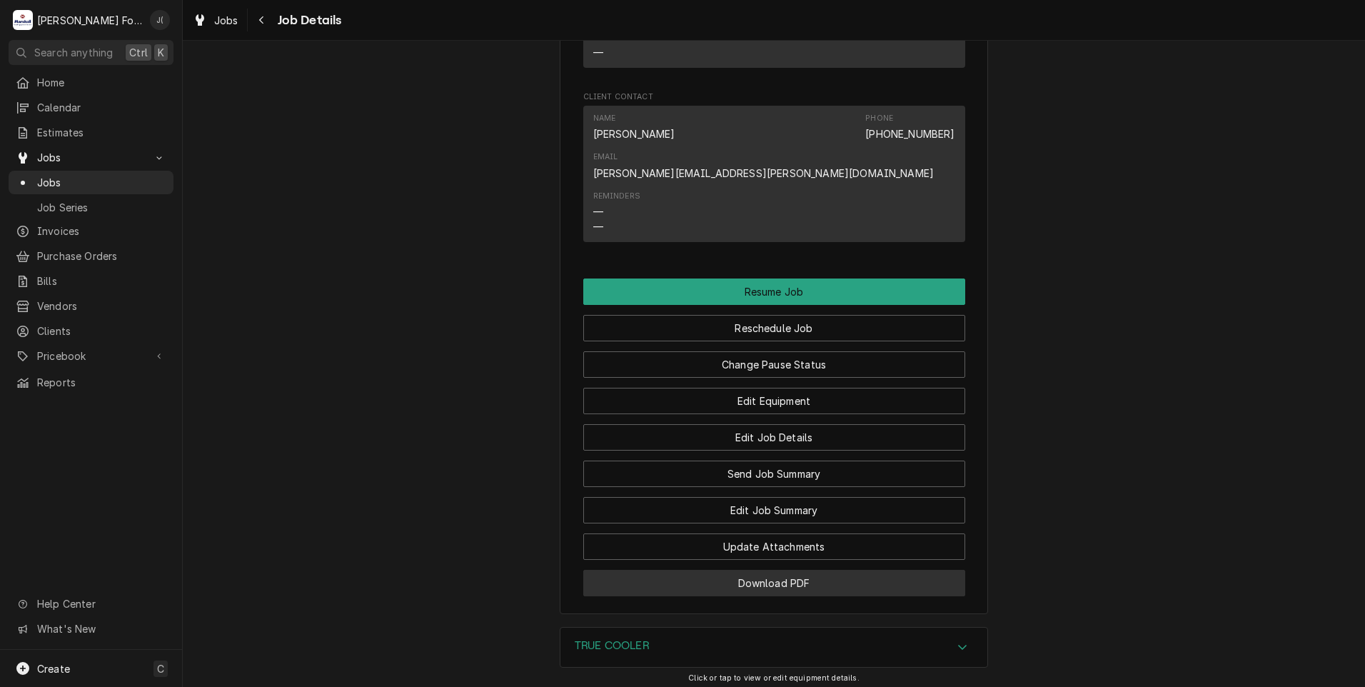
click at [625, 570] on button "Download PDF" at bounding box center [774, 583] width 382 height 26
click at [56, 179] on span "Jobs" at bounding box center [101, 182] width 129 height 15
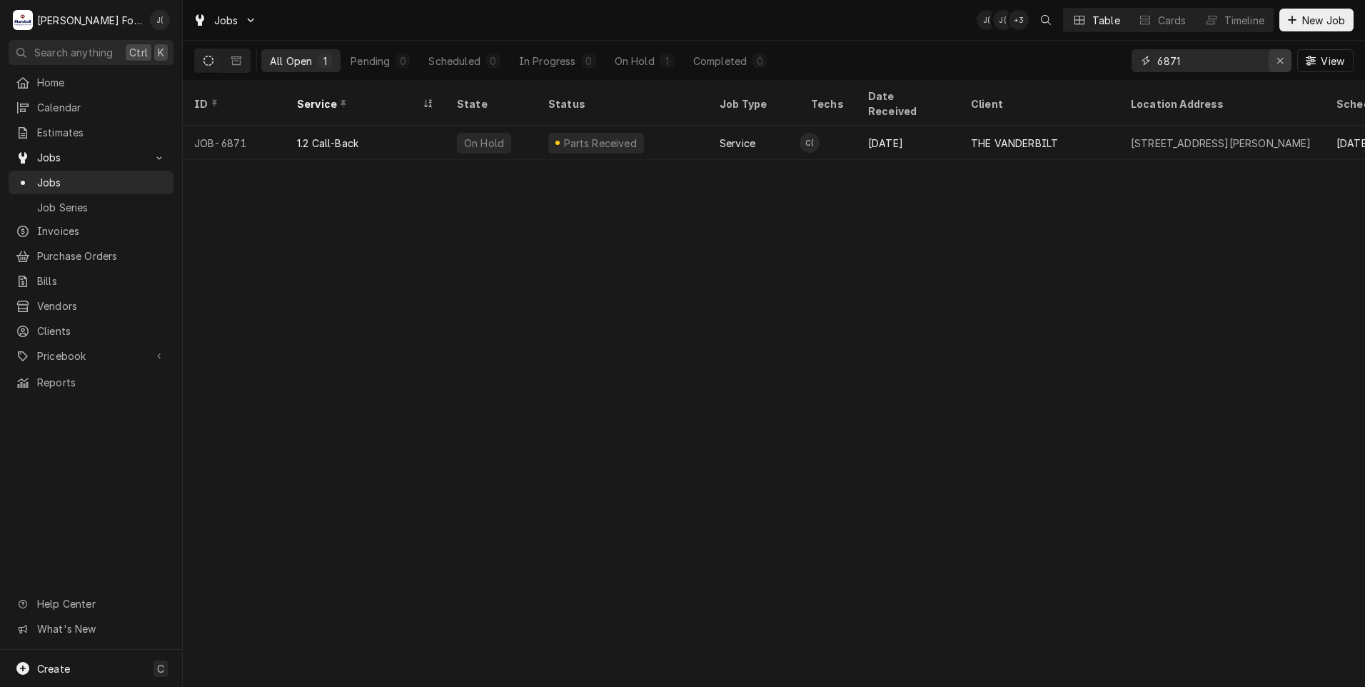
click at [1276, 59] on div "Erase input" at bounding box center [1280, 61] width 14 height 14
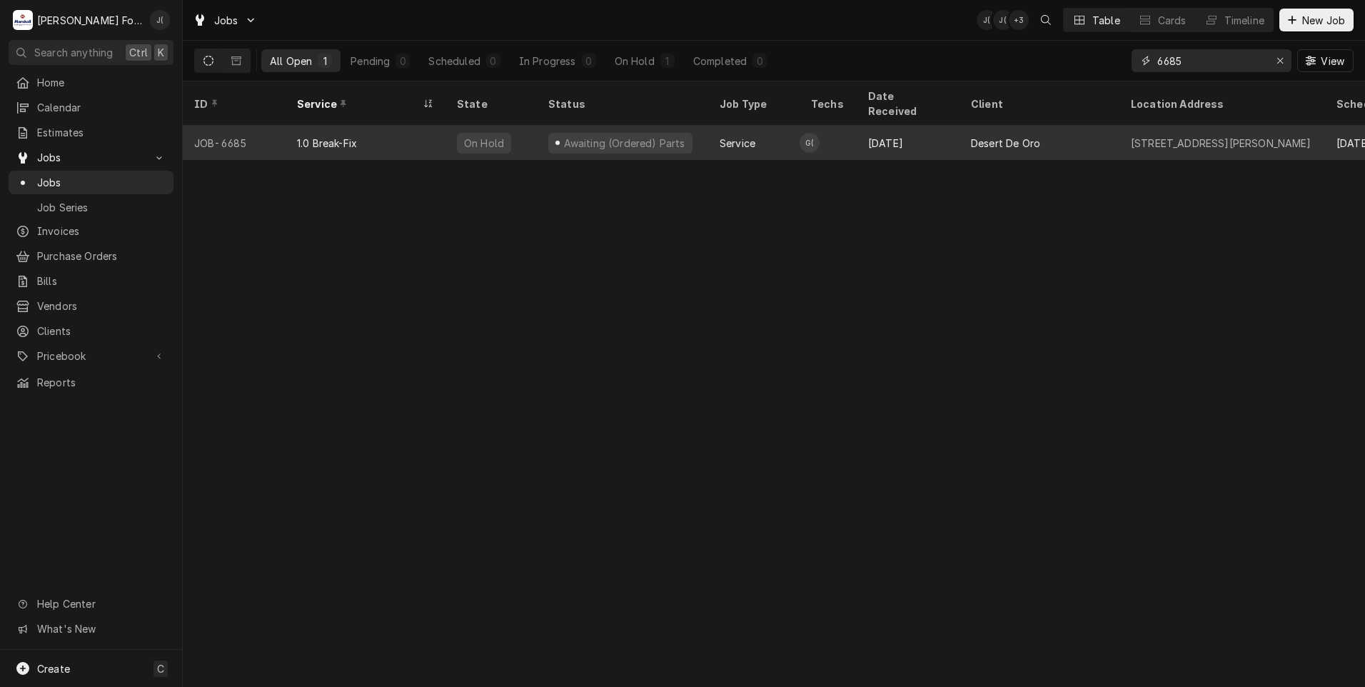
type input "6685"
click at [547, 126] on div "Awaiting (Ordered) Parts" at bounding box center [622, 143] width 171 height 34
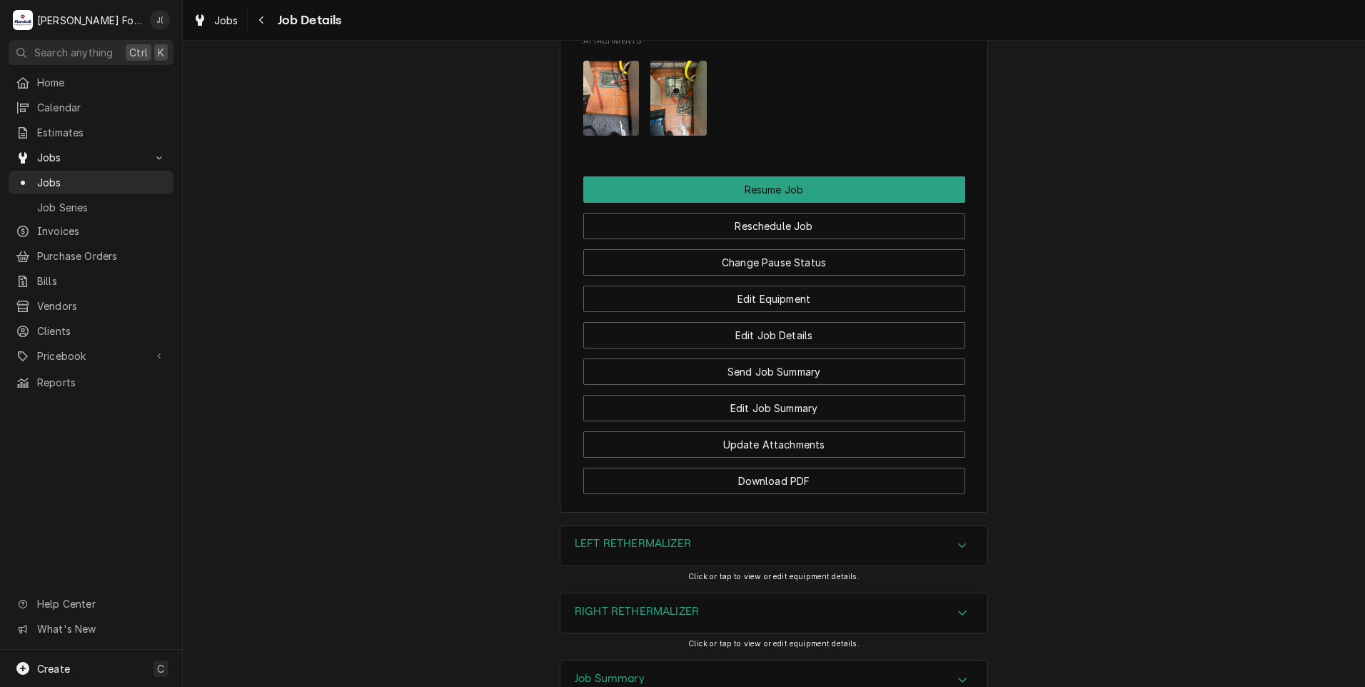
scroll to position [1928, 0]
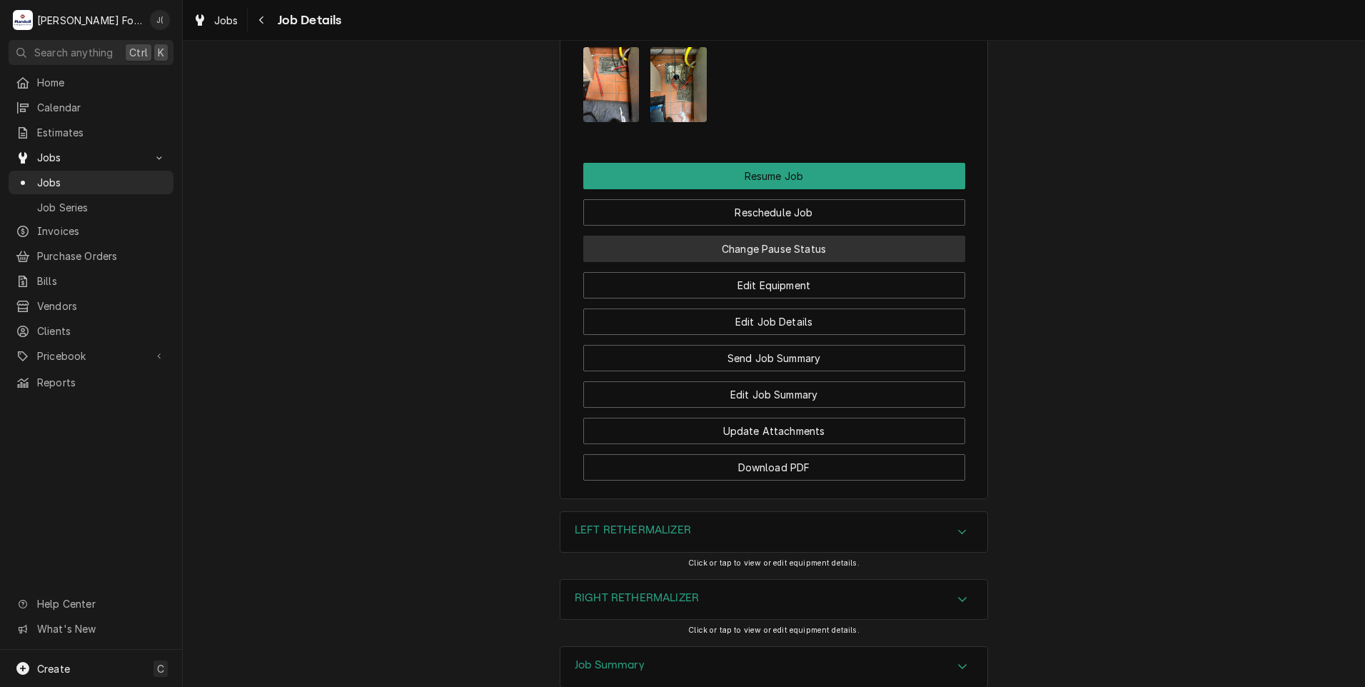
click at [784, 262] on button "Change Pause Status" at bounding box center [774, 249] width 382 height 26
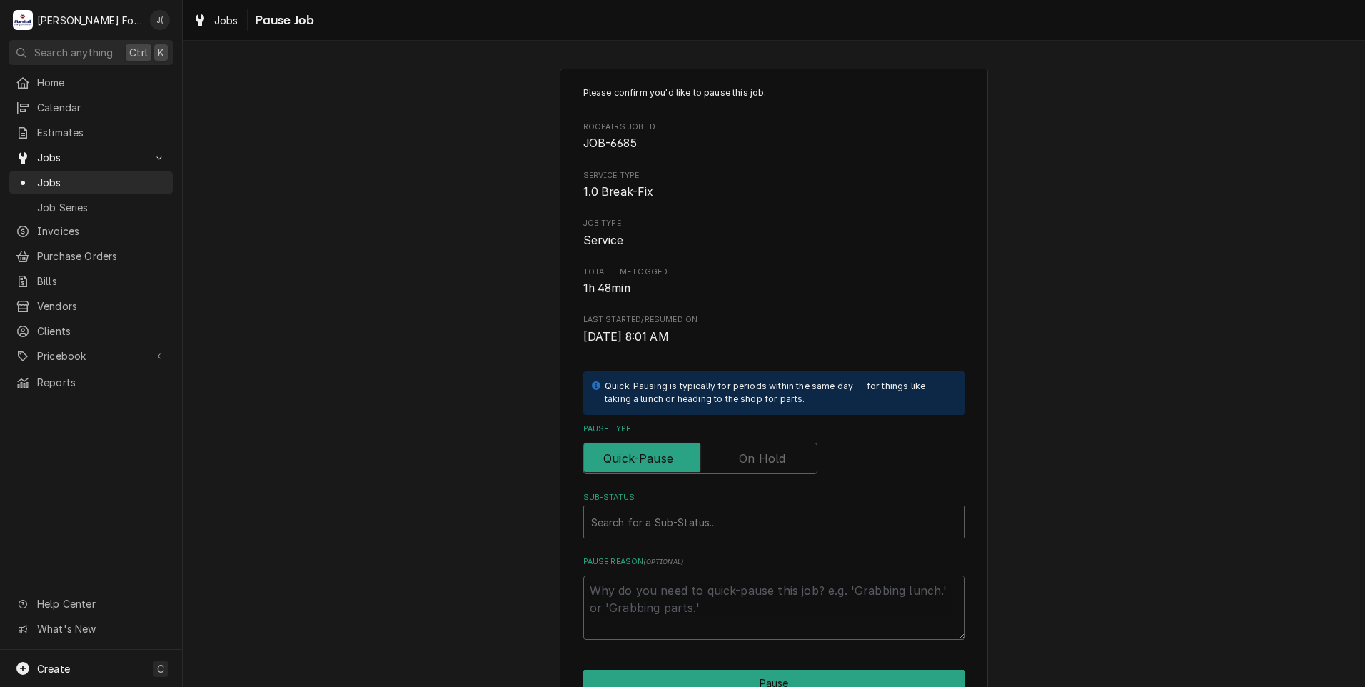
click at [775, 466] on label "Pause Type" at bounding box center [700, 458] width 234 height 31
click at [775, 466] on input "Pause Type" at bounding box center [700, 458] width 221 height 31
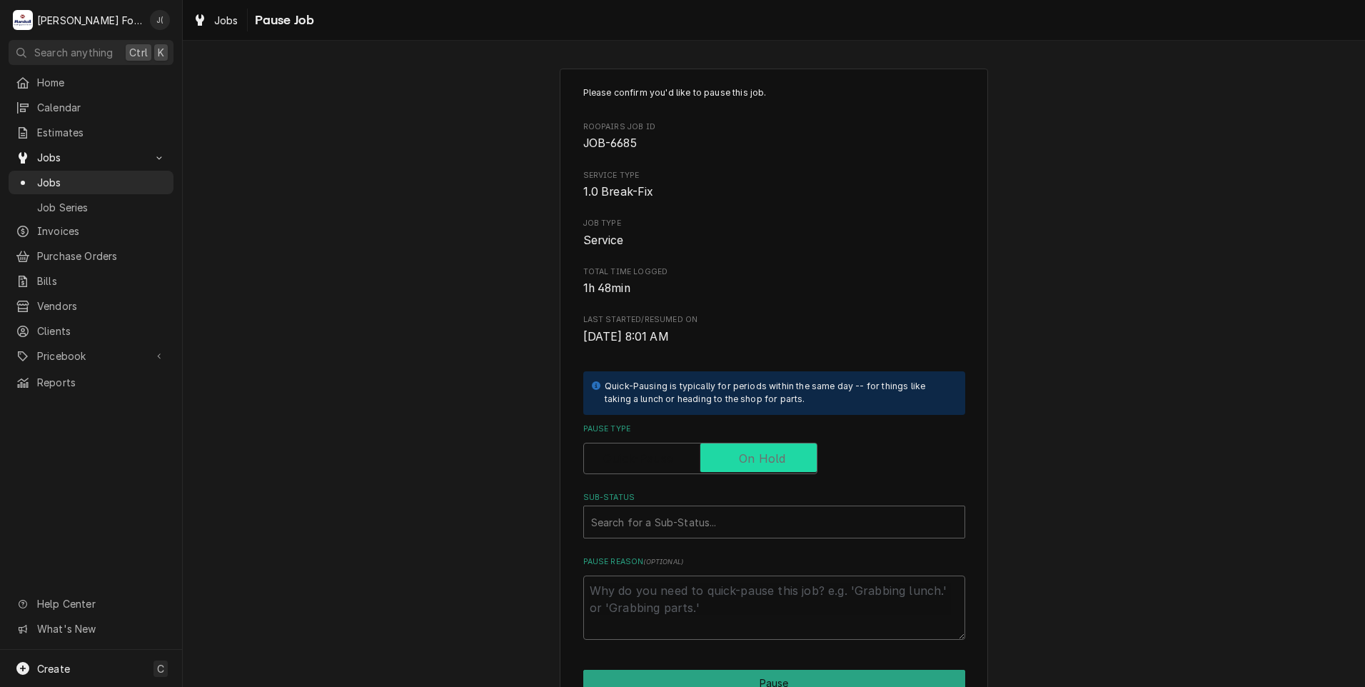
checkbox input "true"
click at [733, 521] on div "Sub-Status" at bounding box center [774, 522] width 366 height 26
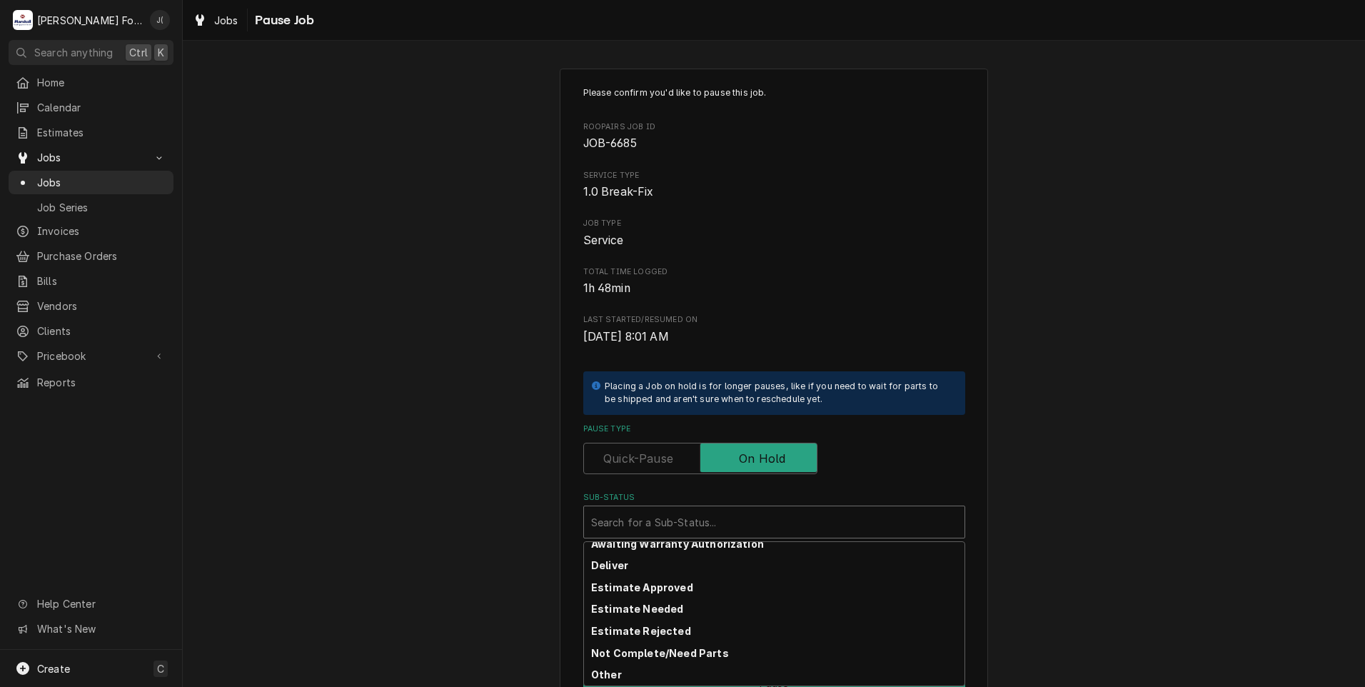
scroll to position [228, 0]
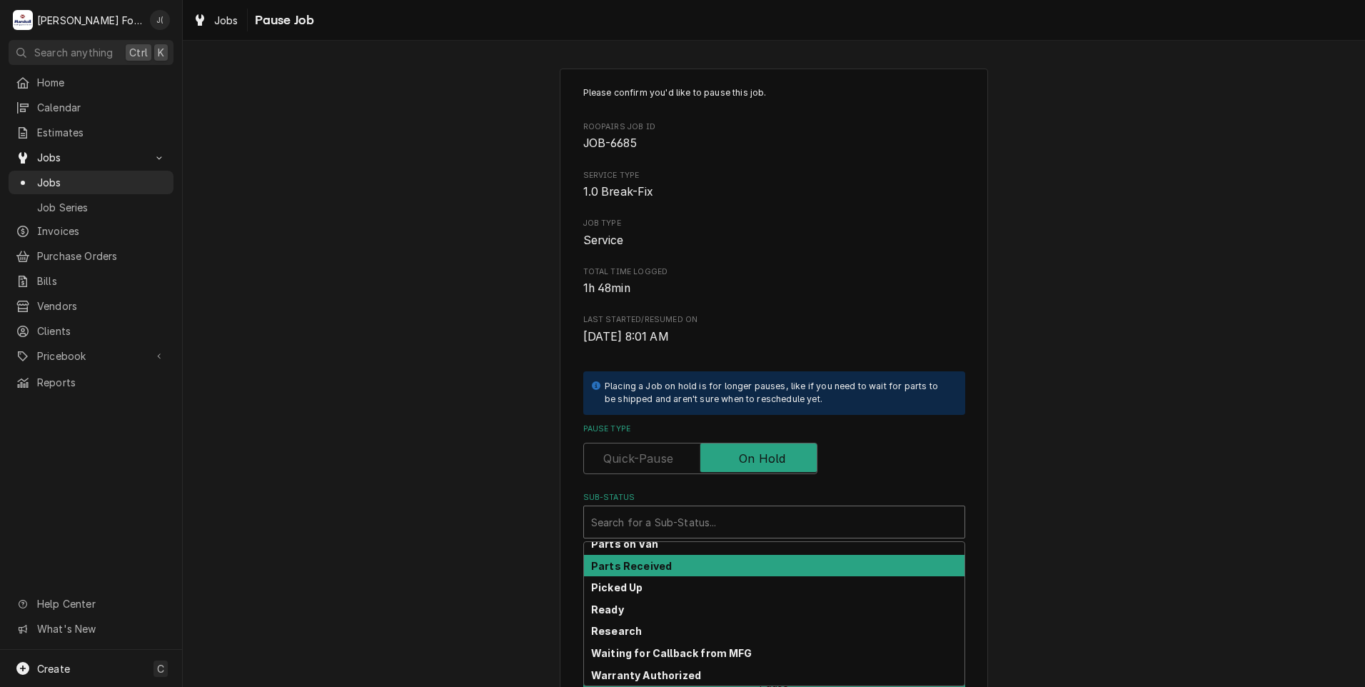
click at [711, 569] on div "Parts Received" at bounding box center [774, 566] width 381 height 22
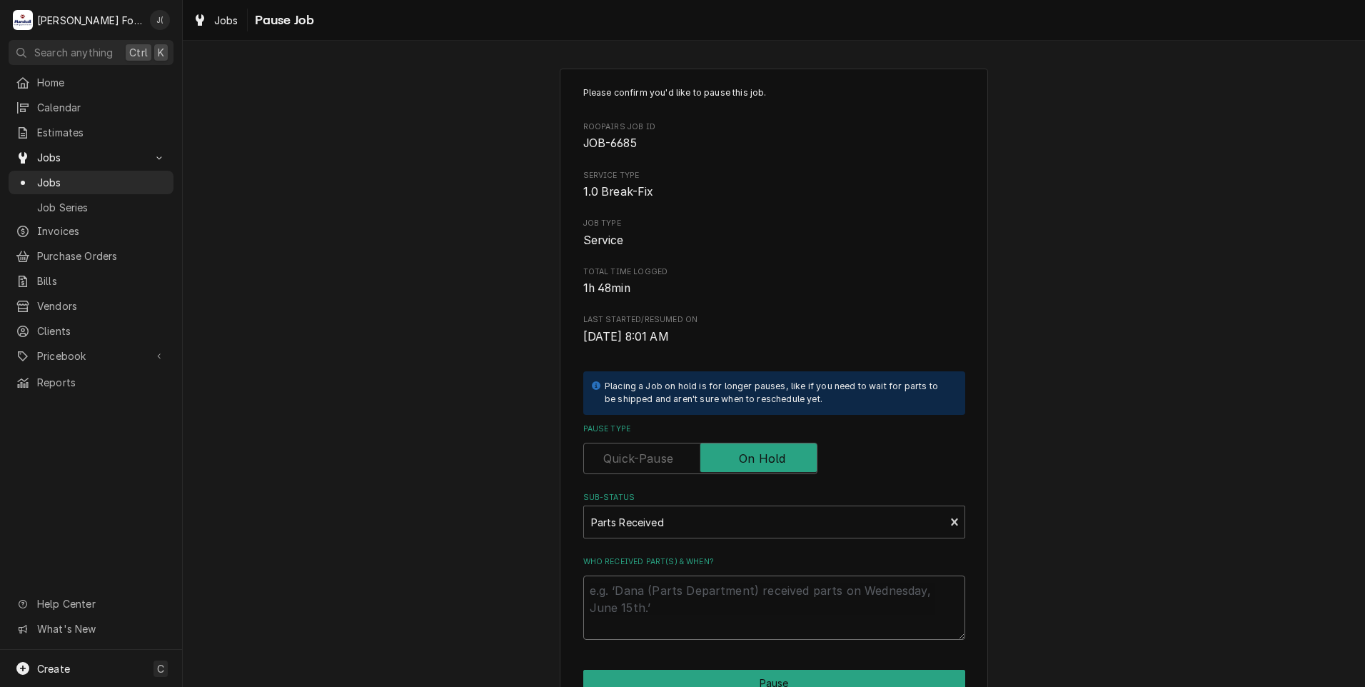
click at [700, 600] on textarea "Who received part(s) & when?" at bounding box center [774, 607] width 382 height 64
type textarea "x"
type textarea "0"
type textarea "x"
type textarea "08"
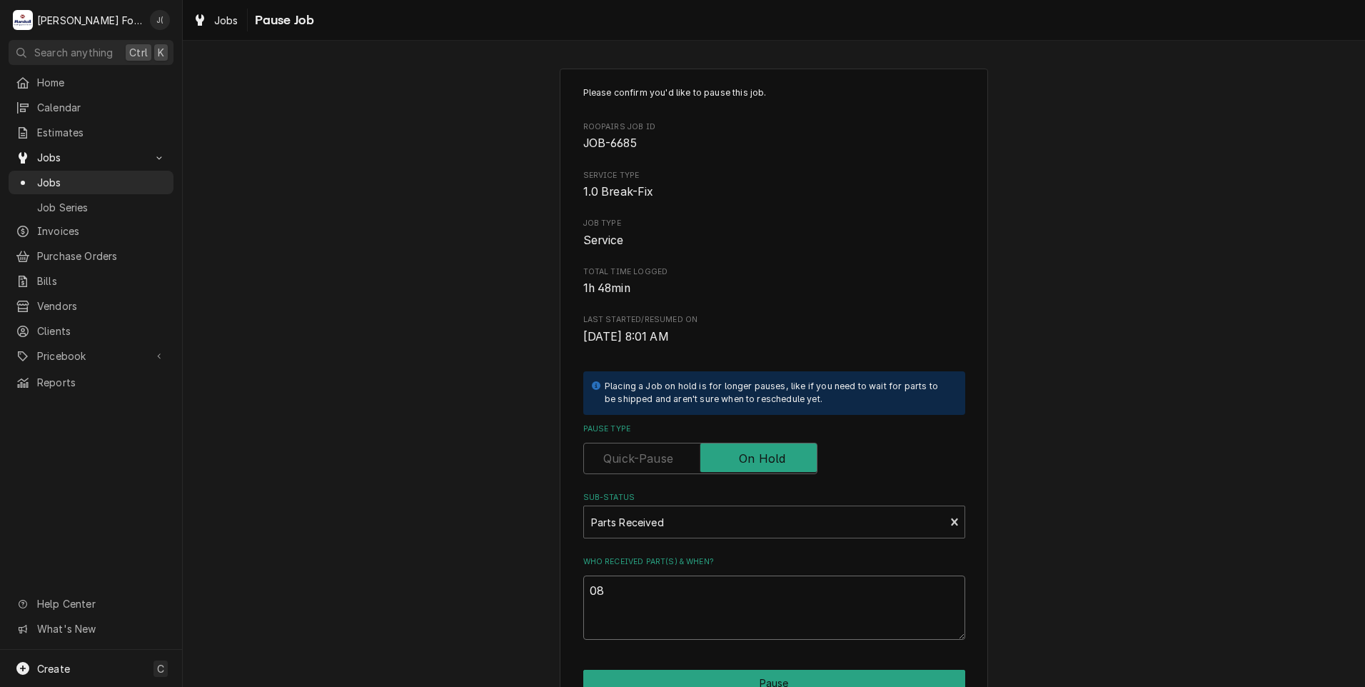
type textarea "x"
type textarea "08/"
type textarea "x"
type textarea "08/2"
type textarea "x"
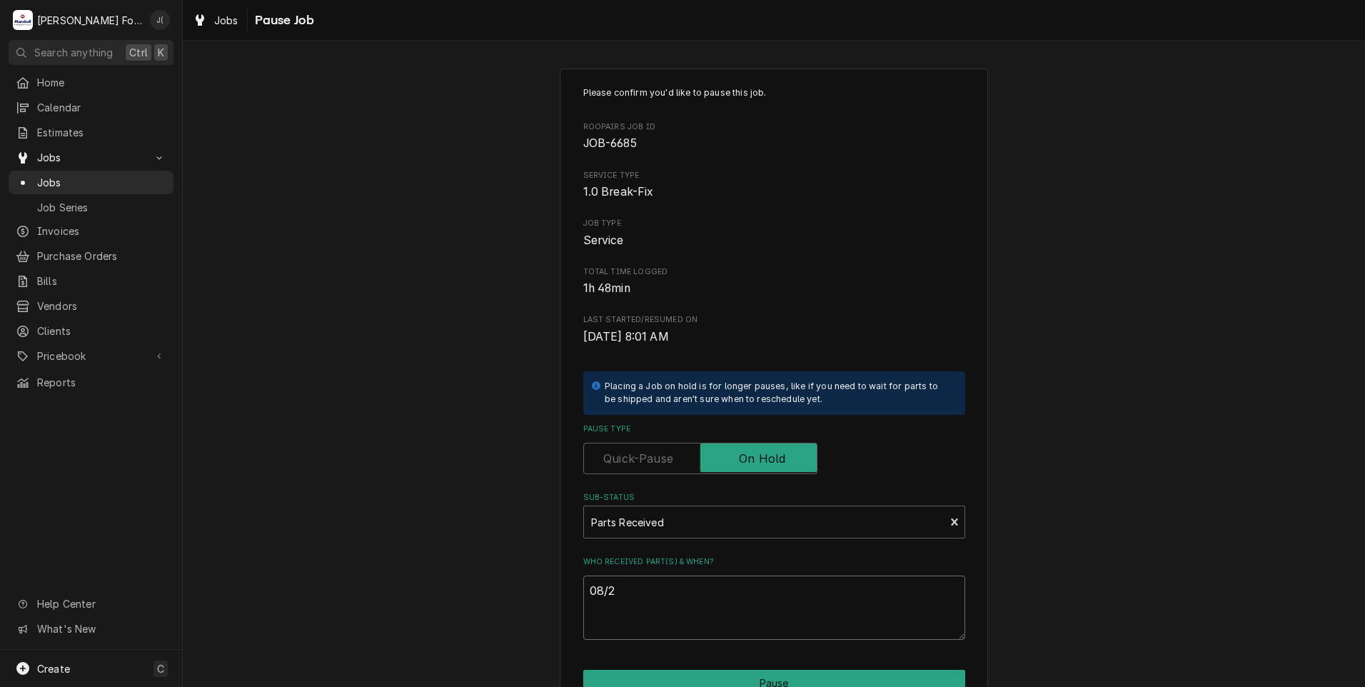
type textarea "08/27"
type textarea "x"
type textarea "08/27/"
type textarea "x"
type textarea "08/27/2"
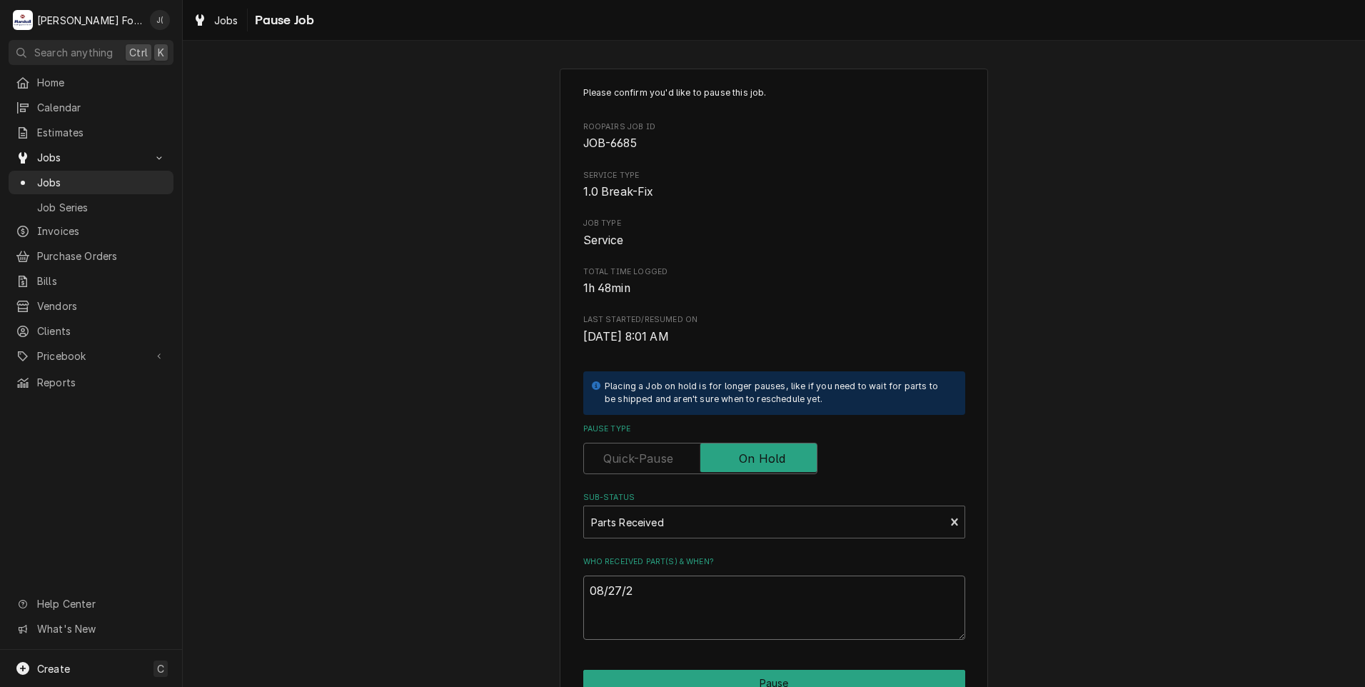
type textarea "x"
type textarea "08/27/20"
type textarea "x"
type textarea "08/27/202"
type textarea "x"
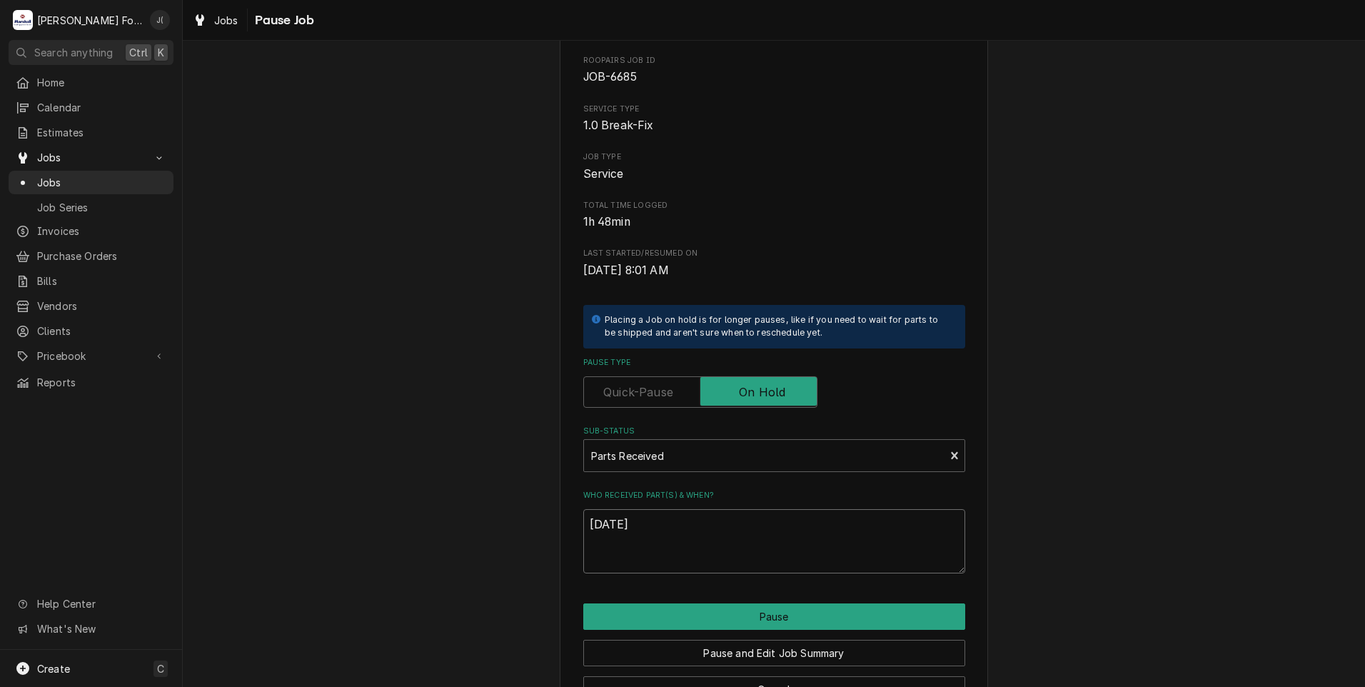
scroll to position [113, 0]
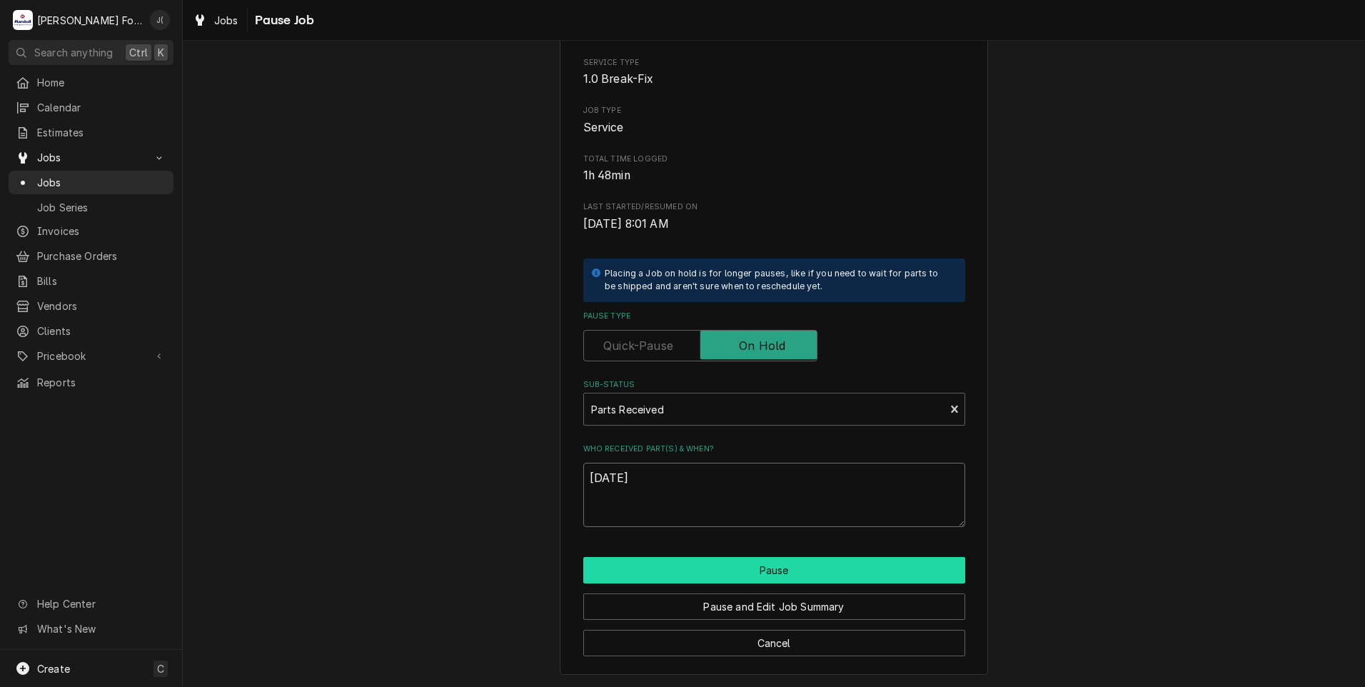
type textarea "08/27/2025"
click at [740, 574] on button "Pause" at bounding box center [774, 570] width 382 height 26
type textarea "x"
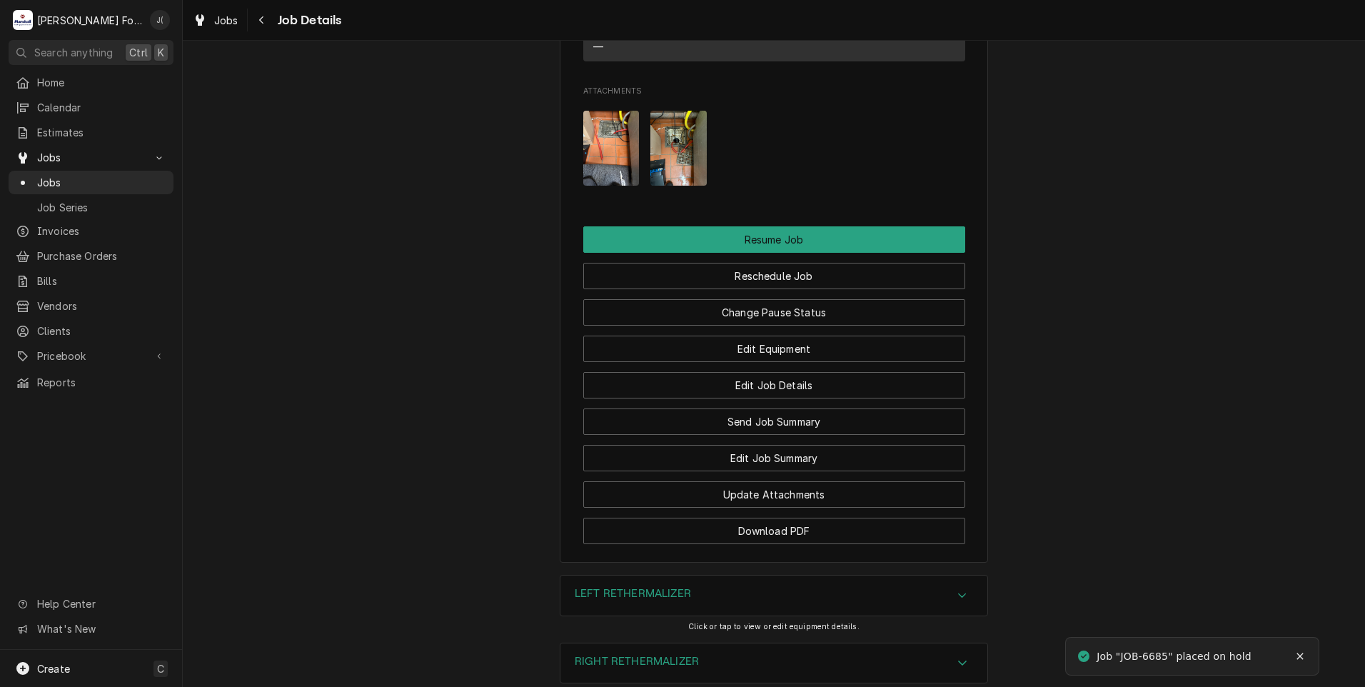
scroll to position [1999, 0]
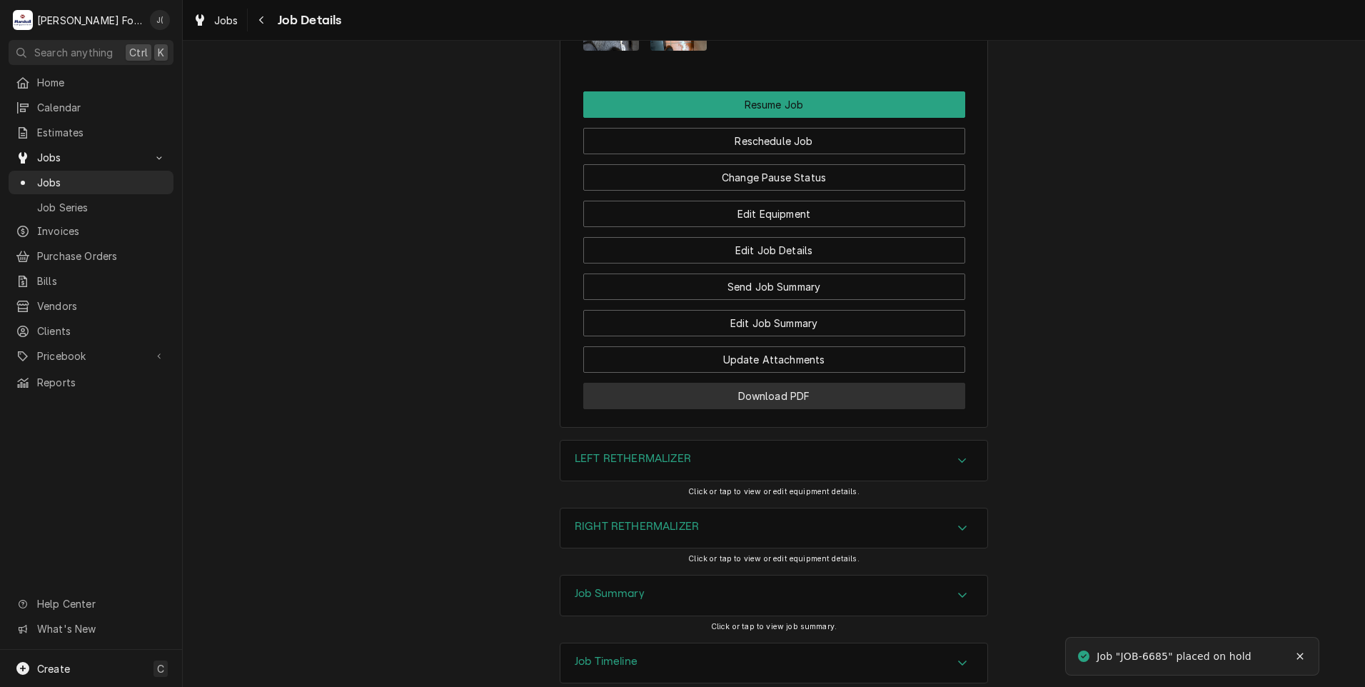
click at [651, 409] on button "Download PDF" at bounding box center [774, 396] width 382 height 26
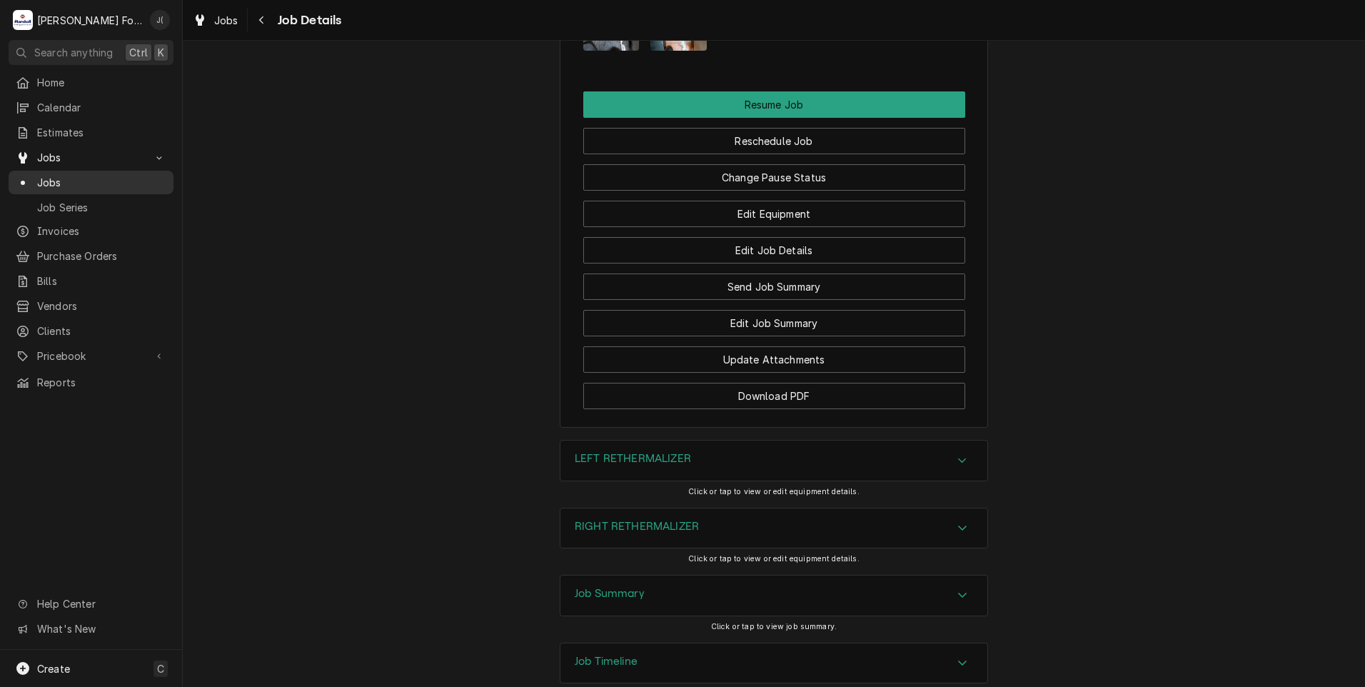
click at [64, 171] on link "Jobs" at bounding box center [91, 183] width 165 height 24
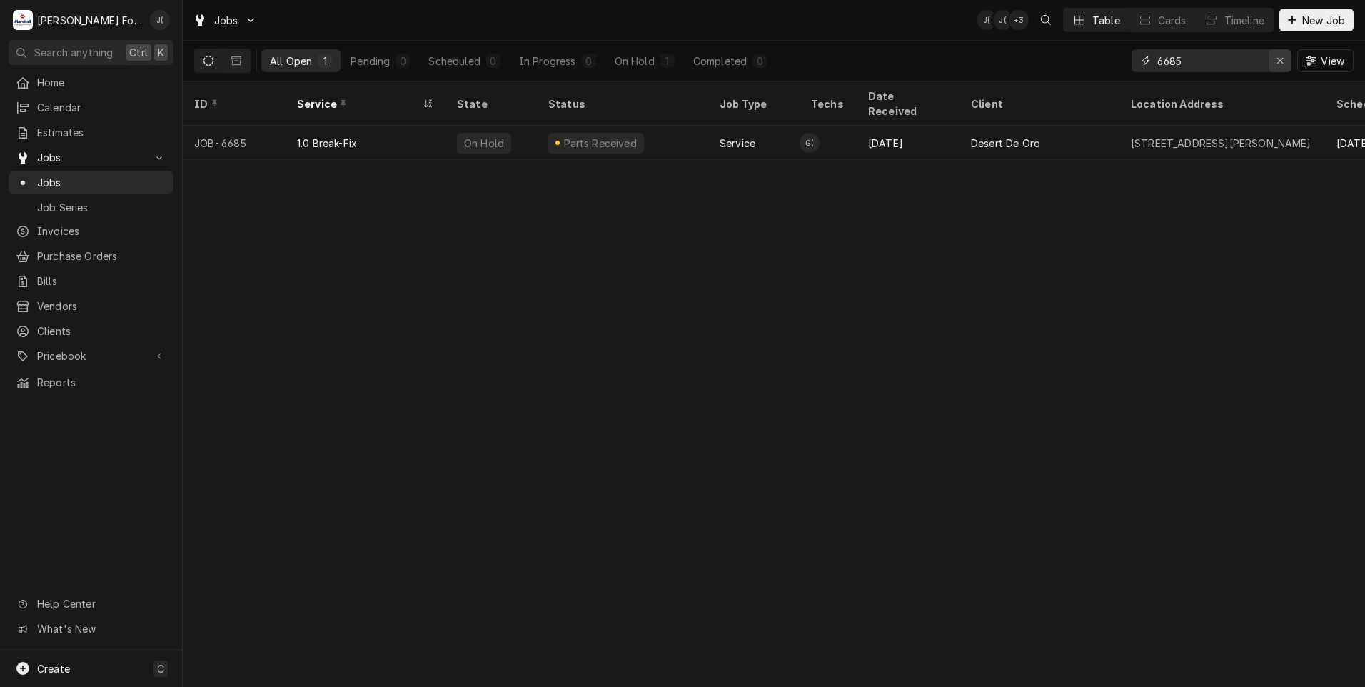
click at [1277, 61] on div "Erase input" at bounding box center [1280, 61] width 14 height 14
click at [1247, 63] on input "Dynamic Content Wrapper" at bounding box center [1224, 60] width 134 height 23
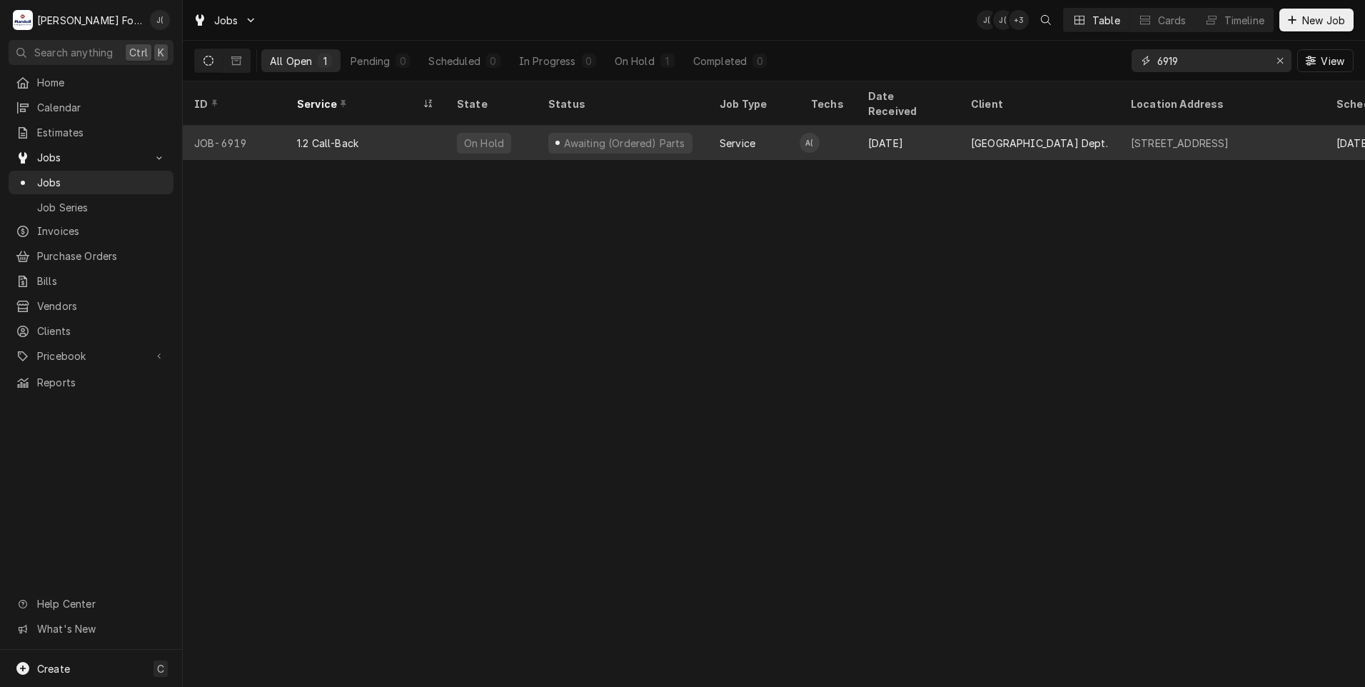
type input "6919"
click at [650, 136] on div "Awaiting (Ordered) Parts" at bounding box center [624, 143] width 124 height 15
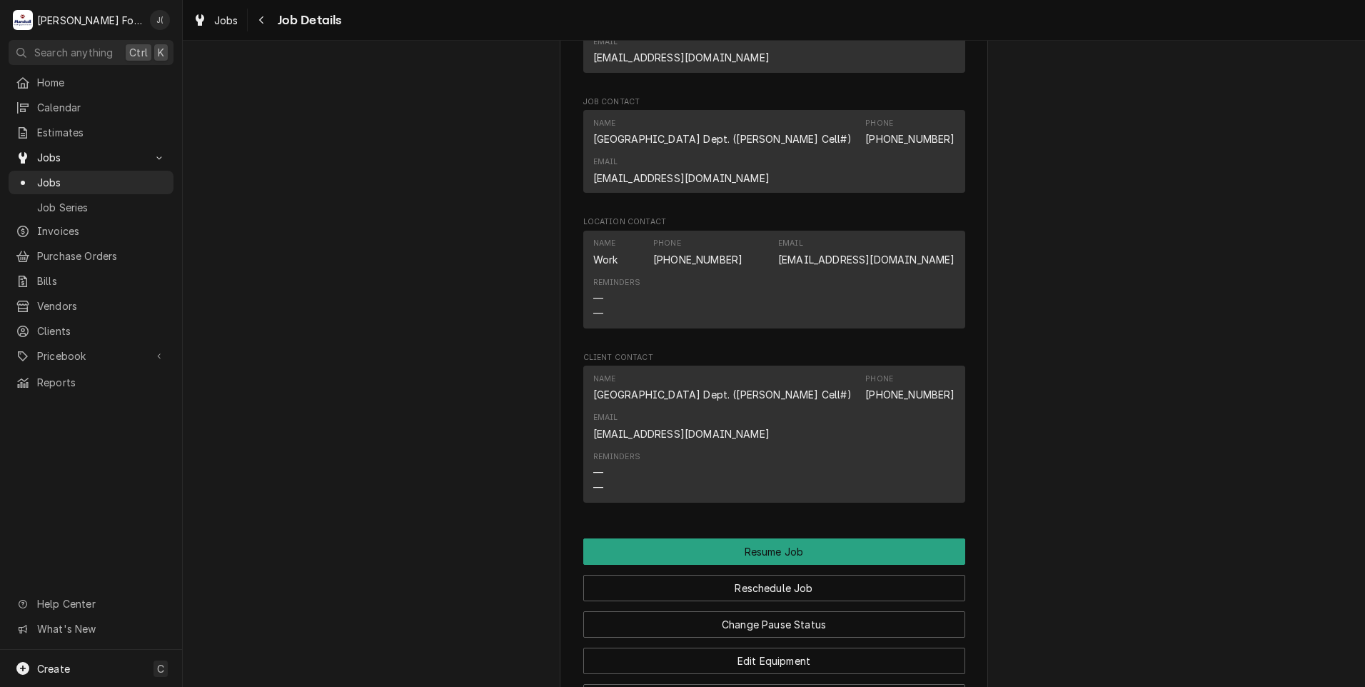
scroll to position [1357, 0]
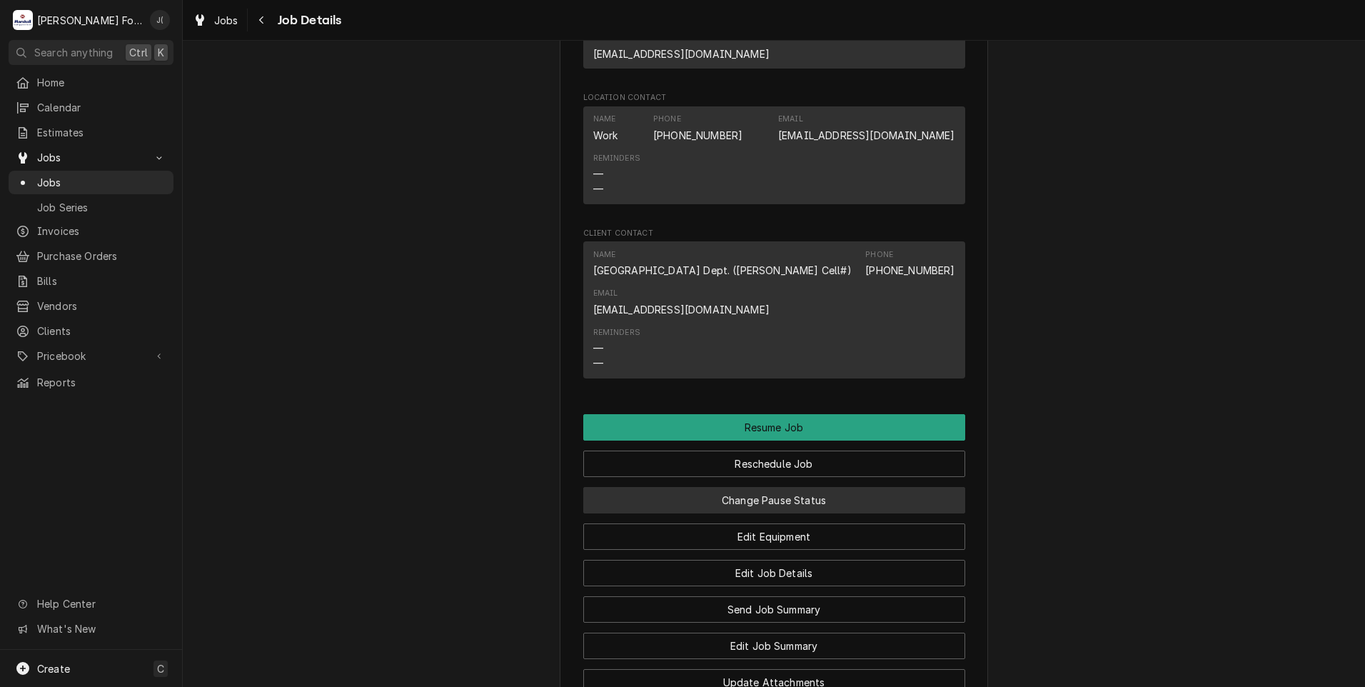
click at [773, 487] on button "Change Pause Status" at bounding box center [774, 500] width 382 height 26
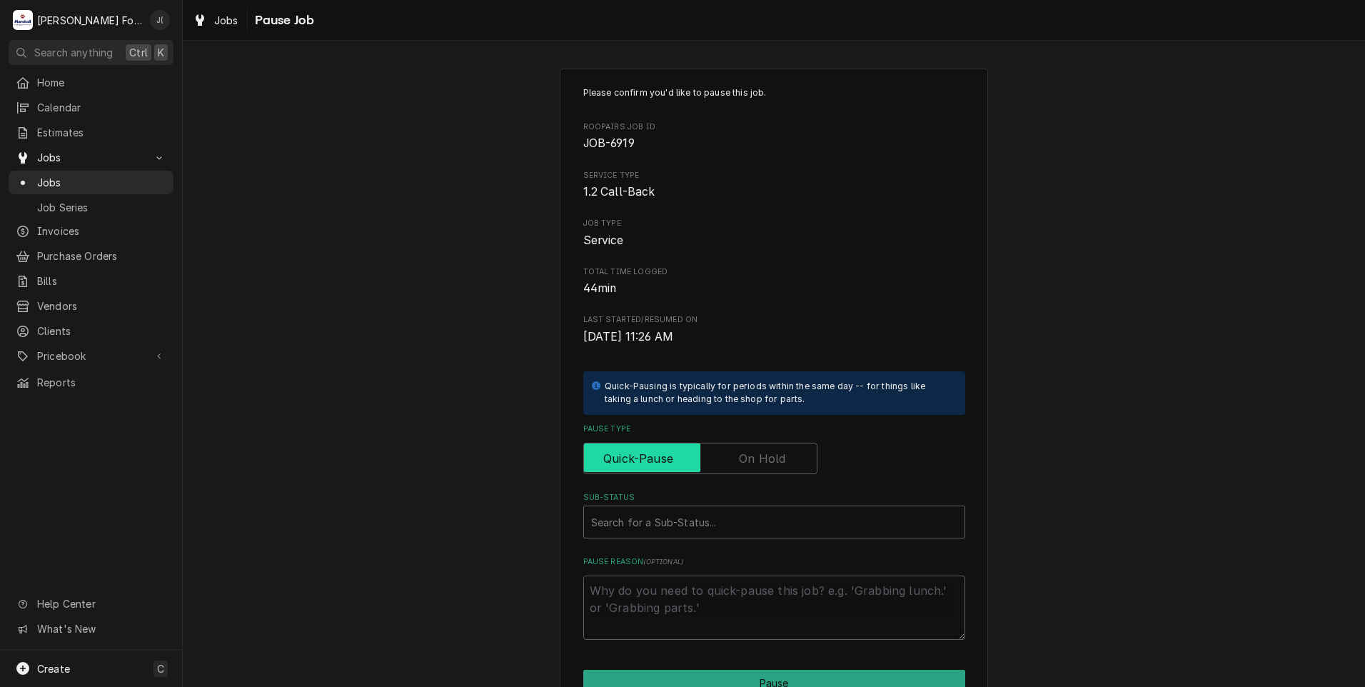
click at [733, 463] on input "Pause Type" at bounding box center [700, 458] width 221 height 31
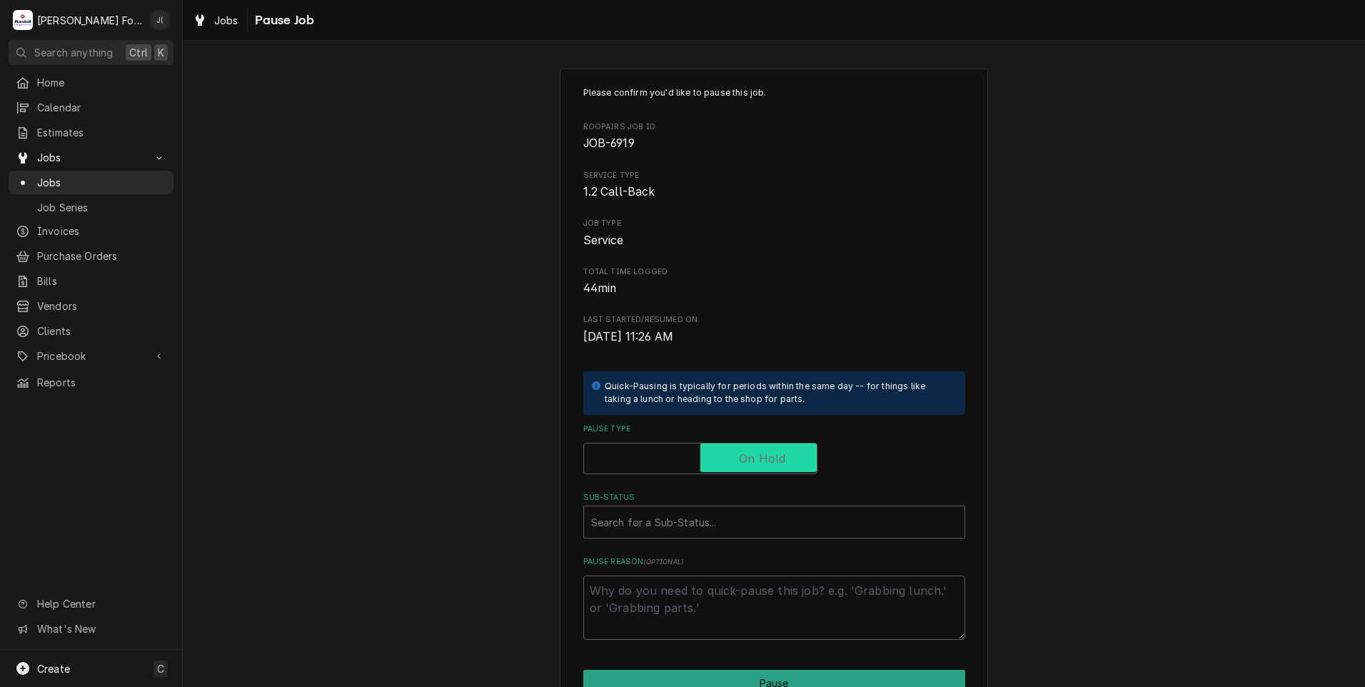
checkbox input "true"
click at [663, 528] on div "Sub-Status" at bounding box center [774, 522] width 366 height 26
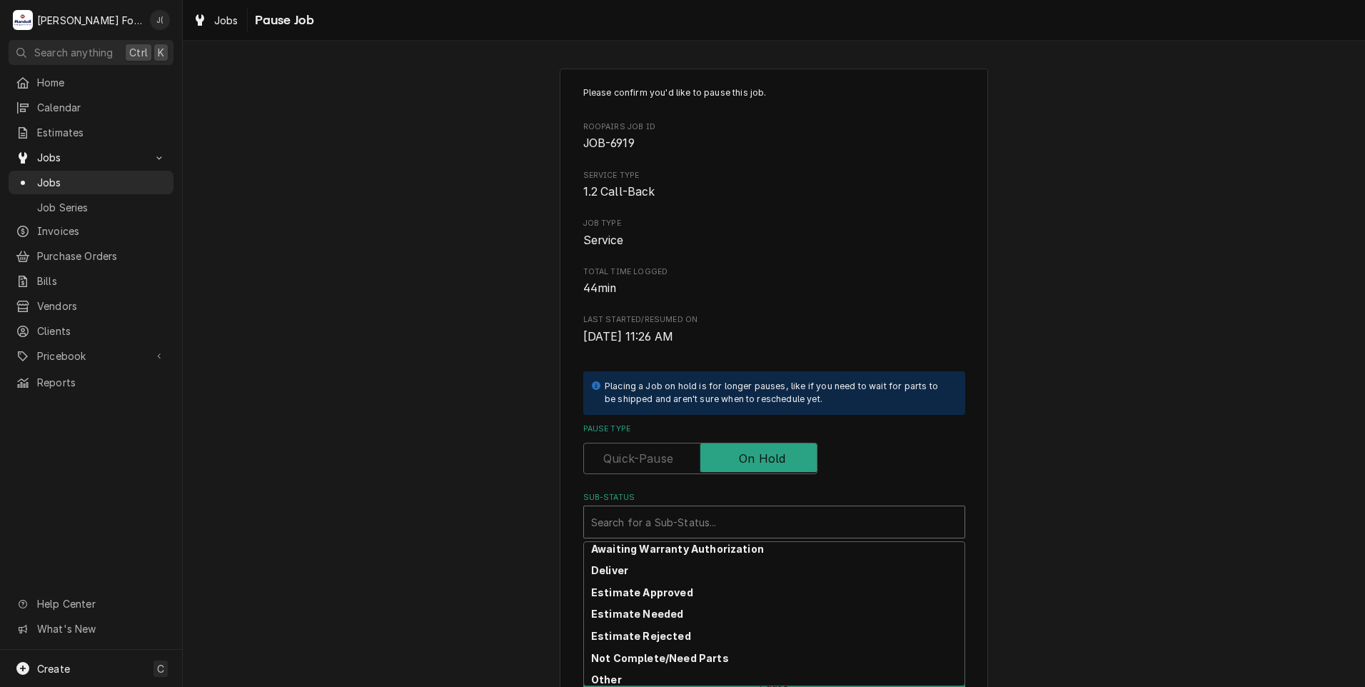
scroll to position [228, 0]
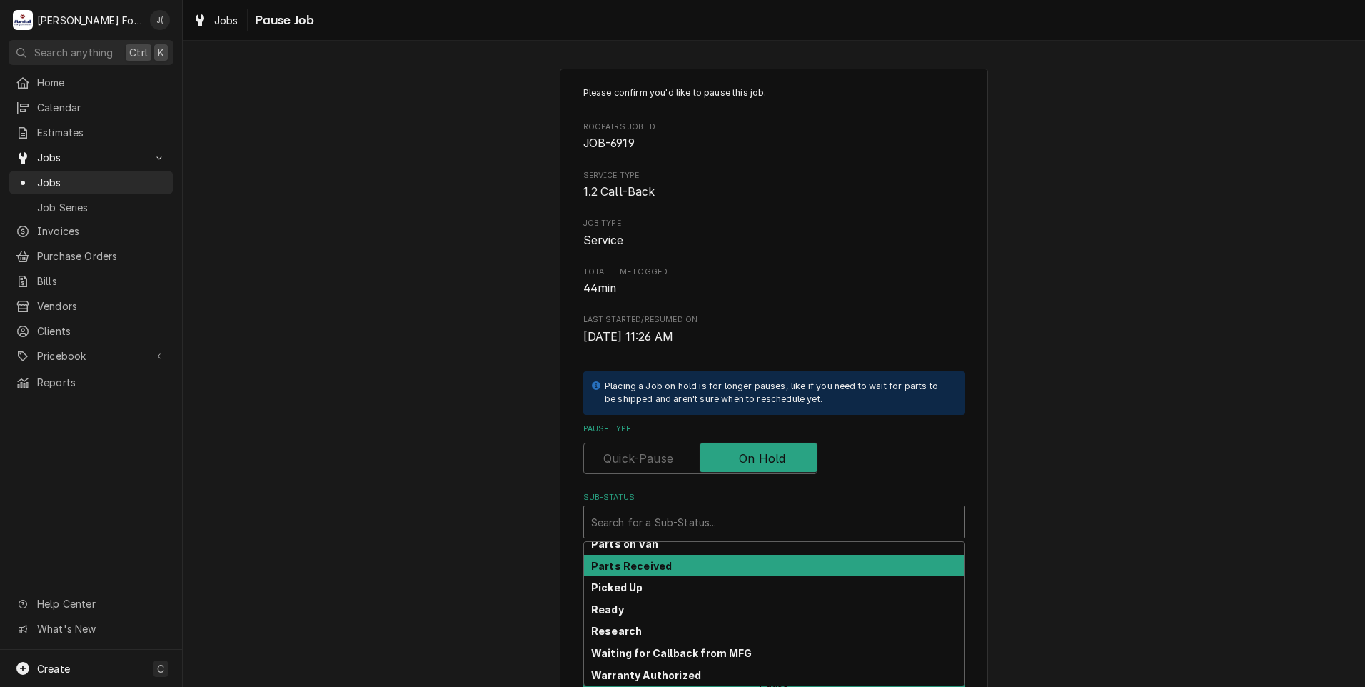
click at [655, 566] on strong "Parts Received" at bounding box center [631, 566] width 81 height 12
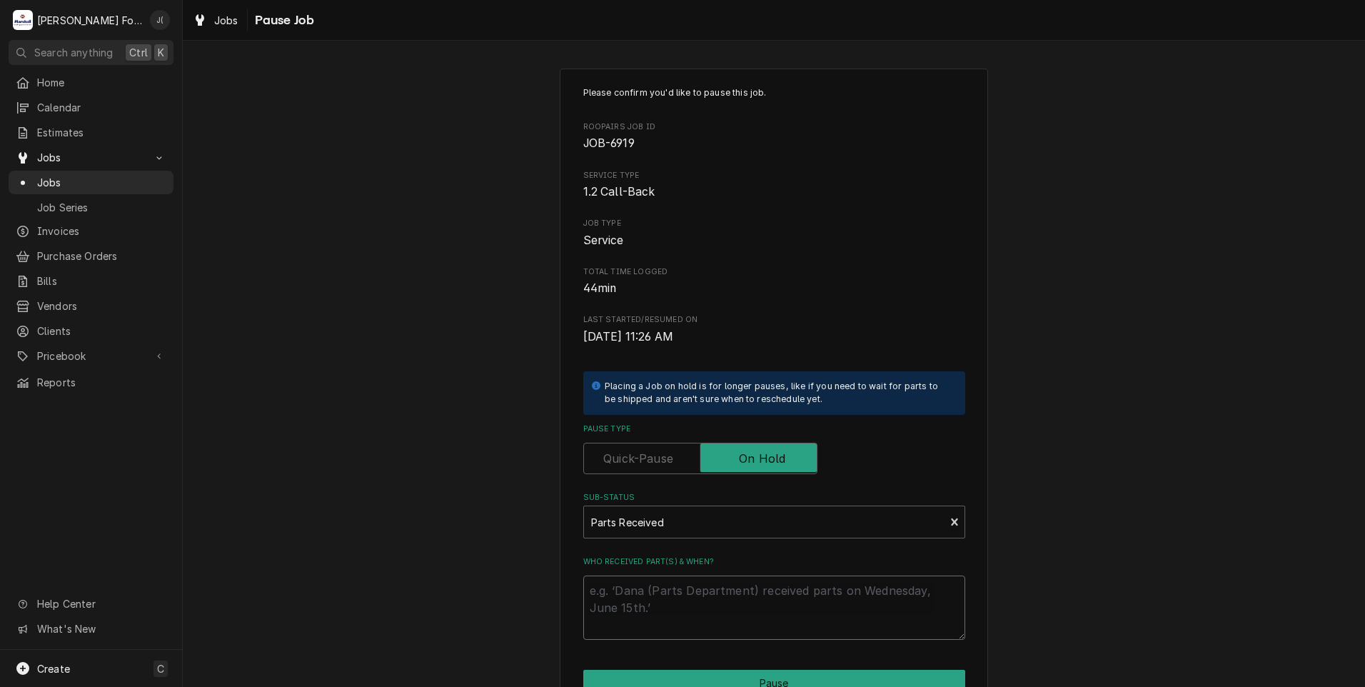
click at [650, 588] on textarea "Who received part(s) & when?" at bounding box center [774, 607] width 382 height 64
type textarea "x"
type textarea "0"
type textarea "x"
type textarea "08"
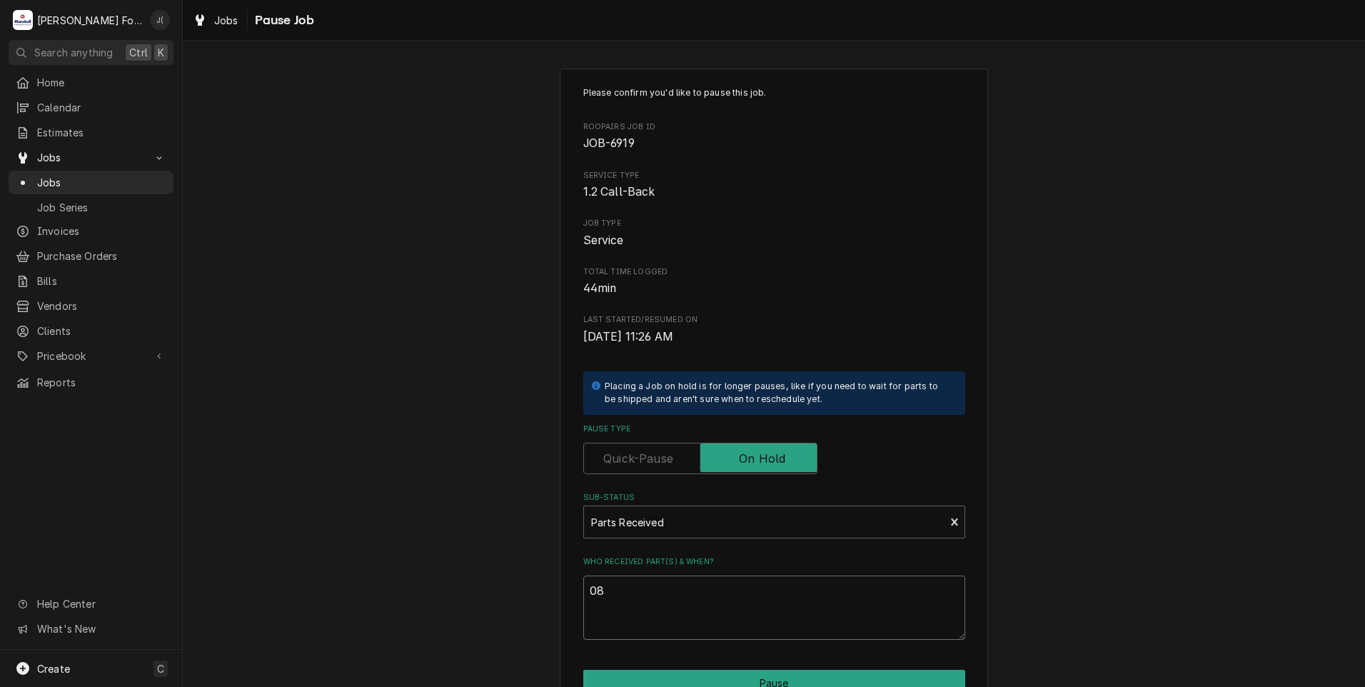
type textarea "x"
type textarea "08/"
type textarea "x"
type textarea "08/2"
type textarea "x"
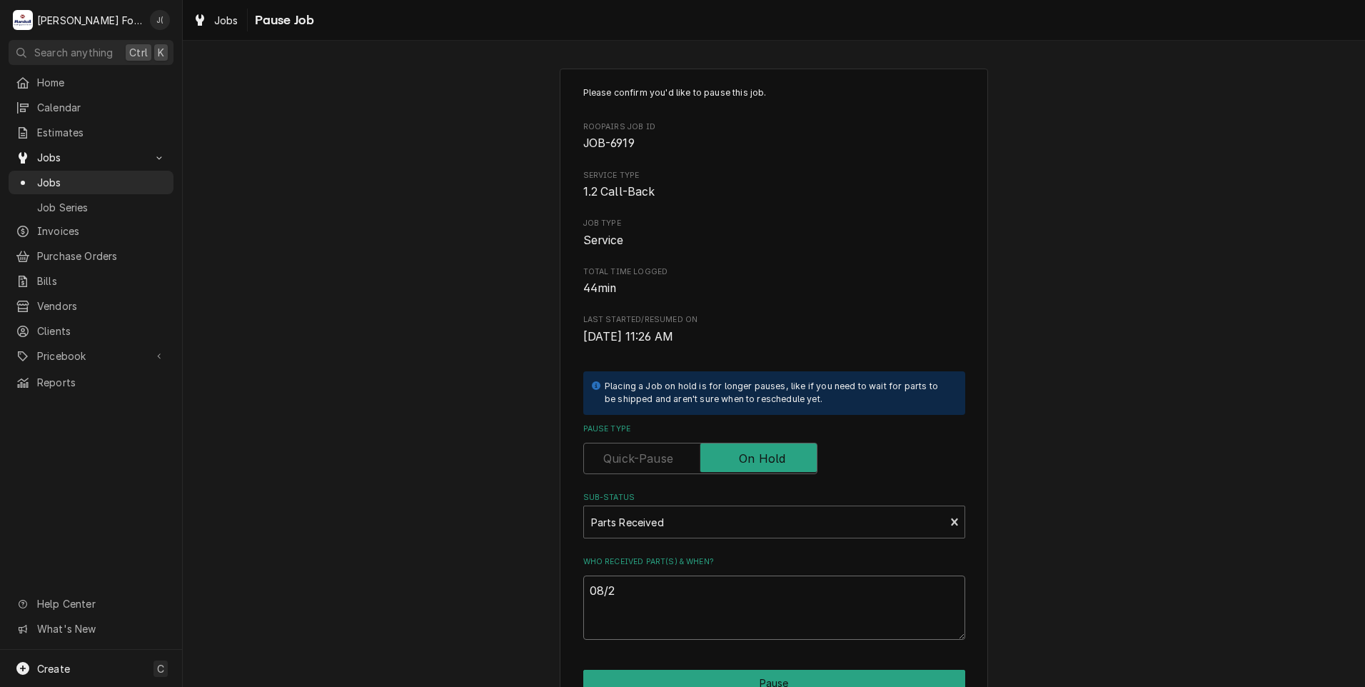
type textarea "08/27"
type textarea "x"
type textarea "08/27/"
type textarea "x"
type textarea "08/27/2"
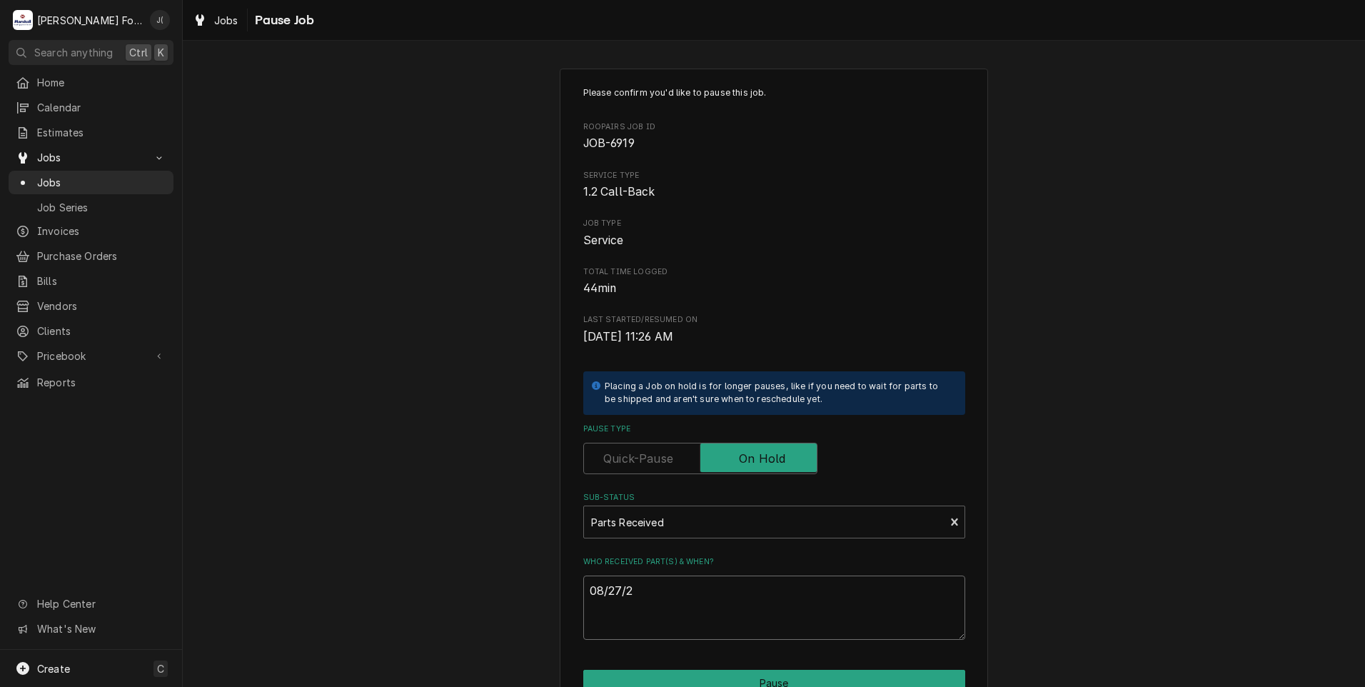
type textarea "x"
type textarea "08/27/20"
type textarea "x"
type textarea "08/27/202"
type textarea "x"
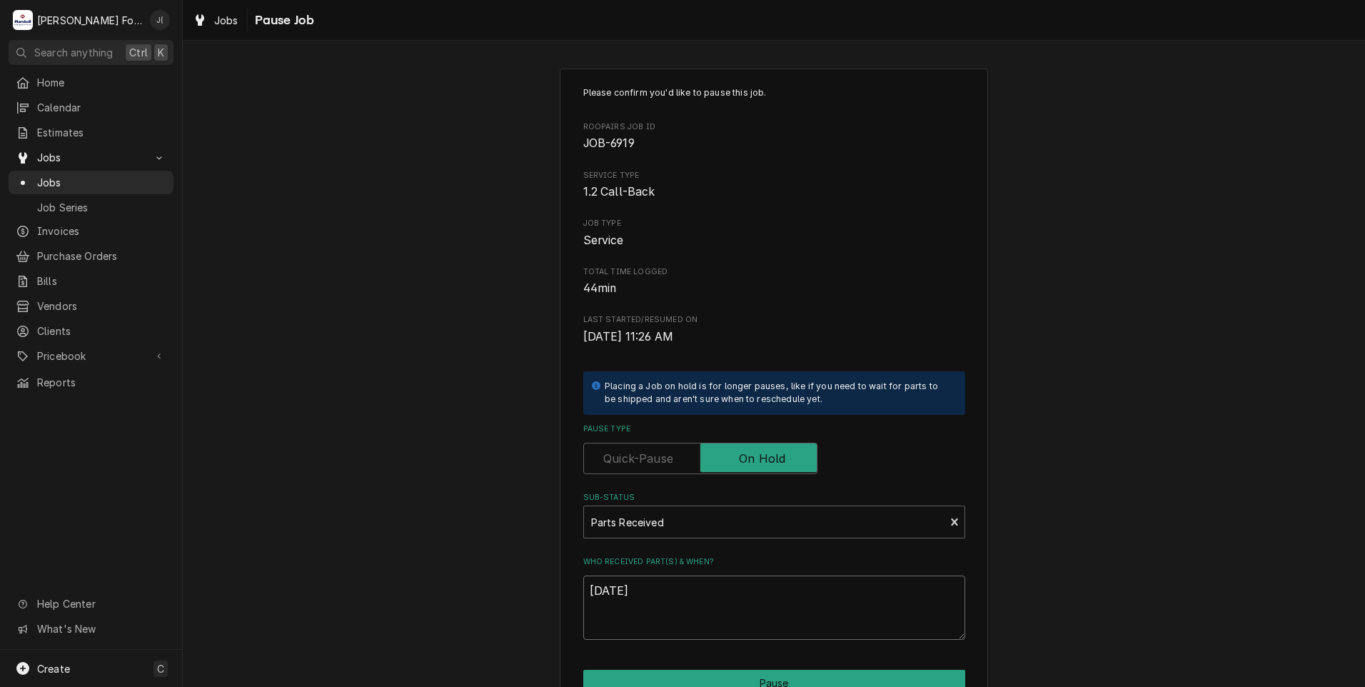
scroll to position [113, 0]
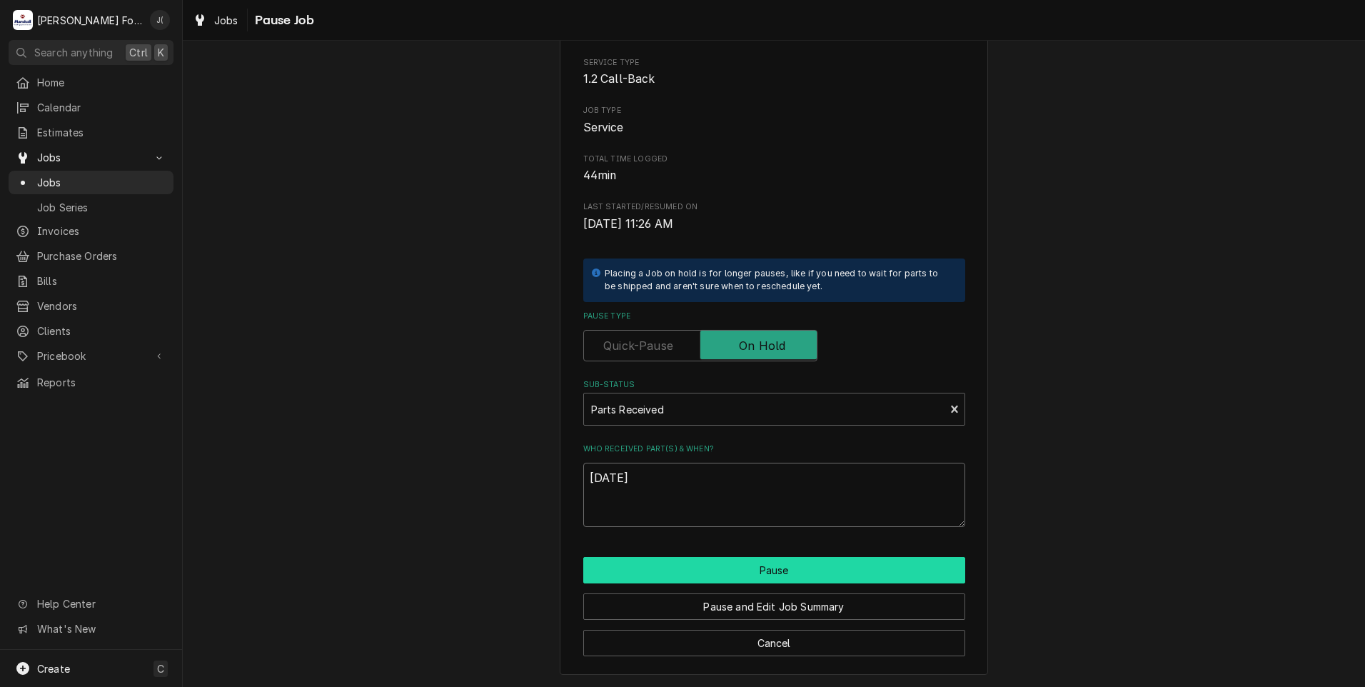
type textarea "[DATE]"
click at [745, 570] on button "Pause" at bounding box center [774, 570] width 382 height 26
type textarea "x"
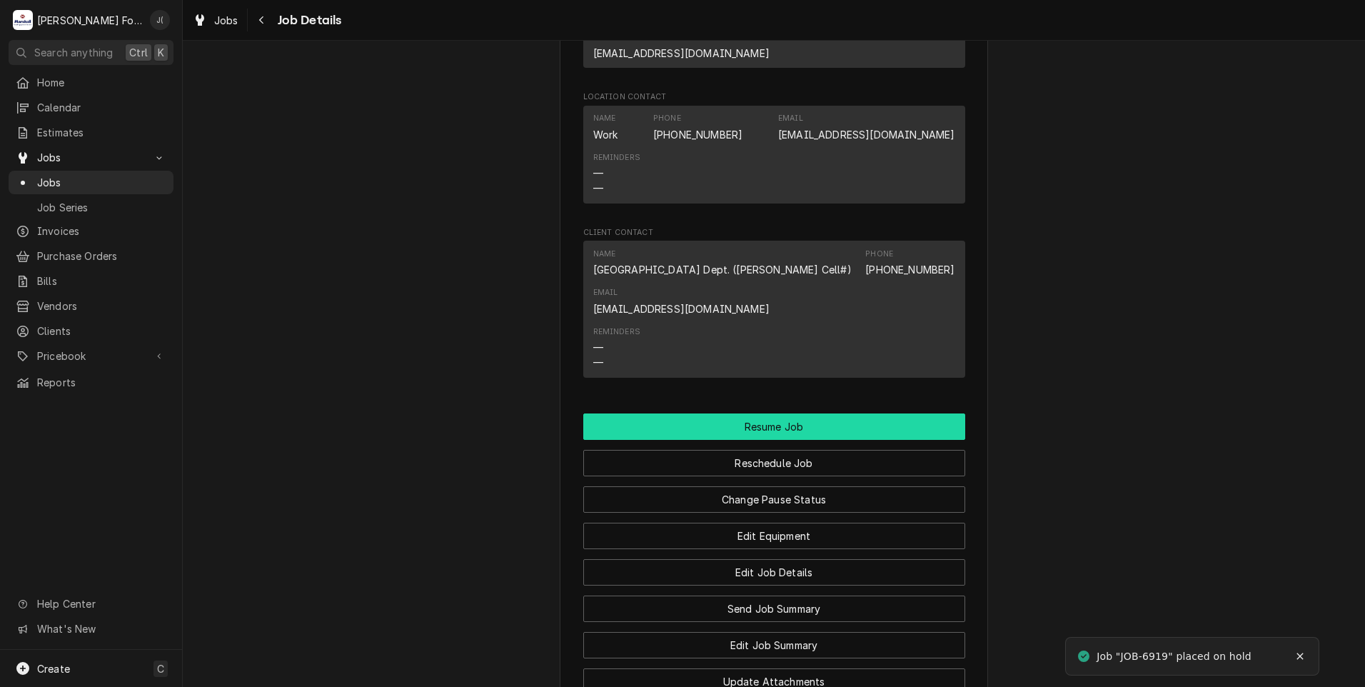
scroll to position [1602, 0]
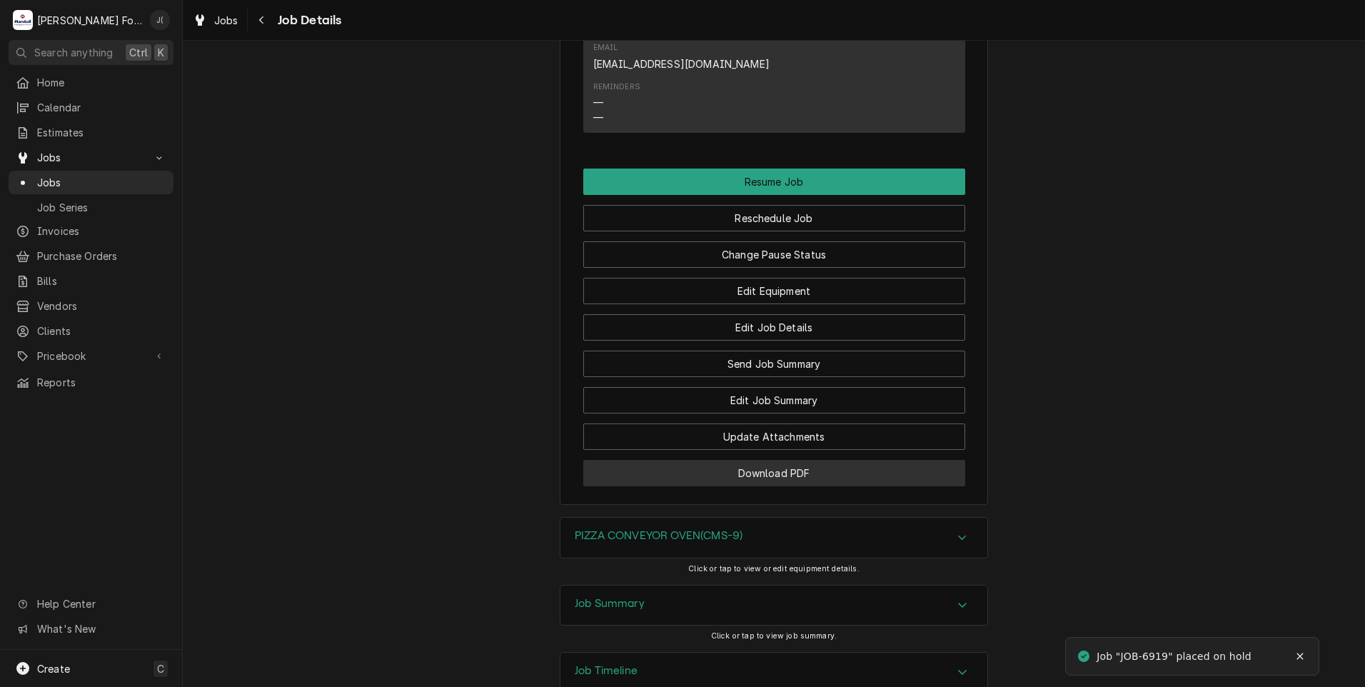
click at [735, 460] on button "Download PDF" at bounding box center [774, 473] width 382 height 26
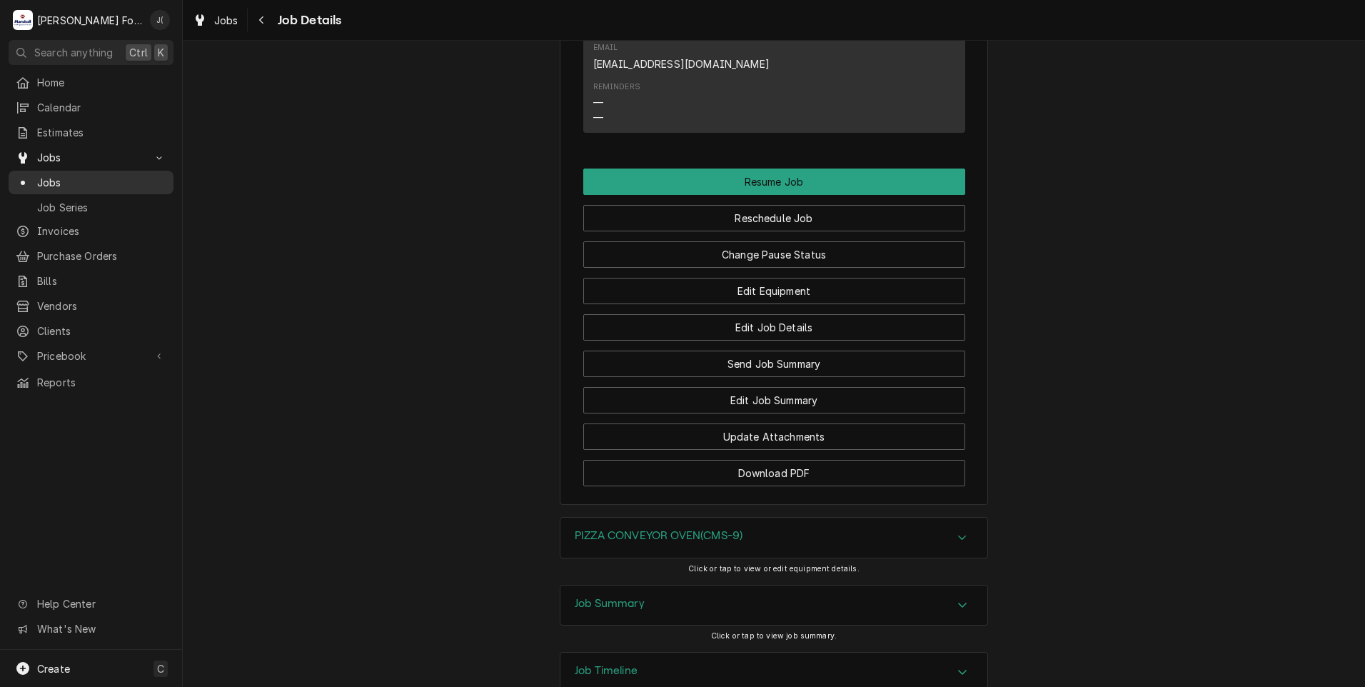
click at [50, 175] on span "Jobs" at bounding box center [101, 182] width 129 height 15
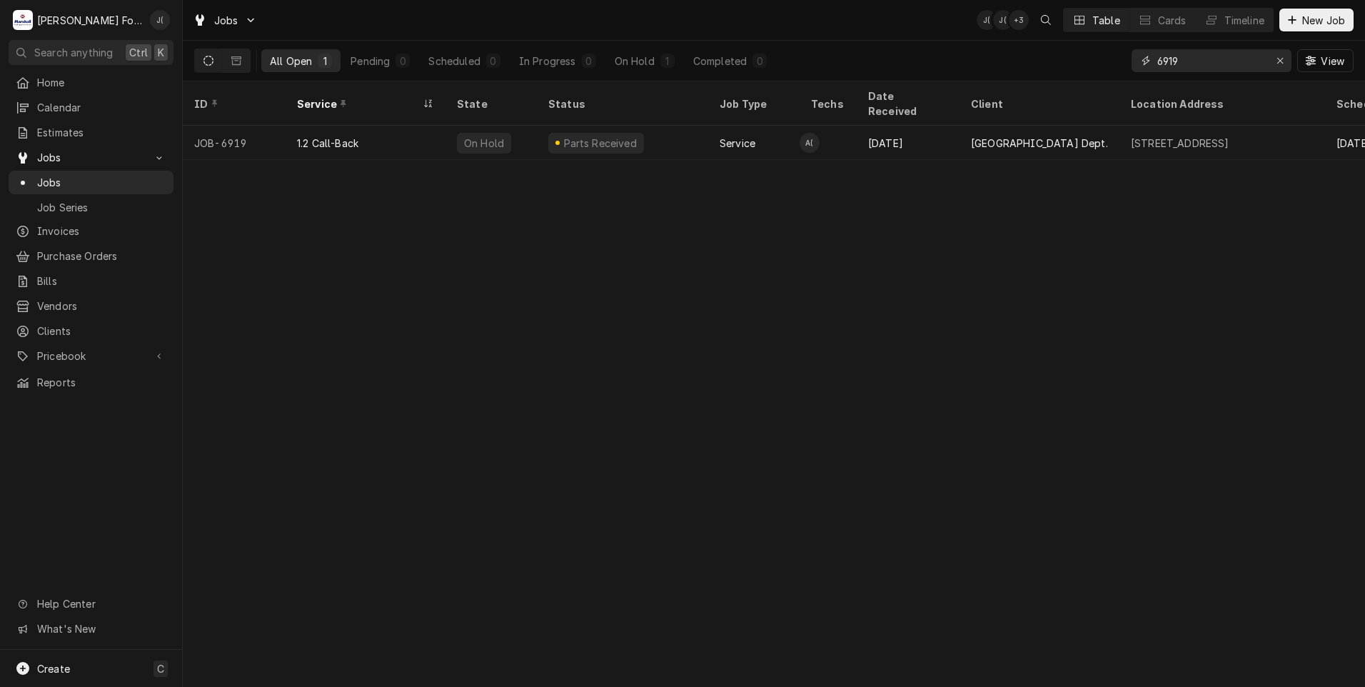
click at [1281, 59] on icon "Erase input" at bounding box center [1281, 61] width 8 height 10
click at [1255, 59] on input "Dynamic Content Wrapper" at bounding box center [1224, 60] width 134 height 23
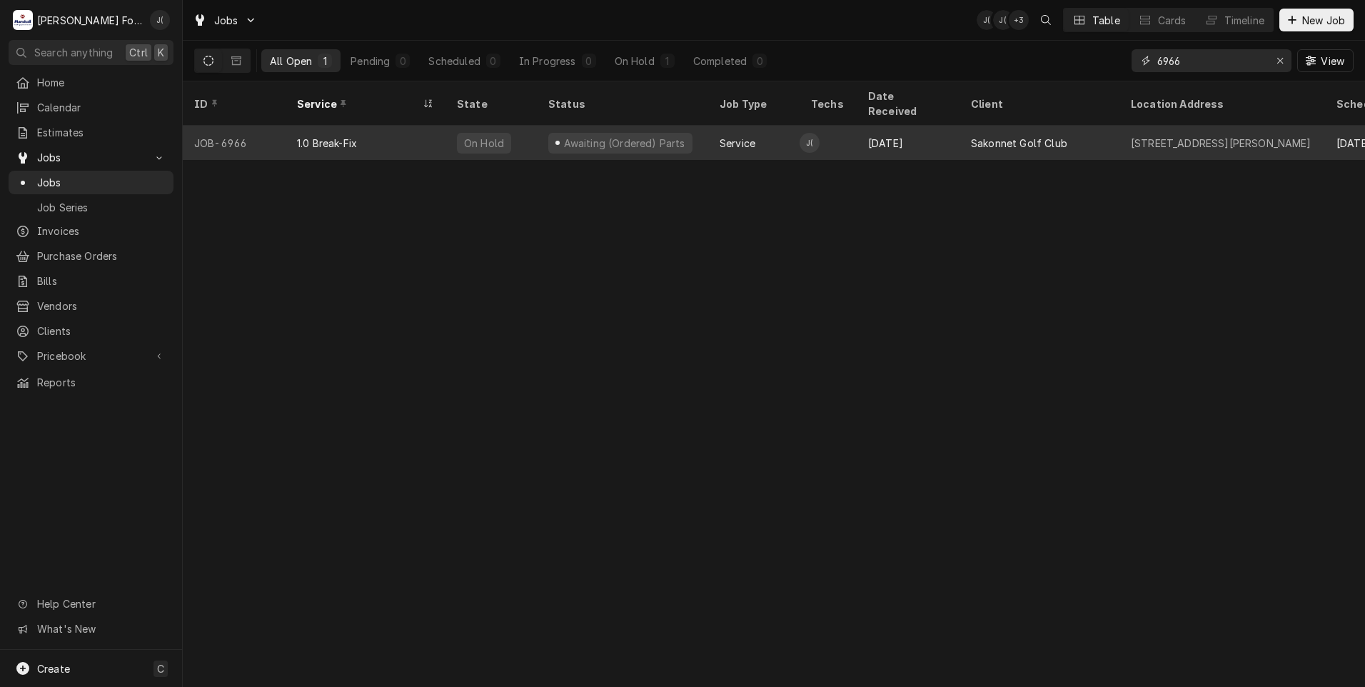
type input "6966"
click at [473, 136] on div "On Hold" at bounding box center [484, 143] width 43 height 15
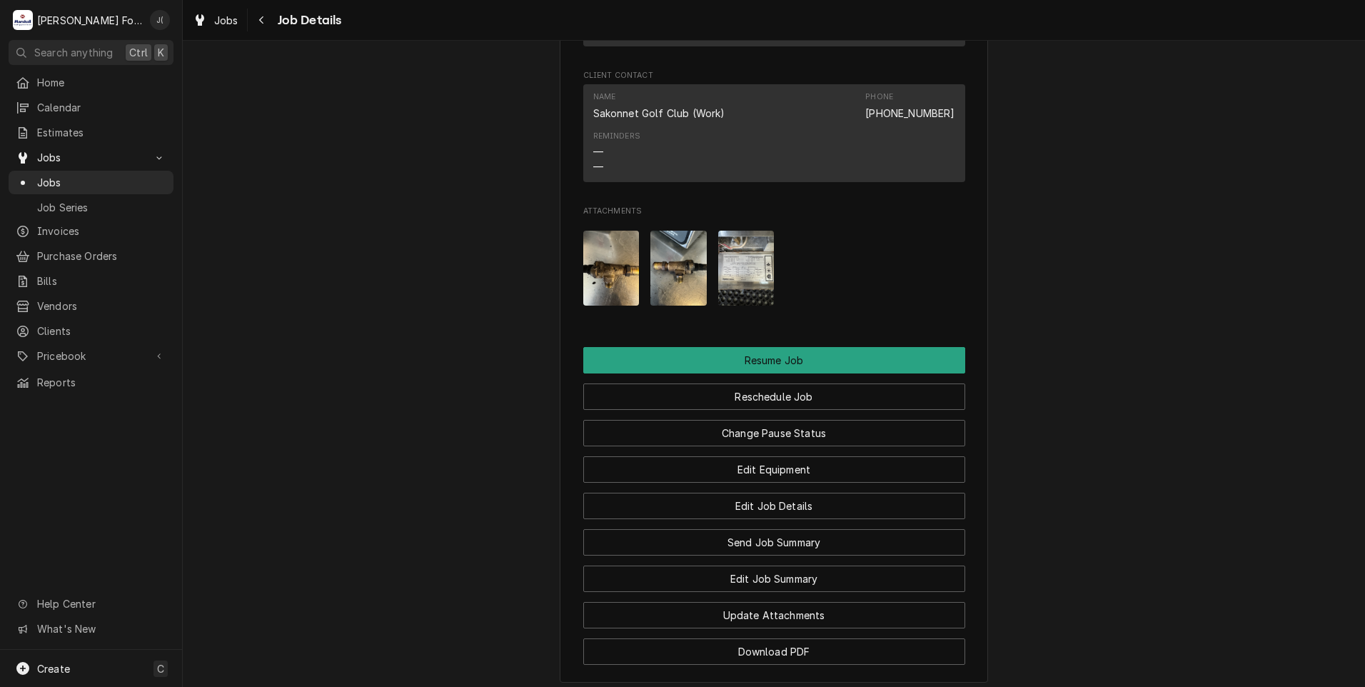
scroll to position [1642, 0]
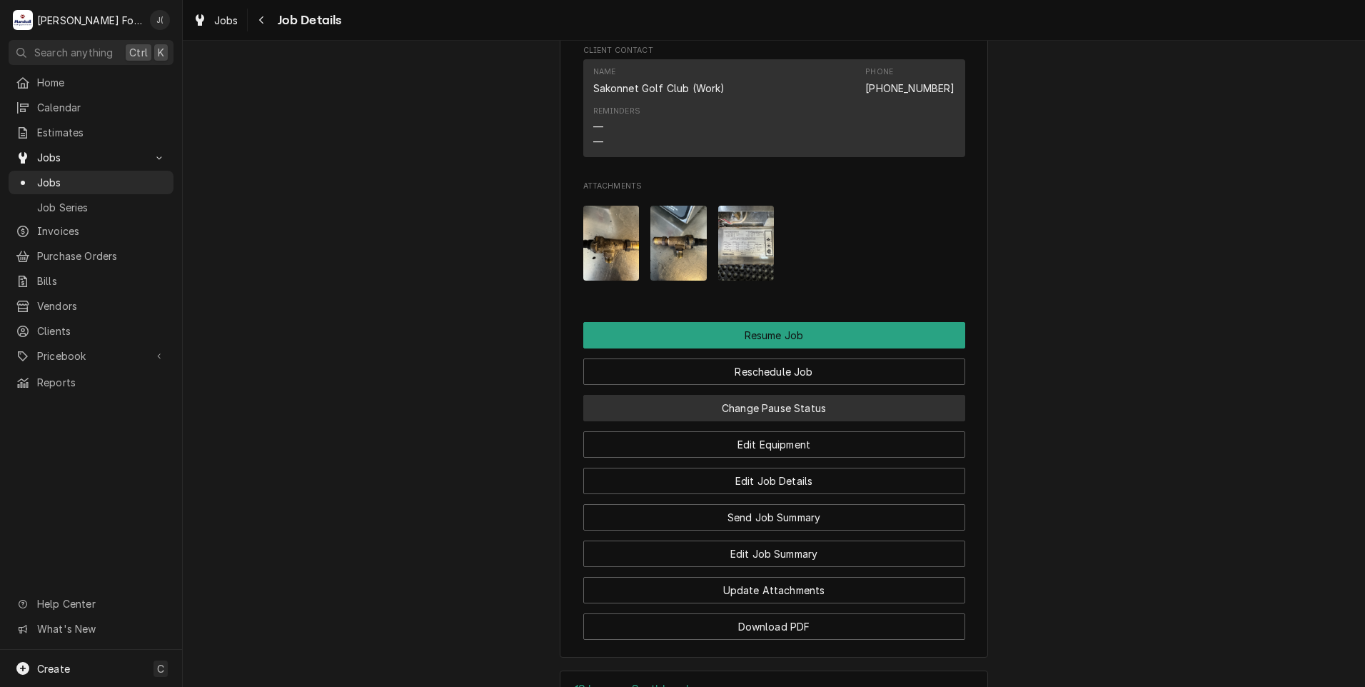
click at [738, 421] on button "Change Pause Status" at bounding box center [774, 408] width 382 height 26
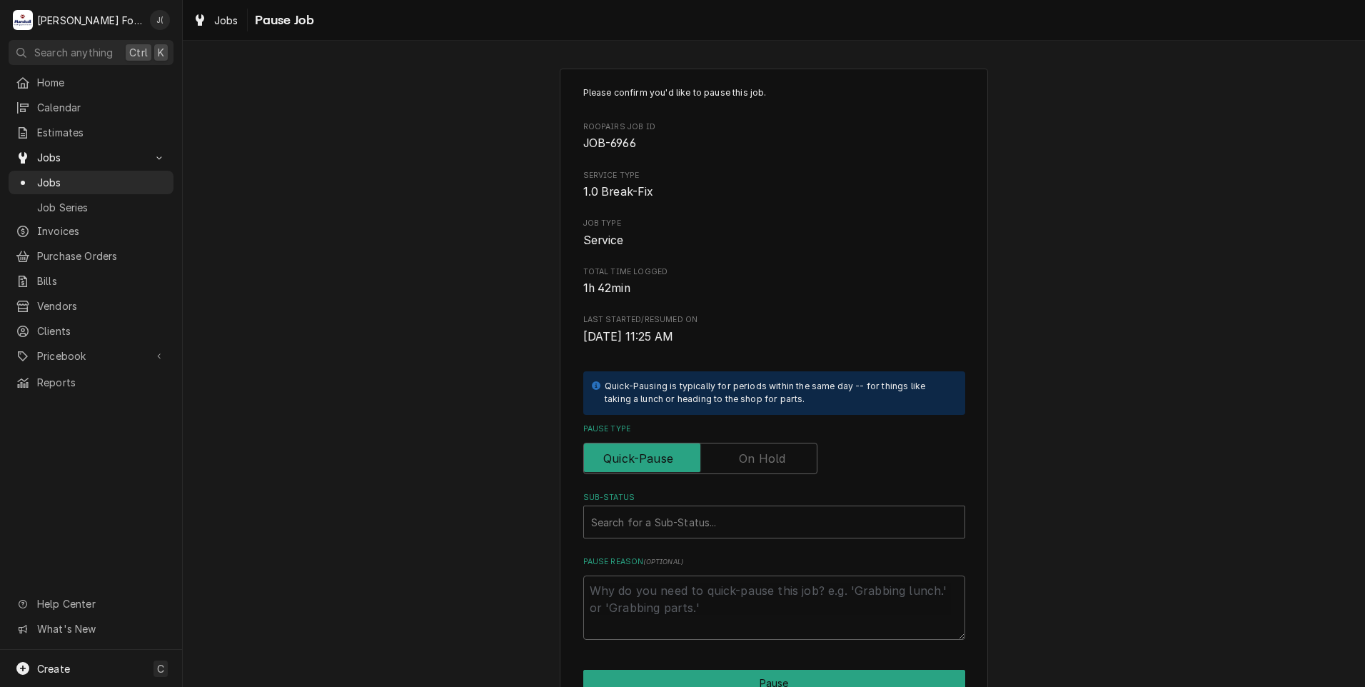
drag, startPoint x: 750, startPoint y: 453, endPoint x: 744, endPoint y: 460, distance: 9.6
click at [750, 453] on label "Pause Type" at bounding box center [700, 458] width 234 height 31
click at [750, 453] on input "Pause Type" at bounding box center [700, 458] width 221 height 31
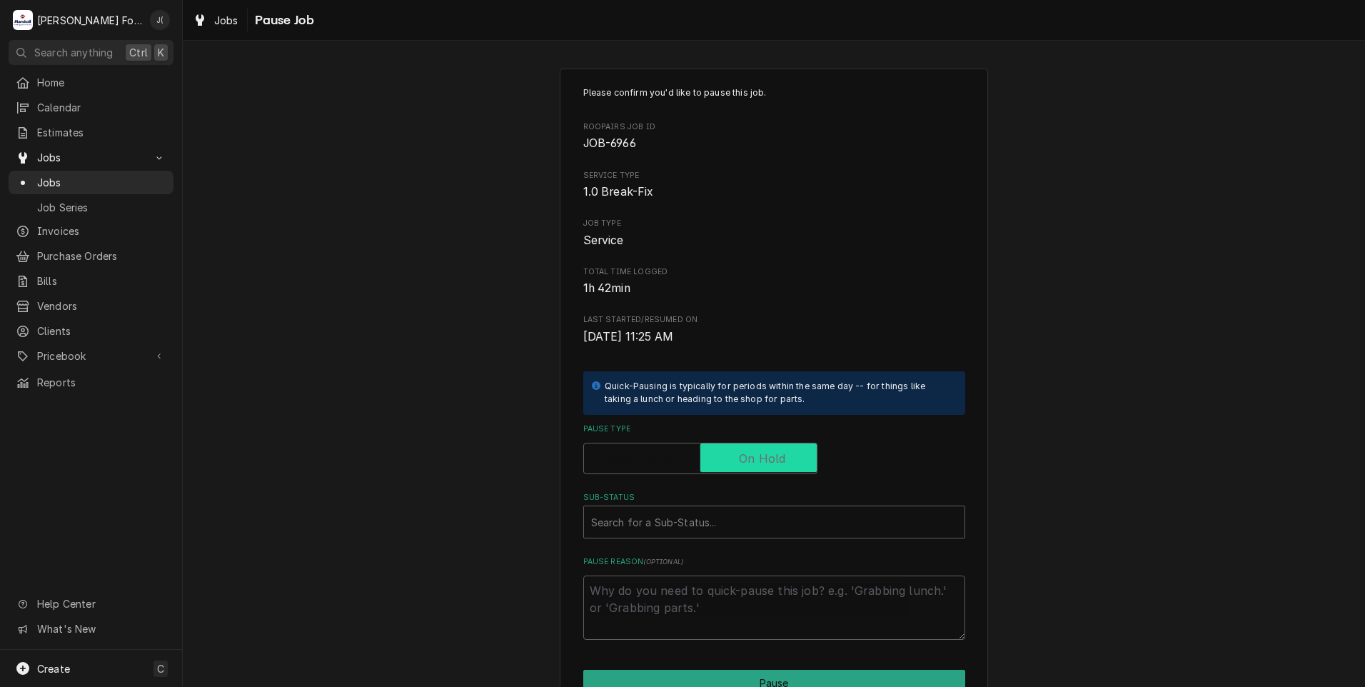
checkbox input "true"
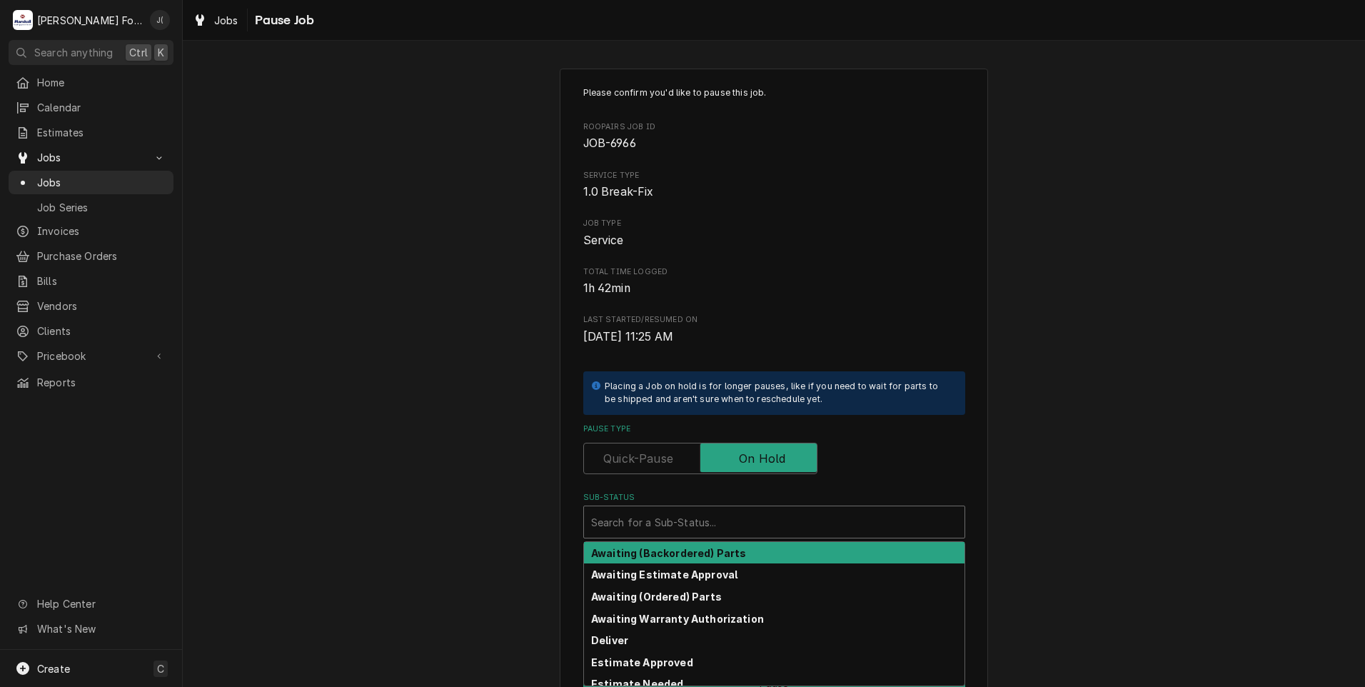
click at [722, 518] on div "Sub-Status" at bounding box center [774, 522] width 366 height 26
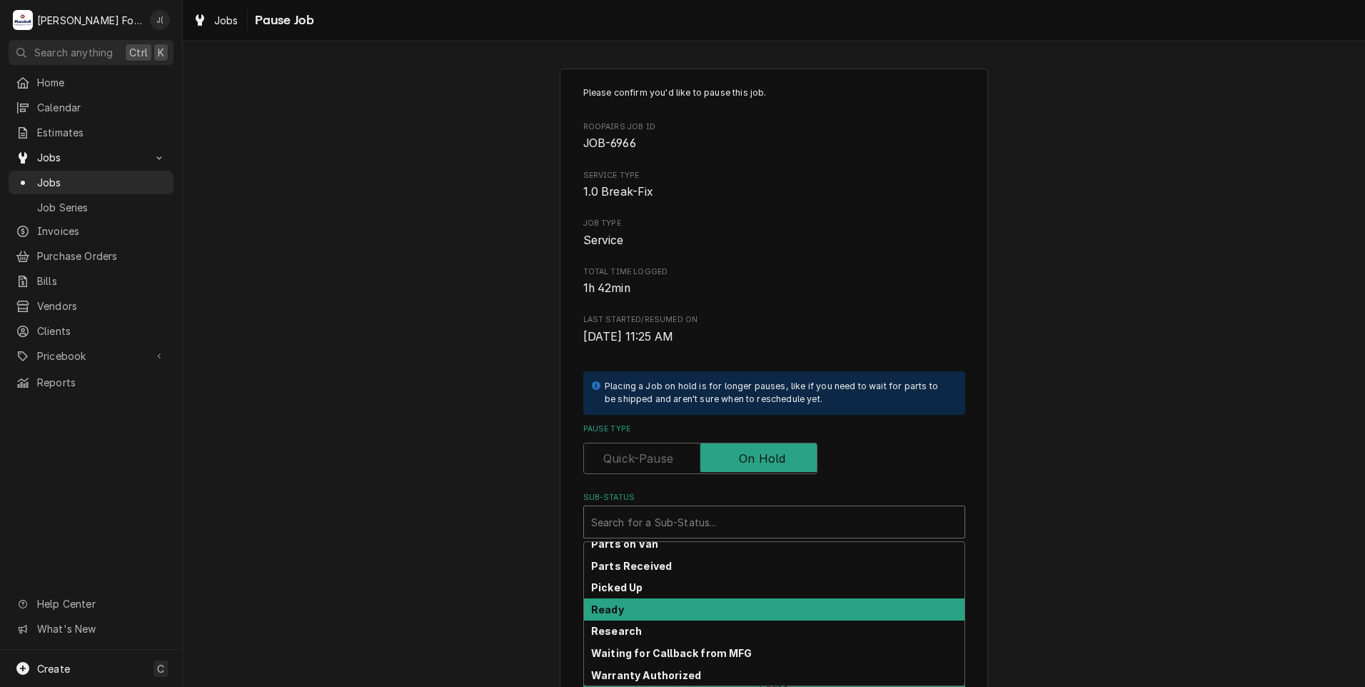
scroll to position [228, 0]
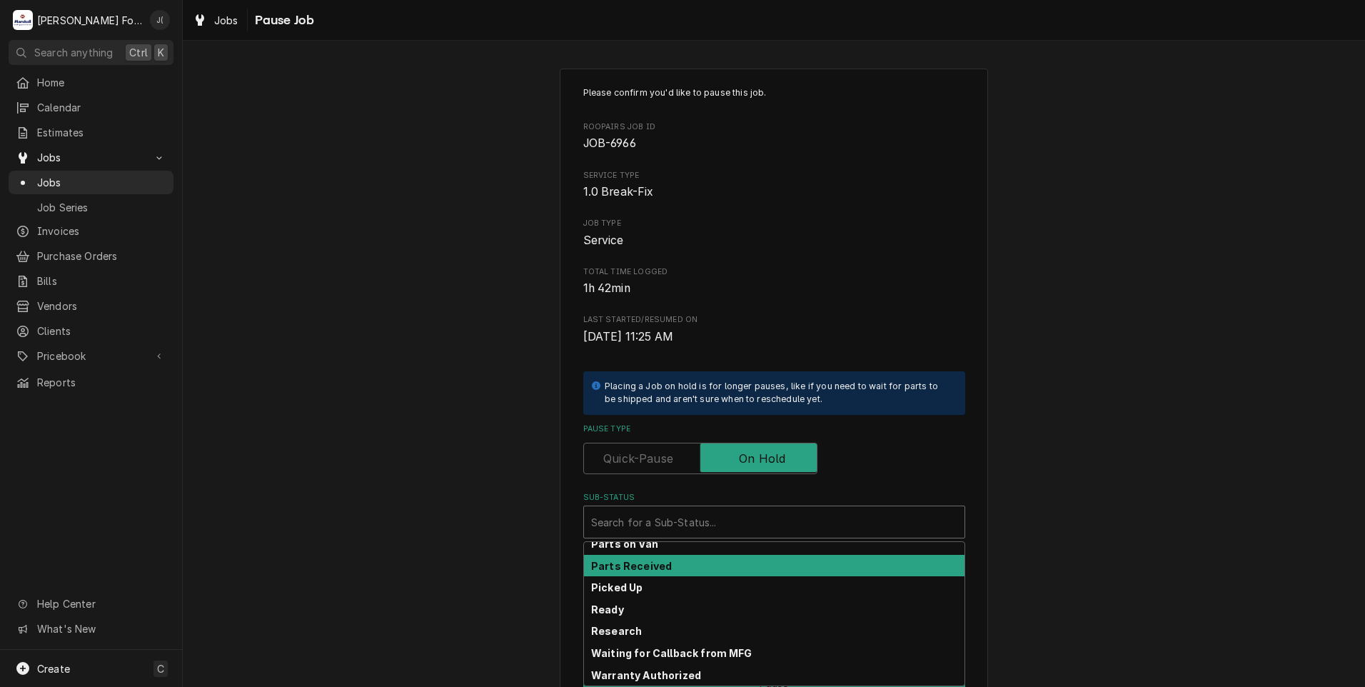
click at [638, 569] on strong "Parts Received" at bounding box center [631, 566] width 81 height 12
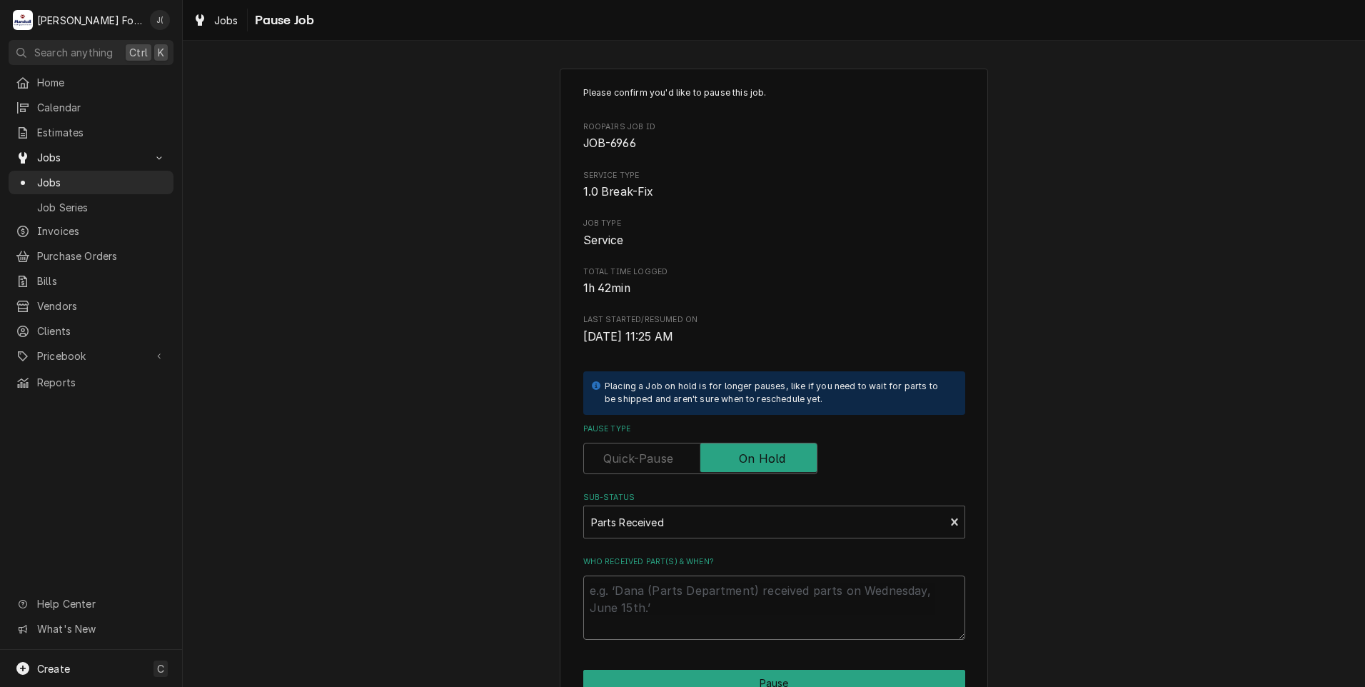
click at [635, 589] on textarea "Who received part(s) & when?" at bounding box center [774, 607] width 382 height 64
type textarea "x"
type textarea "0"
type textarea "x"
type textarea "08"
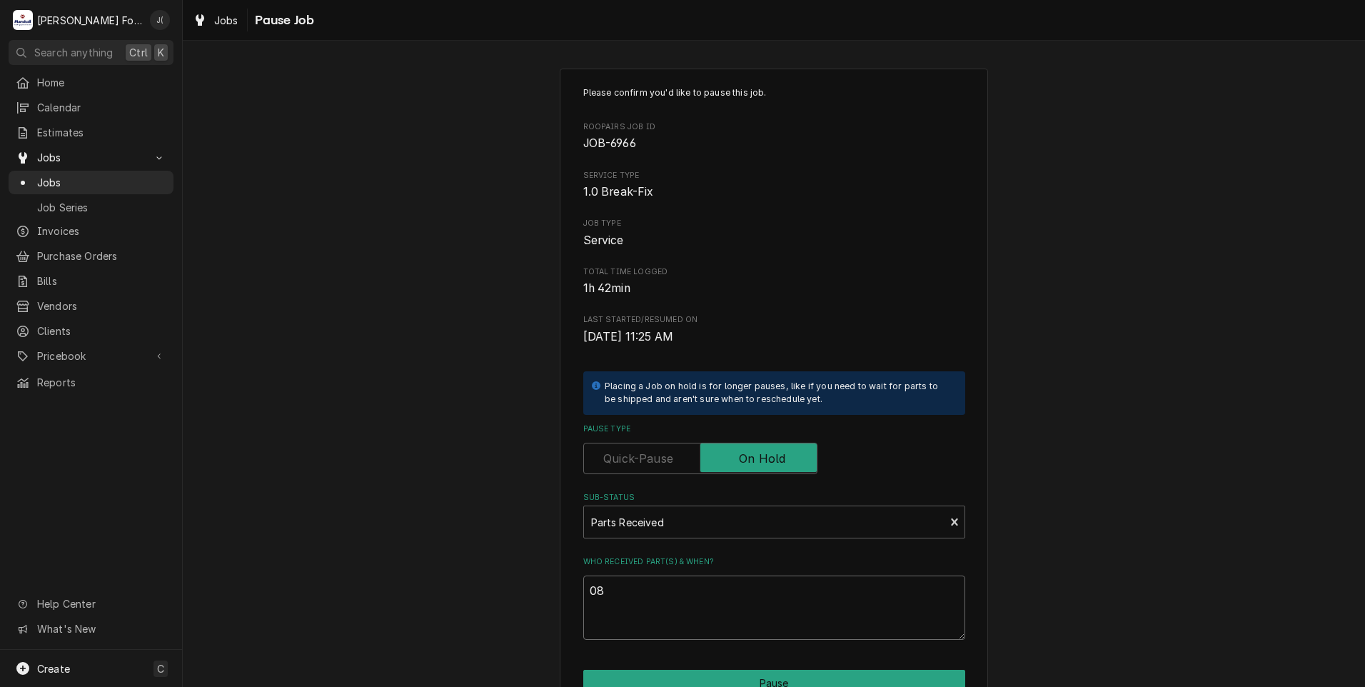
type textarea "x"
type textarea "08/"
type textarea "x"
type textarea "08/2"
type textarea "x"
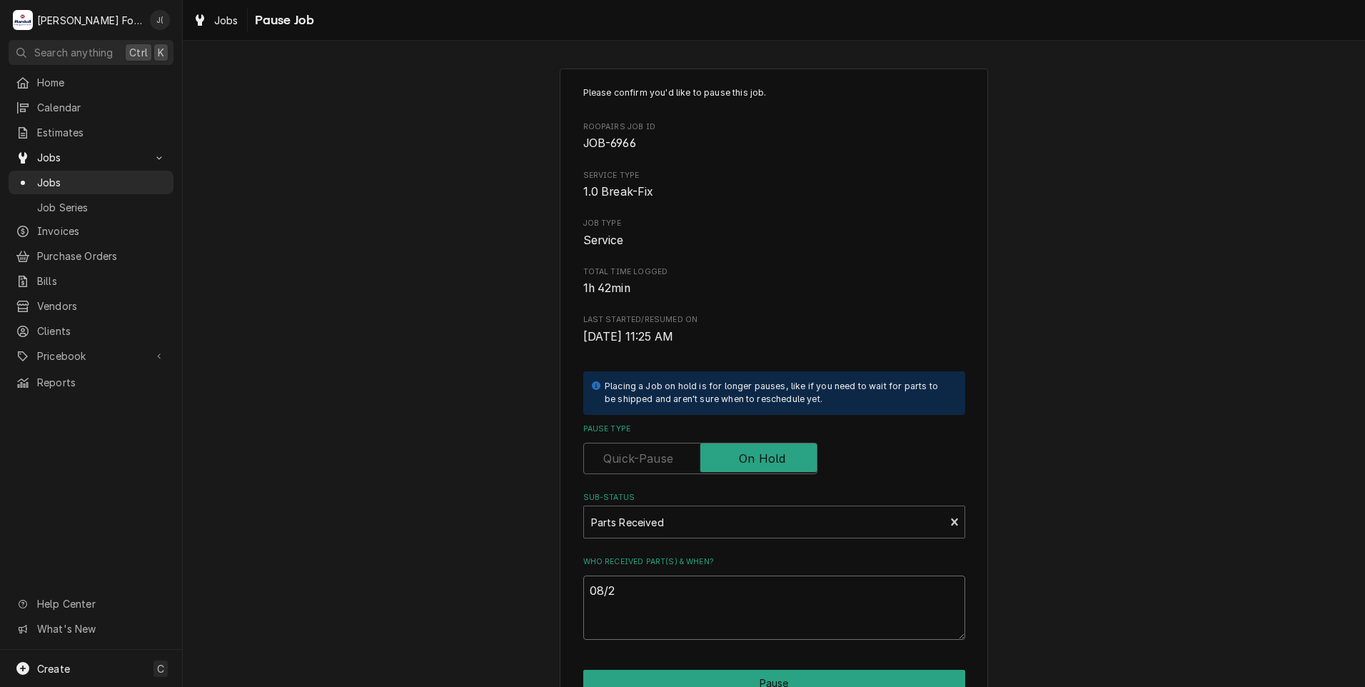
type textarea "08/27"
type textarea "x"
type textarea "08/27/"
type textarea "x"
type textarea "08/27/2"
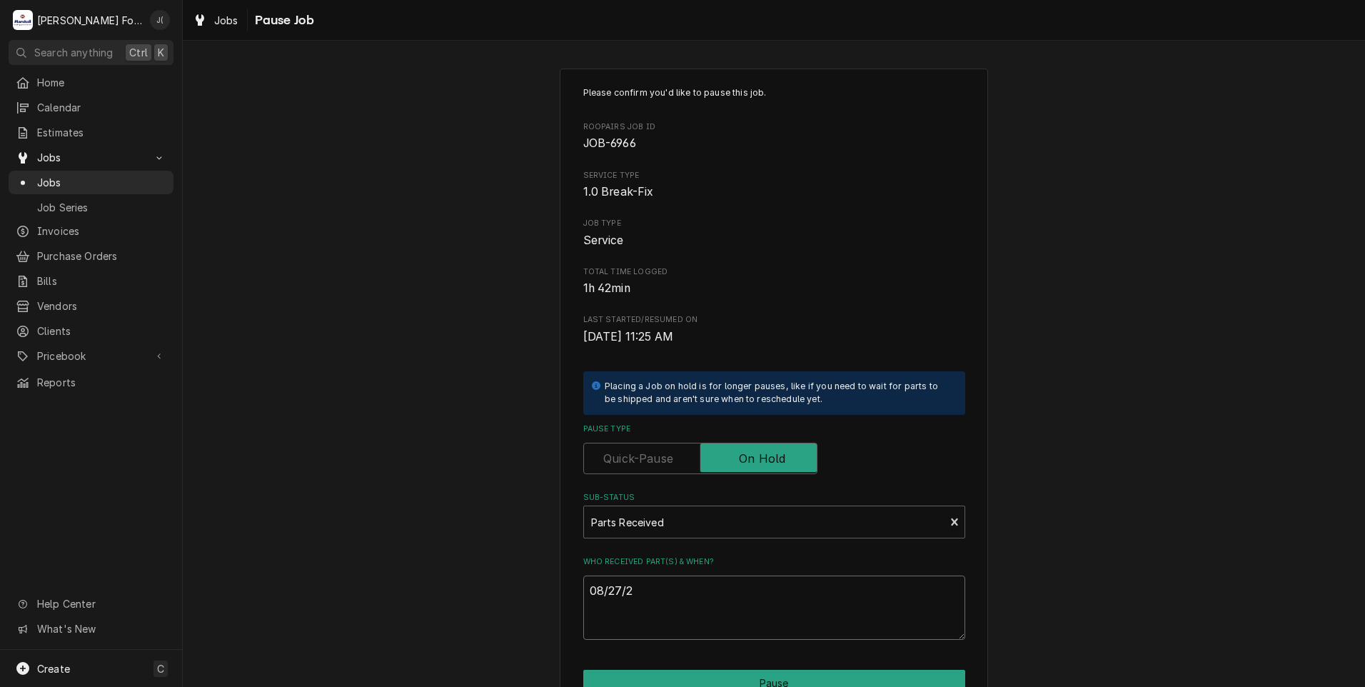
type textarea "x"
type textarea "[DATE]"
type textarea "x"
type textarea "08/27/202"
type textarea "x"
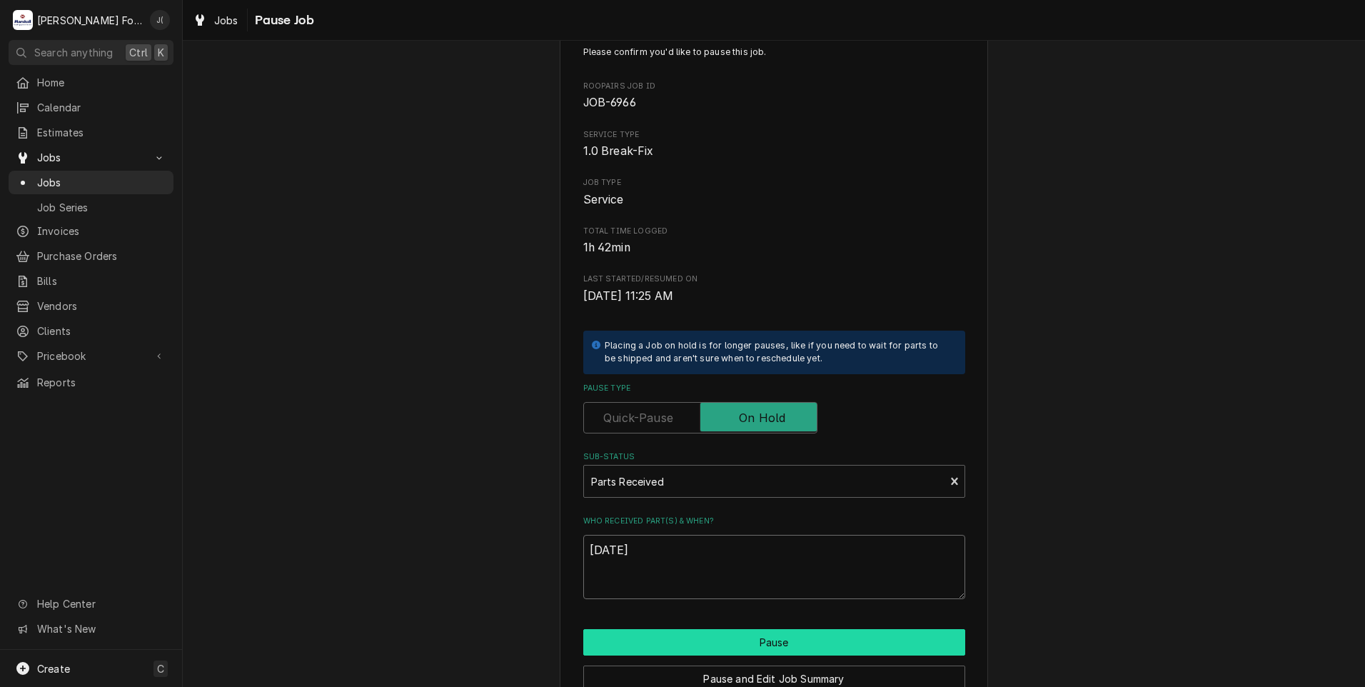
scroll to position [113, 0]
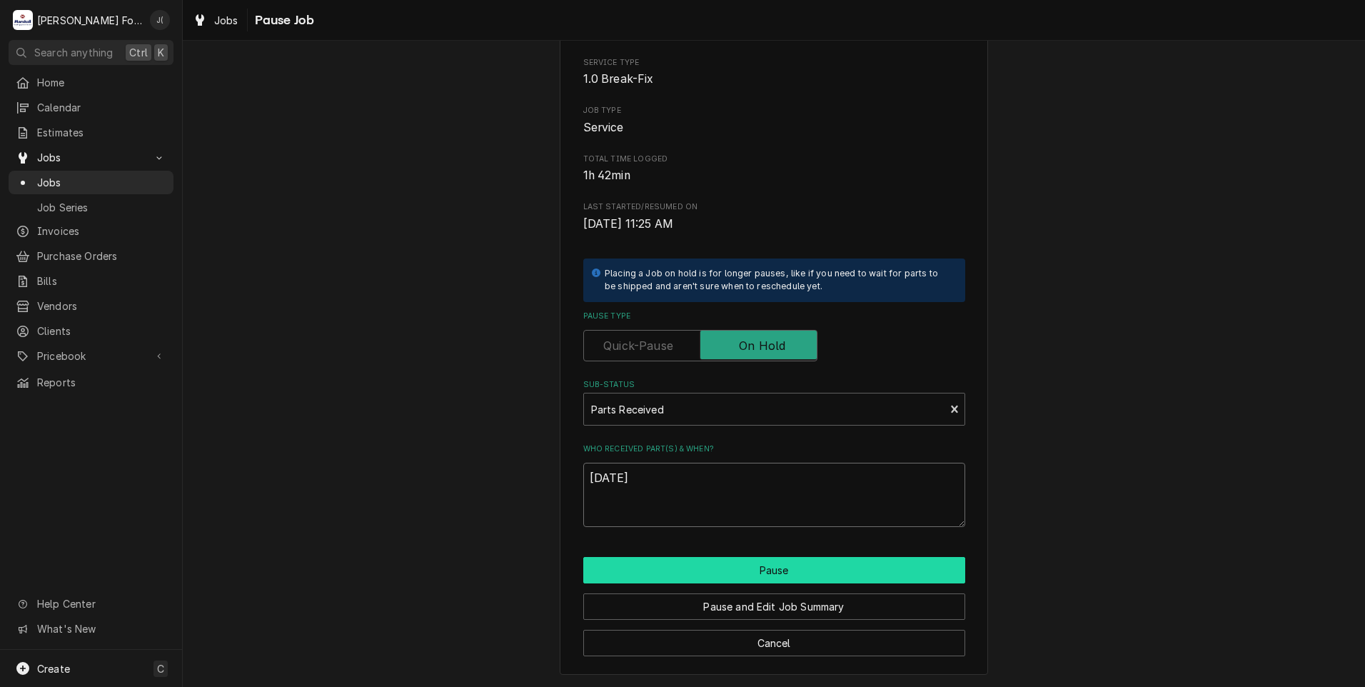
type textarea "[DATE]"
click at [746, 563] on button "Pause" at bounding box center [774, 570] width 382 height 26
type textarea "x"
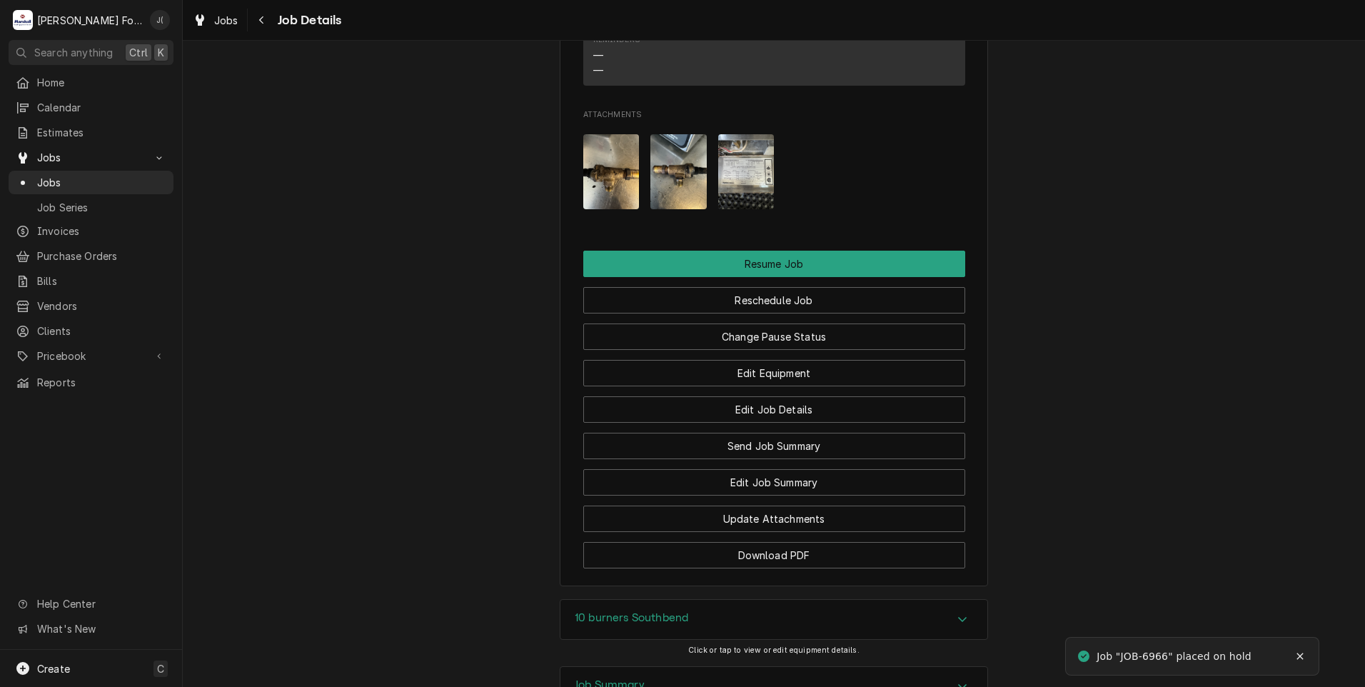
scroll to position [1912, 0]
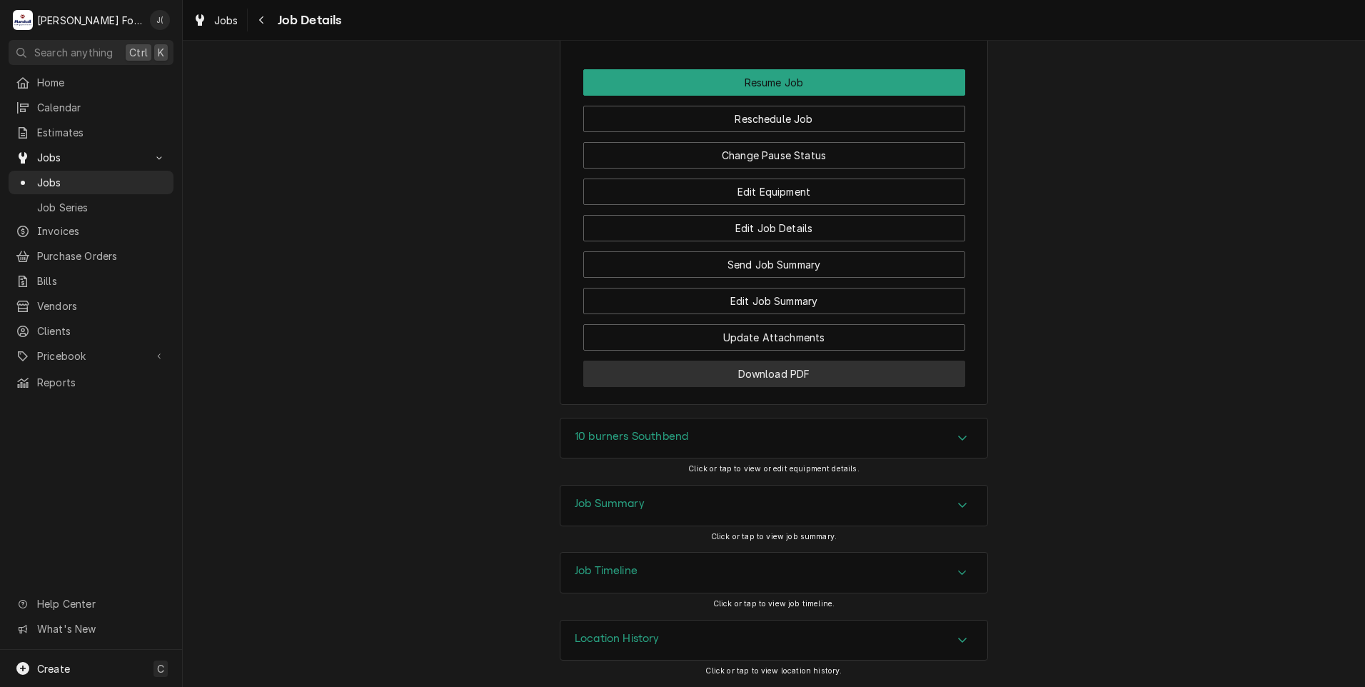
click at [758, 379] on button "Download PDF" at bounding box center [774, 374] width 382 height 26
click at [56, 179] on span "Jobs" at bounding box center [101, 182] width 129 height 15
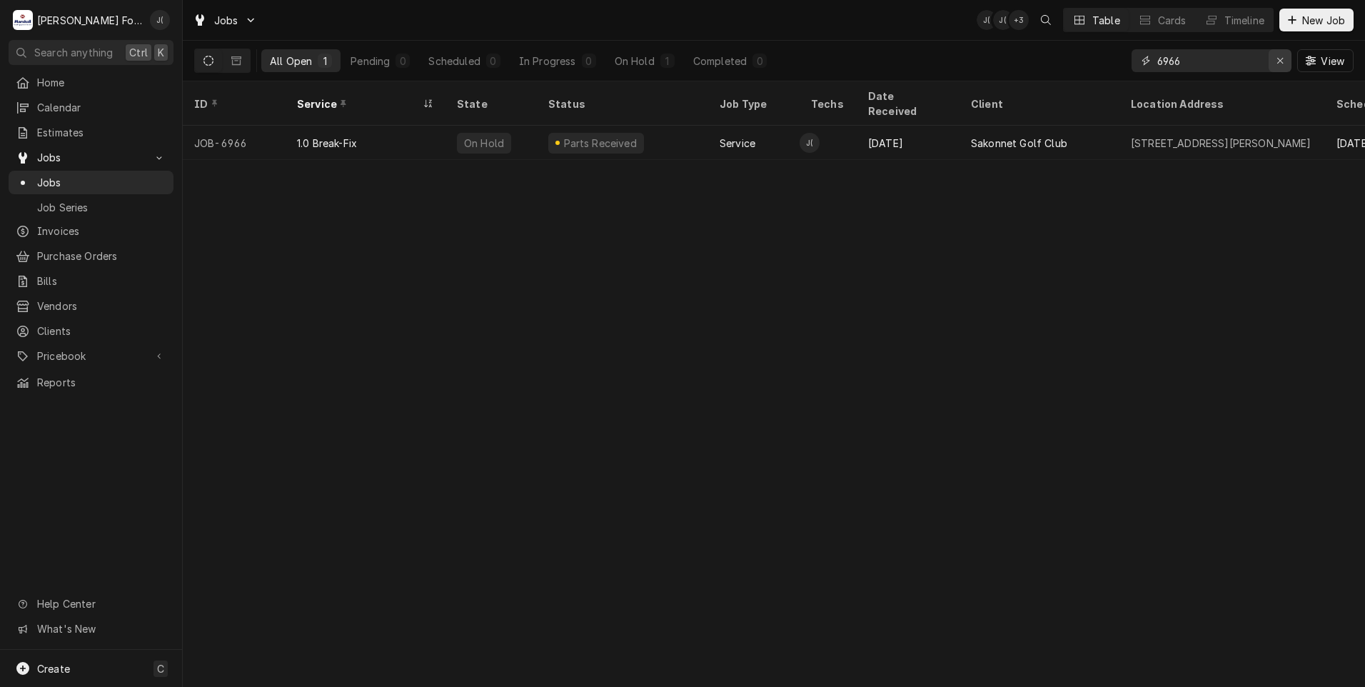
click at [1282, 63] on icon "Erase input" at bounding box center [1281, 61] width 8 height 10
click at [1252, 59] on input "Dynamic Content Wrapper" at bounding box center [1224, 60] width 134 height 23
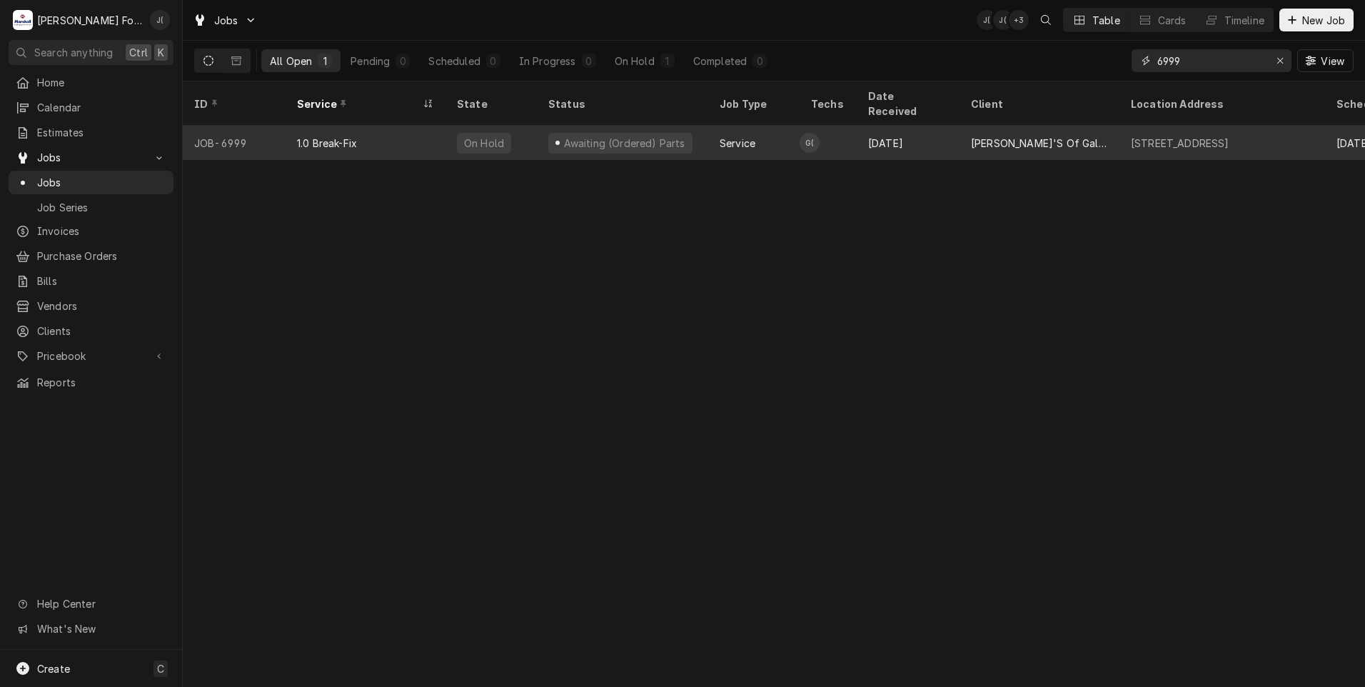
type input "6999"
click at [351, 134] on div "1.0 Break-Fix" at bounding box center [366, 143] width 160 height 34
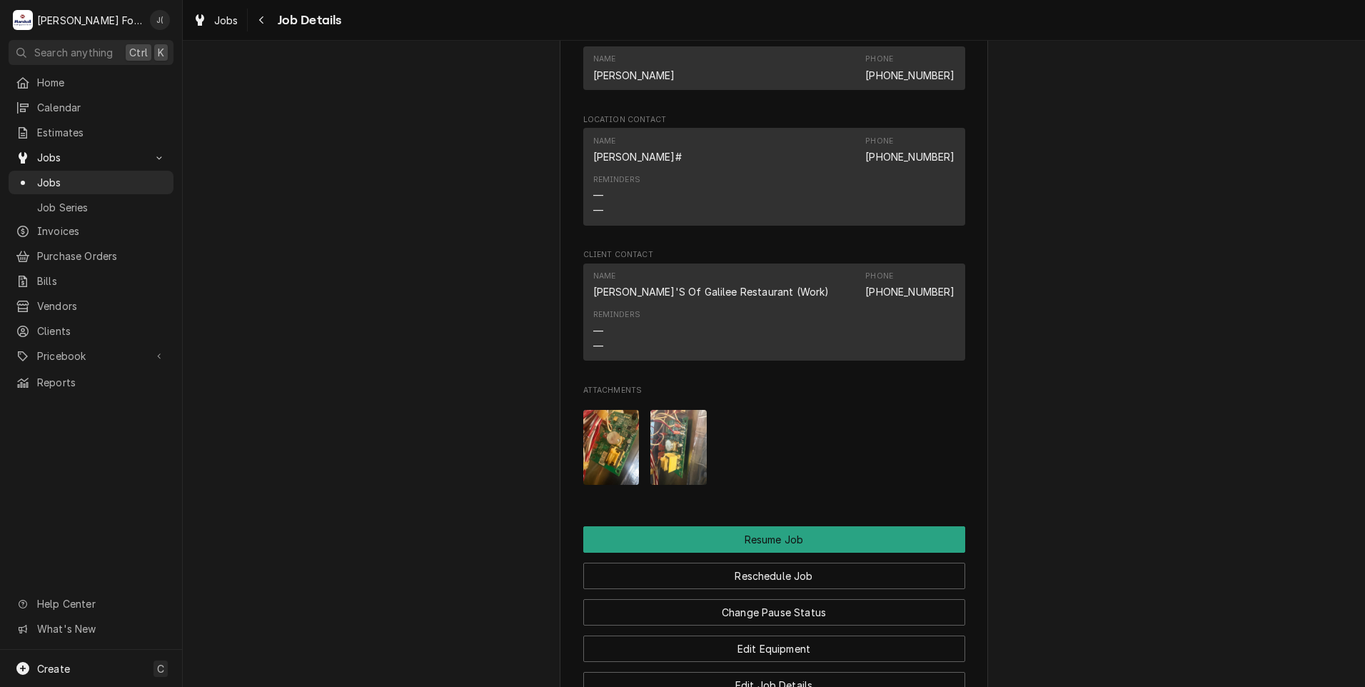
scroll to position [1714, 0]
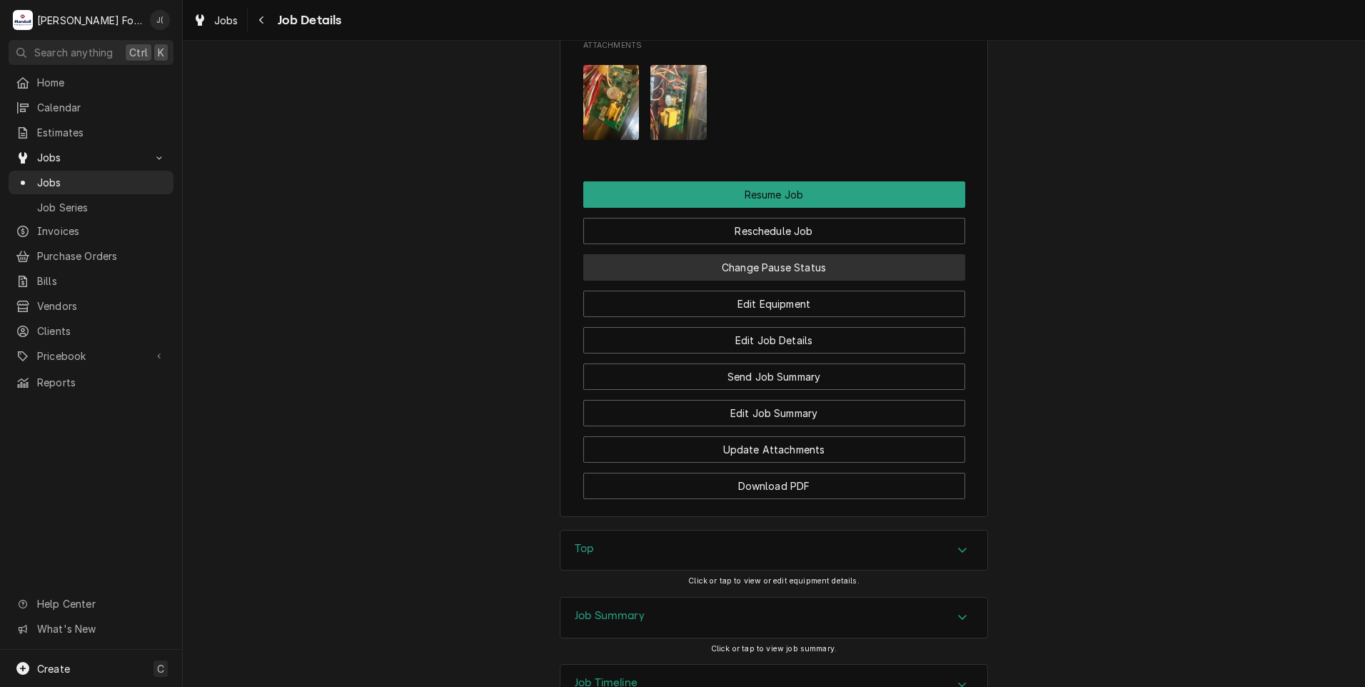
click at [817, 281] on button "Change Pause Status" at bounding box center [774, 267] width 382 height 26
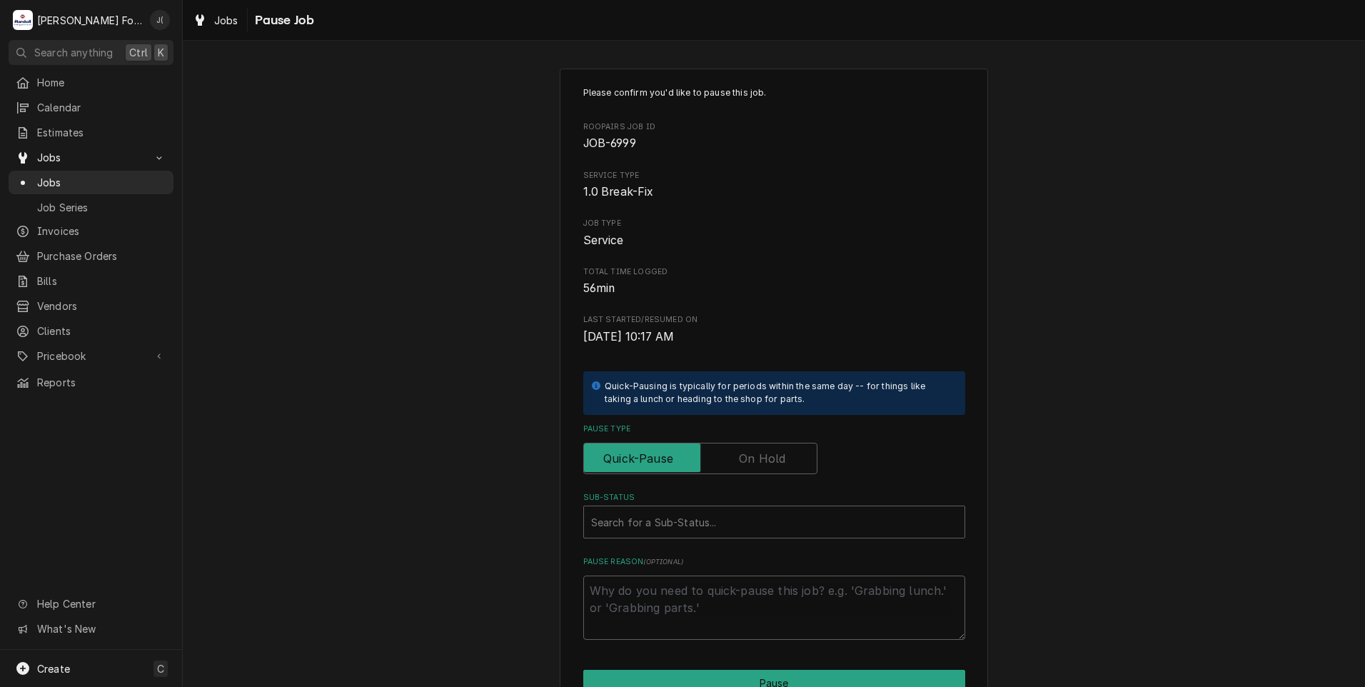
click at [773, 456] on label "Pause Type" at bounding box center [700, 458] width 234 height 31
click at [773, 456] on input "Pause Type" at bounding box center [700, 458] width 221 height 31
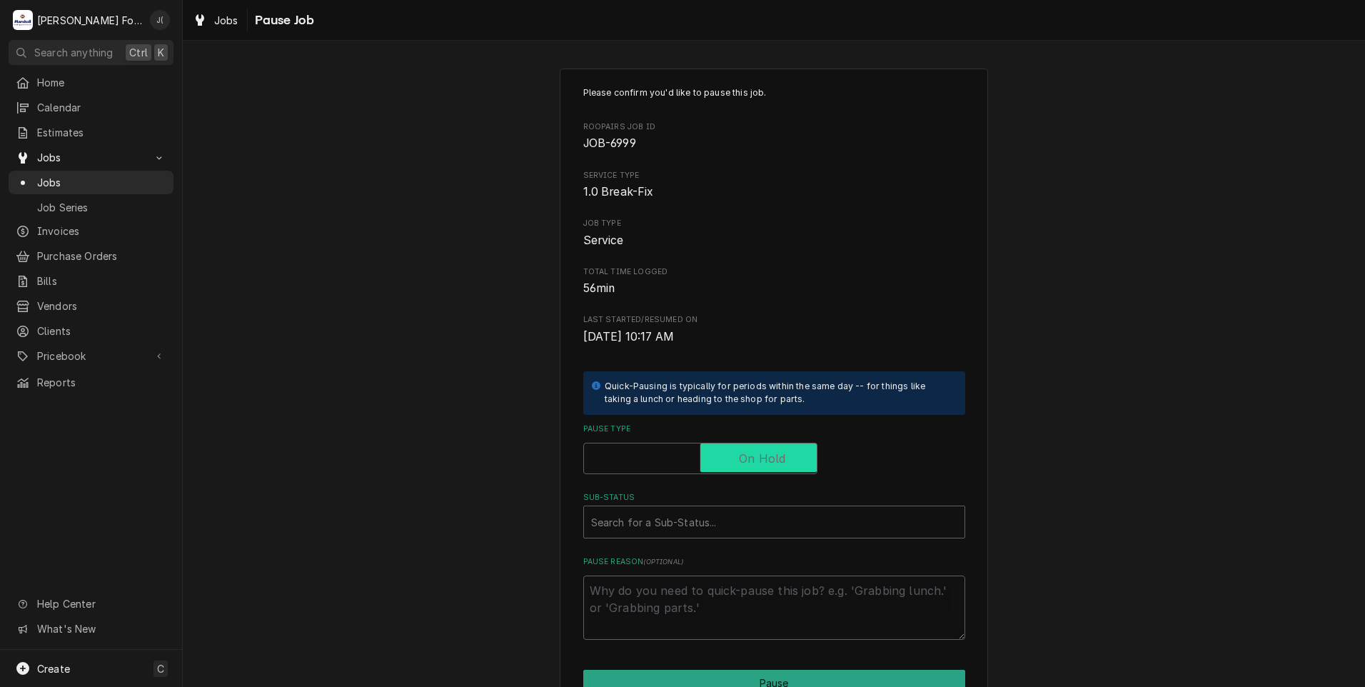
checkbox input "true"
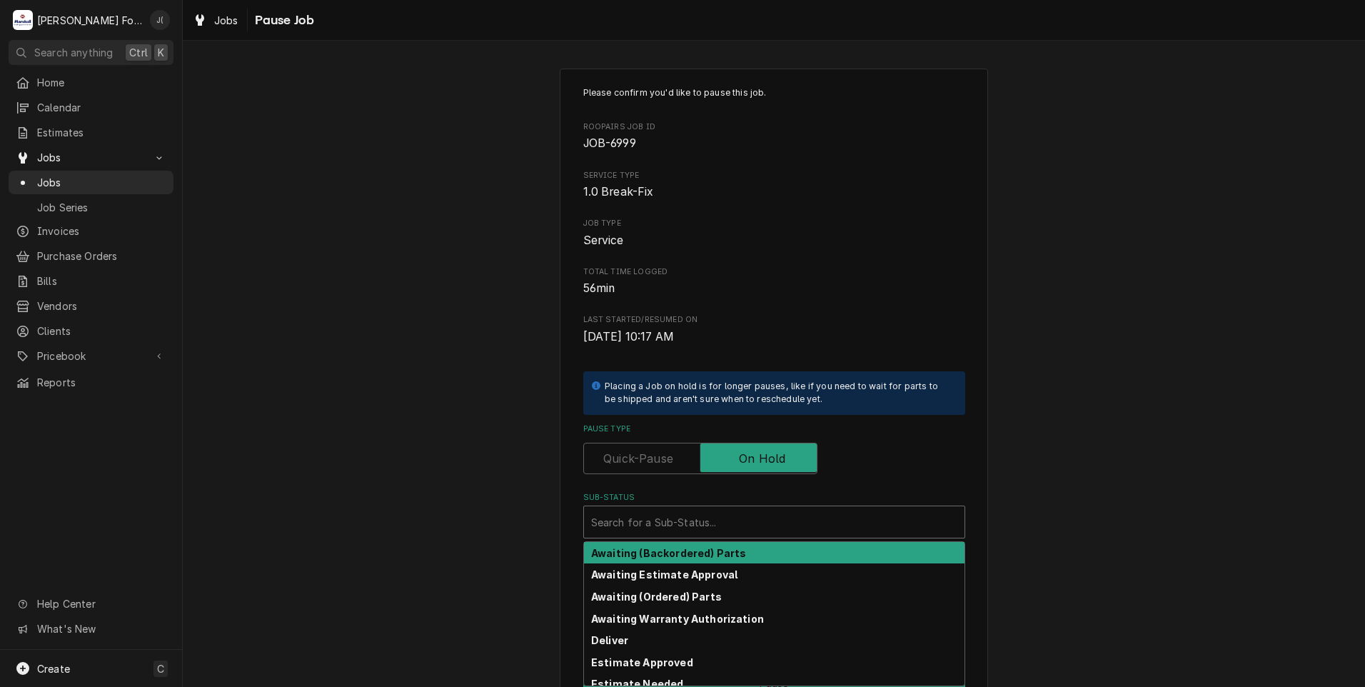
click at [723, 531] on div "Sub-Status" at bounding box center [774, 522] width 366 height 26
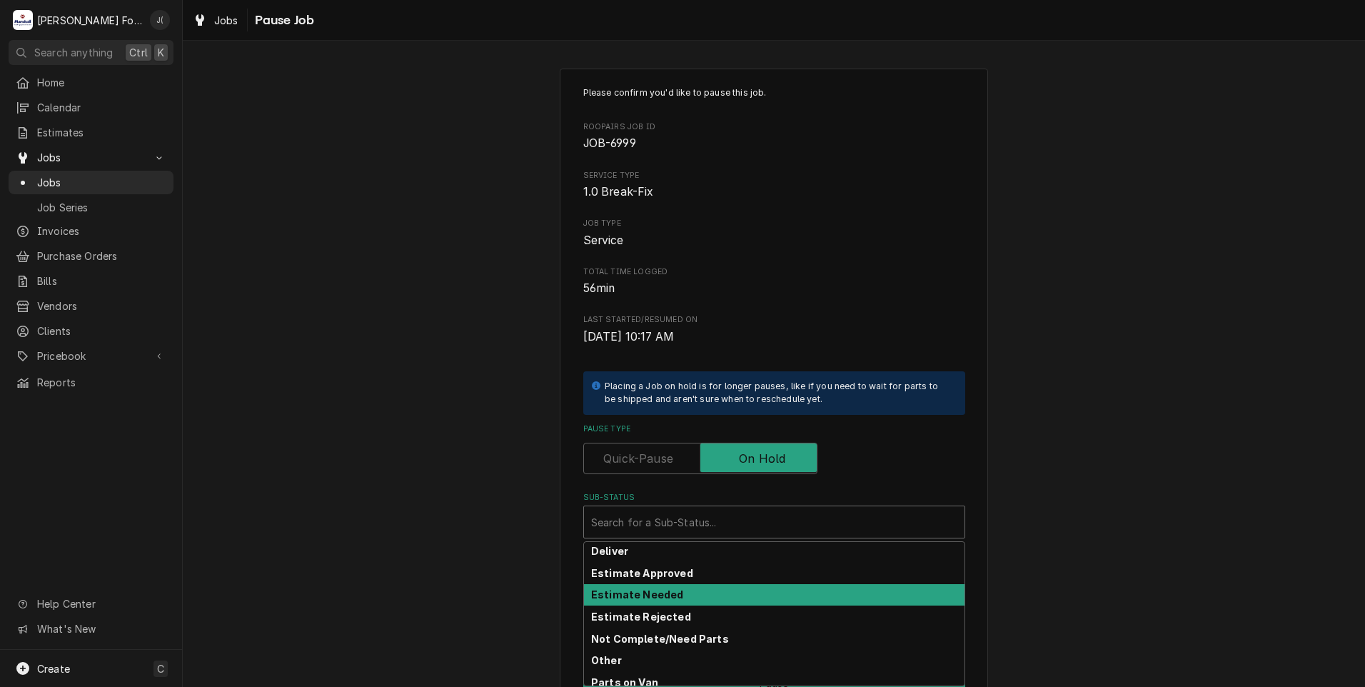
scroll to position [228, 0]
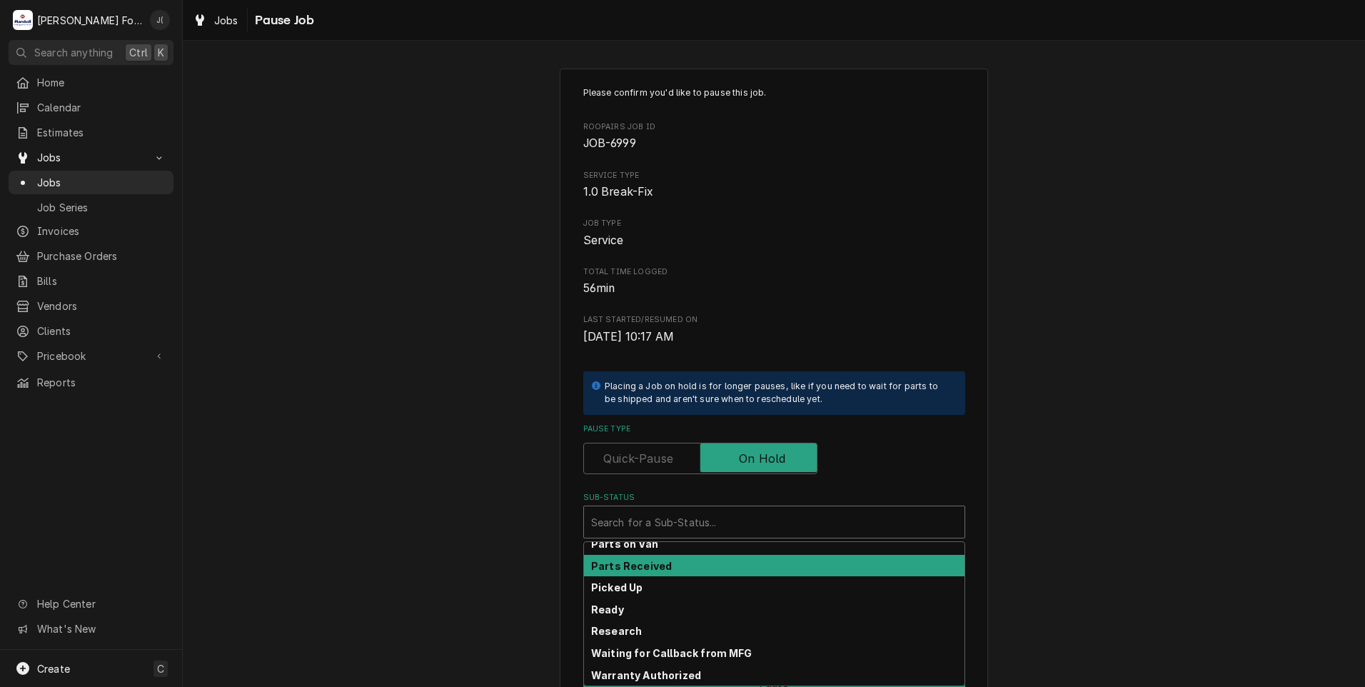
click at [720, 564] on div "Parts Received" at bounding box center [774, 566] width 381 height 22
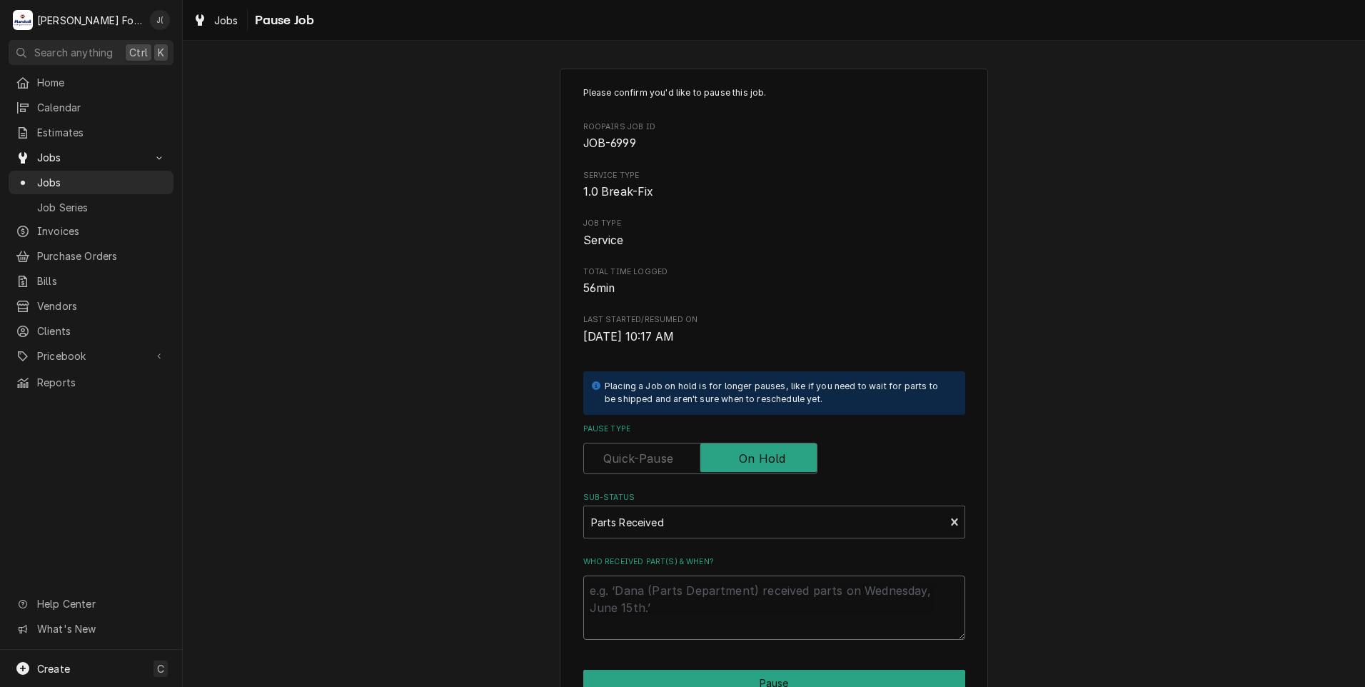
click at [698, 602] on textarea "Who received part(s) & when?" at bounding box center [774, 607] width 382 height 64
type textarea "x"
type textarea "0"
type textarea "x"
type textarea "08"
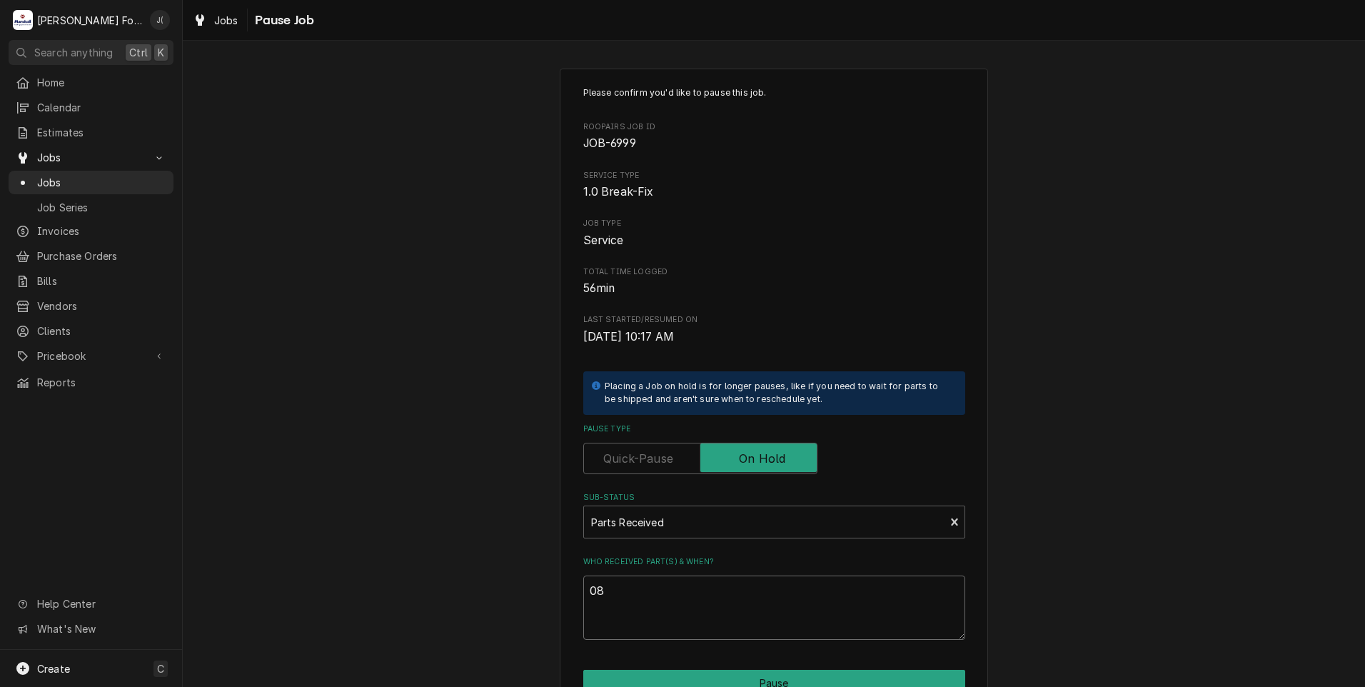
type textarea "x"
type textarea "08/"
type textarea "x"
type textarea "08/2"
type textarea "x"
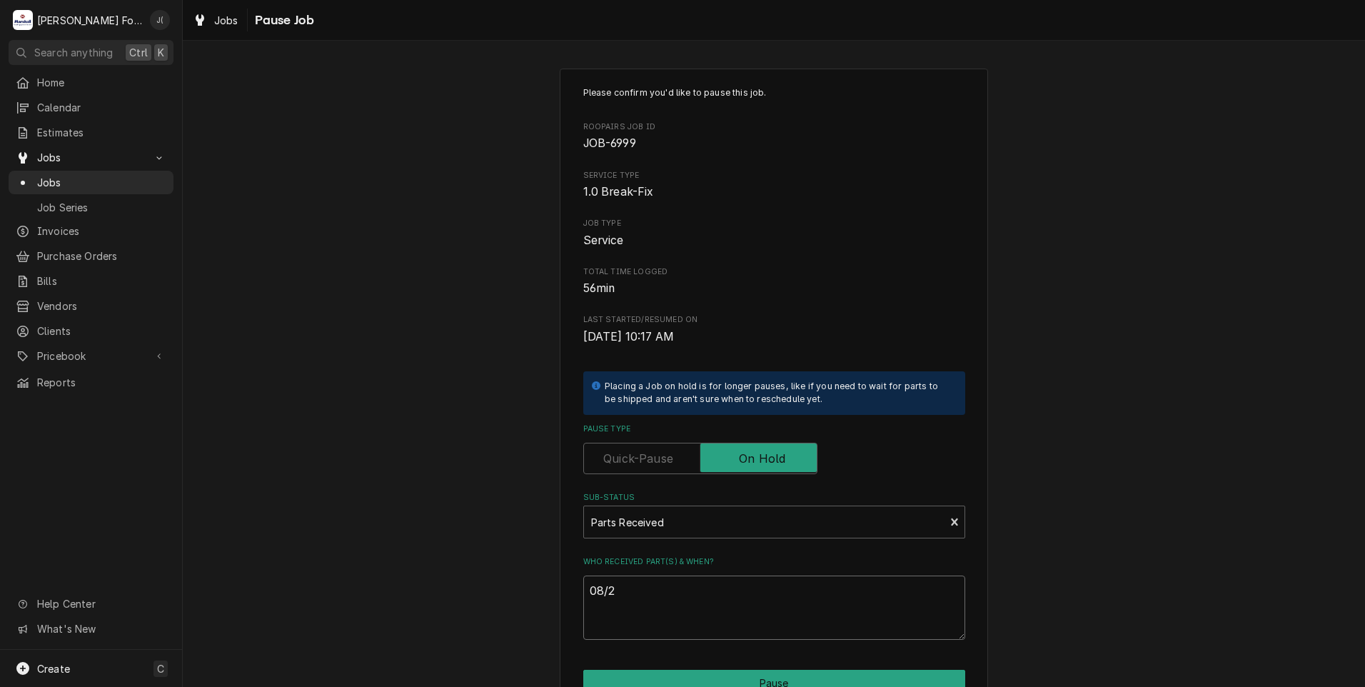
type textarea "08/27"
type textarea "x"
type textarea "08/27/"
type textarea "x"
type textarea "08/27/2"
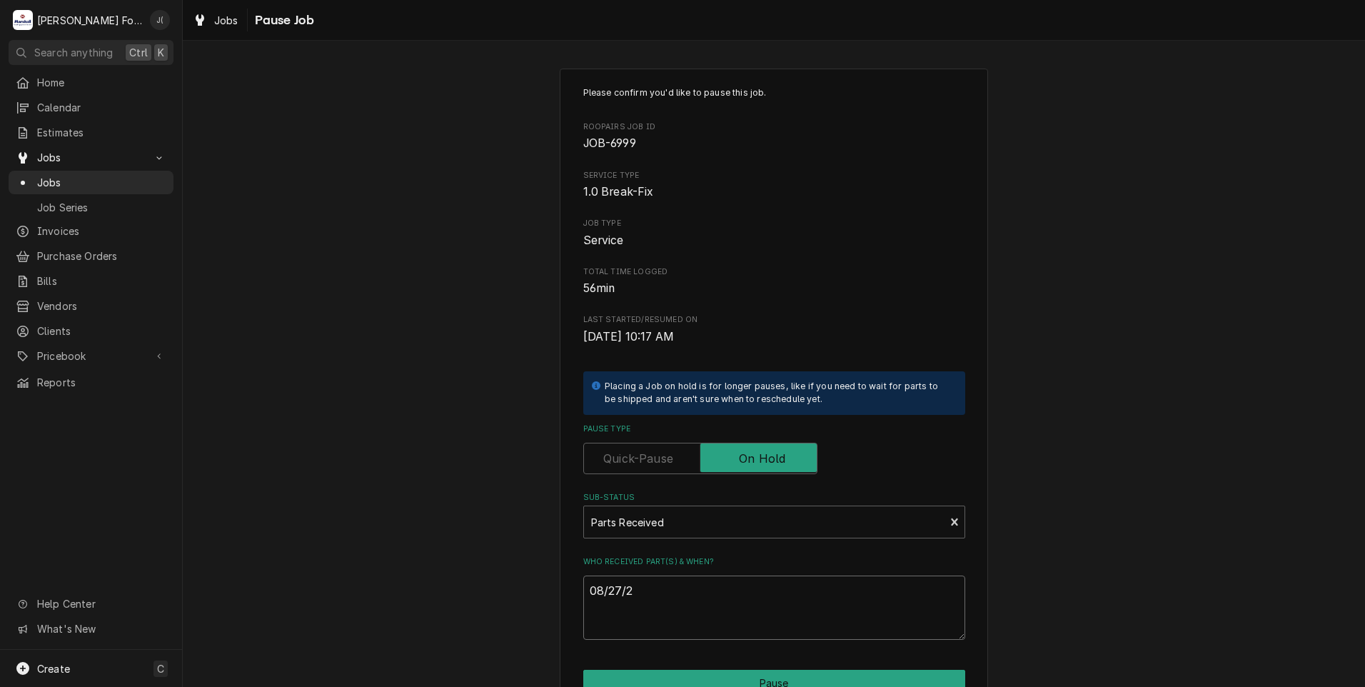
type textarea "x"
type textarea "08/27/20"
type textarea "x"
type textarea "08/27/202"
type textarea "x"
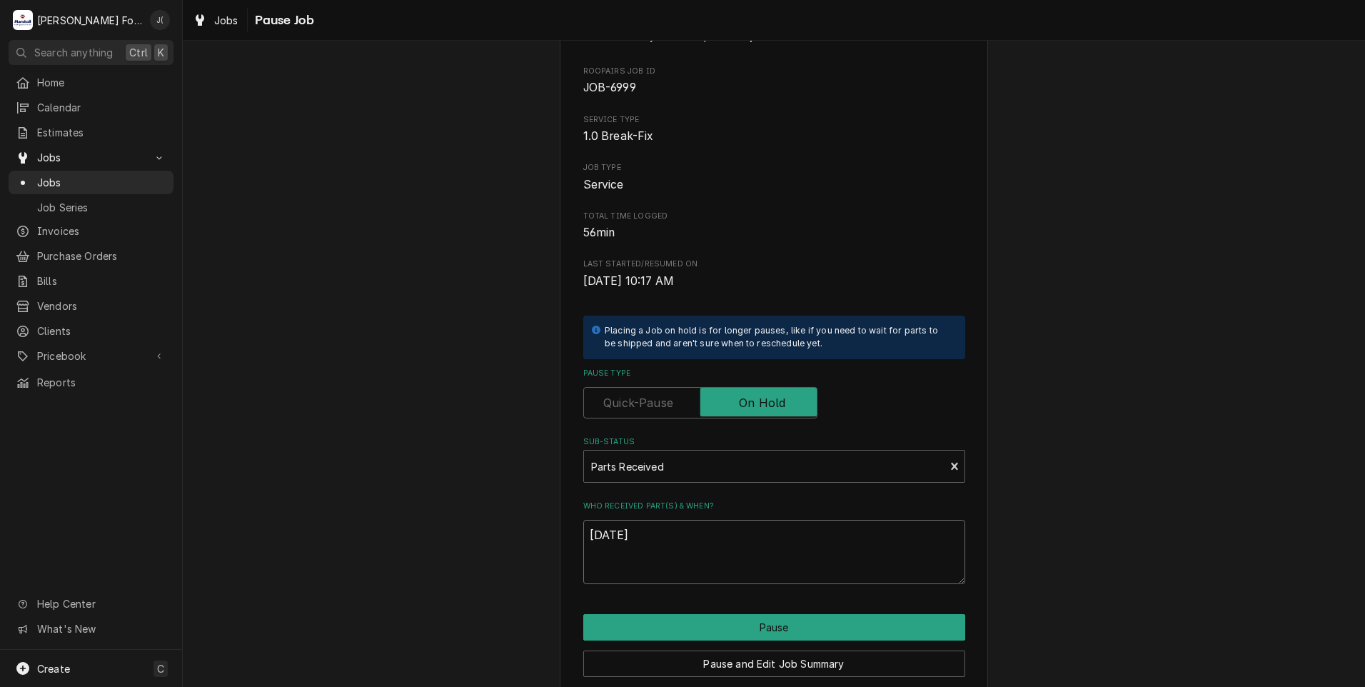
scroll to position [113, 0]
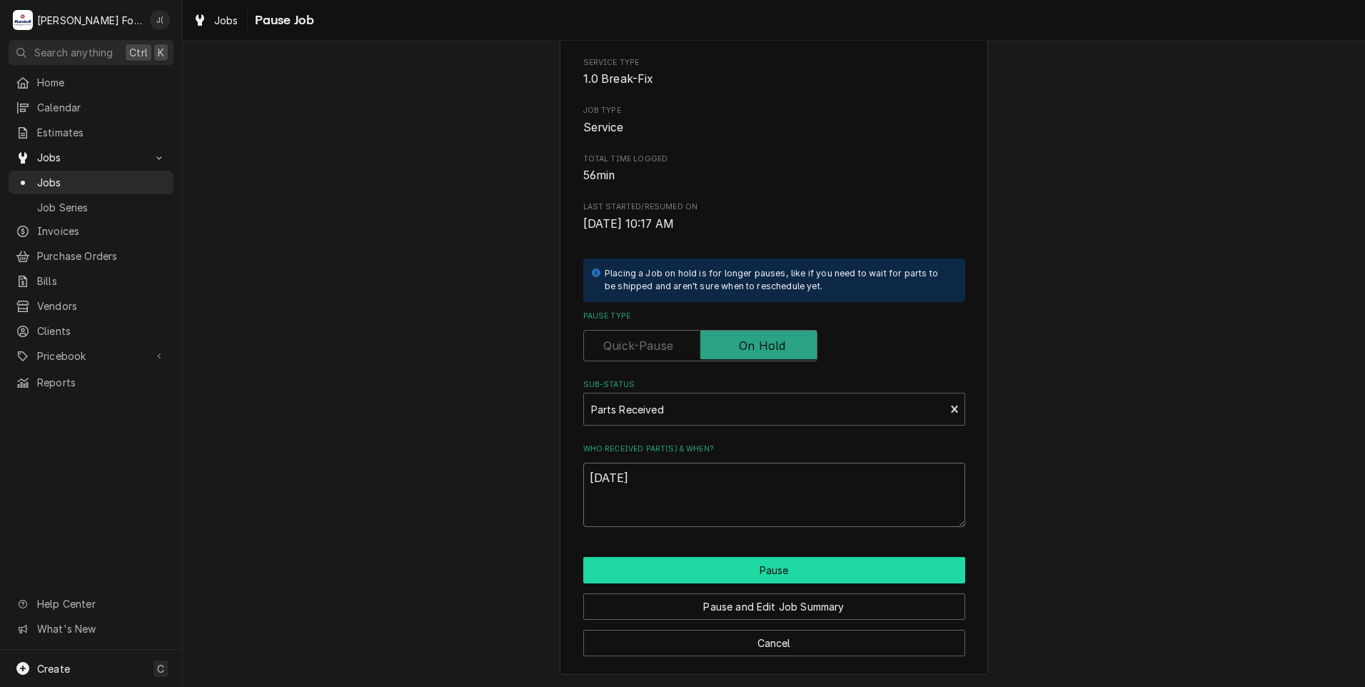
type textarea "08/27/2025"
click at [669, 570] on button "Pause" at bounding box center [774, 570] width 382 height 26
type textarea "x"
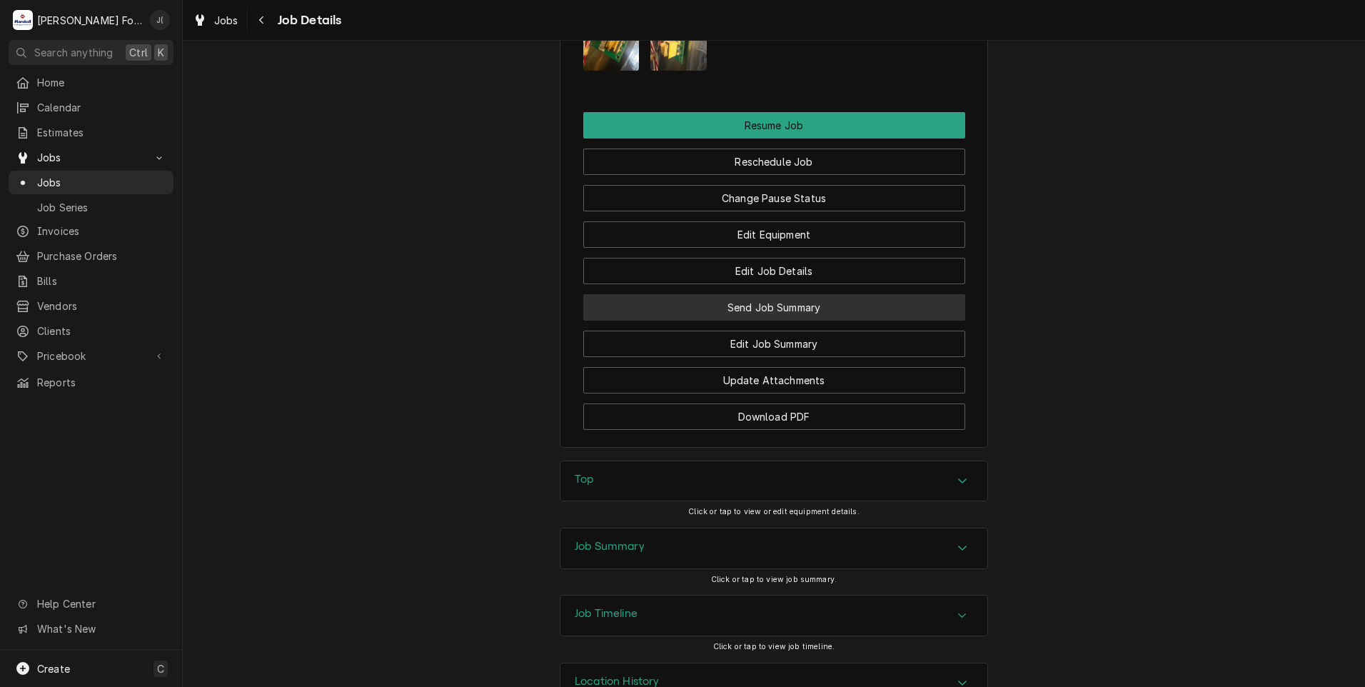
scroll to position [1785, 0]
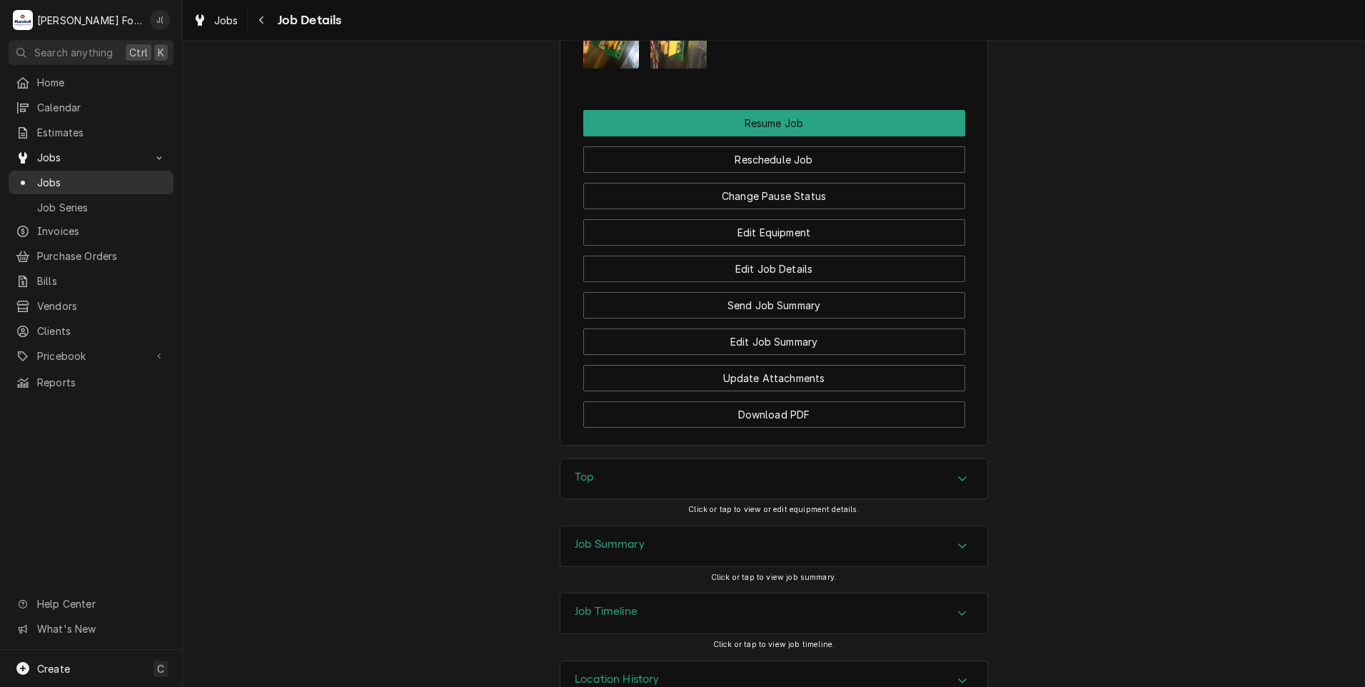
click at [66, 175] on span "Jobs" at bounding box center [101, 182] width 129 height 15
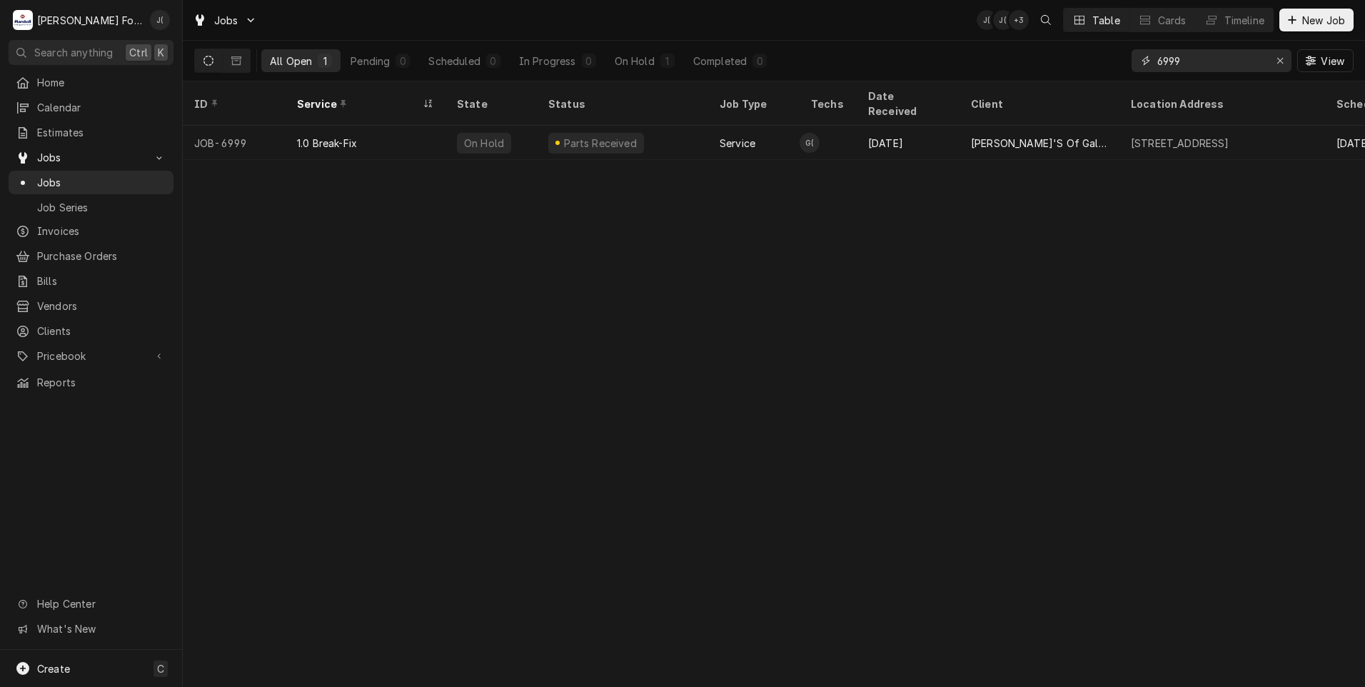
drag, startPoint x: 1188, startPoint y: 63, endPoint x: 985, endPoint y: 61, distance: 203.5
click at [990, 64] on div "All Open 1 Pending 0 Scheduled 0 In Progress 0 On Hold 1 Completed 0 6999 View" at bounding box center [774, 61] width 1160 height 40
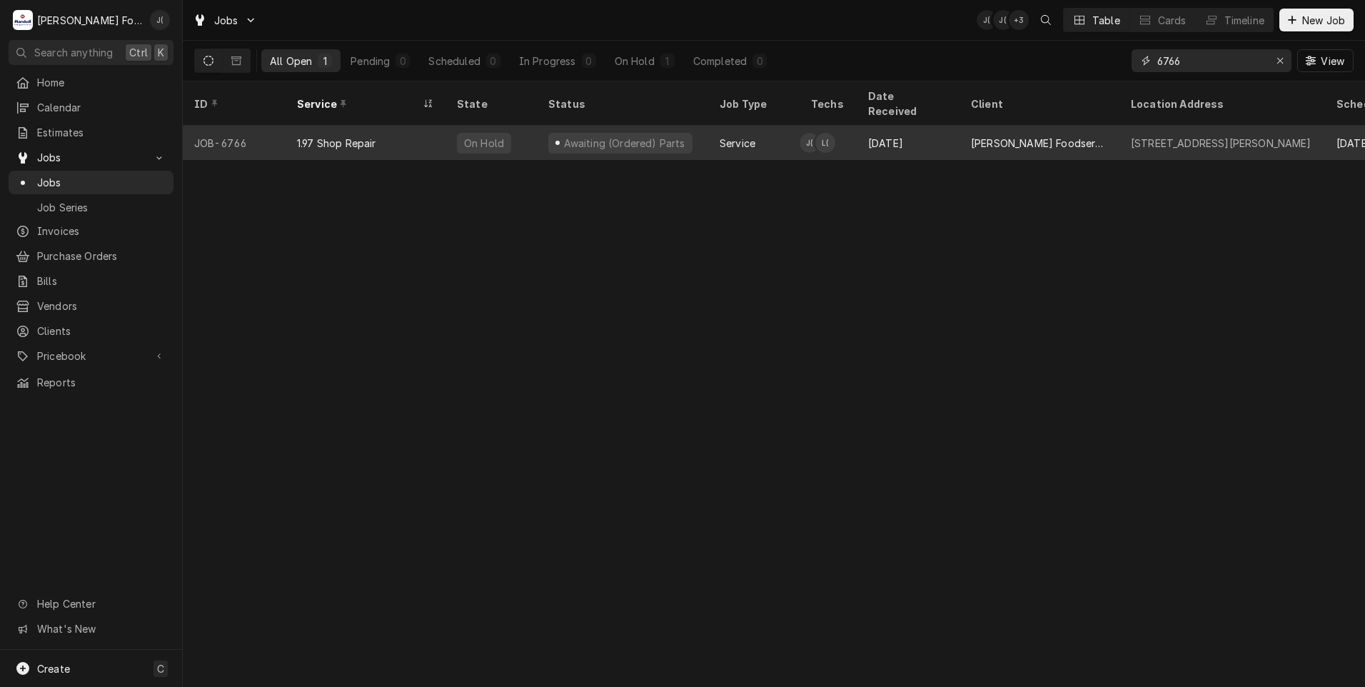
type input "6766"
click at [705, 128] on div "Awaiting (Ordered) Parts" at bounding box center [622, 143] width 171 height 34
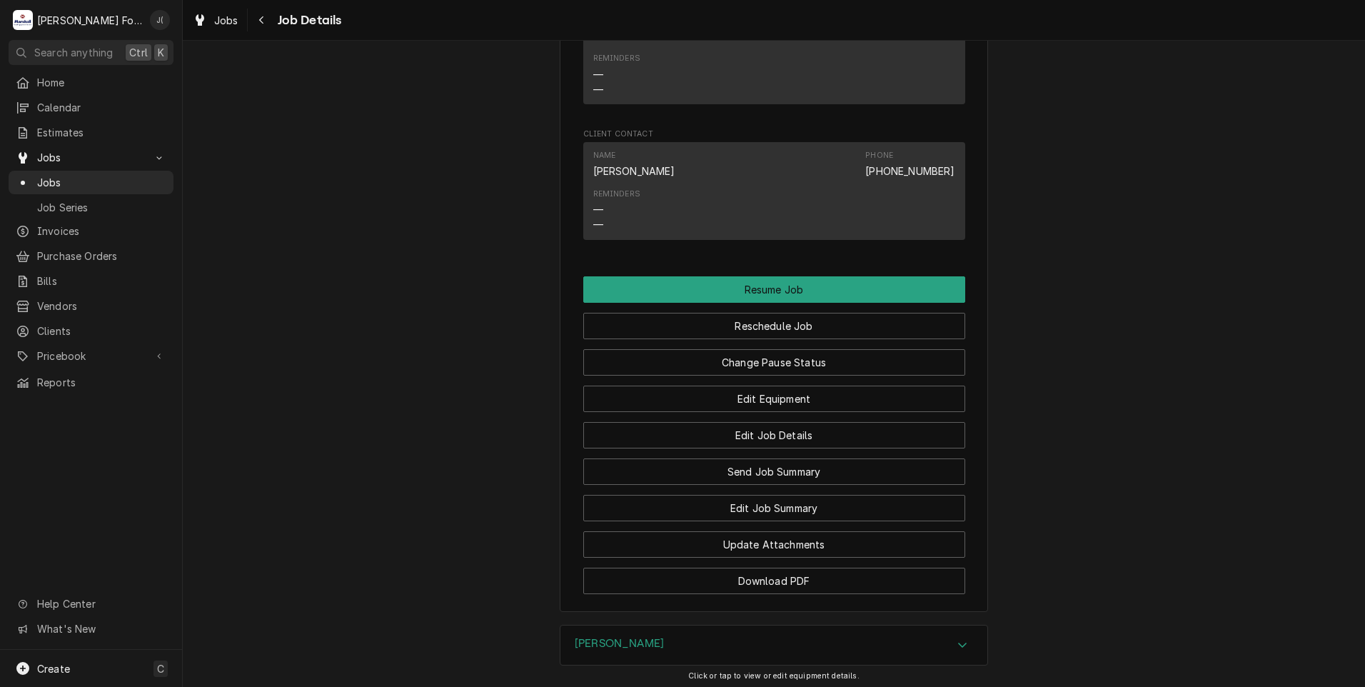
scroll to position [1571, 0]
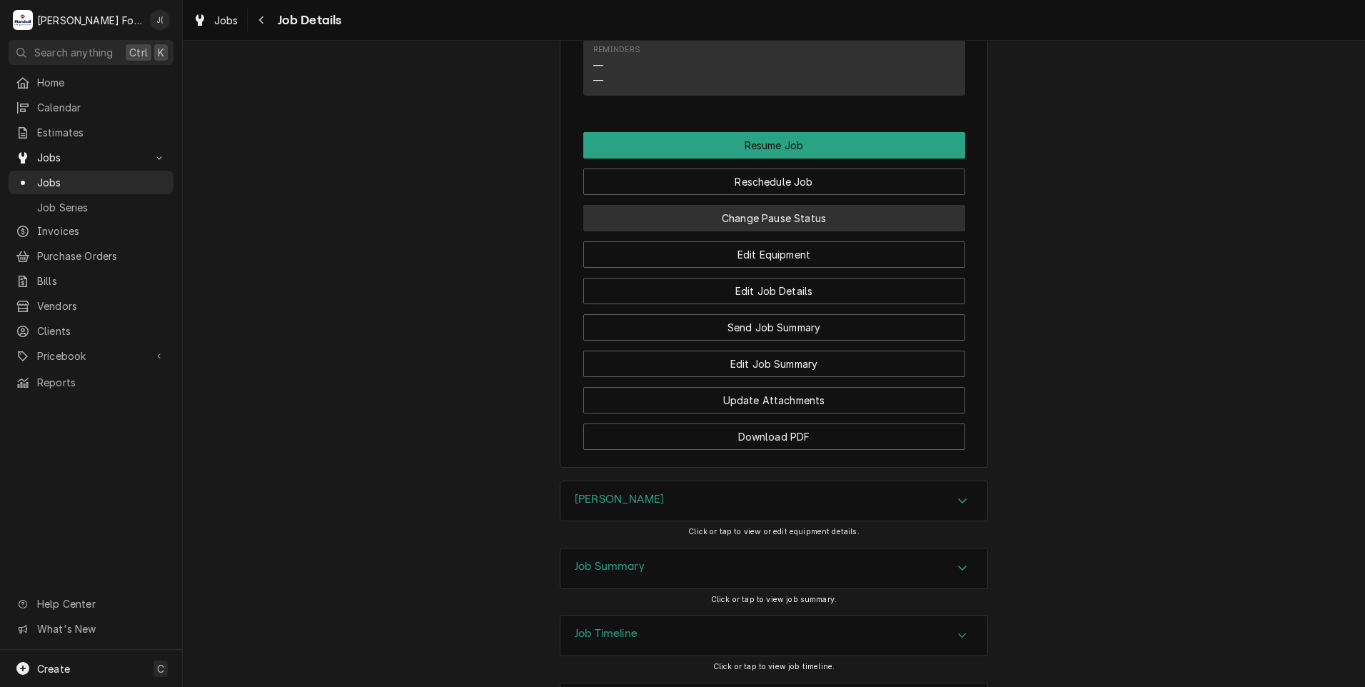
click at [815, 231] on button "Change Pause Status" at bounding box center [774, 218] width 382 height 26
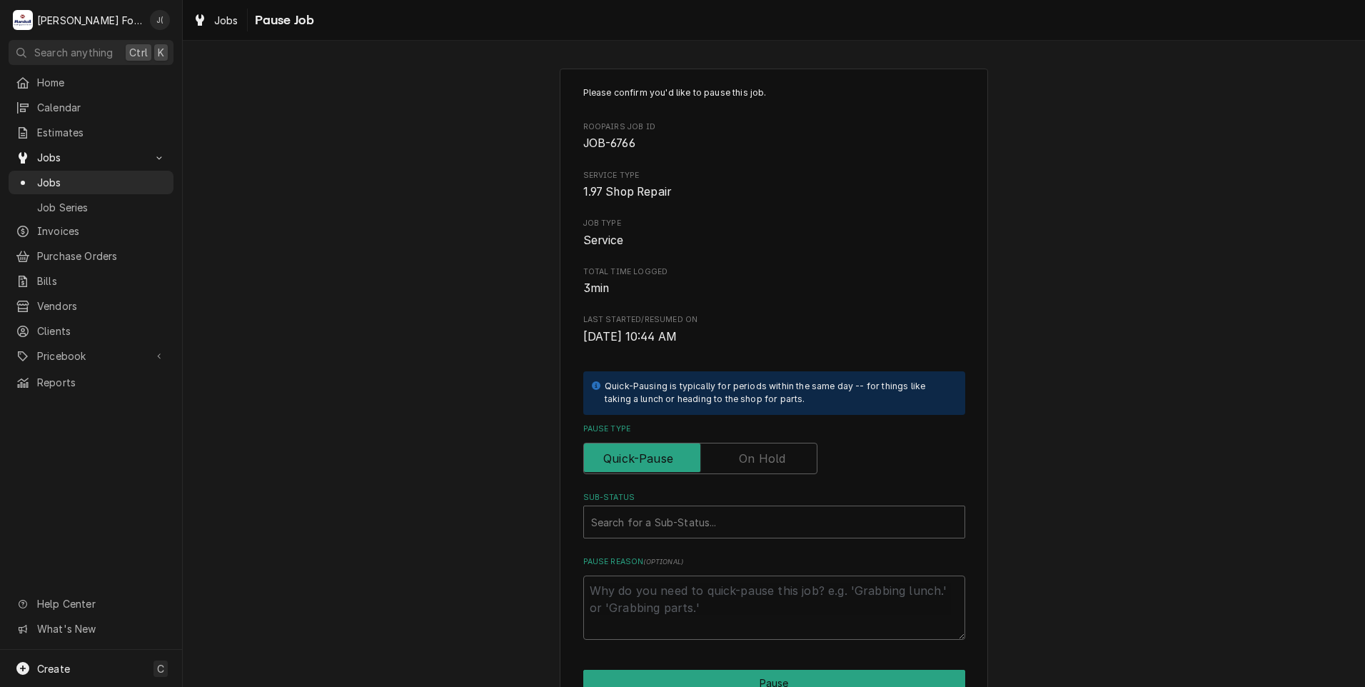
drag, startPoint x: 761, startPoint y: 451, endPoint x: 748, endPoint y: 473, distance: 26.0
click at [760, 451] on label "Pause Type" at bounding box center [700, 458] width 234 height 31
click at [760, 451] on input "Pause Type" at bounding box center [700, 458] width 221 height 31
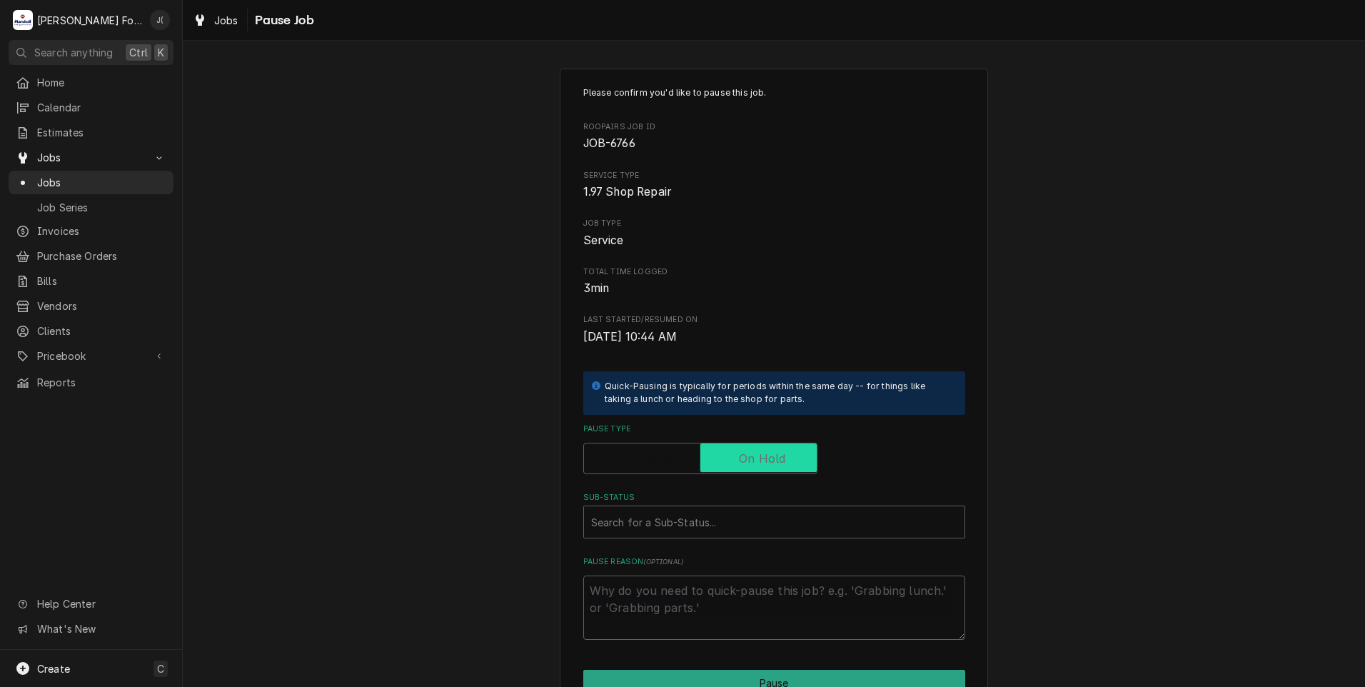
checkbox input "true"
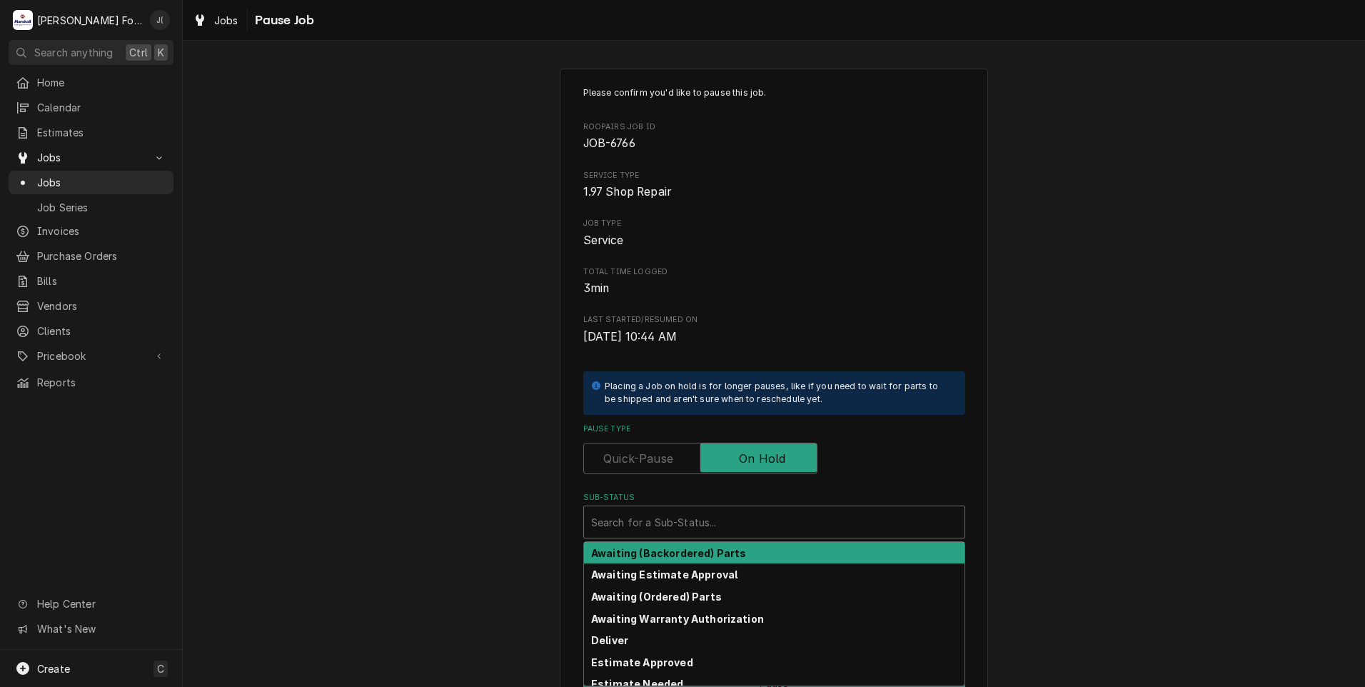
click at [740, 520] on div "Sub-Status" at bounding box center [774, 522] width 366 height 26
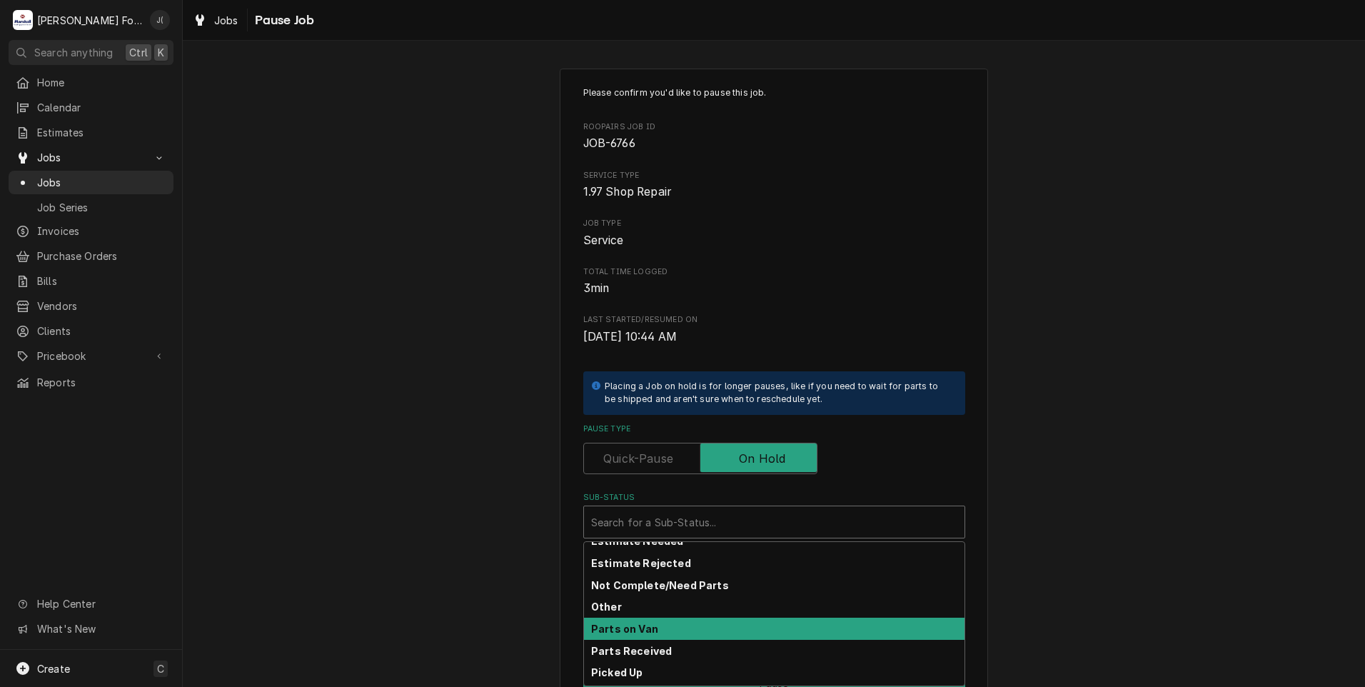
scroll to position [228, 0]
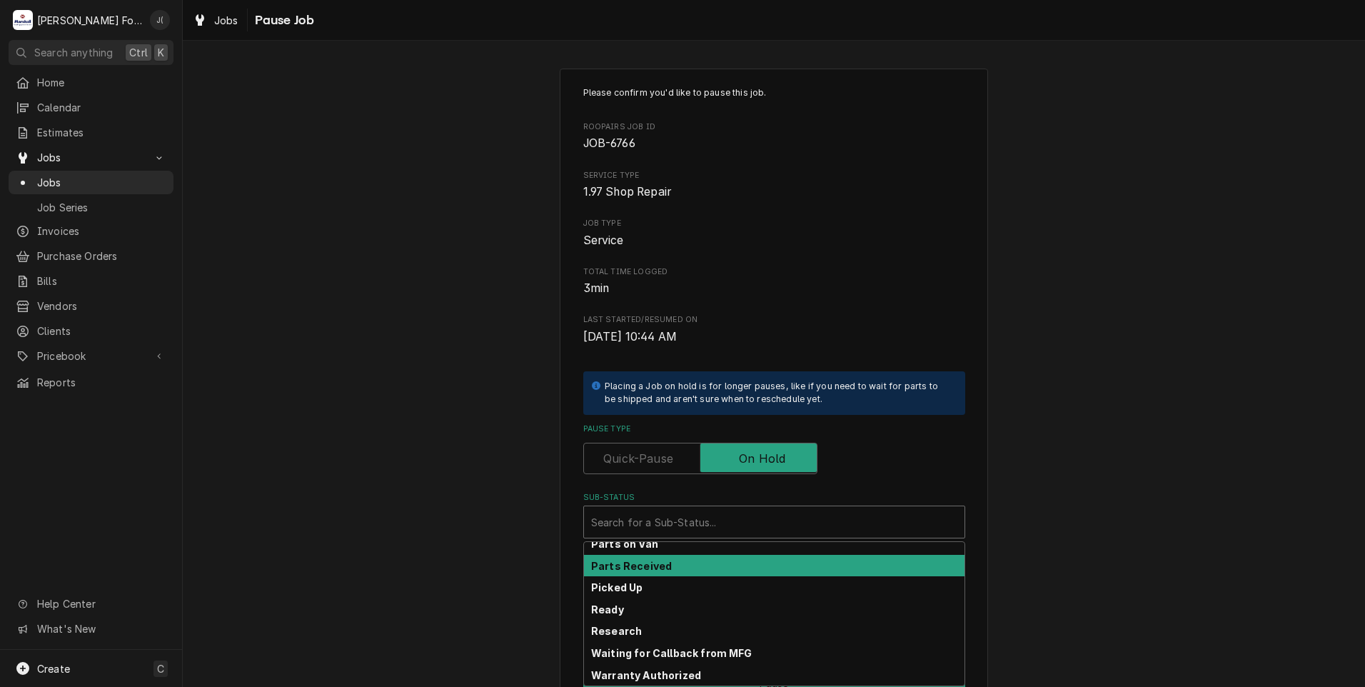
click at [691, 563] on div "Parts Received" at bounding box center [774, 566] width 381 height 22
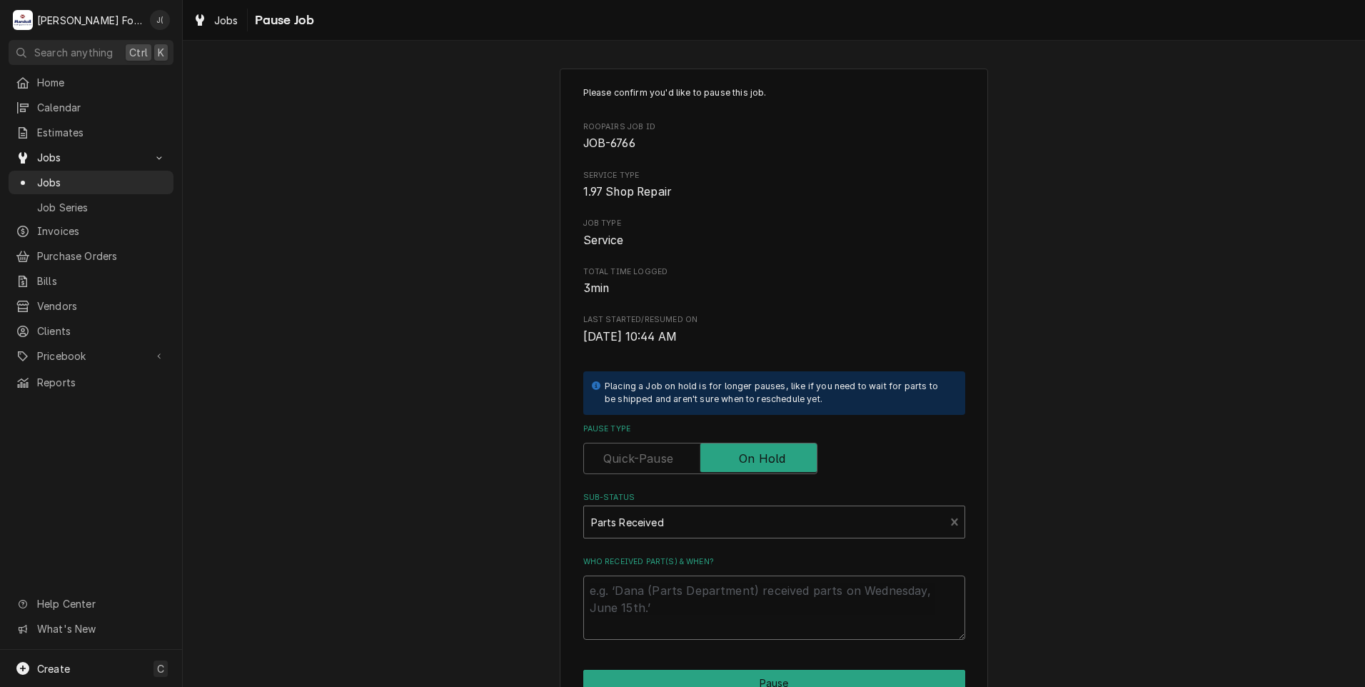
click at [695, 613] on textarea "Who received part(s) & when?" at bounding box center [774, 607] width 382 height 64
type textarea "x"
type textarea "0"
type textarea "x"
type textarea "08"
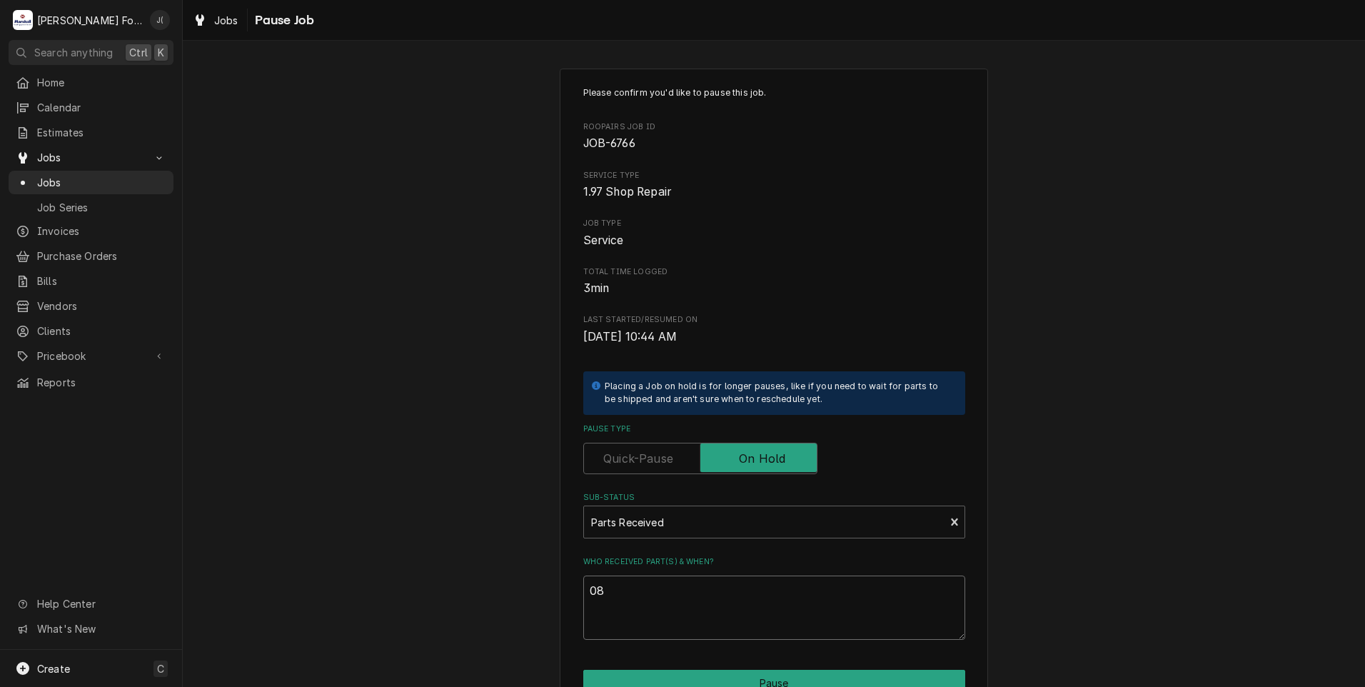
type textarea "x"
type textarea "08/"
type textarea "x"
type textarea "08/2"
type textarea "x"
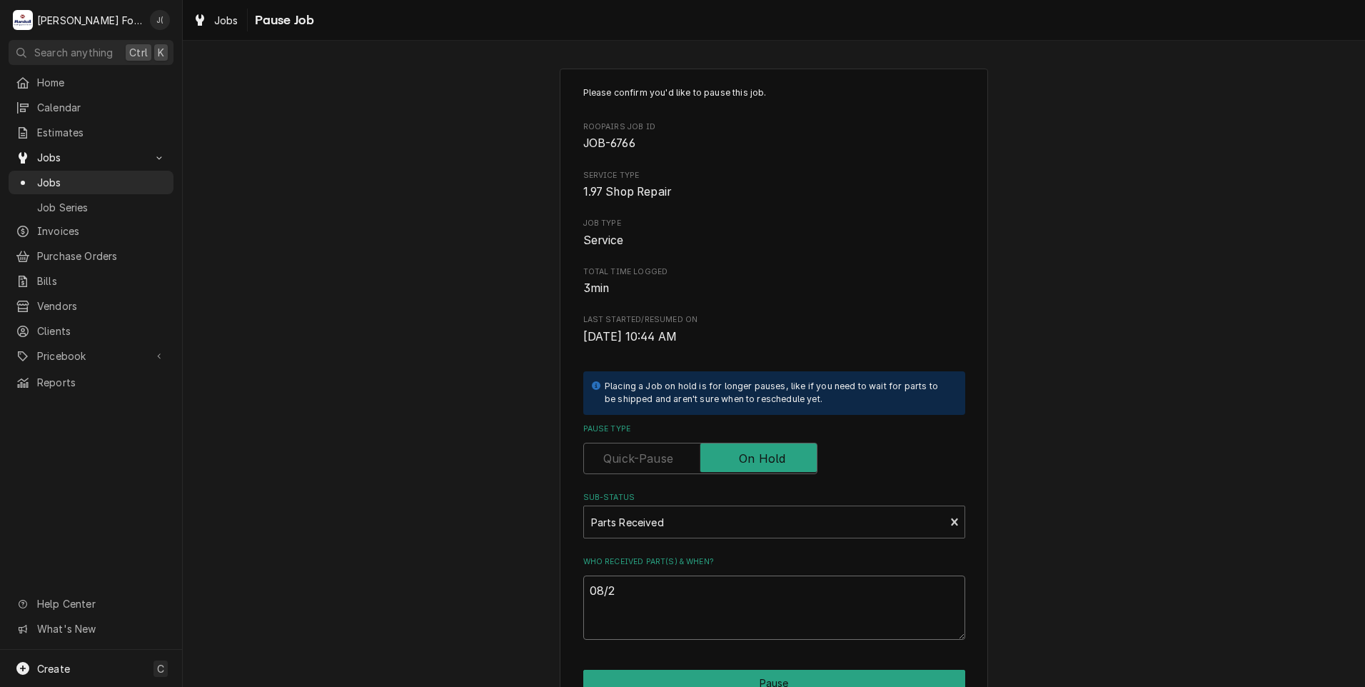
type textarea "08/27"
type textarea "x"
type textarea "08/27/"
type textarea "x"
type textarea "08/27/2"
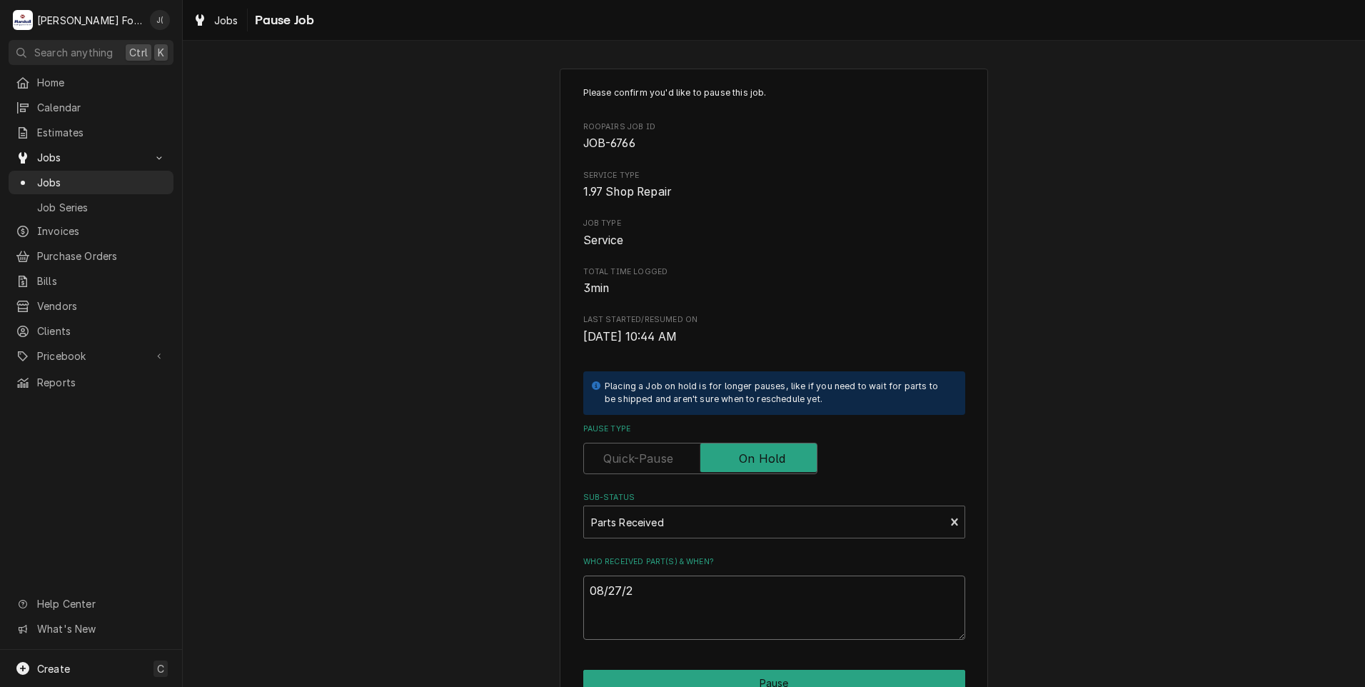
type textarea "x"
type textarea "08/27/20"
type textarea "x"
type textarea "08/27/202"
type textarea "x"
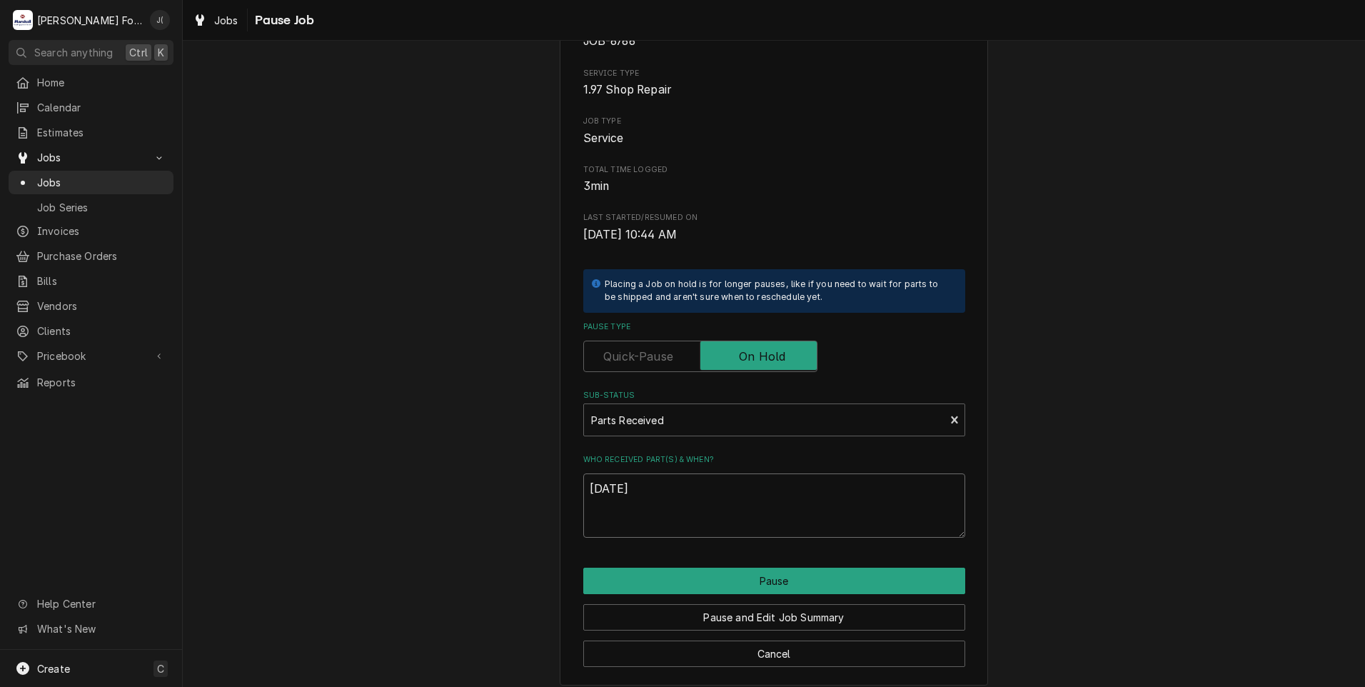
scroll to position [113, 0]
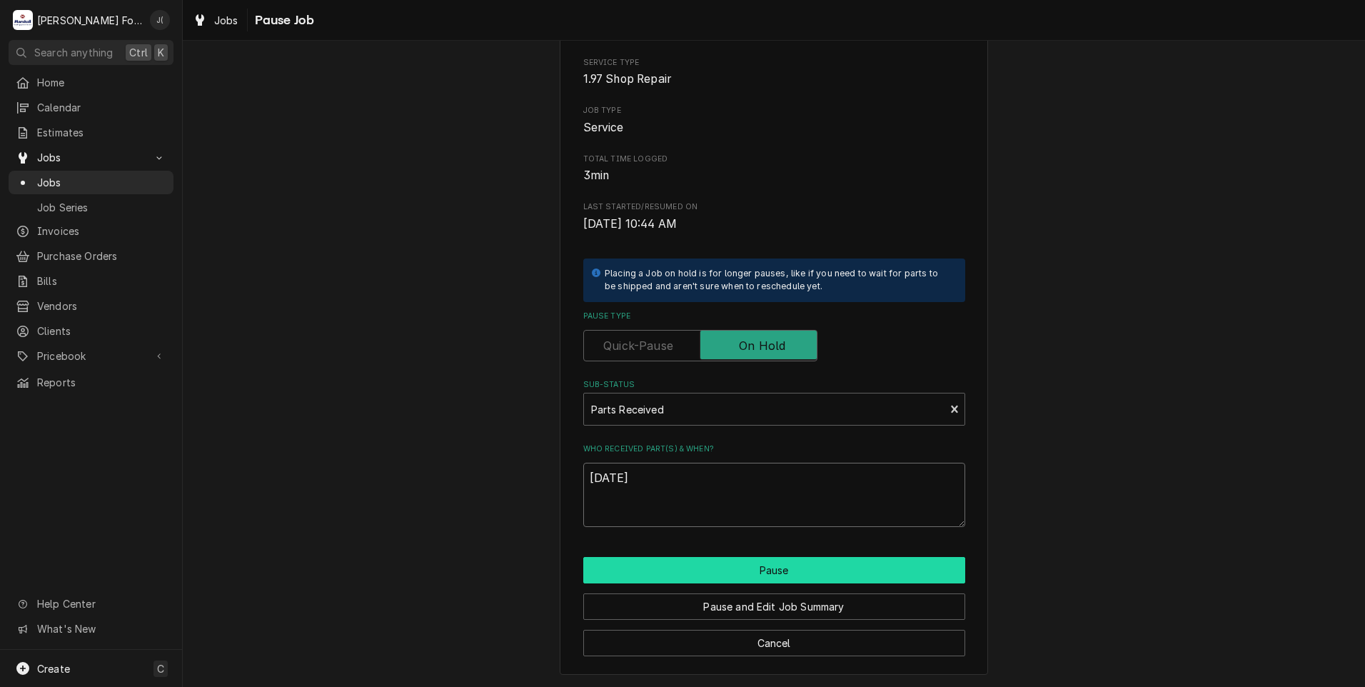
type textarea "08/27/2025"
click at [659, 576] on button "Pause" at bounding box center [774, 570] width 382 height 26
type textarea "x"
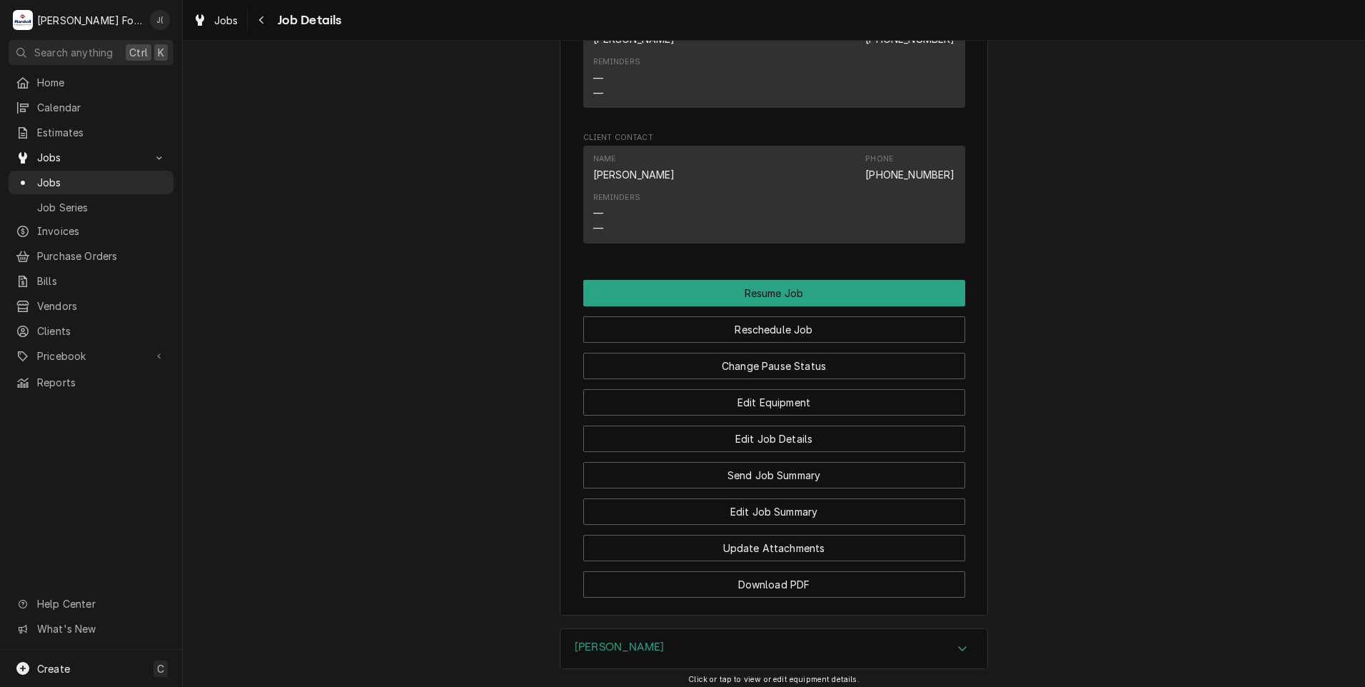
scroll to position [1642, 0]
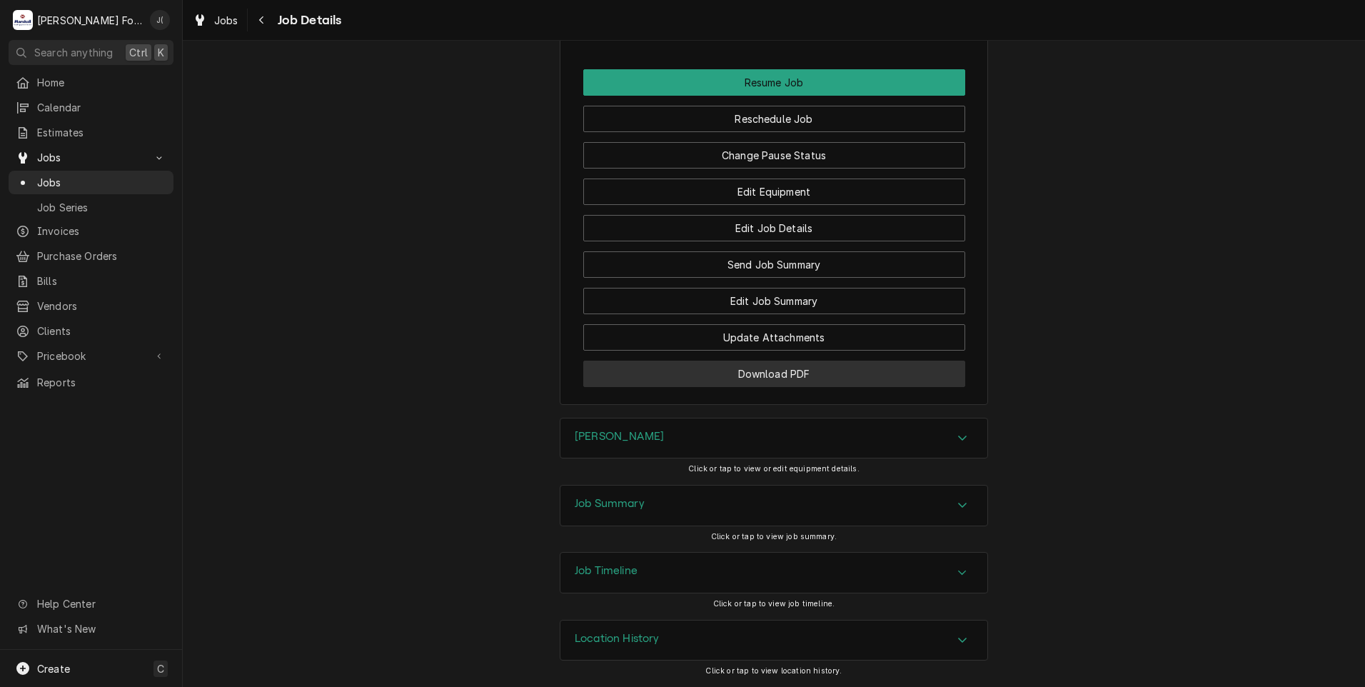
click at [663, 386] on button "Download PDF" at bounding box center [774, 374] width 382 height 26
click at [91, 181] on span "Jobs" at bounding box center [101, 182] width 129 height 15
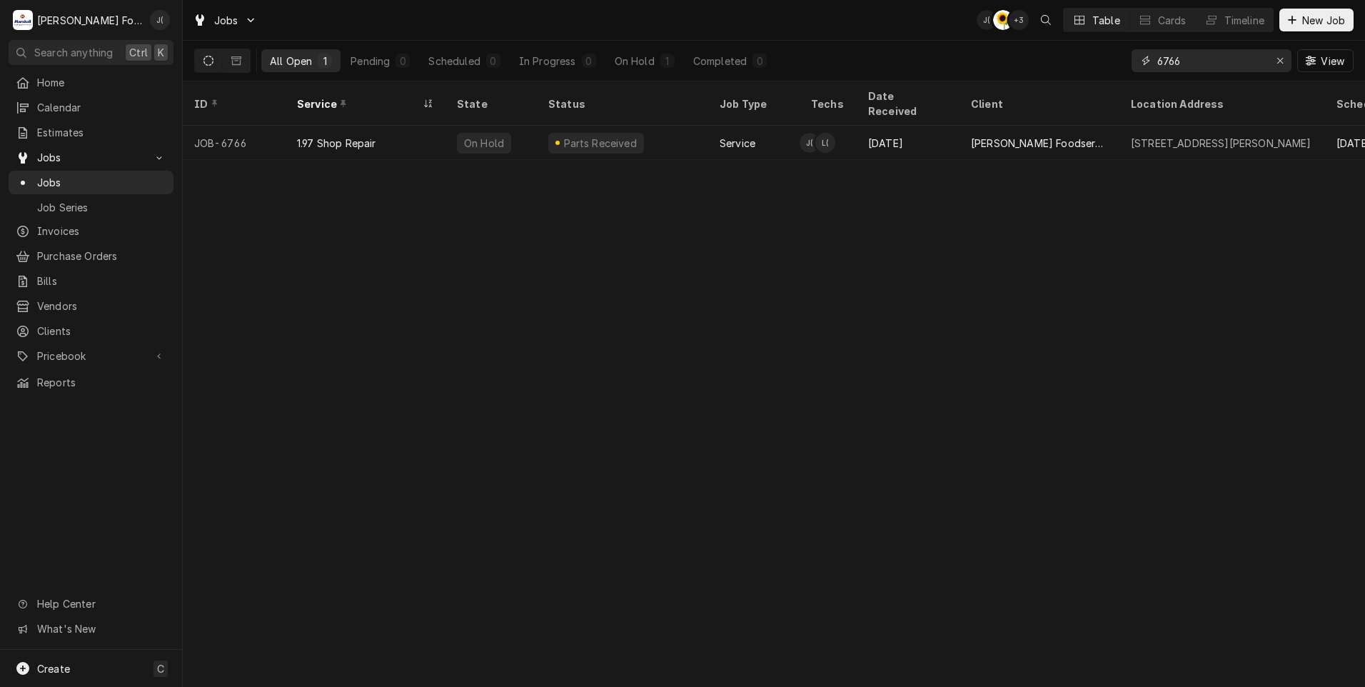
drag, startPoint x: 1211, startPoint y: 61, endPoint x: 1063, endPoint y: 81, distance: 149.1
click at [1065, 81] on div "All Open 1 Pending 0 Scheduled 0 In Progress 0 On Hold 1 Completed 0 6766 View" at bounding box center [774, 61] width 1182 height 41
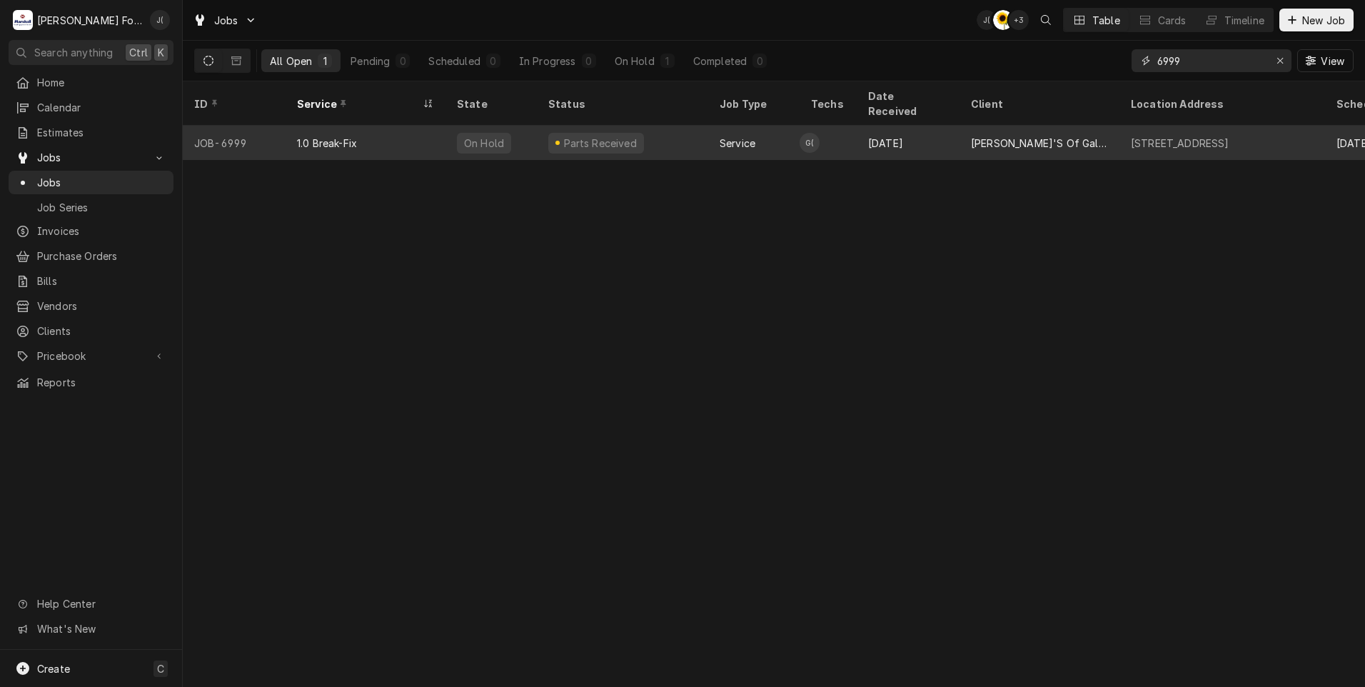
type input "6999"
click at [670, 132] on div "Parts Received" at bounding box center [622, 143] width 171 height 34
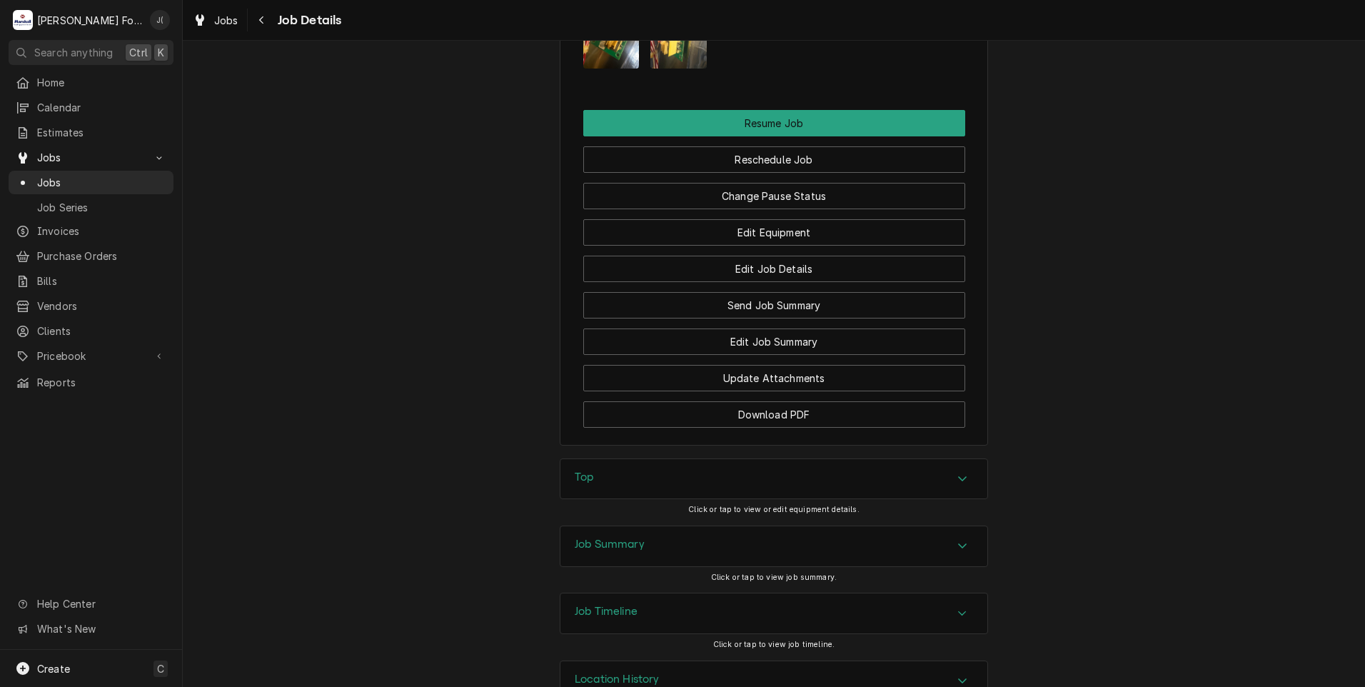
scroll to position [1843, 0]
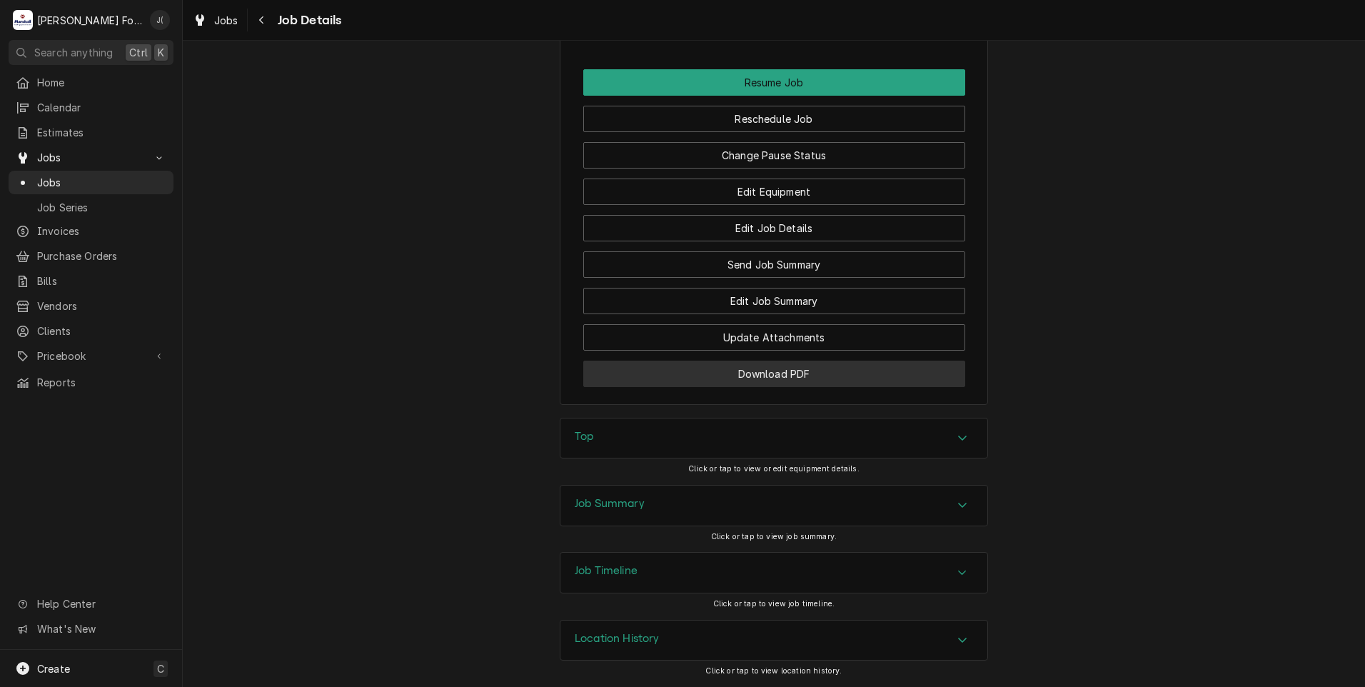
click at [738, 371] on button "Download PDF" at bounding box center [774, 374] width 382 height 26
